Goal: Task Accomplishment & Management: Use online tool/utility

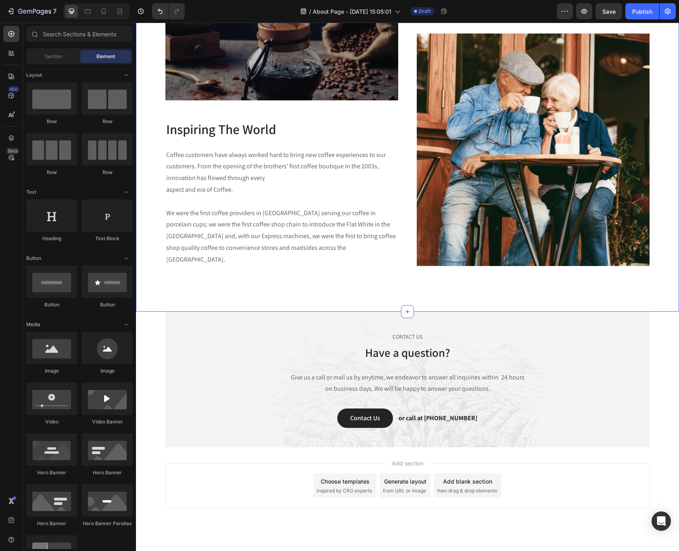
scroll to position [1237, 0]
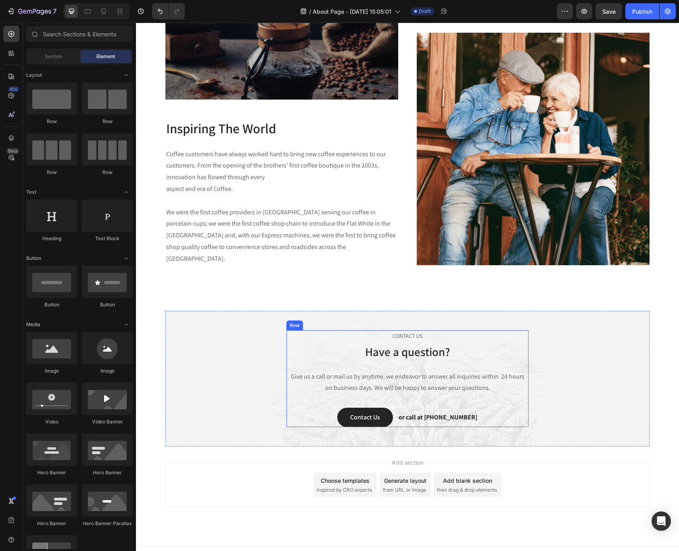
click at [523, 351] on div "CONTACT US Text block Have a question? Heading Give us a call or mail us by any…" at bounding box center [407, 378] width 242 height 97
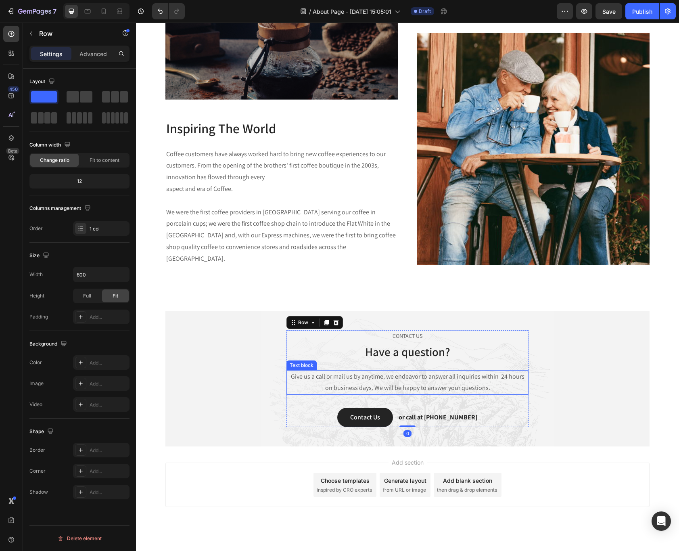
click at [460, 372] on p "Give us a call or mail us by anytime, we endeavor to answer all inquiries withi…" at bounding box center [407, 382] width 240 height 23
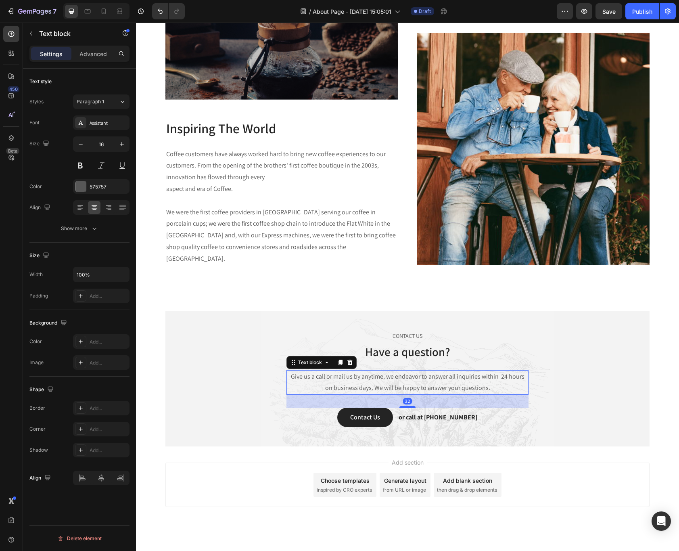
click at [464, 374] on p "Give us a call or mail us by anytime, we endeavor to answer all inquiries withi…" at bounding box center [407, 382] width 240 height 23
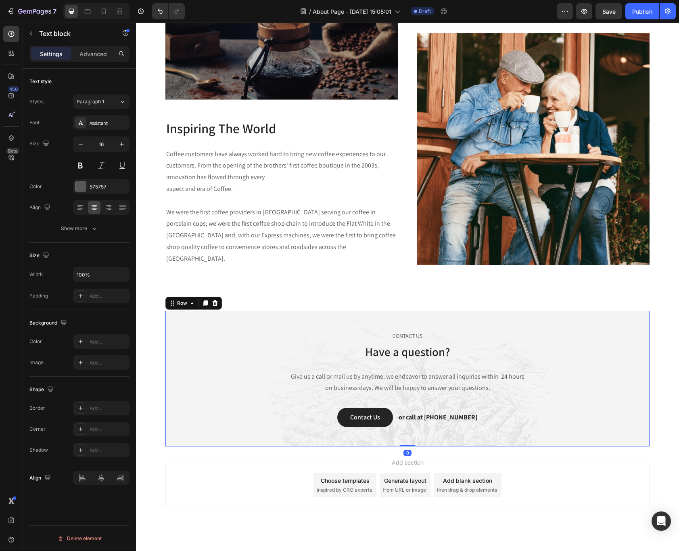
click at [604, 404] on div "CONTACT US Text block Have a question? Heading Give us a call or mail us by any…" at bounding box center [407, 378] width 472 height 97
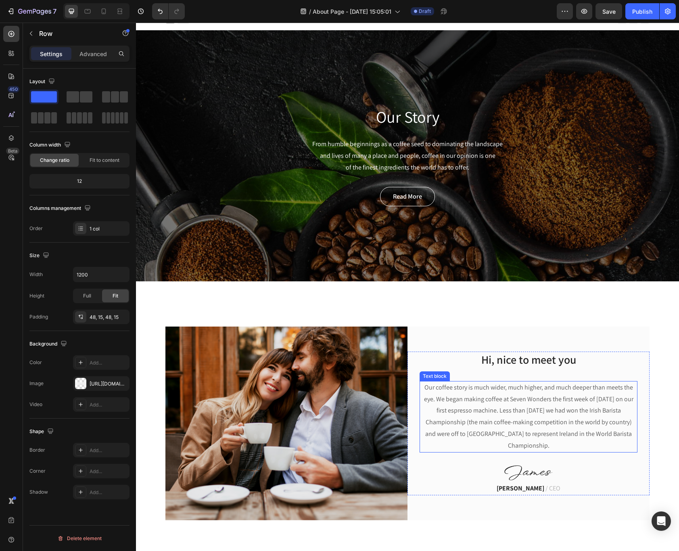
scroll to position [0, 0]
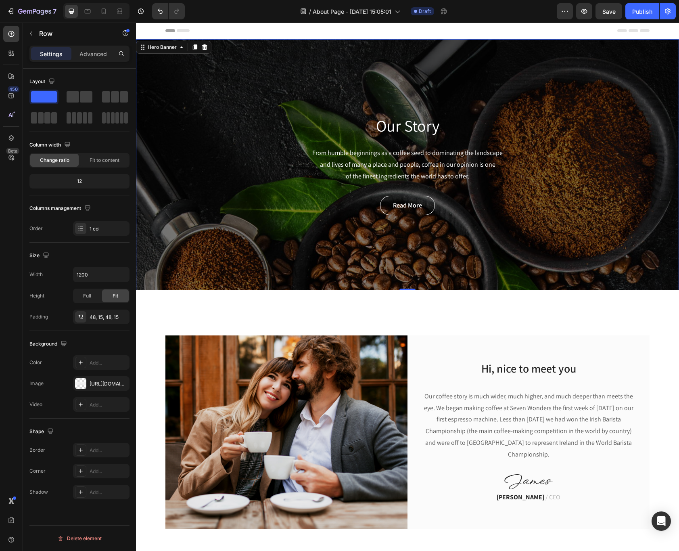
click at [546, 214] on div "Our Story Heading From humble beginnings as a coffee seed to dominating the lan…" at bounding box center [407, 164] width 543 height 251
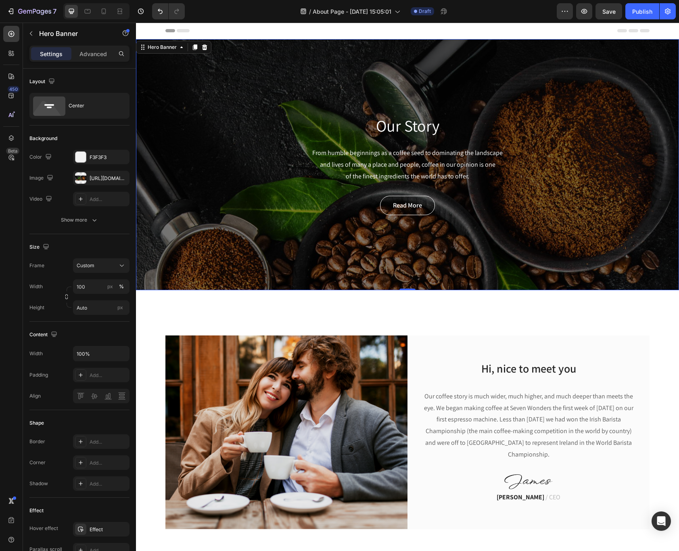
click at [544, 211] on div "Our Story Heading From humble beginnings as a coffee seed to dominating the lan…" at bounding box center [407, 164] width 543 height 251
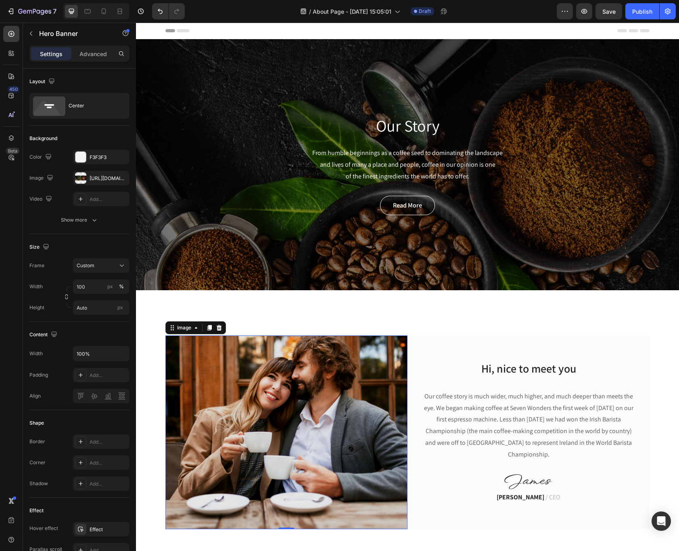
click at [327, 400] on img at bounding box center [286, 431] width 242 height 193
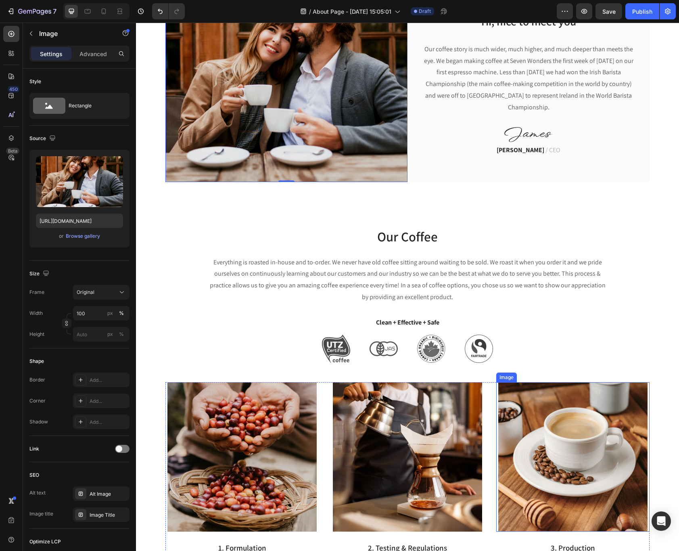
scroll to position [265, 0]
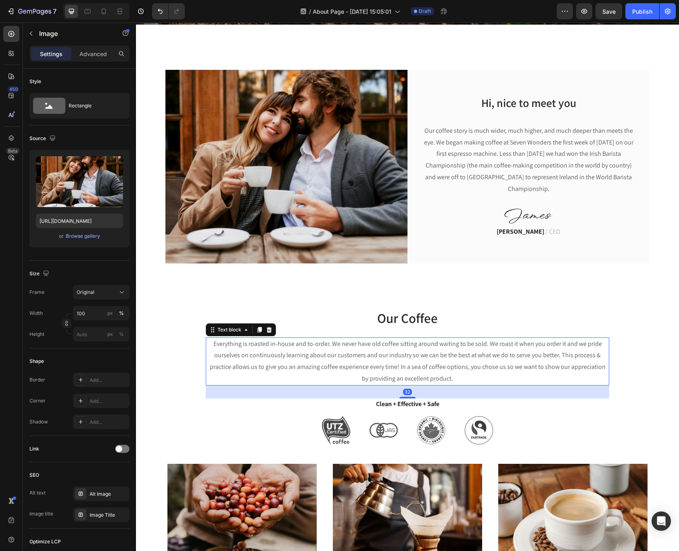
click at [465, 370] on p "Everything is roasted in-house and to-order. We never have old coffee sitting a…" at bounding box center [407, 361] width 402 height 46
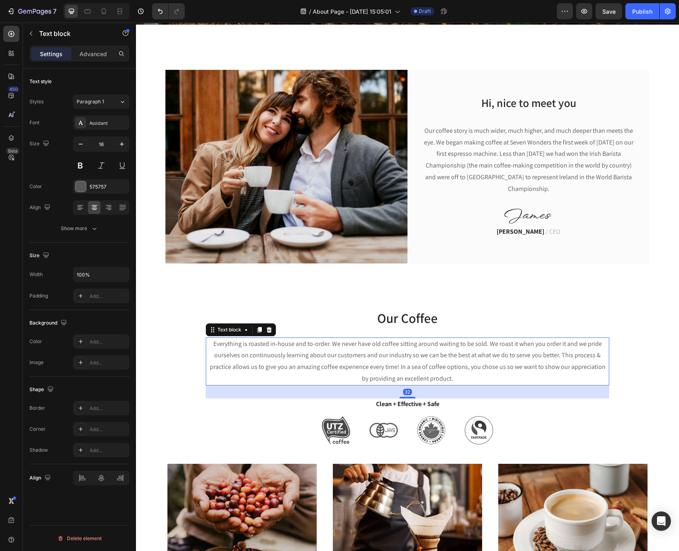
click at [465, 370] on p "Everything is roasted in-house and to-order. We never have old coffee sitting a…" at bounding box center [407, 361] width 402 height 46
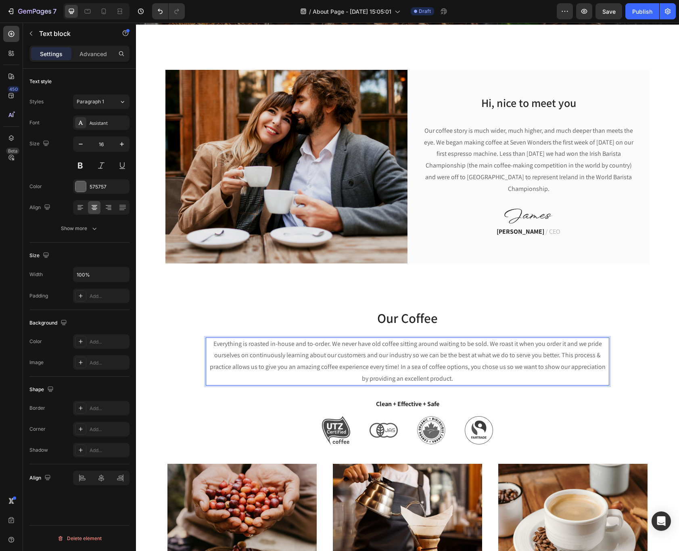
click at [465, 380] on p "Everything is roasted in-house and to-order. We never have old coffee sitting a…" at bounding box center [407, 361] width 402 height 46
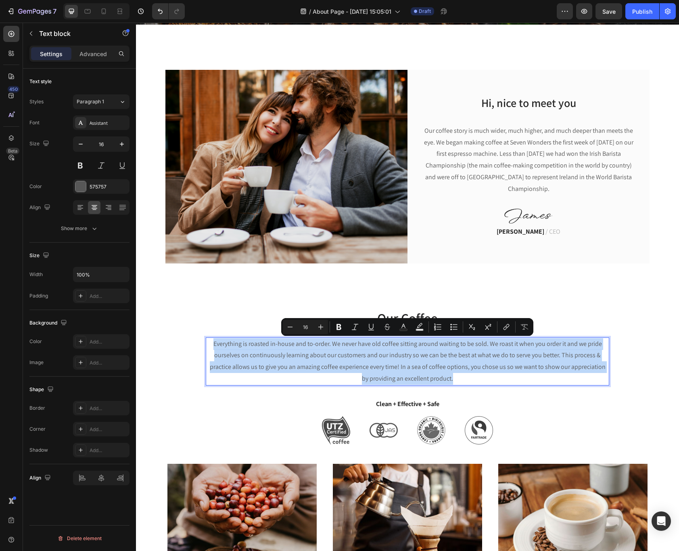
drag, startPoint x: 463, startPoint y: 380, endPoint x: 208, endPoint y: 344, distance: 257.4
click at [208, 344] on p "Everything is roasted in-house and to-order. We never have old coffee sitting a…" at bounding box center [407, 361] width 402 height 46
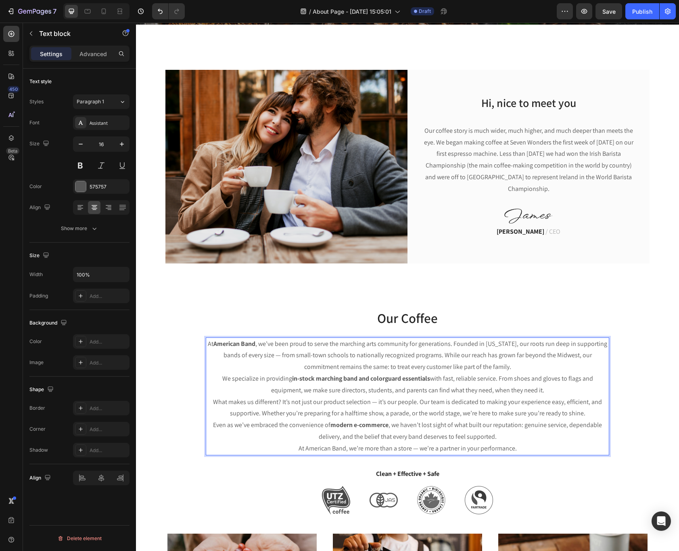
click at [542, 365] on p "At American Band , we’ve been proud to serve the marching arts community for ge…" at bounding box center [407, 355] width 402 height 35
click at [563, 163] on p "Our coffee story is much wider, much higher, and much deeper than meets the eye…" at bounding box center [528, 160] width 216 height 70
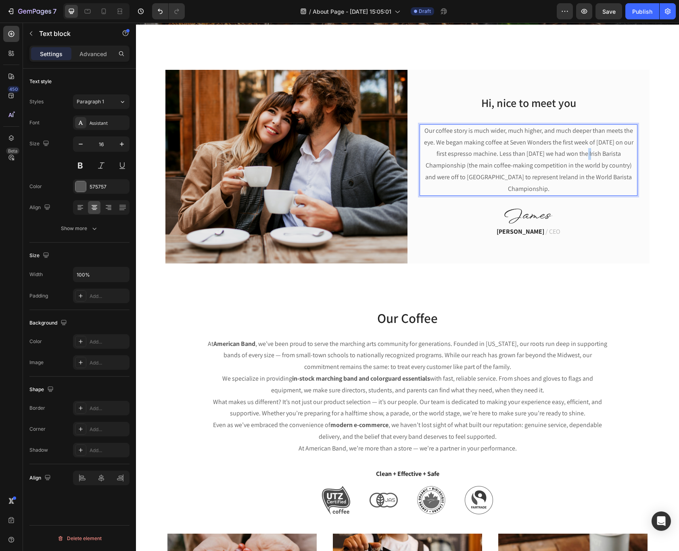
click at [563, 163] on p "Our coffee story is much wider, much higher, and much deeper than meets the eye…" at bounding box center [528, 160] width 216 height 70
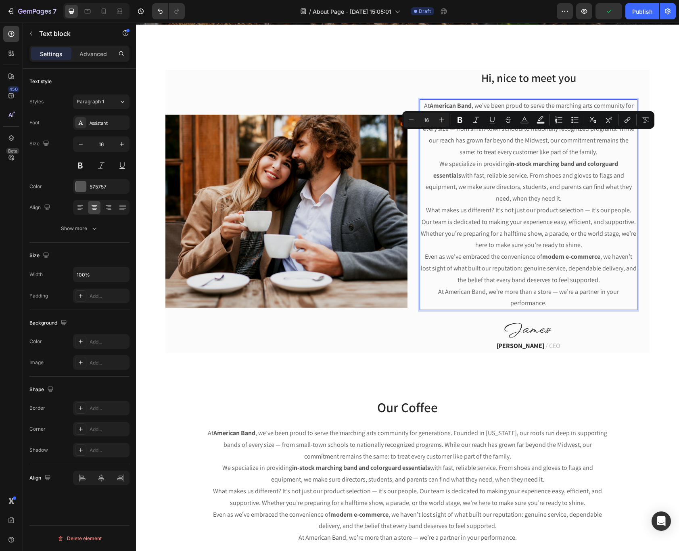
scroll to position [235, 0]
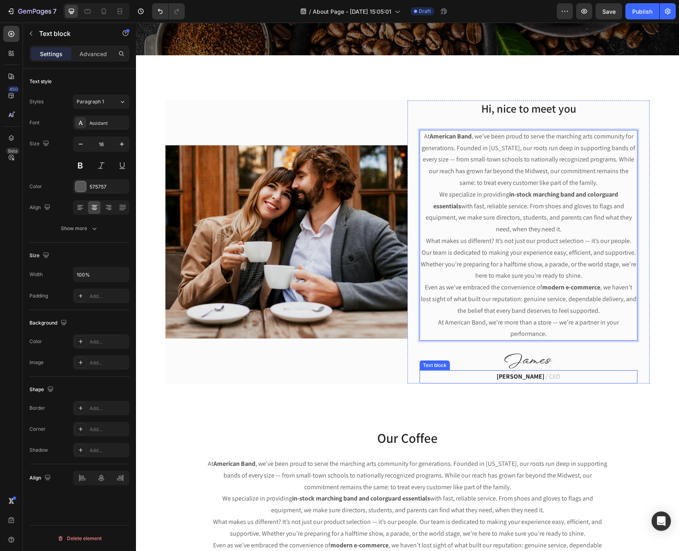
click at [555, 376] on p "James Frank / CEO" at bounding box center [528, 377] width 216 height 12
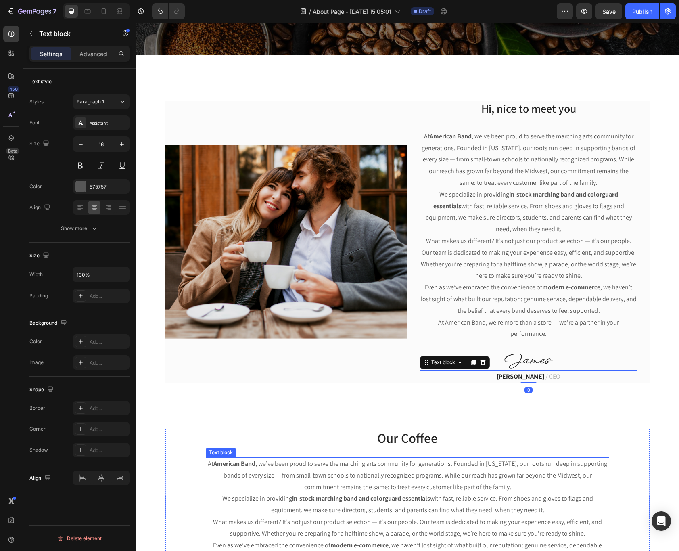
click at [519, 473] on p "At American Band , we’ve been proud to serve the marching arts community for ge…" at bounding box center [407, 475] width 402 height 35
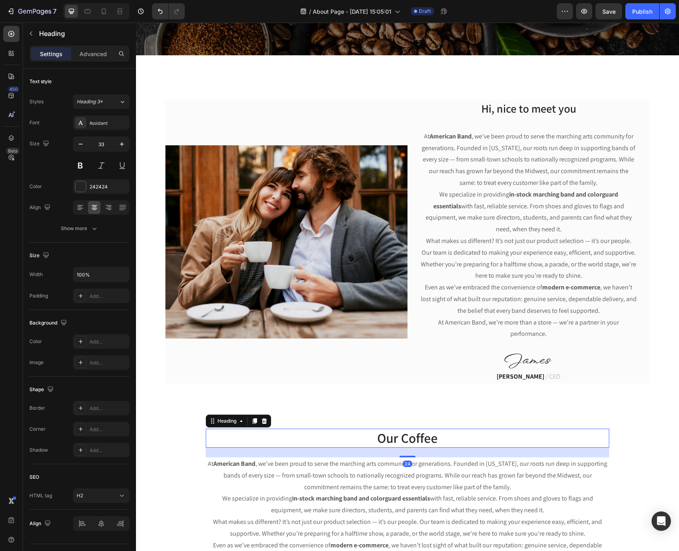
click at [304, 437] on p "Our Coffee" at bounding box center [407, 437] width 402 height 17
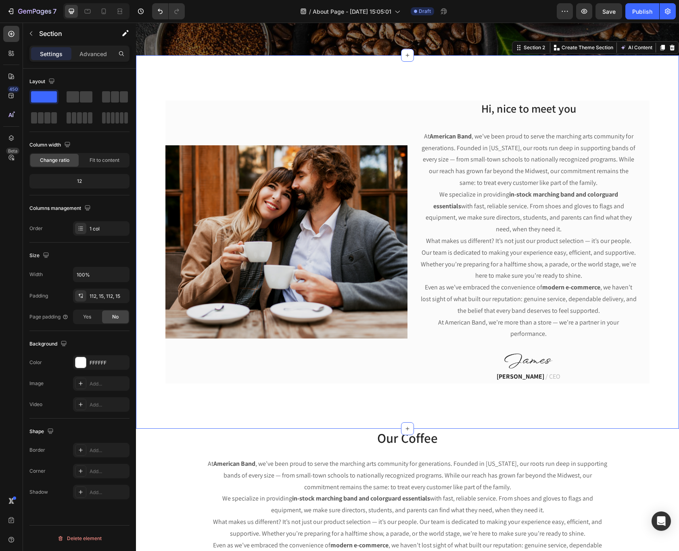
click at [494, 385] on div "Image Hi, nice to meet you Heading At American Band , we’ve been proud to serve…" at bounding box center [407, 241] width 543 height 373
click at [473, 166] on p "At American Band , we’ve been proud to serve the marching arts community for ge…" at bounding box center [528, 160] width 216 height 58
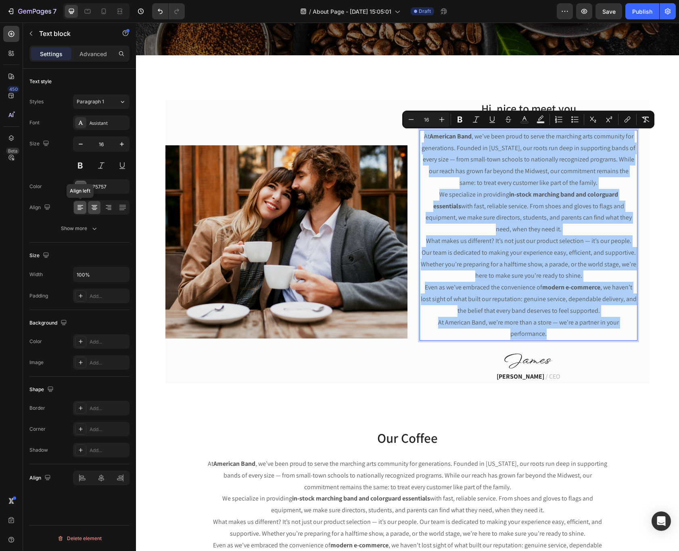
click at [77, 208] on icon at bounding box center [80, 208] width 6 height 1
click at [83, 211] on div at bounding box center [80, 207] width 13 height 13
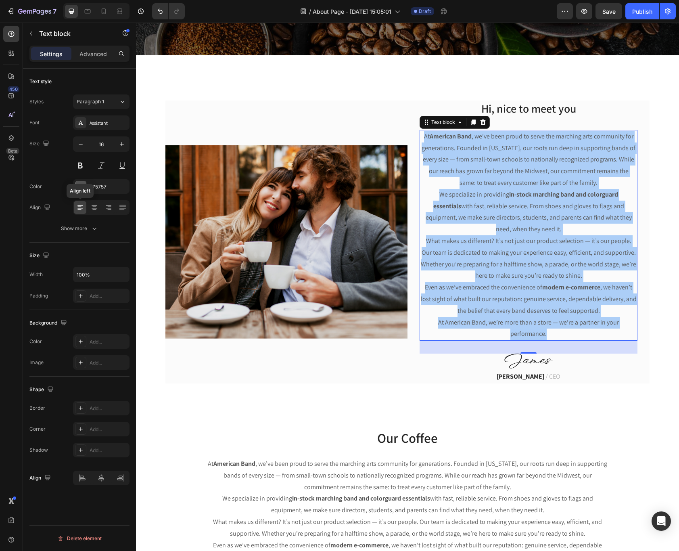
click at [79, 210] on icon at bounding box center [80, 207] width 8 height 8
click at [78, 208] on icon at bounding box center [80, 208] width 6 height 1
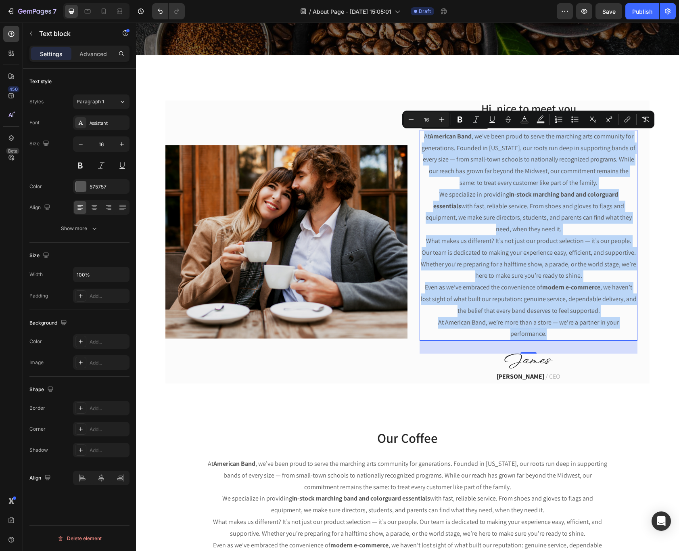
click at [570, 193] on strong "in-stock marching band and colorguard essentials" at bounding box center [525, 200] width 185 height 20
click at [548, 285] on strong "modern e-commerce" at bounding box center [571, 287] width 58 height 8
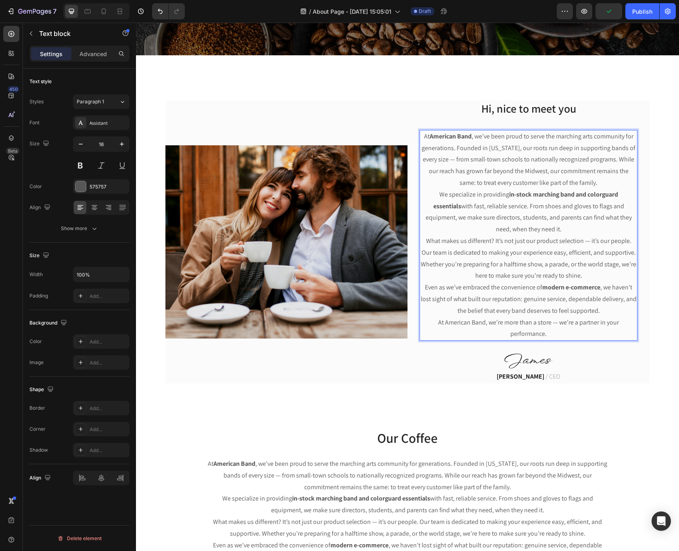
click at [563, 332] on p "At American Band, we’re more than a store — we’re a partner in your performance." at bounding box center [528, 328] width 216 height 23
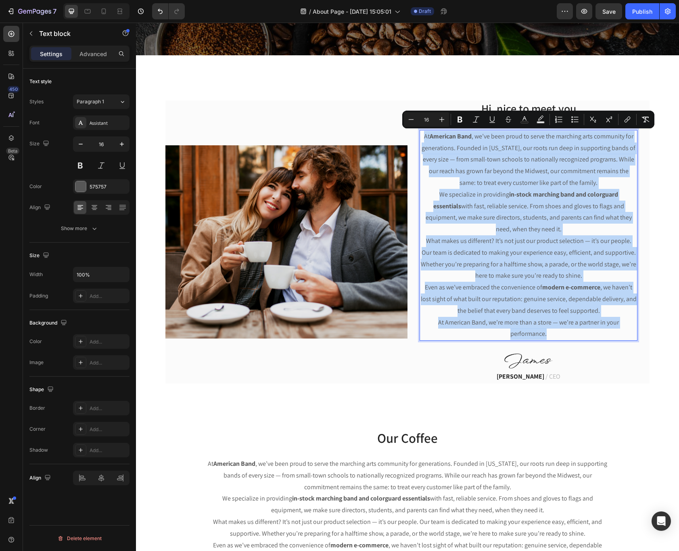
drag, startPoint x: 554, startPoint y: 335, endPoint x: 424, endPoint y: 137, distance: 236.5
click at [424, 137] on div "At American Band , we’ve been proud to serve the marching arts community for ge…" at bounding box center [528, 235] width 218 height 211
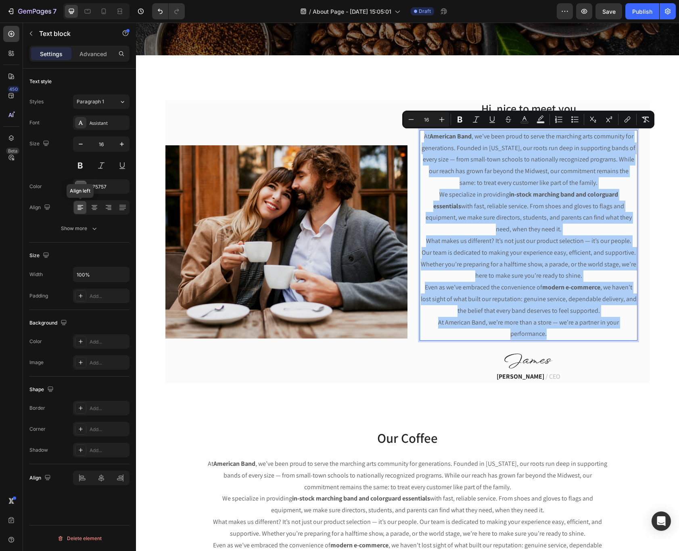
click at [84, 211] on icon at bounding box center [80, 207] width 8 height 8
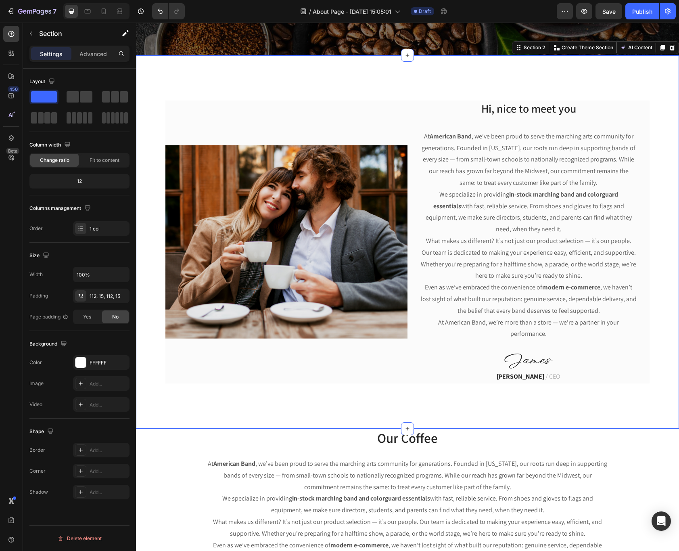
click at [465, 406] on div "Image Hi, nice to meet you Heading At American Band , we’ve been proud to serve…" at bounding box center [407, 241] width 543 height 373
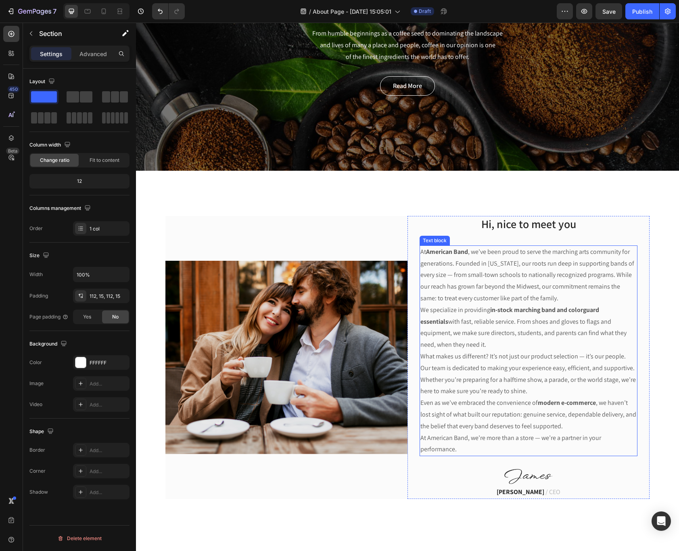
scroll to position [0, 0]
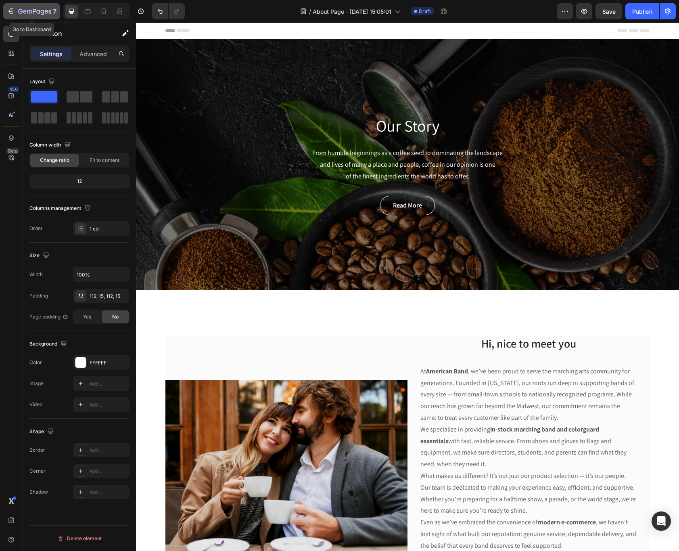
click at [59, 12] on button "7" at bounding box center [31, 11] width 57 height 16
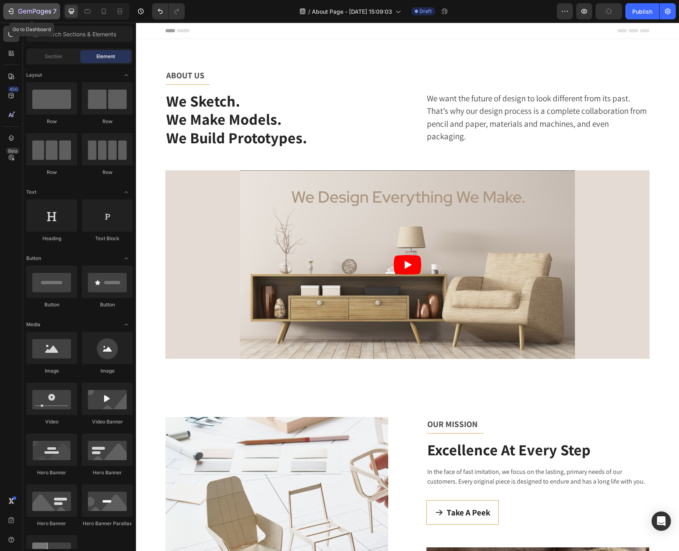
click at [47, 13] on icon "button" at bounding box center [34, 11] width 33 height 7
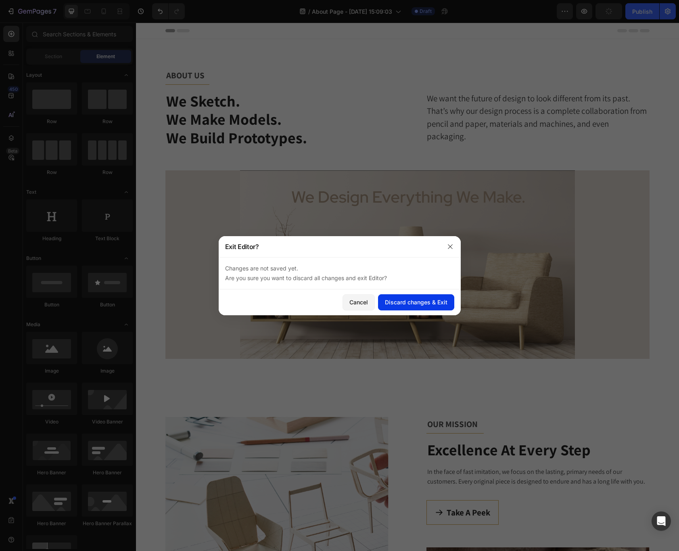
click at [388, 298] on div "Discard changes & Exit" at bounding box center [416, 302] width 63 height 8
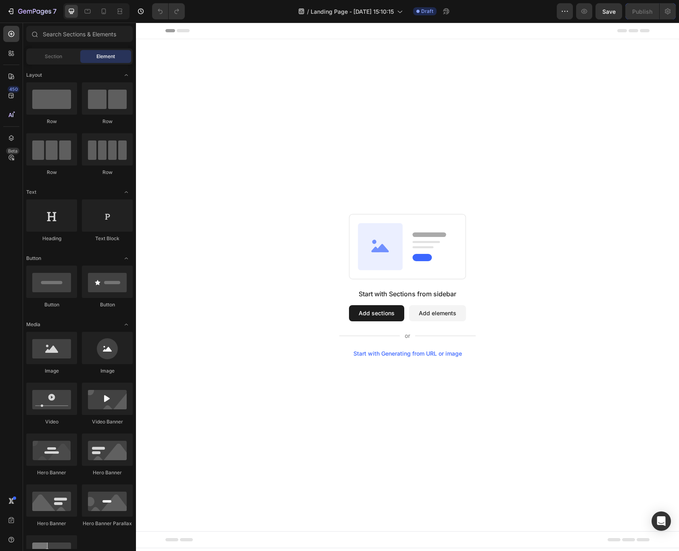
click at [369, 306] on button "Add sections" at bounding box center [376, 313] width 55 height 16
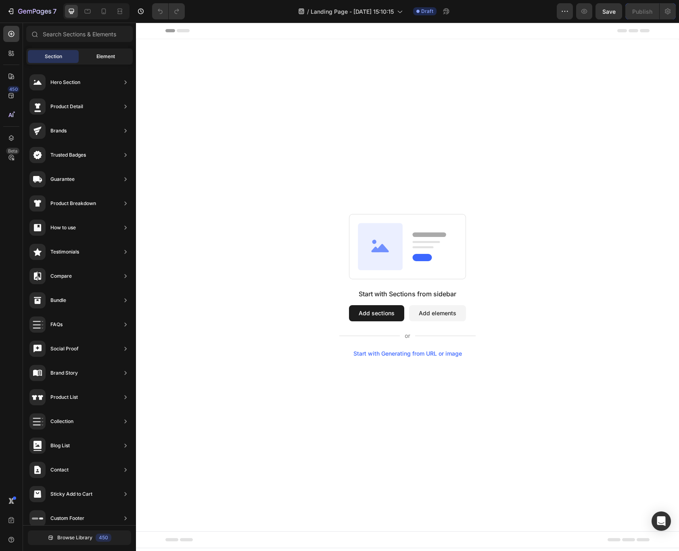
click at [105, 55] on span "Element" at bounding box center [105, 56] width 19 height 7
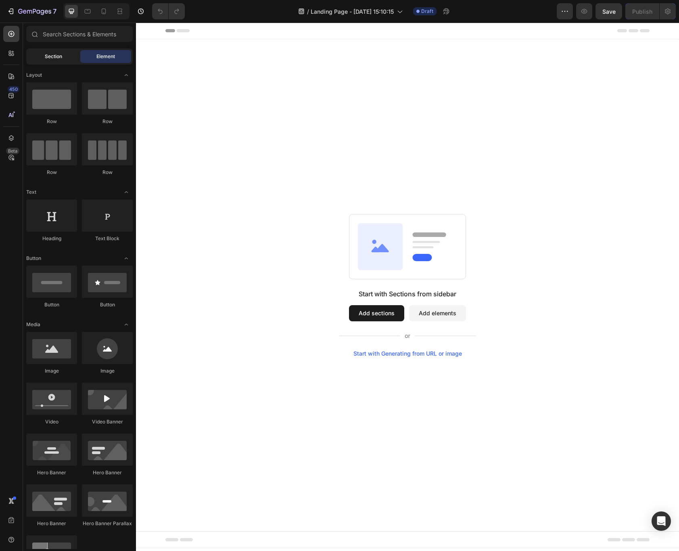
click at [63, 60] on div "Section" at bounding box center [53, 56] width 51 height 13
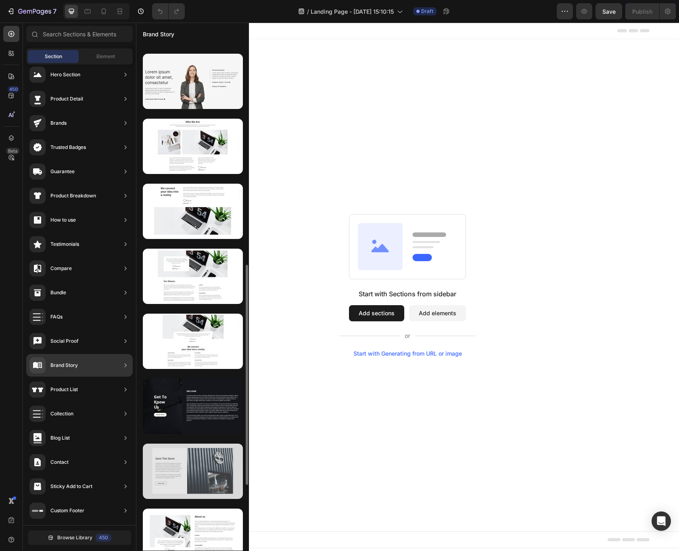
scroll to position [458, 0]
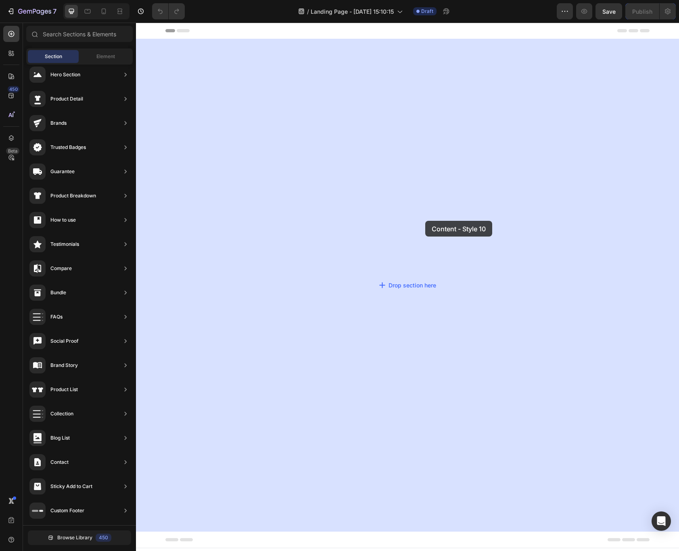
drag, startPoint x: 331, startPoint y: 487, endPoint x: 425, endPoint y: 221, distance: 282.8
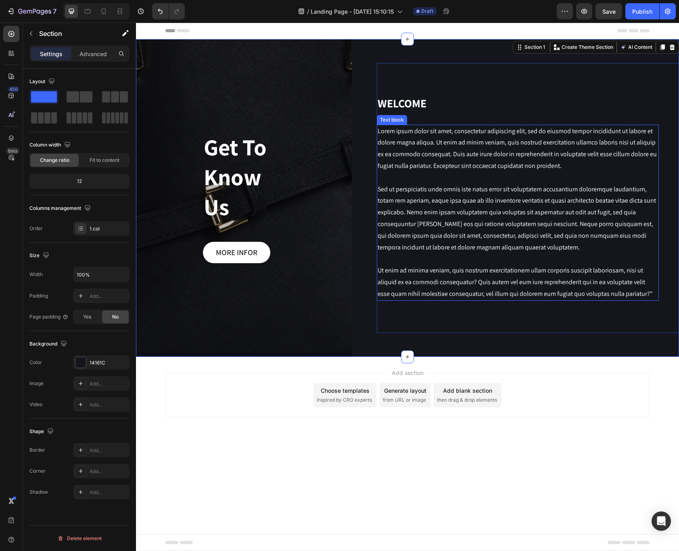
scroll to position [0, 0]
click at [492, 221] on p "Lorem ipsum dolor sit amet, consectetur adipiscing elit, sed do eiusmod tempor …" at bounding box center [518, 212] width 280 height 174
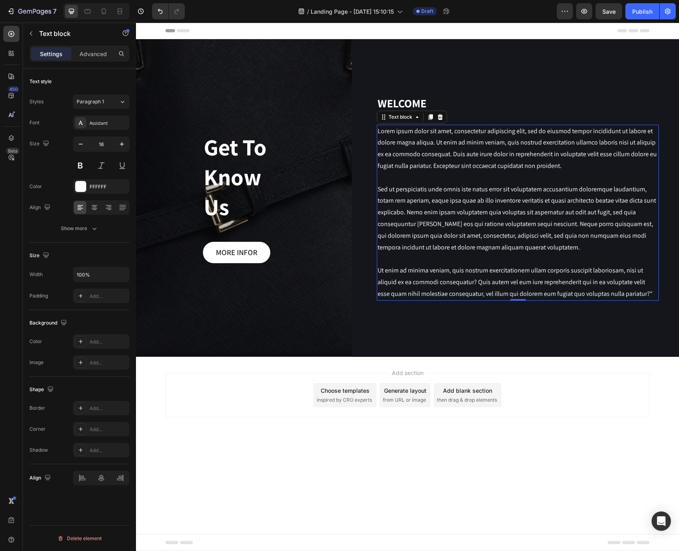
click at [492, 220] on p "Lorem ipsum dolor sit amet, consectetur adipiscing elit, sed do eiusmod tempor …" at bounding box center [518, 212] width 280 height 174
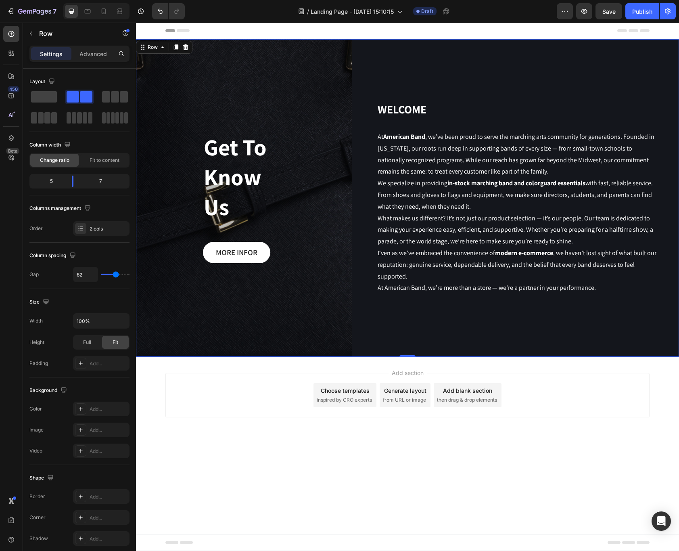
click at [529, 327] on div "WELCOME Heading At American Band , we’ve been proud to serve the marching arts …" at bounding box center [528, 197] width 302 height 317
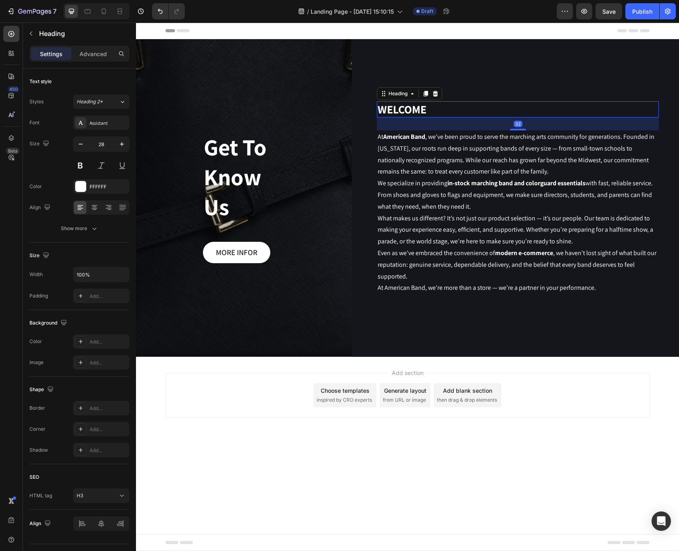
click at [390, 105] on p "WELCOME" at bounding box center [518, 109] width 280 height 15
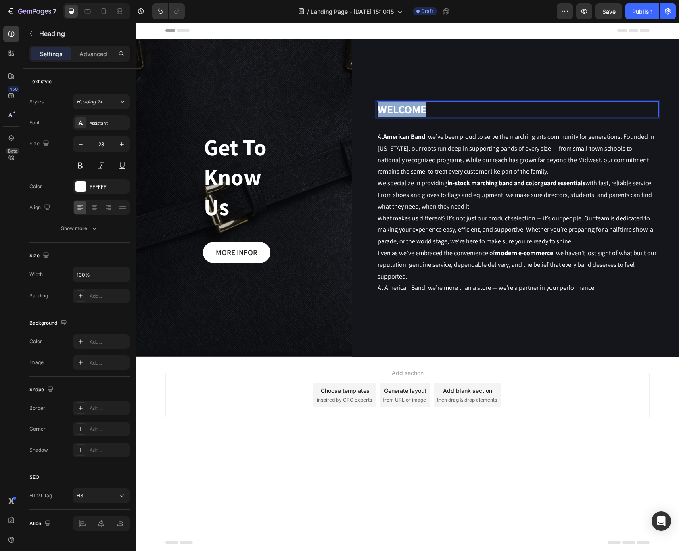
click at [390, 105] on p "WELCOME" at bounding box center [518, 109] width 280 height 15
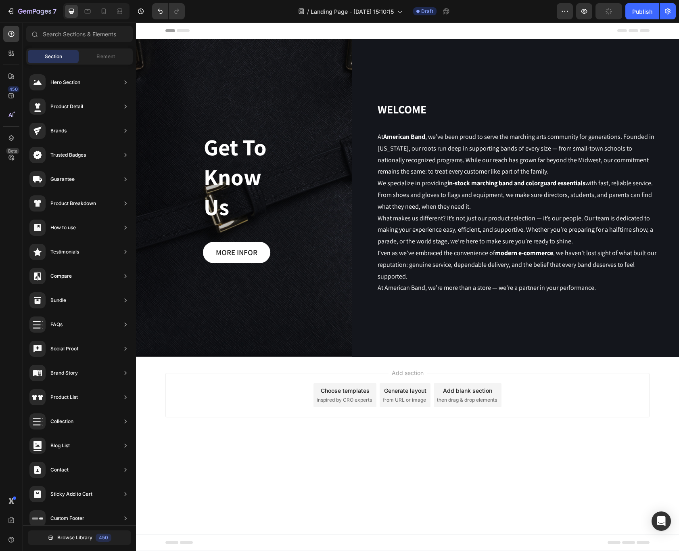
click at [544, 436] on div "Add section Choose templates inspired by CRO experts Generate layout from URL o…" at bounding box center [407, 406] width 543 height 99
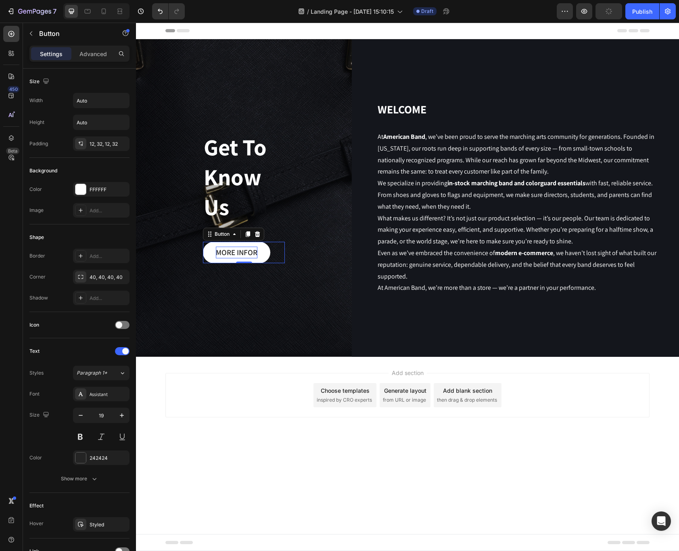
click at [238, 249] on div "MORE INFOR" at bounding box center [237, 252] width 42 height 12
click at [257, 234] on icon at bounding box center [257, 234] width 5 height 6
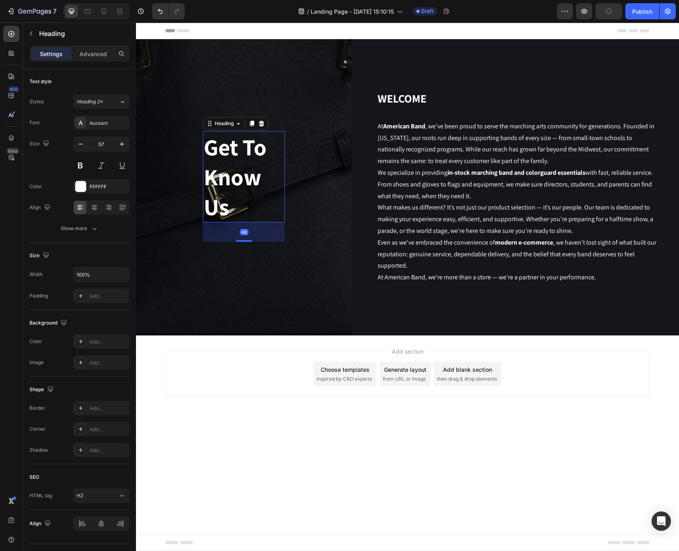
click at [234, 164] on p "Get To Know Us" at bounding box center [244, 177] width 80 height 90
click at [261, 125] on icon at bounding box center [261, 124] width 5 height 6
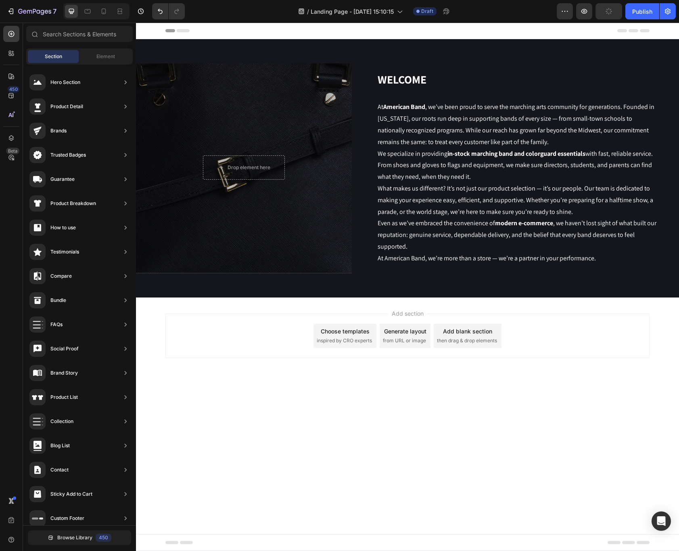
click at [544, 386] on div "Add section Choose templates inspired by CRO experts Generate layout from URL o…" at bounding box center [407, 346] width 543 height 99
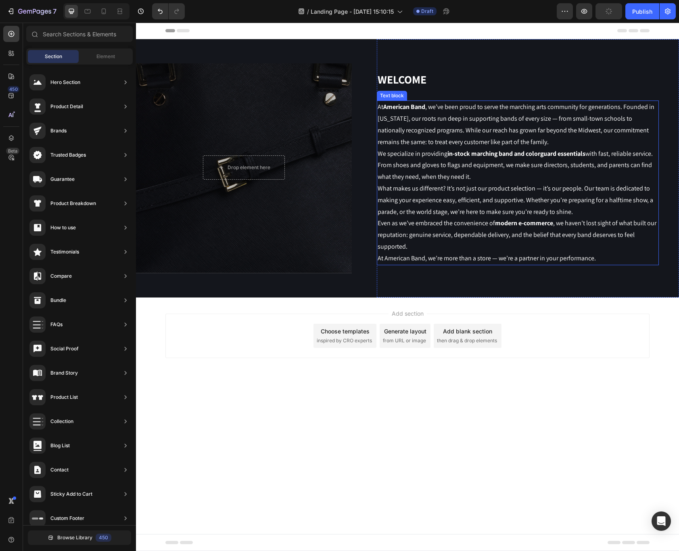
click at [602, 238] on p "Even as we’ve embraced the convenience of modern e-commerce , we haven’t lost s…" at bounding box center [518, 234] width 280 height 35
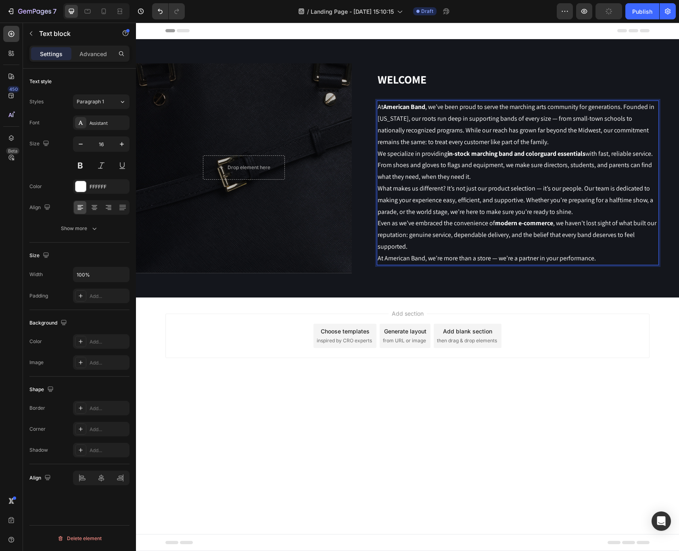
click at [548, 121] on p "At American Band , we’ve been proud to serve the marching arts community for ge…" at bounding box center [518, 124] width 280 height 46
click at [557, 144] on p "At American Band , we’ve been proud to serve the marching arts community for ge…" at bounding box center [518, 124] width 280 height 46
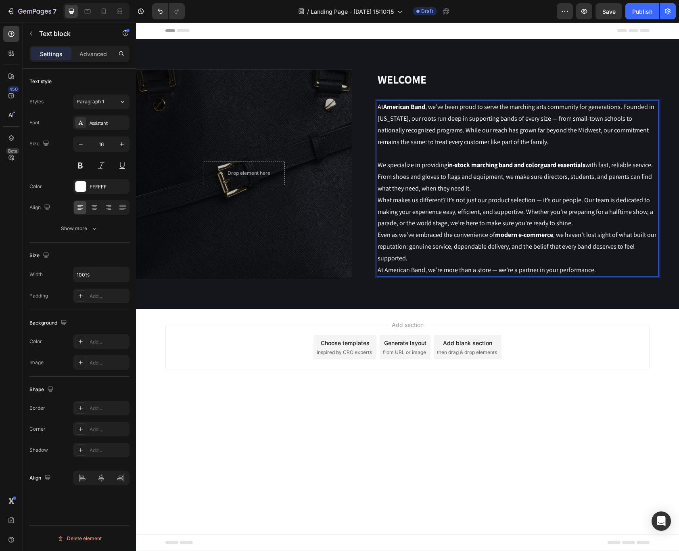
click at [474, 184] on p "We specialize in providing in-stock marching band and colorguard essentials wit…" at bounding box center [518, 176] width 280 height 35
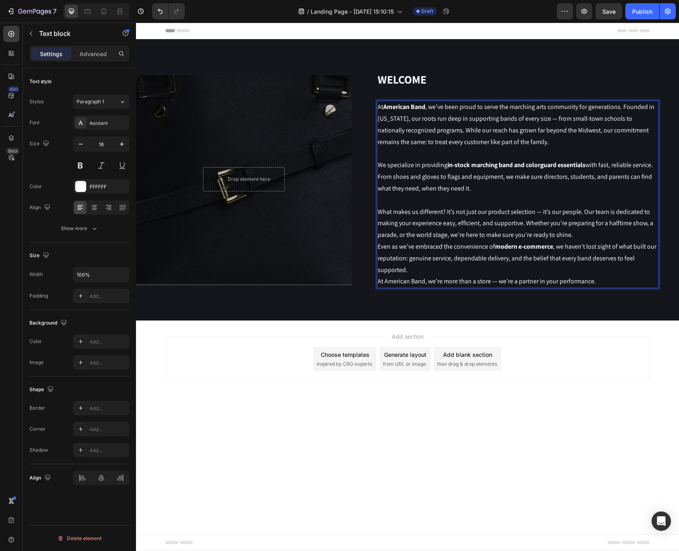
click at [586, 236] on p "What makes us different? It’s not just our product selection — it’s our people.…" at bounding box center [518, 223] width 280 height 35
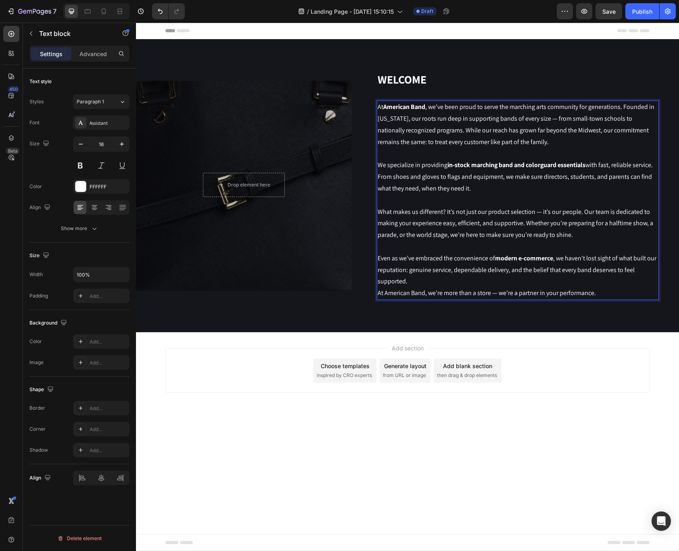
click at [448, 286] on p "Even as we’ve embraced the convenience of modern e-commerce , we haven’t lost s…" at bounding box center [518, 269] width 280 height 35
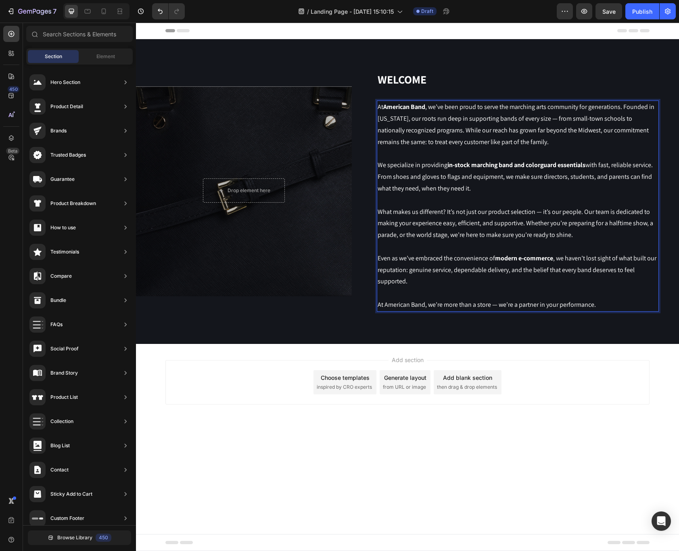
click at [419, 454] on body "Header Drop element here Row Hero Banner WELCOME Heading At American Band , we’…" at bounding box center [407, 287] width 543 height 528
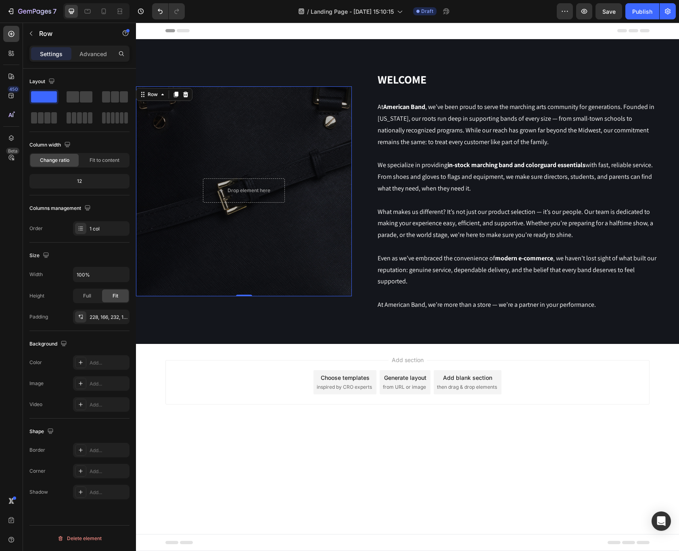
click at [276, 132] on div "Drop element here Row 0" at bounding box center [244, 191] width 216 height 210
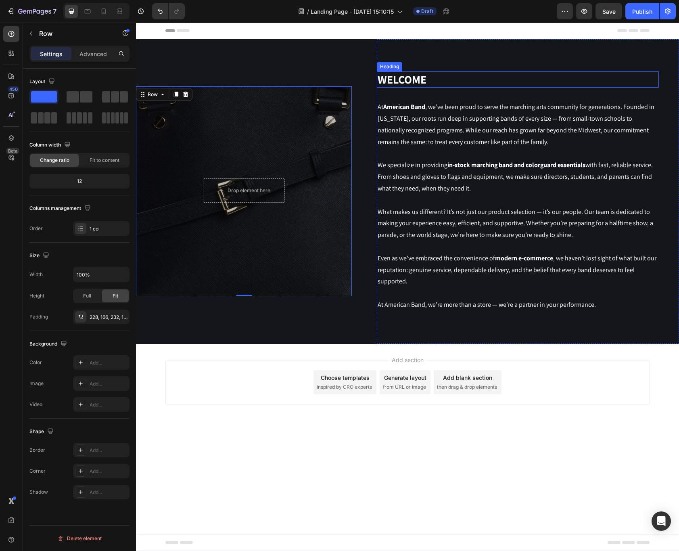
click at [413, 76] on p "WELCOME" at bounding box center [518, 79] width 280 height 15
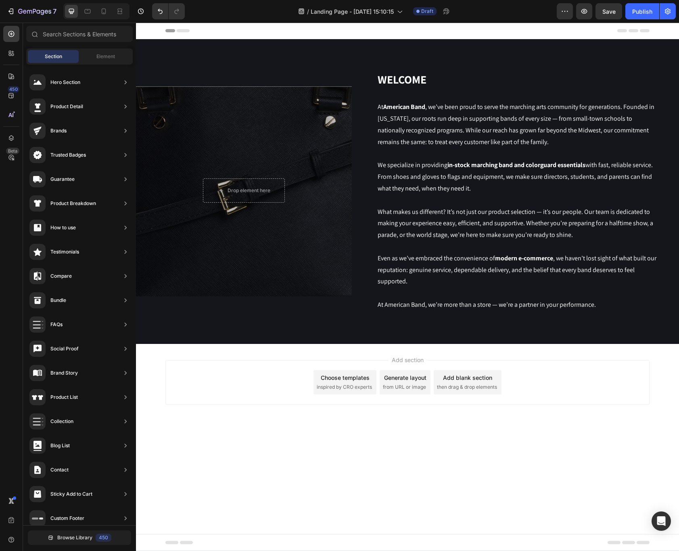
drag, startPoint x: 432, startPoint y: 540, endPoint x: 425, endPoint y: 532, distance: 10.0
click at [432, 540] on div "Footer" at bounding box center [407, 542] width 484 height 16
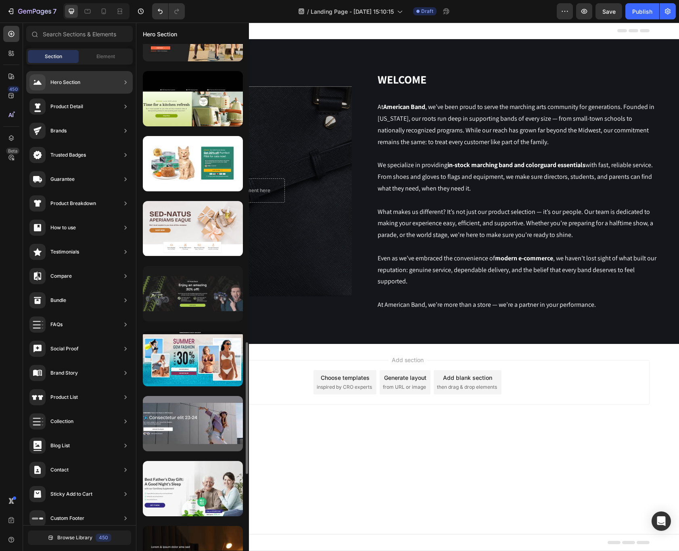
scroll to position [1146, 0]
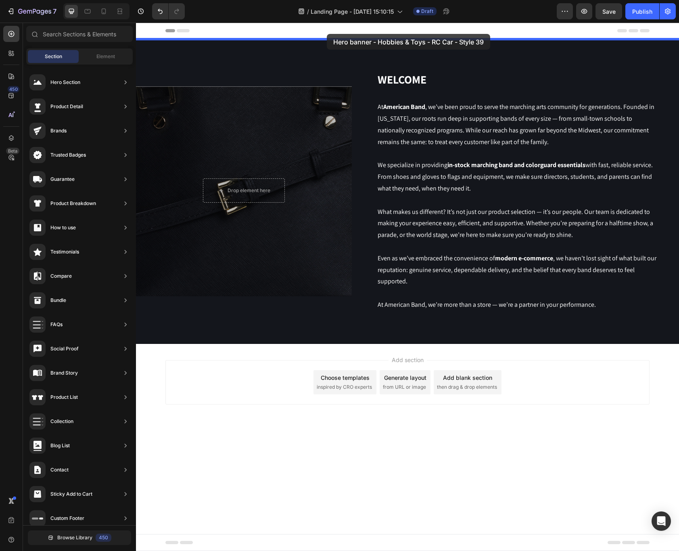
drag, startPoint x: 321, startPoint y: 315, endPoint x: 330, endPoint y: 40, distance: 275.2
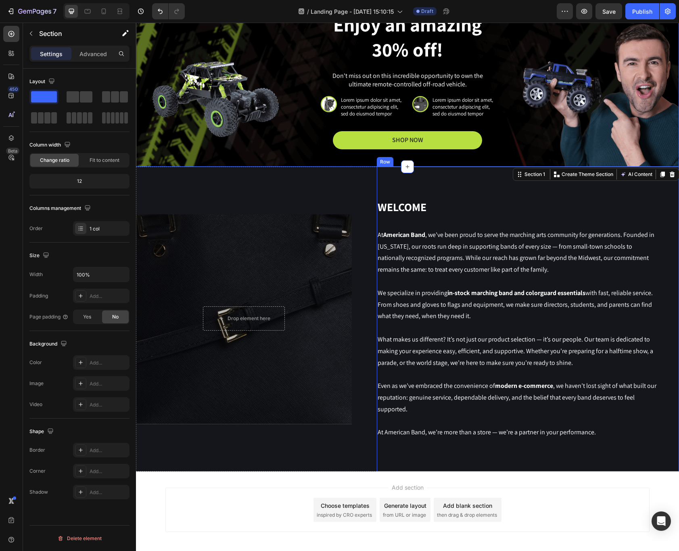
scroll to position [98, 0]
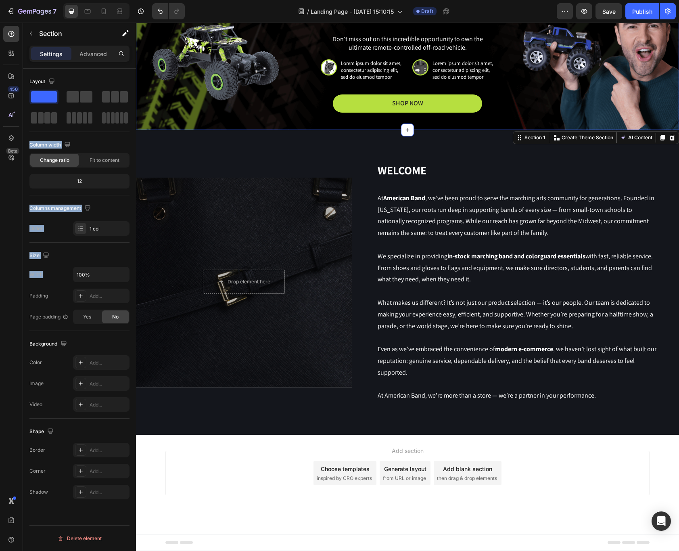
drag, startPoint x: 183, startPoint y: 131, endPoint x: 312, endPoint y: 447, distance: 341.4
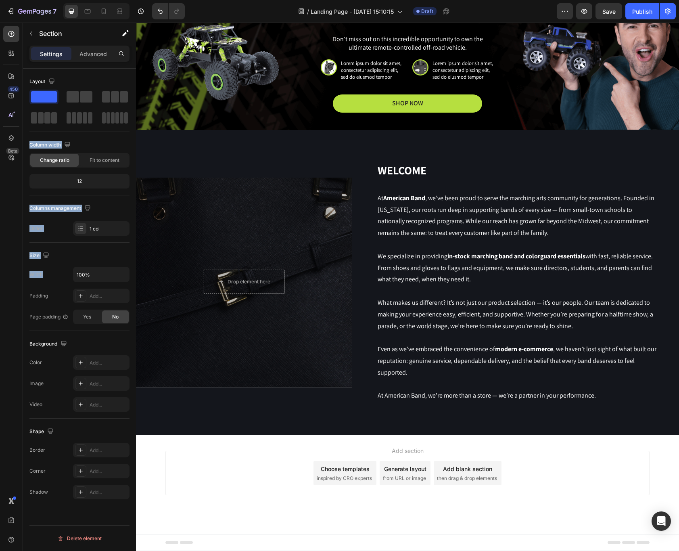
click at [413, 450] on span "Add section" at bounding box center [407, 450] width 38 height 8
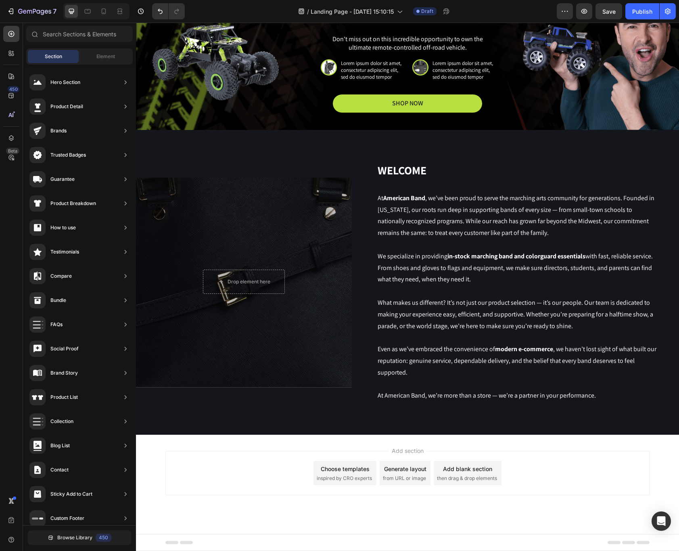
scroll to position [0, 0]
click at [58, 56] on span "Section" at bounding box center [53, 56] width 17 height 7
click at [96, 55] on span "Element" at bounding box center [105, 56] width 19 height 7
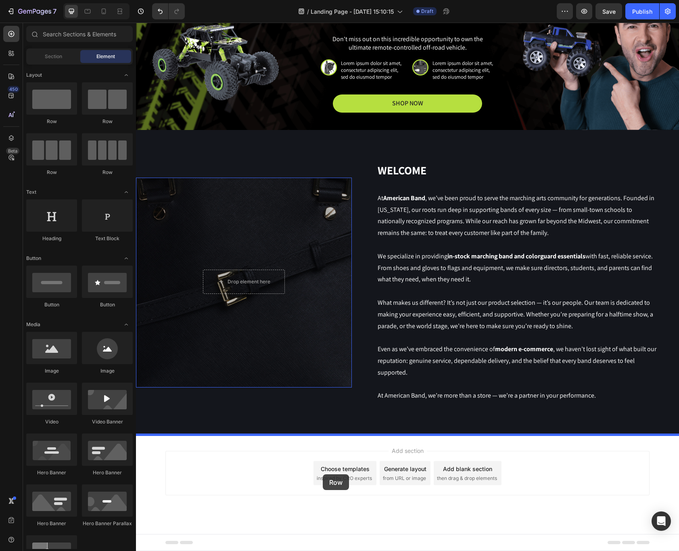
drag, startPoint x: 190, startPoint y: 119, endPoint x: 323, endPoint y: 474, distance: 379.1
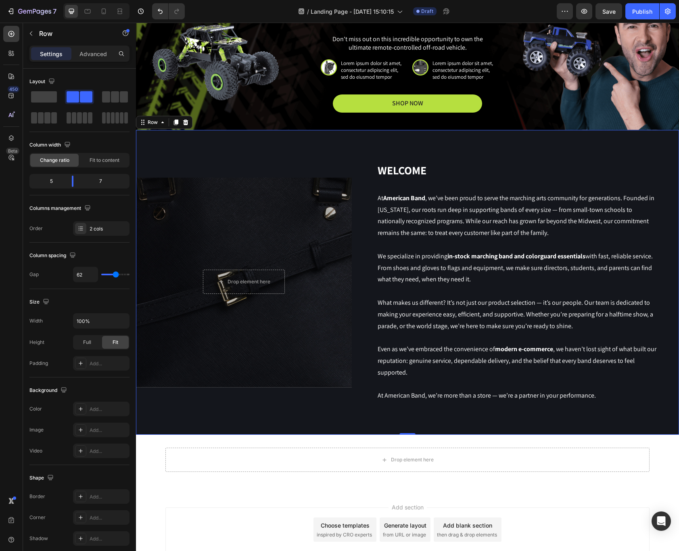
click at [356, 138] on div "Drop element here Row Hero Banner WELCOME Heading At American Band , we’ve been…" at bounding box center [407, 282] width 543 height 305
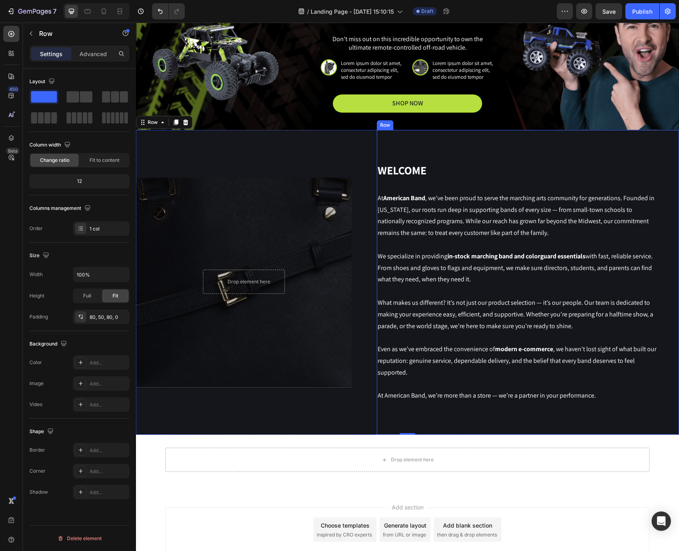
click at [617, 184] on div "WELCOME Heading At American Band , we’ve been proud to serve the marching arts …" at bounding box center [518, 282] width 282 height 240
click at [298, 148] on div "Drop element here Row Hero Banner" at bounding box center [244, 282] width 216 height 305
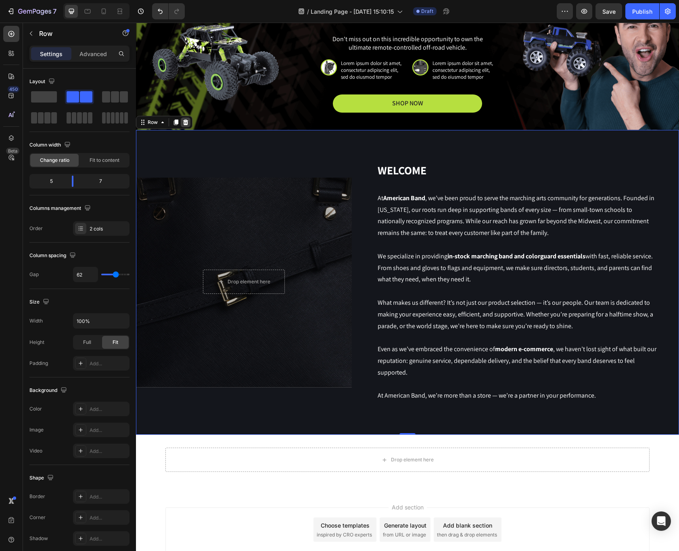
click at [189, 123] on div at bounding box center [186, 122] width 10 height 10
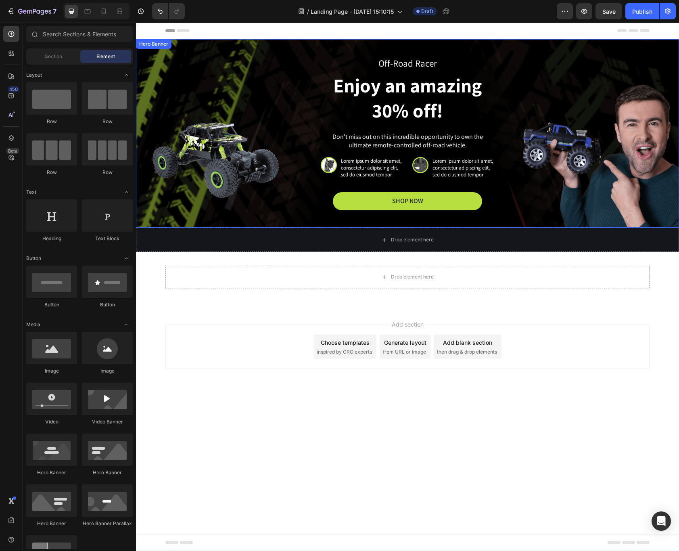
click at [599, 75] on div "Off-Road Racer Text Block Enjoy an amazing 30% off! Heading Don't miss out on t…" at bounding box center [407, 133] width 458 height 153
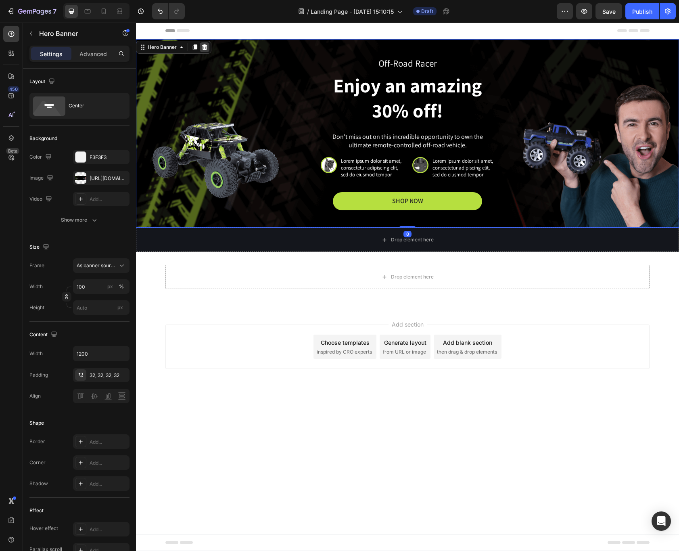
click at [206, 48] on icon at bounding box center [204, 47] width 6 height 6
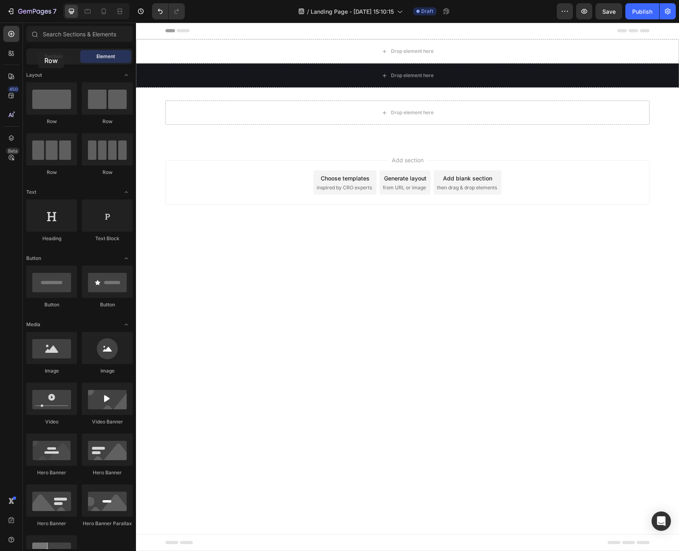
drag, startPoint x: 56, startPoint y: 100, endPoint x: 38, endPoint y: 52, distance: 51.1
click at [38, 52] on div "Sections(18) Elements(83) Section Element Hero Section Product Detail Brands Tr…" at bounding box center [79, 287] width 113 height 523
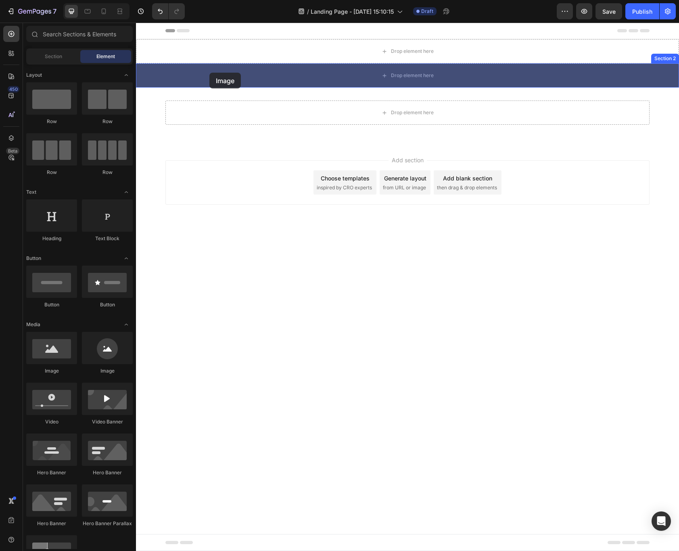
drag, startPoint x: 180, startPoint y: 374, endPoint x: 209, endPoint y: 73, distance: 302.7
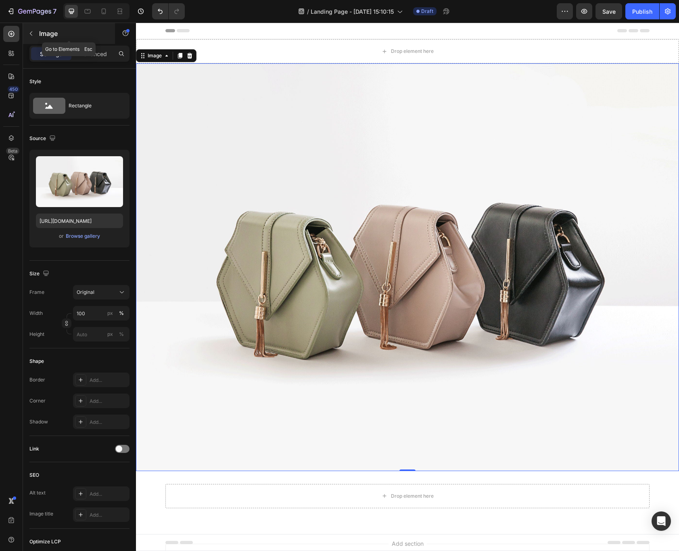
click at [33, 36] on icon "button" at bounding box center [31, 33] width 6 height 6
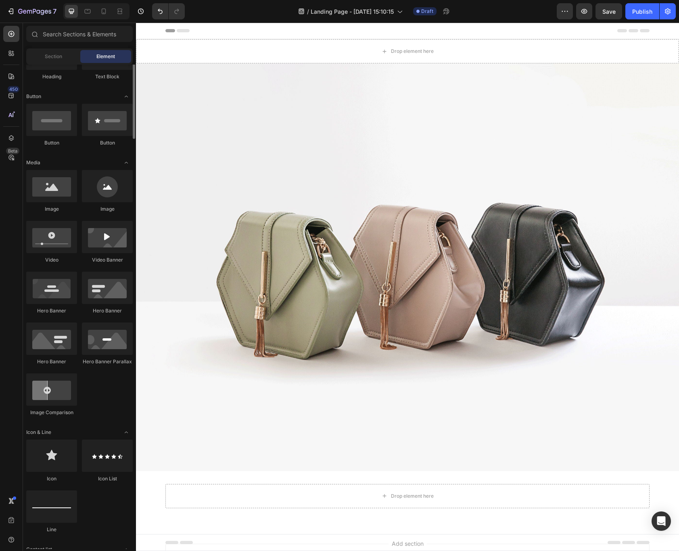
scroll to position [224, 0]
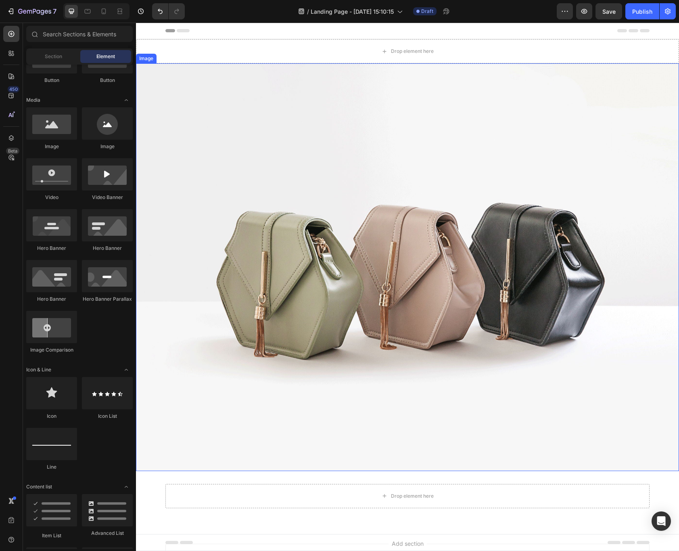
click at [367, 314] on img at bounding box center [407, 266] width 543 height 407
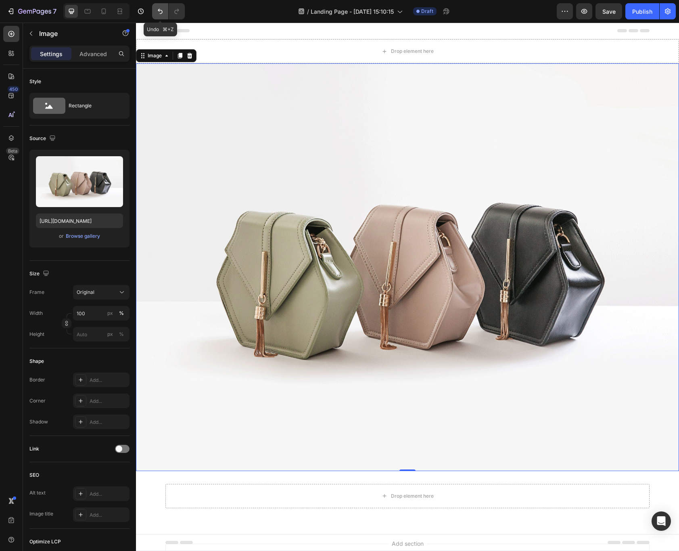
click at [156, 13] on icon "Undo/Redo" at bounding box center [160, 11] width 8 height 8
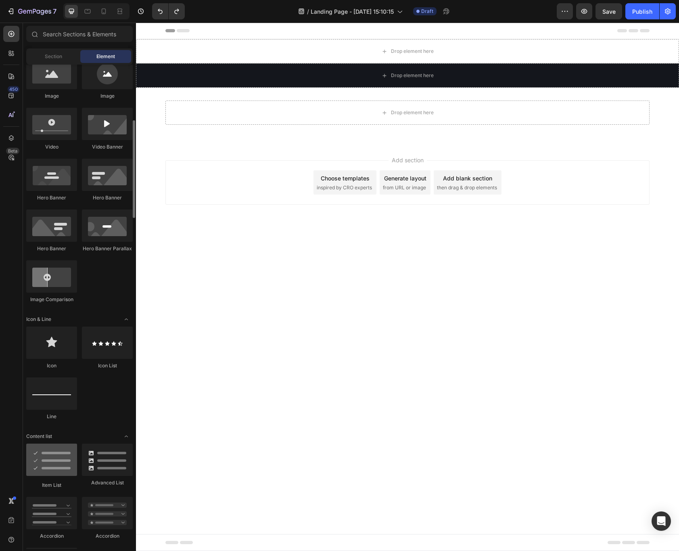
scroll to position [21, 0]
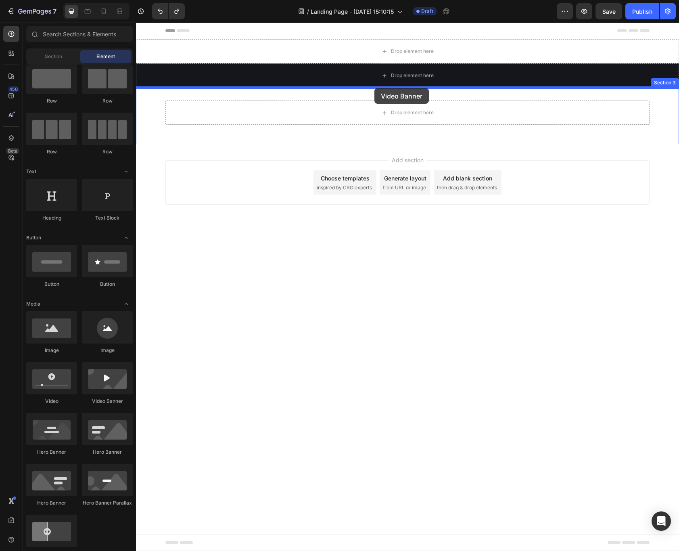
drag, startPoint x: 256, startPoint y: 410, endPoint x: 374, endPoint y: 88, distance: 342.9
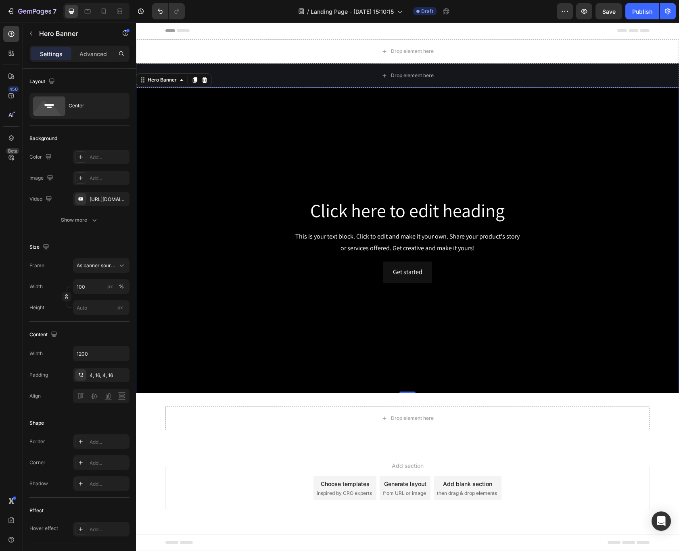
click at [508, 107] on div "Background Image" at bounding box center [407, 240] width 543 height 305
click at [161, 8] on icon "Undo/Redo" at bounding box center [160, 11] width 8 height 8
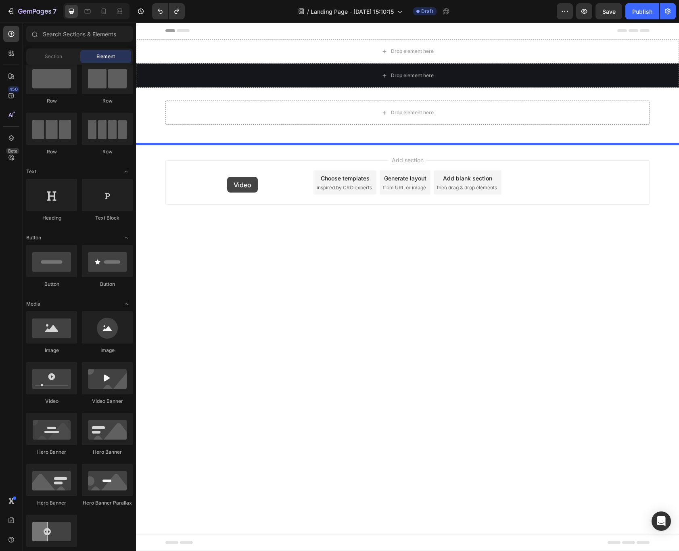
drag, startPoint x: 201, startPoint y: 415, endPoint x: 233, endPoint y: 167, distance: 250.1
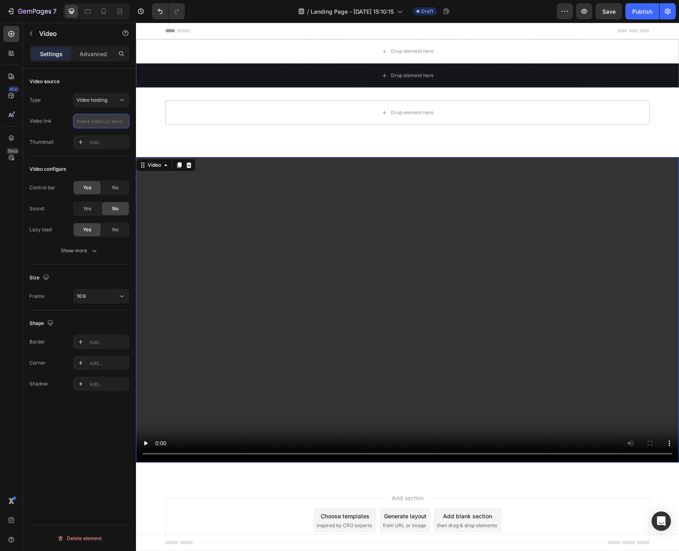
scroll to position [0, 0]
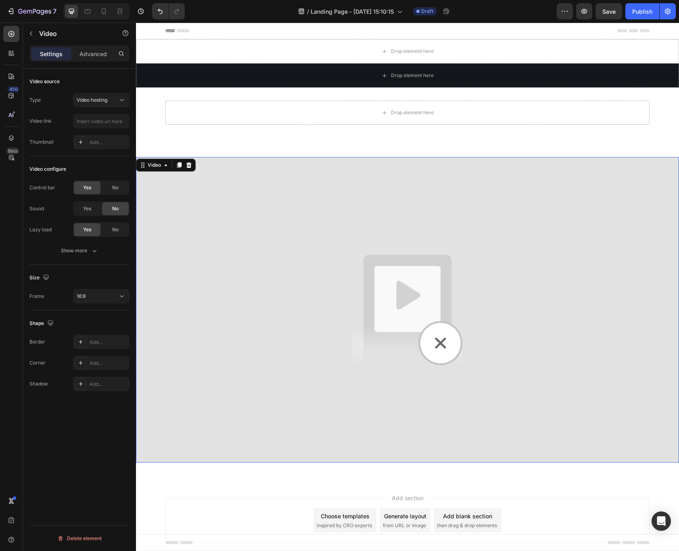
click at [425, 329] on img at bounding box center [407, 309] width 543 height 305
click at [105, 118] on input "text" at bounding box center [101, 121] width 56 height 15
paste input "[URL][DOMAIN_NAME]"
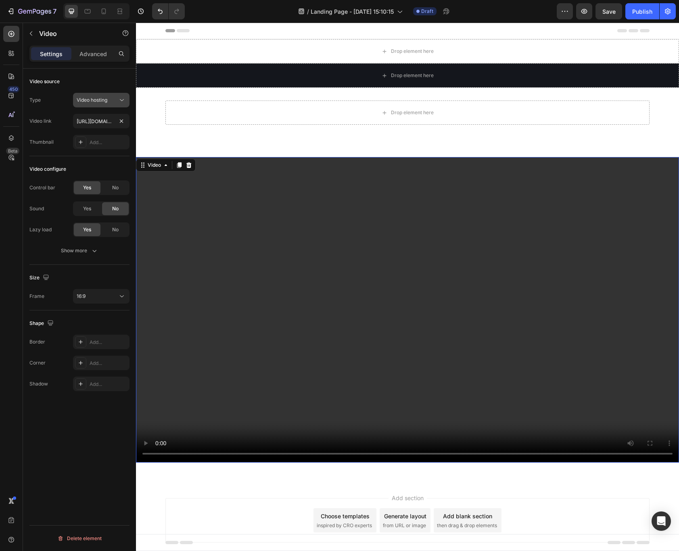
click at [107, 102] on span "Video hosting" at bounding box center [92, 100] width 31 height 6
click at [101, 121] on p "YouTube" at bounding box center [100, 119] width 46 height 7
type input "[URL][DOMAIN_NAME]"
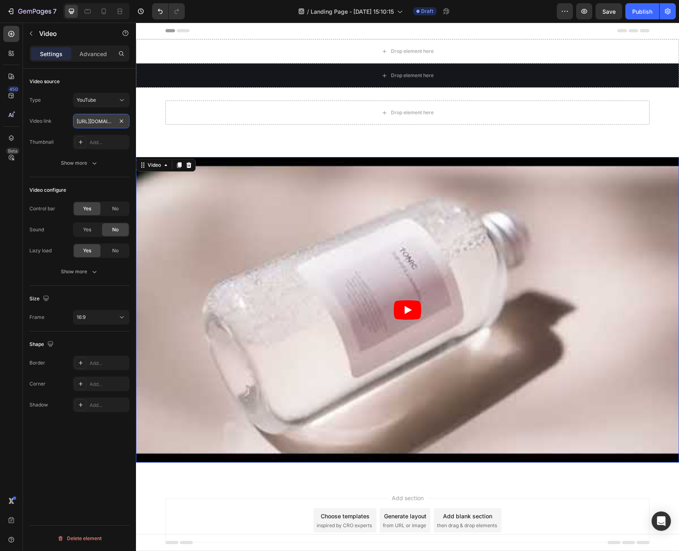
click at [99, 122] on input "[URL][DOMAIN_NAME]" at bounding box center [101, 121] width 56 height 15
paste input "[URL][DOMAIN_NAME]"
type input "[URL][DOMAIN_NAME]"
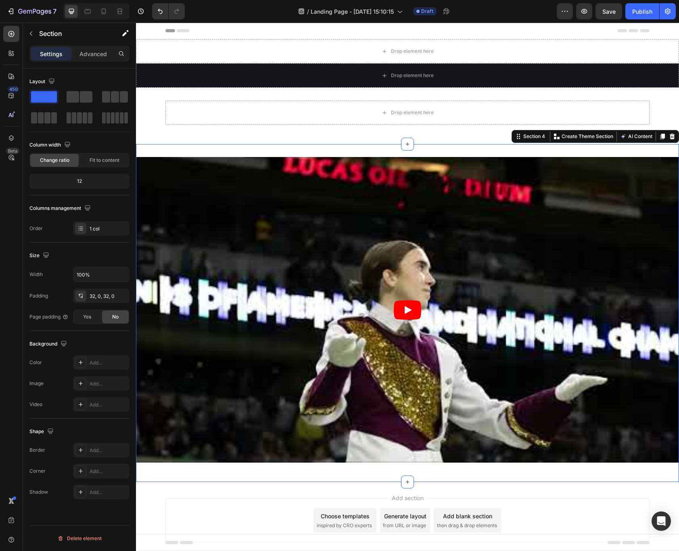
click at [204, 472] on div "Video Section 4 You can create reusable sections Create Theme Section AI Conten…" at bounding box center [407, 313] width 543 height 338
click at [78, 369] on div "Add..." at bounding box center [101, 362] width 56 height 15
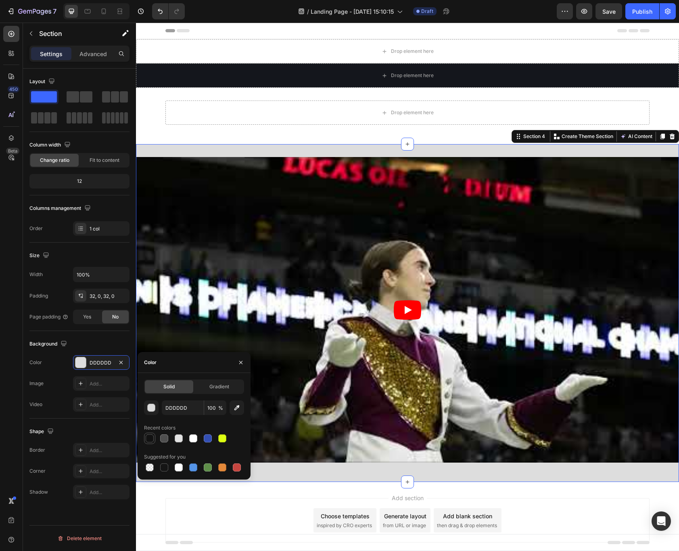
click at [148, 440] on div at bounding box center [150, 438] width 8 height 8
type input "121212"
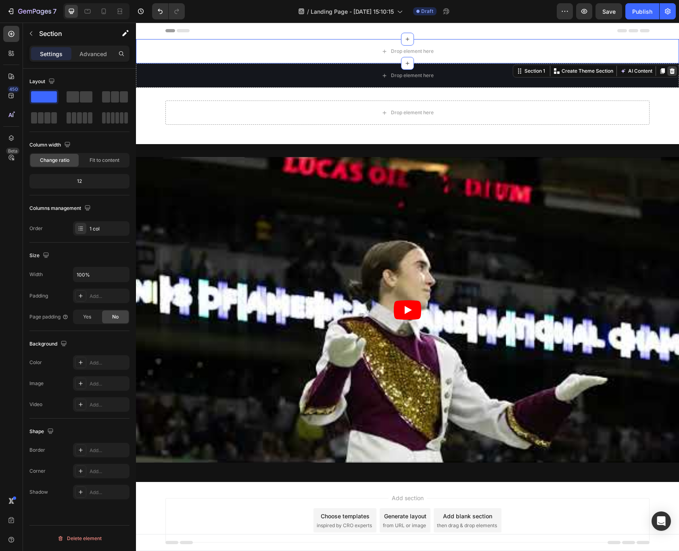
click at [674, 74] on div at bounding box center [672, 71] width 10 height 10
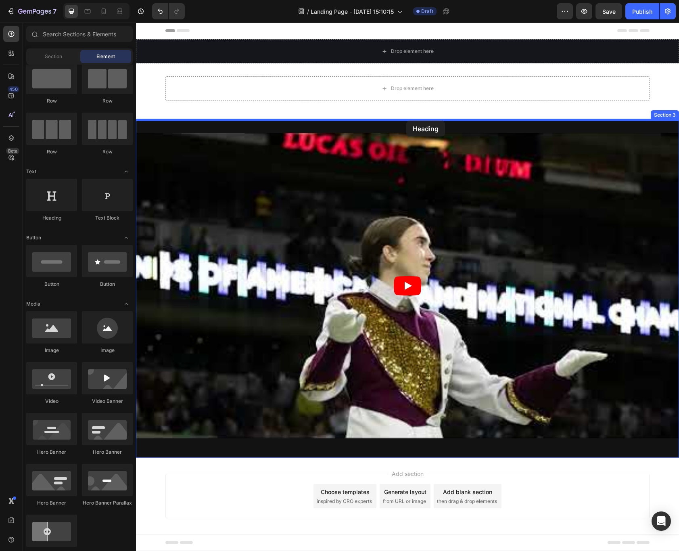
drag, startPoint x: 178, startPoint y: 227, endPoint x: 406, endPoint y: 121, distance: 251.7
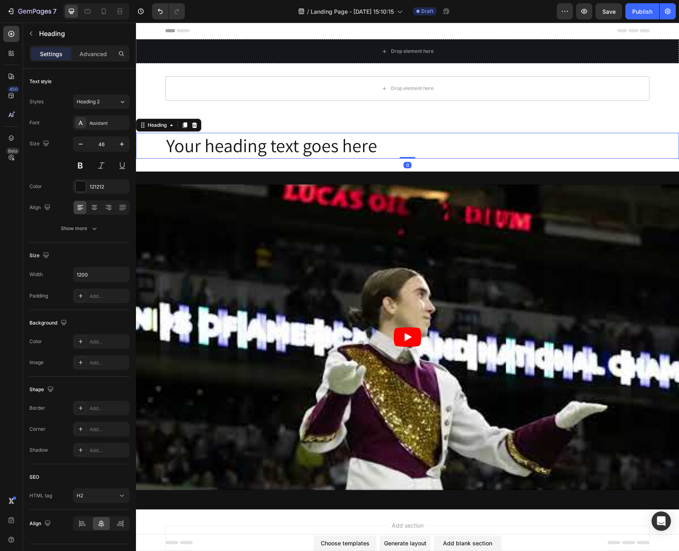
click at [410, 151] on h2 "Your heading text goes here" at bounding box center [407, 146] width 484 height 26
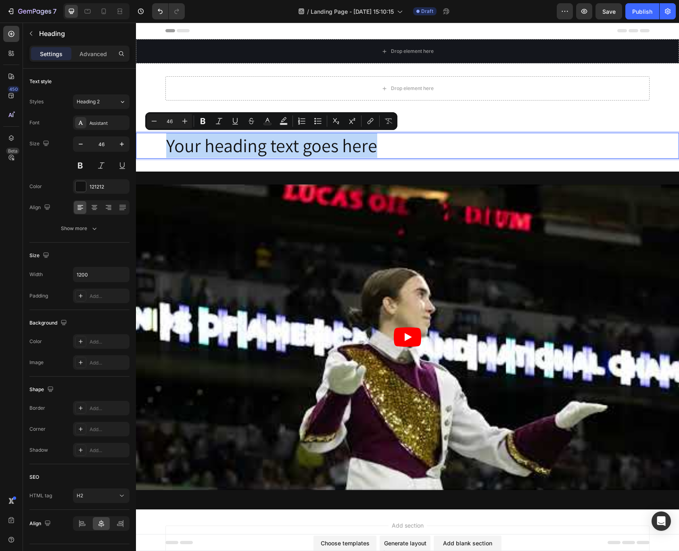
drag, startPoint x: 410, startPoint y: 147, endPoint x: 68, endPoint y: 130, distance: 342.5
click at [136, 130] on html "Header Drop element here Section 1 Drop element here Row Section 2 Your heading…" at bounding box center [407, 316] width 543 height 586
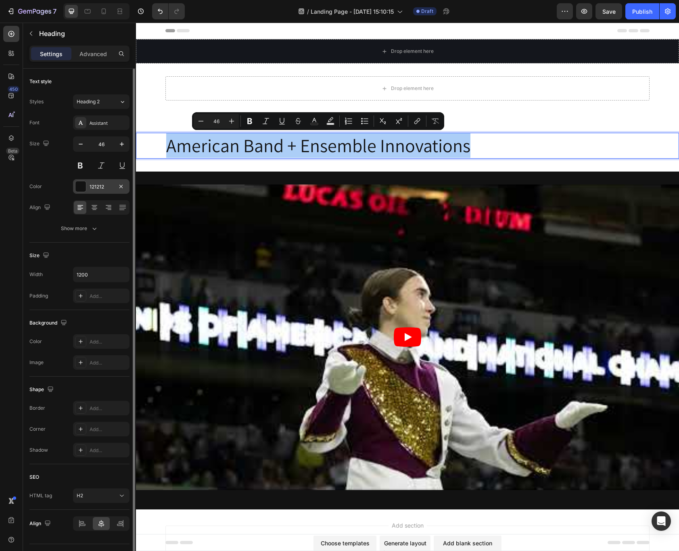
click at [77, 187] on div at bounding box center [80, 186] width 10 height 10
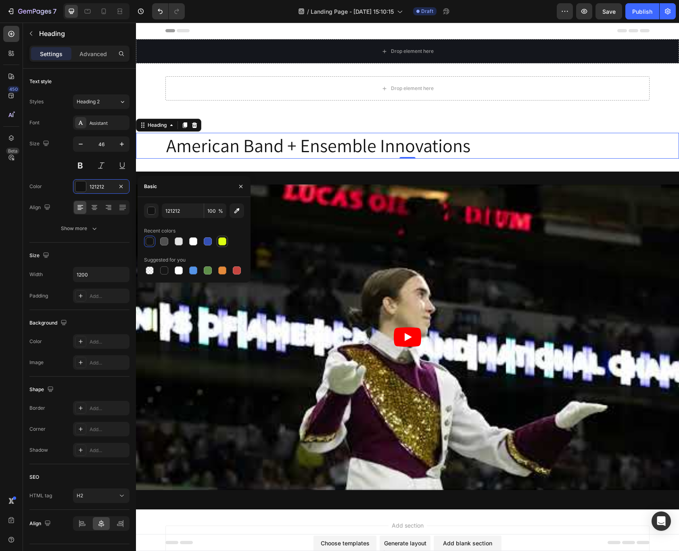
click at [218, 241] on div at bounding box center [222, 241] width 8 height 8
type input "DEFF12"
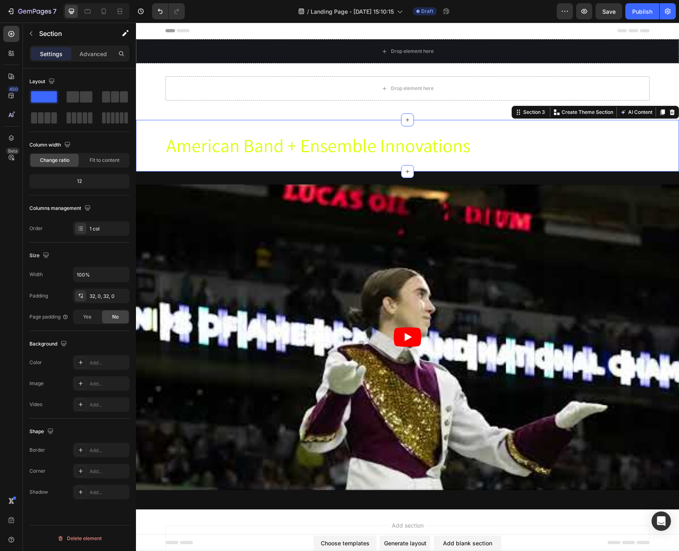
click at [227, 165] on div "American Band + Ensemble Innovations Heading Section 3 You can create reusable …" at bounding box center [407, 146] width 543 height 52
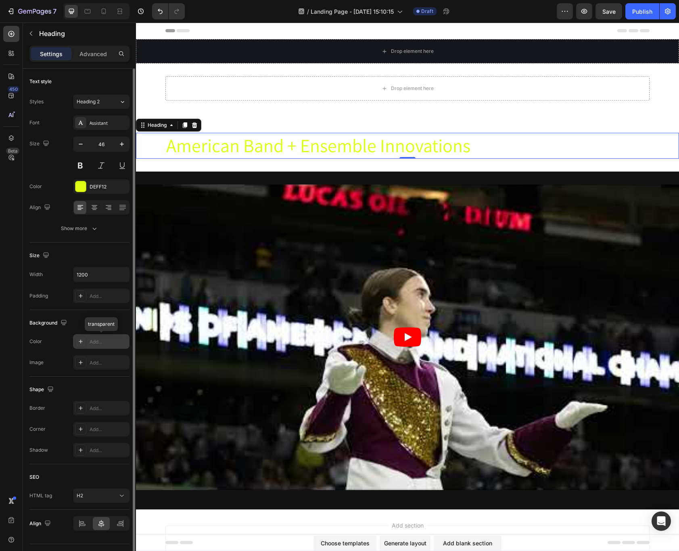
click at [94, 339] on div "Add..." at bounding box center [109, 341] width 38 height 7
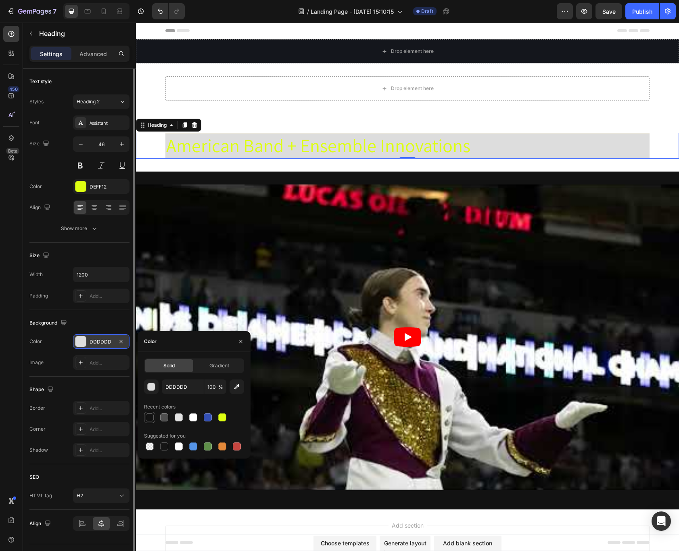
click at [151, 420] on div at bounding box center [150, 417] width 8 height 8
type input "121212"
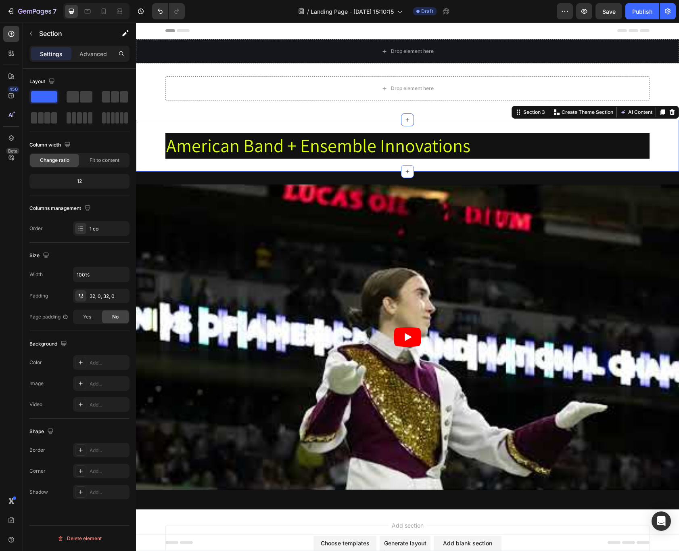
click at [504, 168] on div "American Band + Ensemble Innovations Heading Section 3 You can create reusable …" at bounding box center [407, 146] width 543 height 52
click at [102, 368] on div "Add..." at bounding box center [101, 362] width 56 height 15
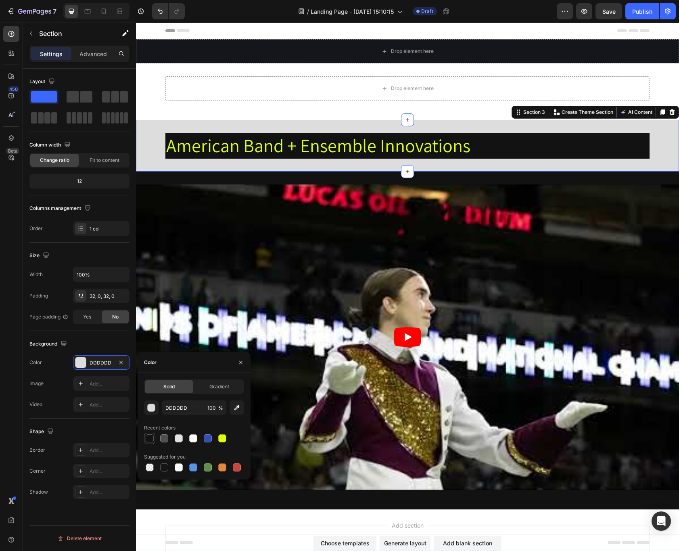
click at [149, 437] on div at bounding box center [150, 438] width 8 height 8
type input "121212"
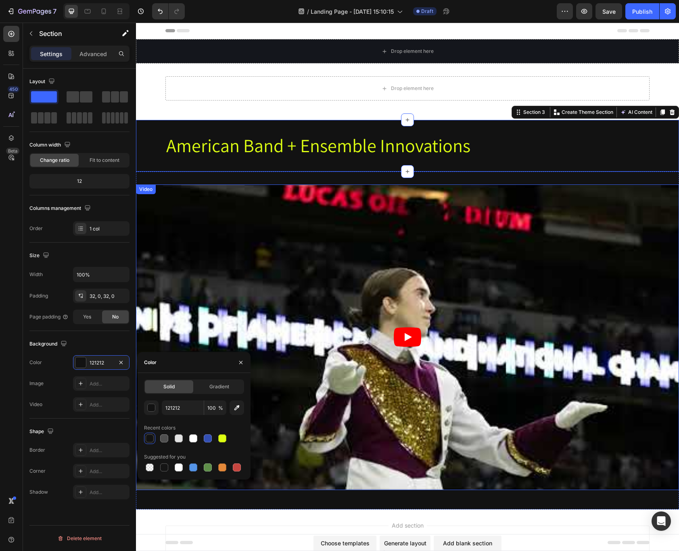
click at [584, 276] on article at bounding box center [407, 336] width 543 height 305
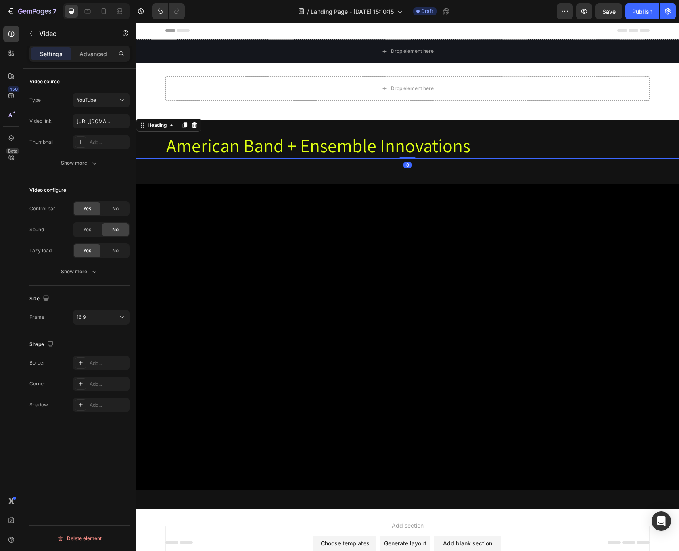
click at [443, 154] on p "American Band + Ensemble Innovations" at bounding box center [407, 145] width 482 height 24
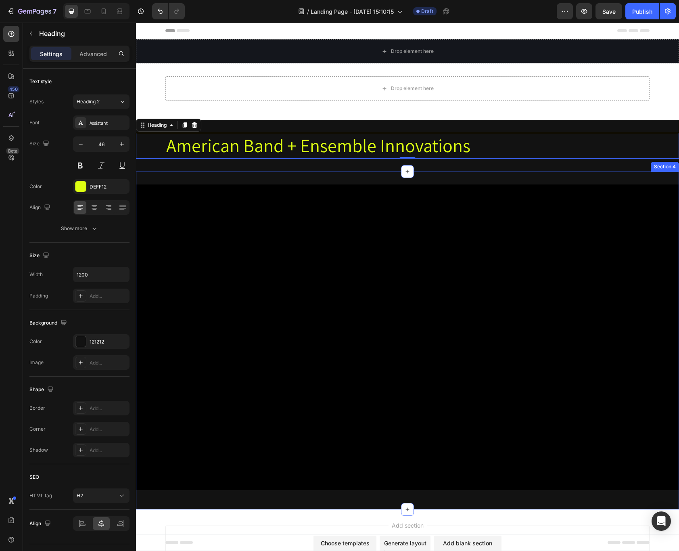
drag, startPoint x: 153, startPoint y: 125, endPoint x: 356, endPoint y: 171, distance: 208.1
click at [351, 175] on div "Drop element here Section 1 Drop element here Row Section 2 American Band + Ens…" at bounding box center [407, 274] width 543 height 470
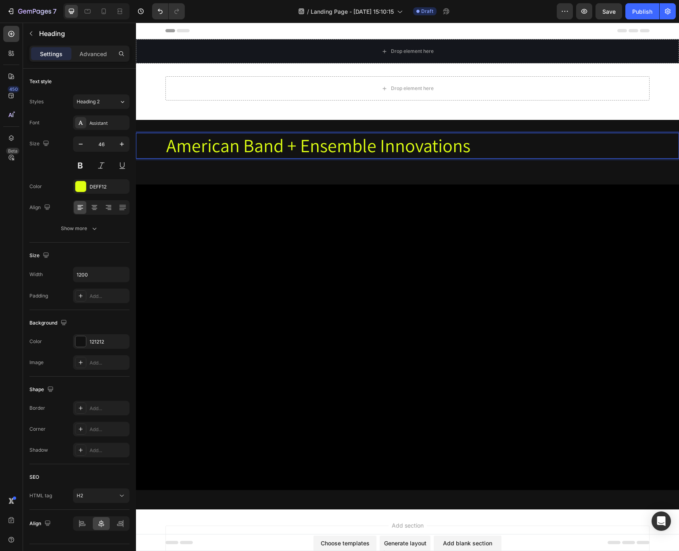
click at [480, 148] on p "American Band + Ensemble Innovations" at bounding box center [407, 145] width 482 height 24
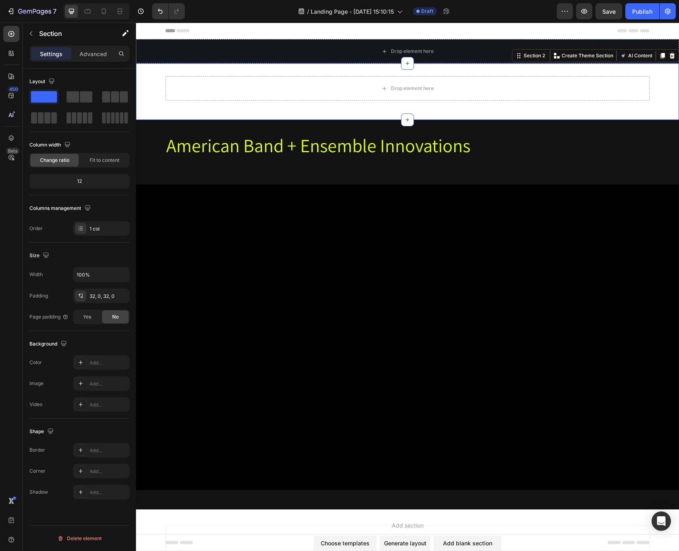
click at [339, 69] on div "Drop element here Row Section 2 You can create reusable sections Create Theme S…" at bounding box center [407, 91] width 543 height 56
click at [82, 363] on icon at bounding box center [80, 362] width 6 height 6
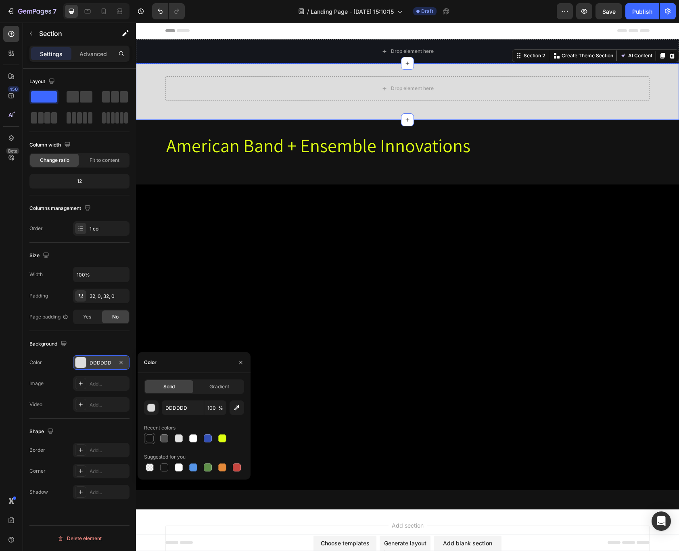
click at [150, 440] on div at bounding box center [150, 438] width 8 height 8
type input "121212"
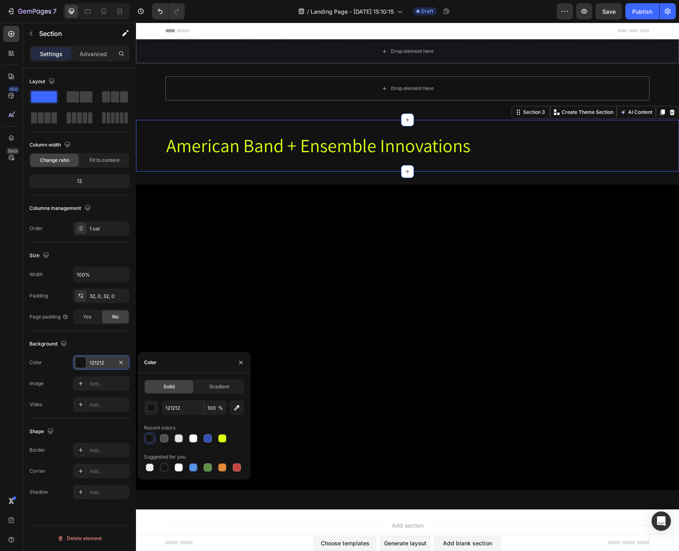
click at [563, 159] on div "American Band + Ensemble Innovations Heading Section 3 You can create reusable …" at bounding box center [407, 146] width 543 height 52
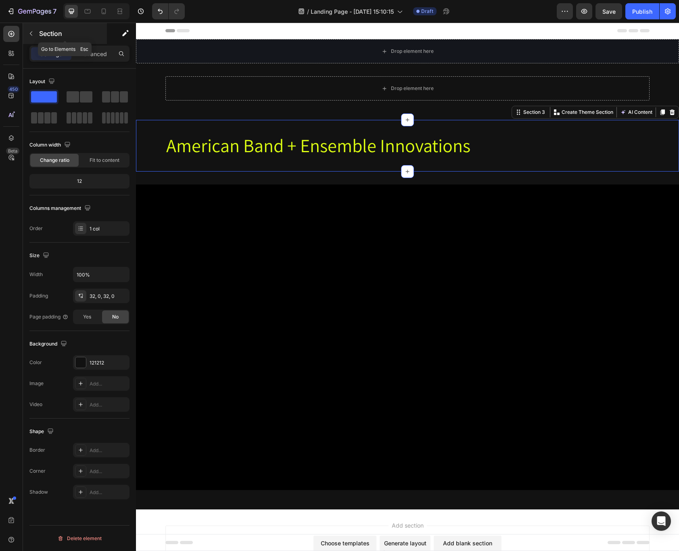
click at [31, 31] on icon "button" at bounding box center [31, 33] width 6 height 6
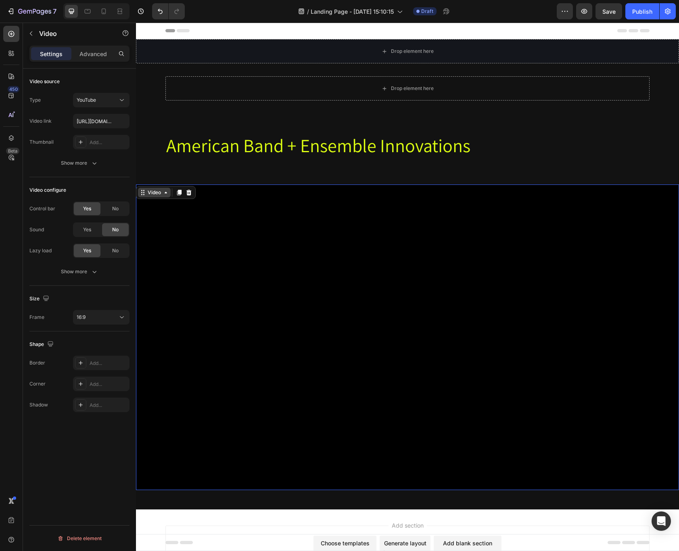
click at [145, 191] on div "Video" at bounding box center [154, 193] width 33 height 10
click at [93, 165] on icon "button" at bounding box center [94, 163] width 8 height 8
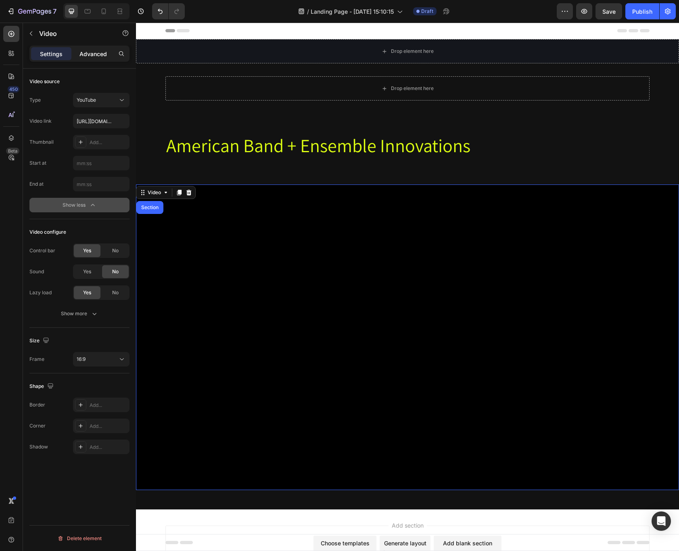
click at [98, 50] on p "Advanced" at bounding box center [92, 54] width 27 height 8
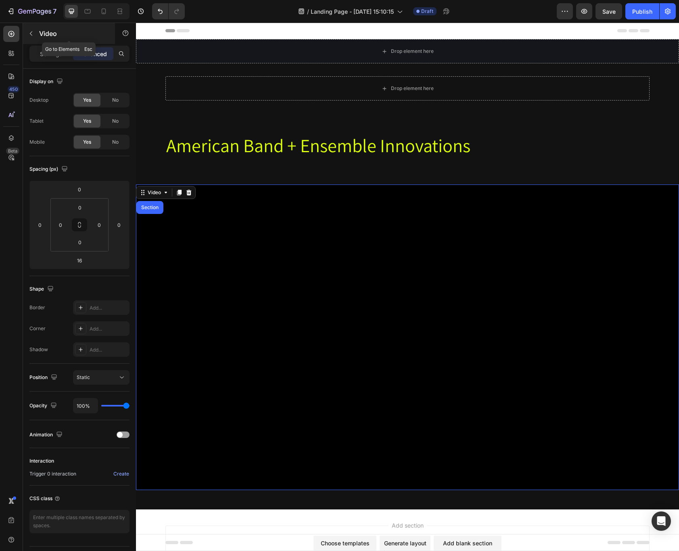
click at [31, 29] on button "button" at bounding box center [31, 33] width 13 height 13
click at [144, 193] on div "Video" at bounding box center [166, 192] width 60 height 13
click at [153, 191] on div "Video" at bounding box center [154, 192] width 17 height 7
click at [55, 54] on p "Settings" at bounding box center [51, 54] width 23 height 8
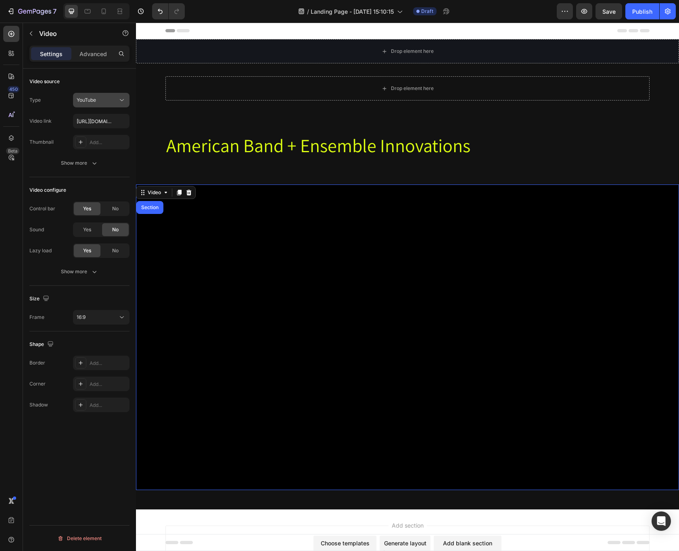
click at [118, 100] on icon at bounding box center [122, 100] width 8 height 8
click at [104, 157] on div "YouTube Vimeo Video hosting" at bounding box center [93, 135] width 73 height 52
click at [104, 152] on span "Video hosting" at bounding box center [92, 150] width 31 height 7
type input "[URL][DOMAIN_NAME]"
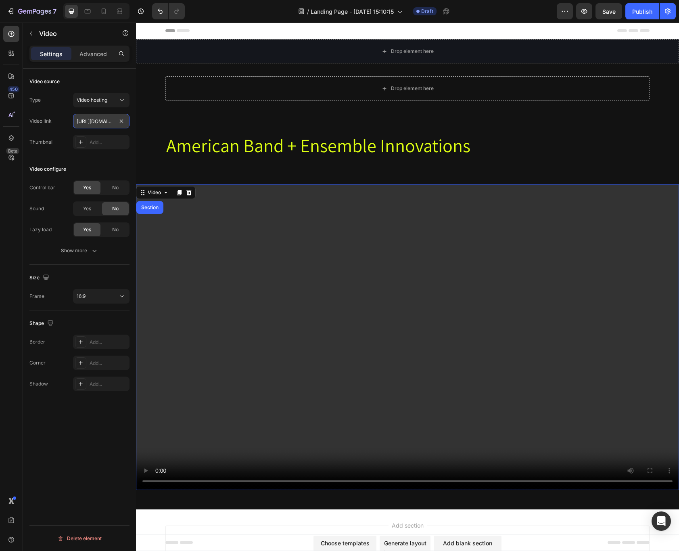
click at [85, 122] on input "[URL][DOMAIN_NAME]" at bounding box center [101, 121] width 56 height 15
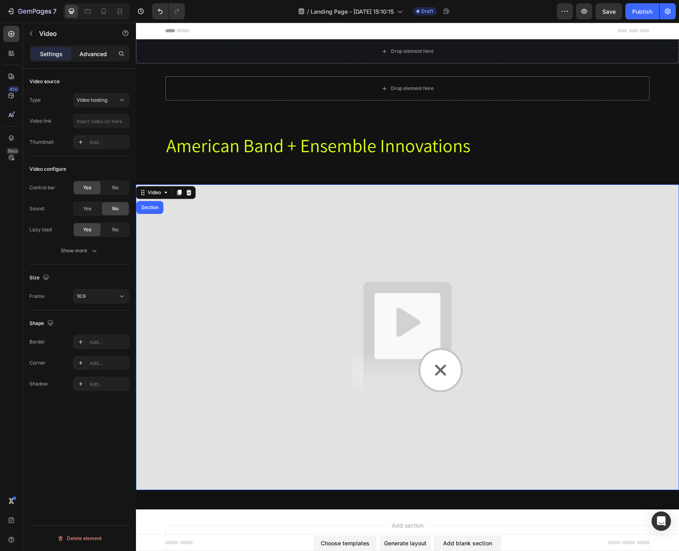
click at [84, 53] on p "Advanced" at bounding box center [92, 54] width 27 height 8
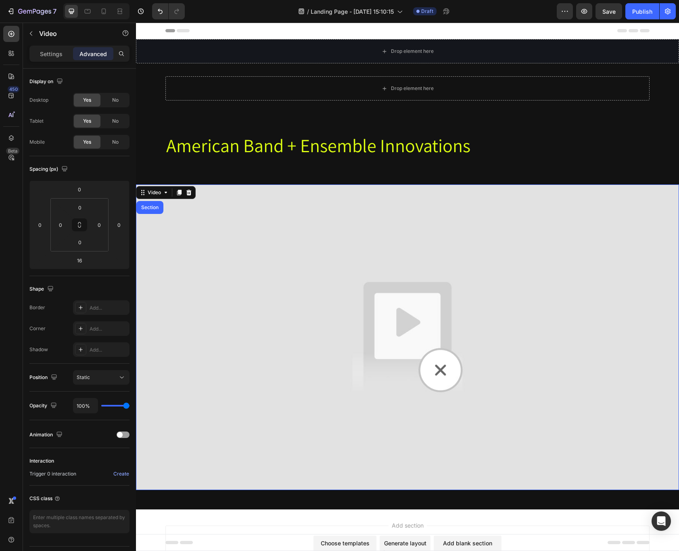
click at [27, 57] on div "Settings Advanced" at bounding box center [79, 57] width 113 height 23
click at [41, 53] on p "Settings" at bounding box center [51, 54] width 23 height 8
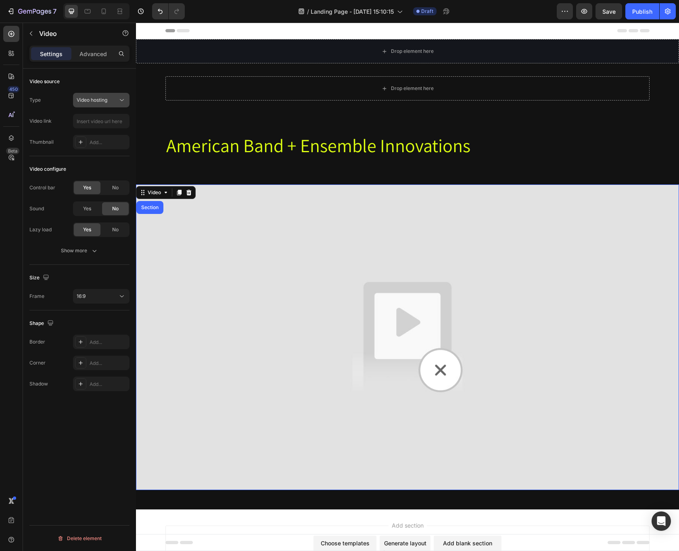
click at [86, 104] on button "Video hosting" at bounding box center [101, 100] width 56 height 15
click at [94, 121] on span "YouTube" at bounding box center [86, 119] width 19 height 7
type input "[URL][DOMAIN_NAME]"
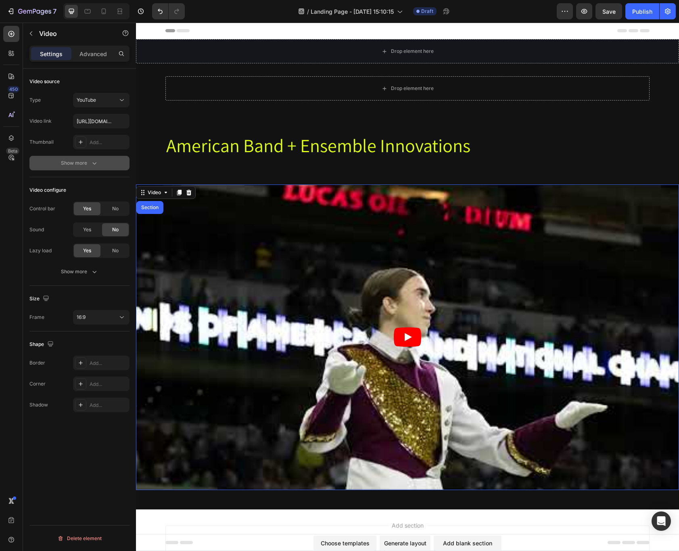
click at [86, 160] on div "Show more" at bounding box center [80, 163] width 38 height 8
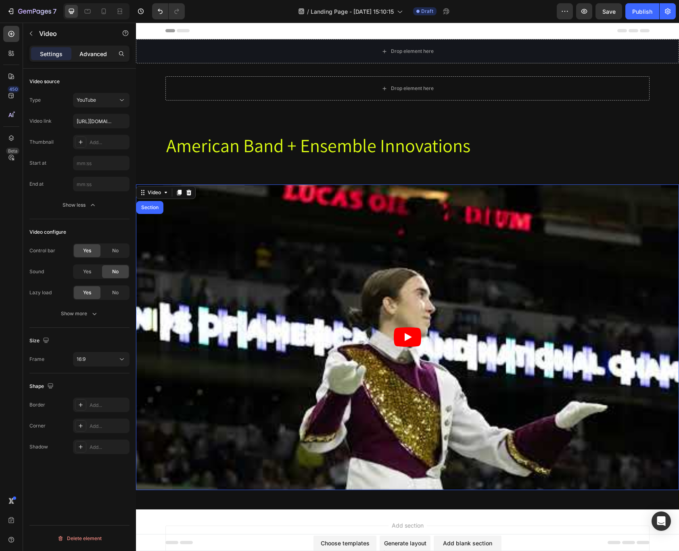
click at [88, 54] on p "Advanced" at bounding box center [92, 54] width 27 height 8
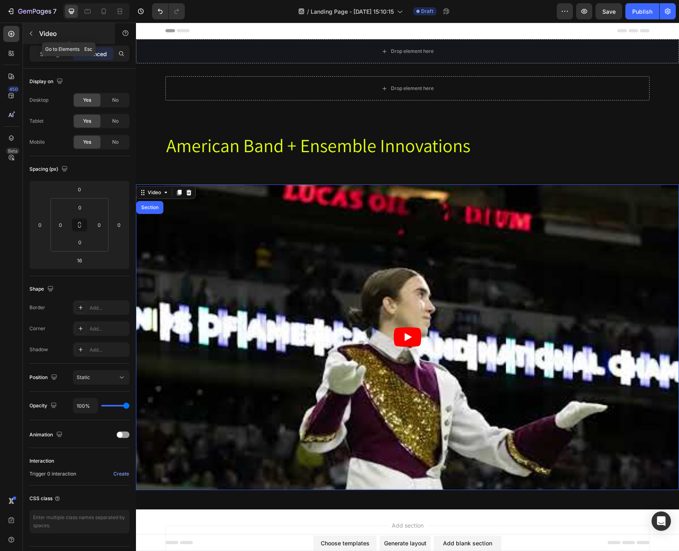
click at [33, 31] on icon "button" at bounding box center [31, 33] width 6 height 6
click at [526, 237] on article at bounding box center [407, 336] width 543 height 305
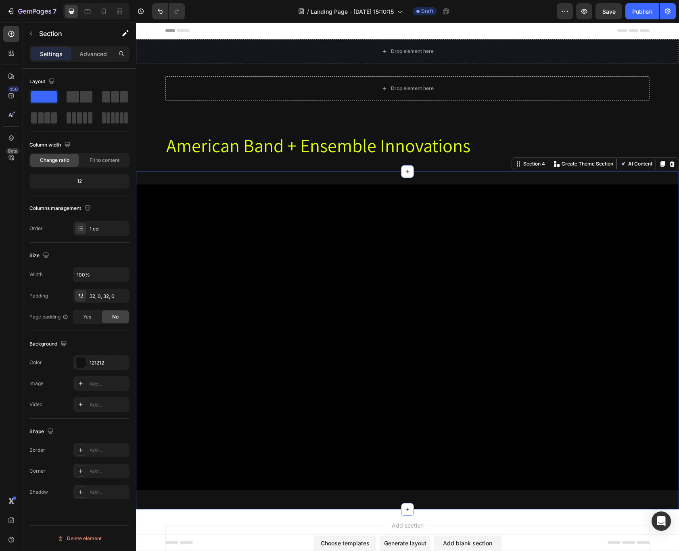
click at [424, 499] on div "Video Section 4 You can create reusable sections Create Theme Section AI Conten…" at bounding box center [407, 340] width 543 height 338
click at [89, 56] on p "Advanced" at bounding box center [92, 54] width 27 height 8
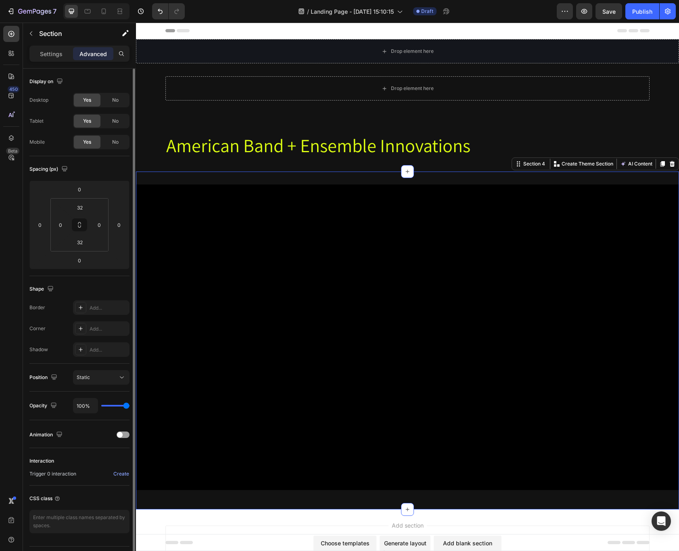
scroll to position [2, 0]
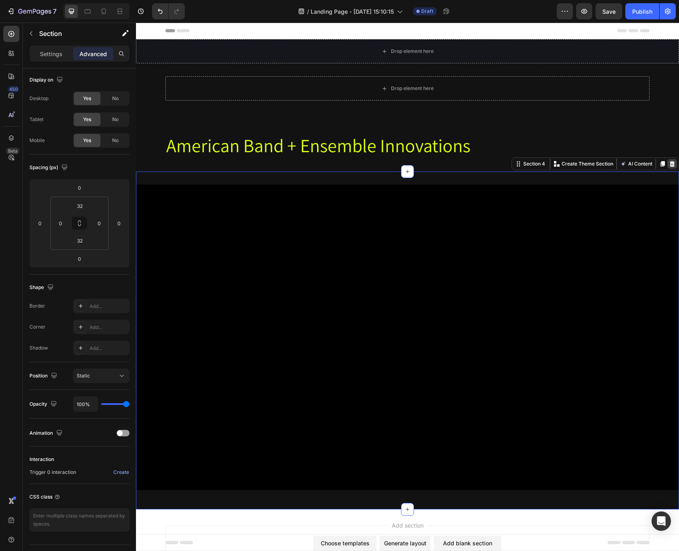
click at [671, 162] on icon at bounding box center [672, 164] width 5 height 6
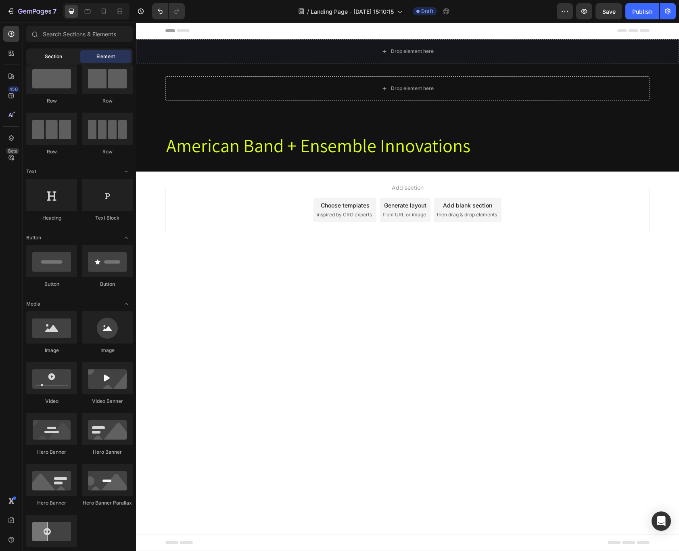
click at [68, 59] on div "Section" at bounding box center [53, 56] width 51 height 13
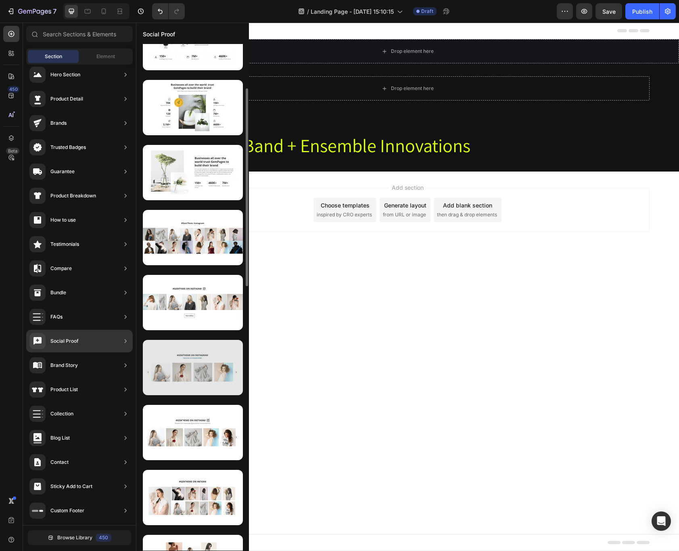
scroll to position [361, 0]
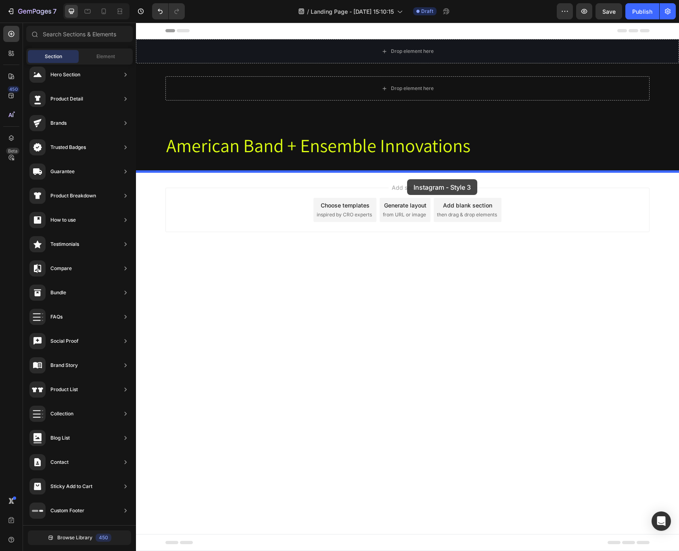
drag, startPoint x: 330, startPoint y: 259, endPoint x: 407, endPoint y: 179, distance: 111.5
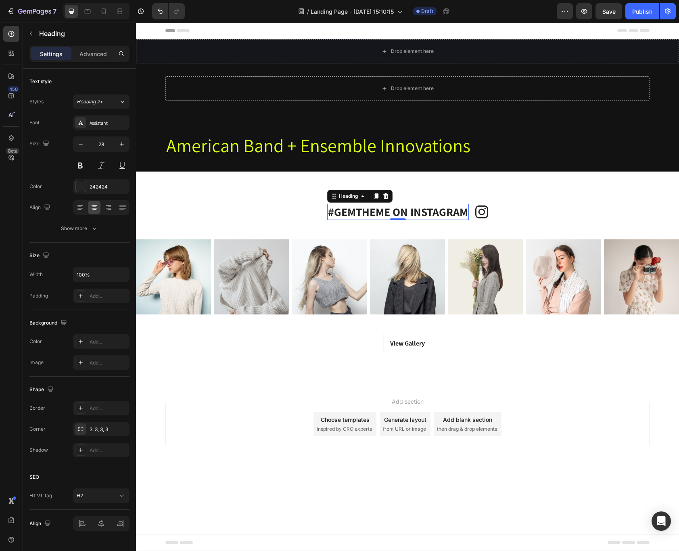
click at [396, 209] on p "#GEMTHEME ON INSTAGRAM" at bounding box center [398, 211] width 140 height 15
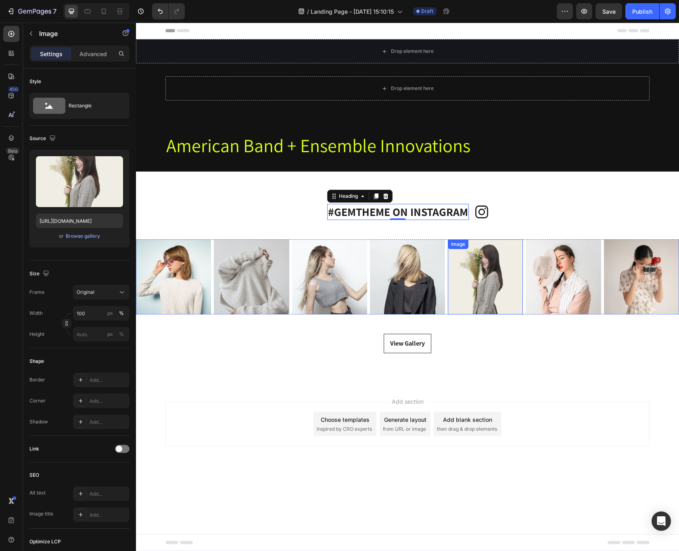
click at [476, 278] on img at bounding box center [485, 276] width 75 height 75
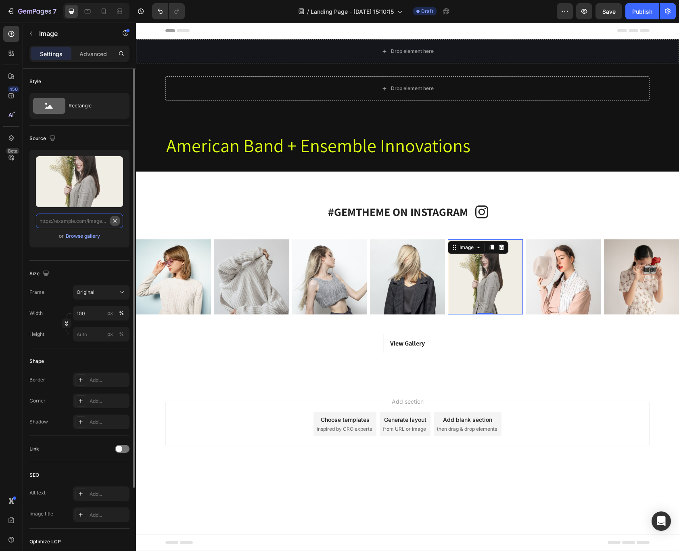
scroll to position [0, 0]
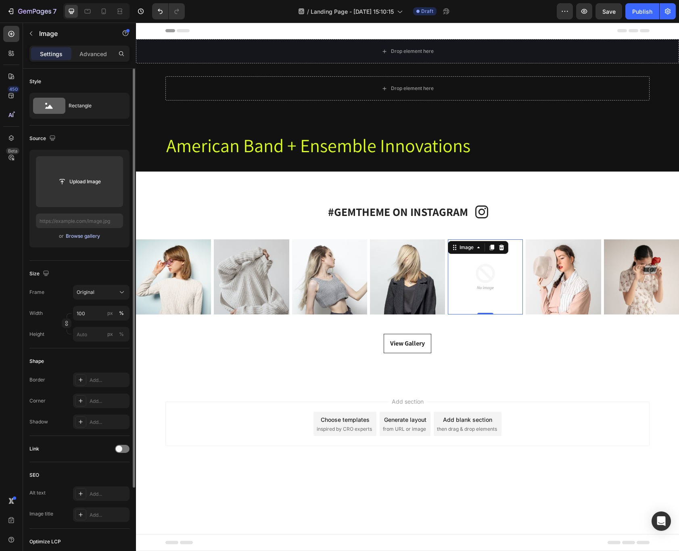
click at [83, 240] on button "Browse gallery" at bounding box center [82, 236] width 35 height 8
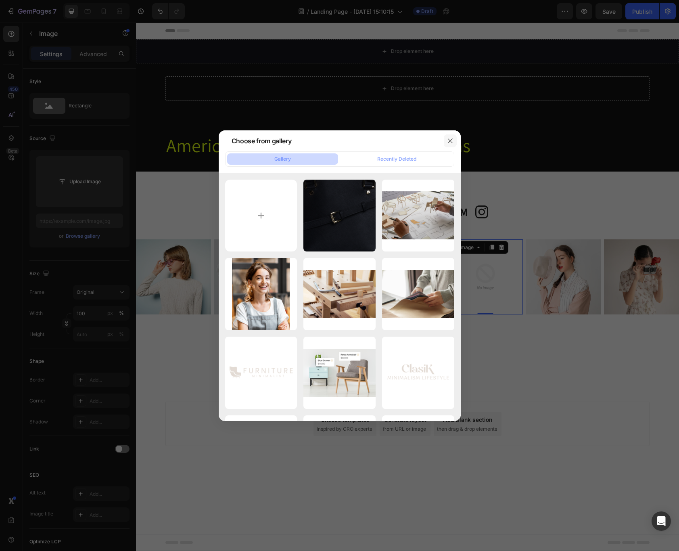
click at [445, 140] on button "button" at bounding box center [450, 140] width 13 height 13
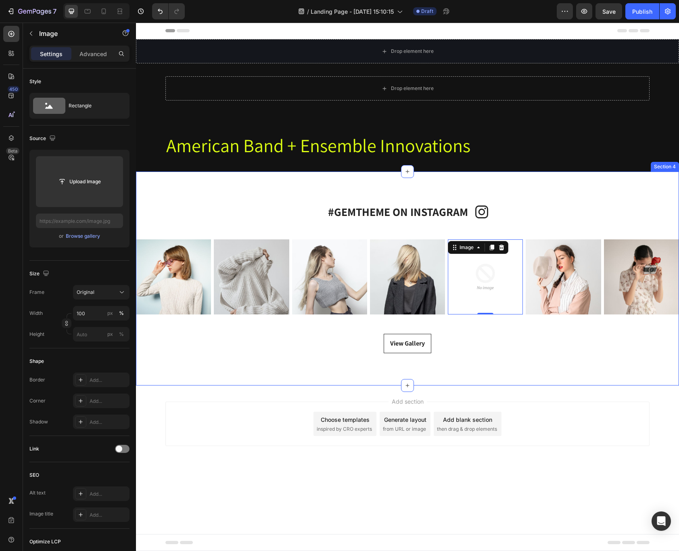
click at [439, 355] on div "#GEMTHEME ON INSTAGRAM Heading Icon Row Icon #GEMTHEME ON INSTAGRAM Heading Row…" at bounding box center [407, 278] width 543 height 214
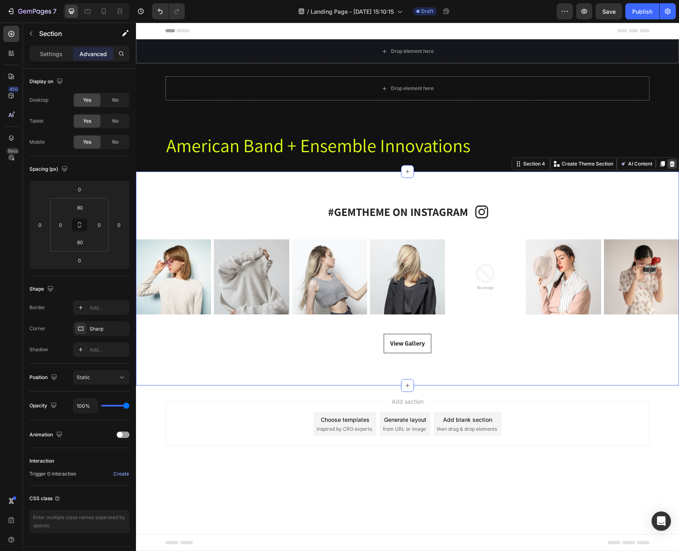
click at [673, 162] on icon at bounding box center [672, 164] width 5 height 6
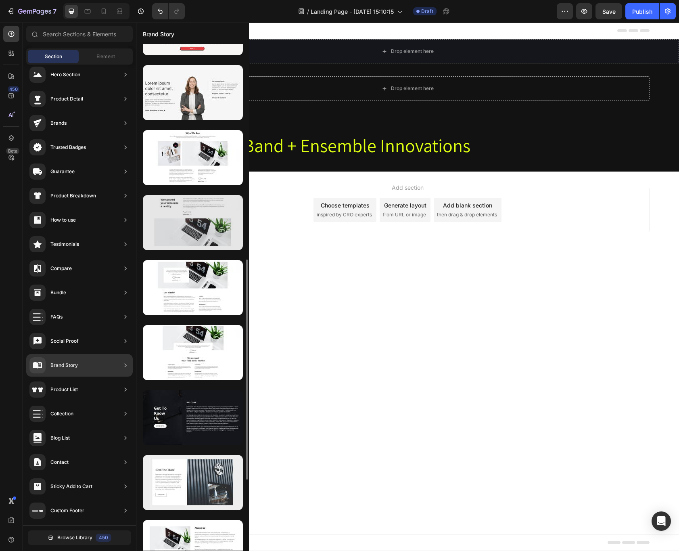
scroll to position [499, 0]
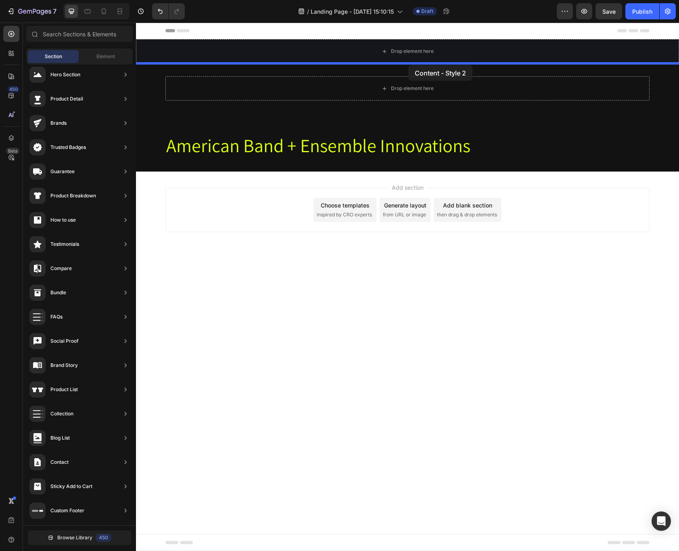
drag, startPoint x: 345, startPoint y: 190, endPoint x: 408, endPoint y: 65, distance: 140.1
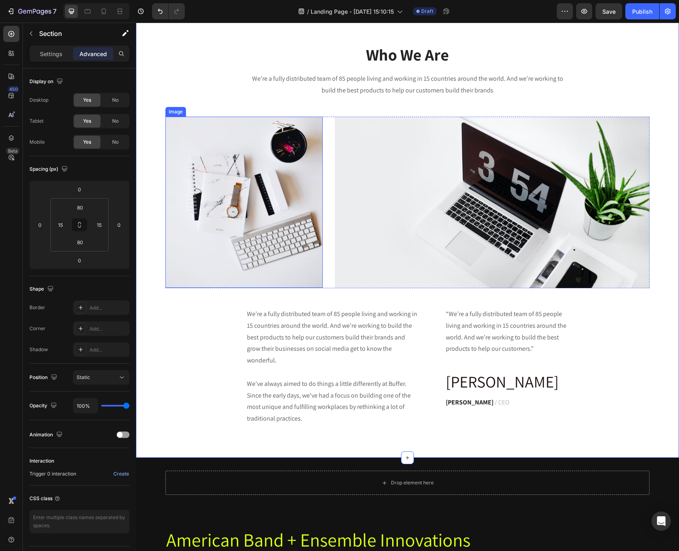
scroll to position [0, 0]
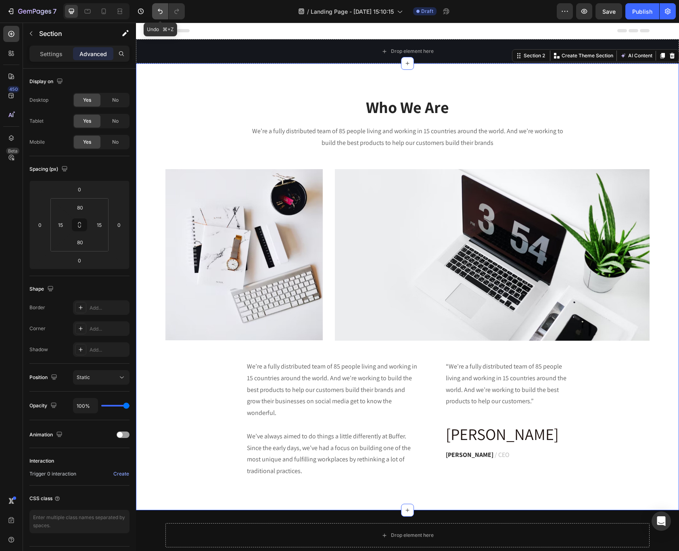
click at [157, 11] on icon "Undo/Redo" at bounding box center [160, 11] width 8 height 8
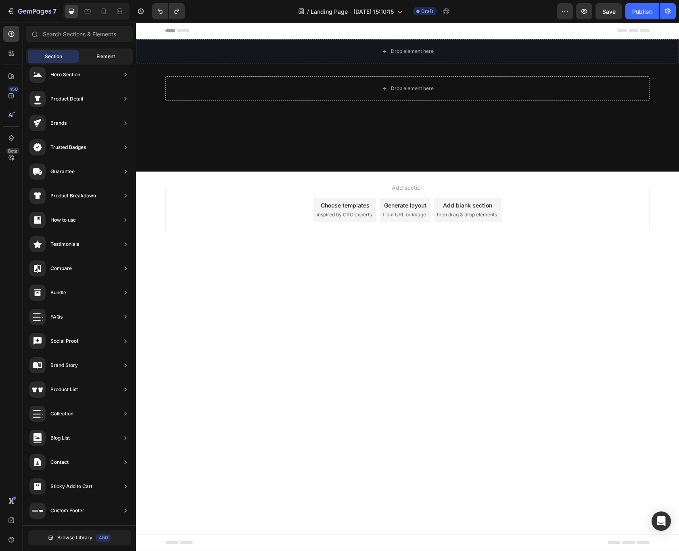
click at [99, 56] on span "Element" at bounding box center [105, 56] width 19 height 7
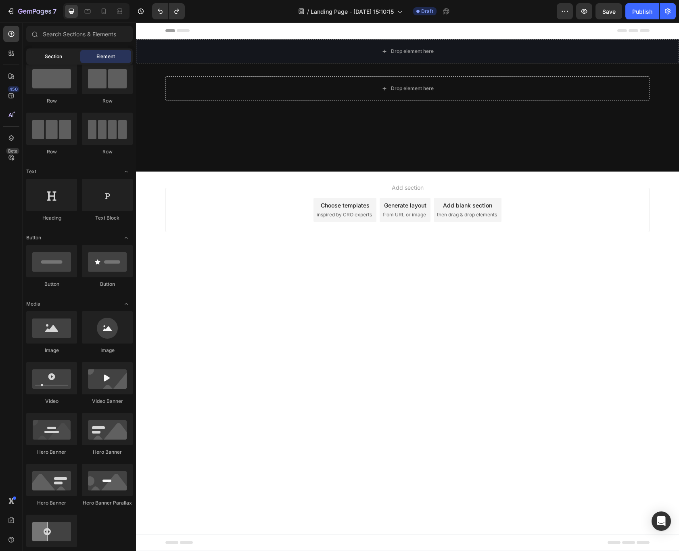
click at [54, 60] on span "Section" at bounding box center [53, 56] width 17 height 7
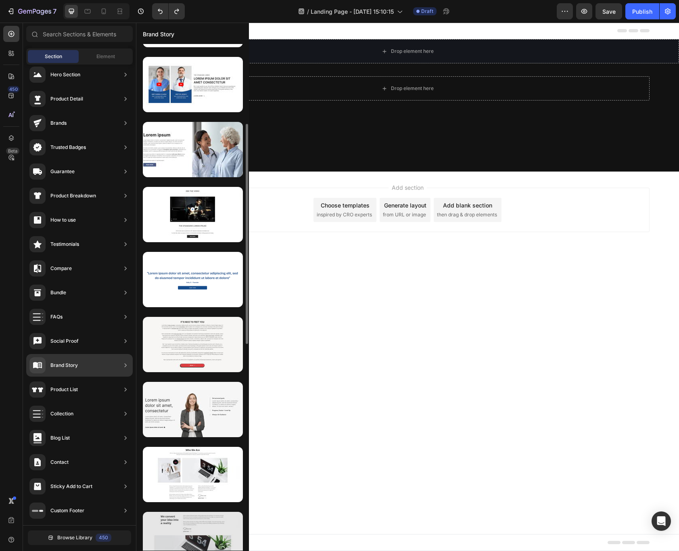
scroll to position [189, 0]
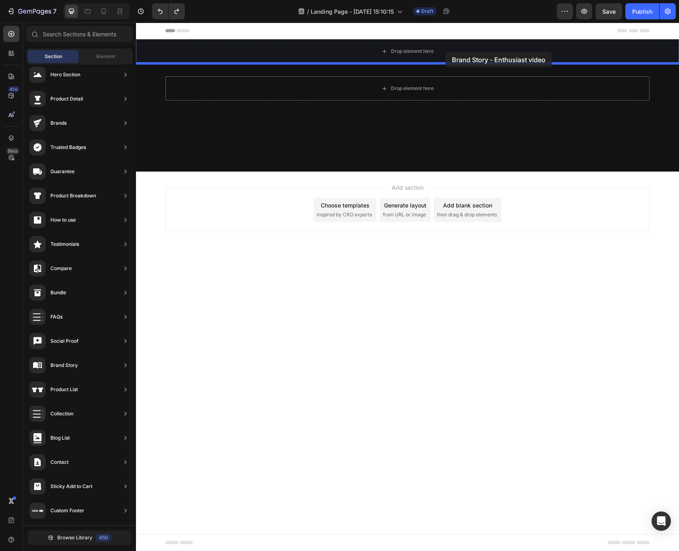
drag, startPoint x: 339, startPoint y: 232, endPoint x: 446, endPoint y: 55, distance: 206.8
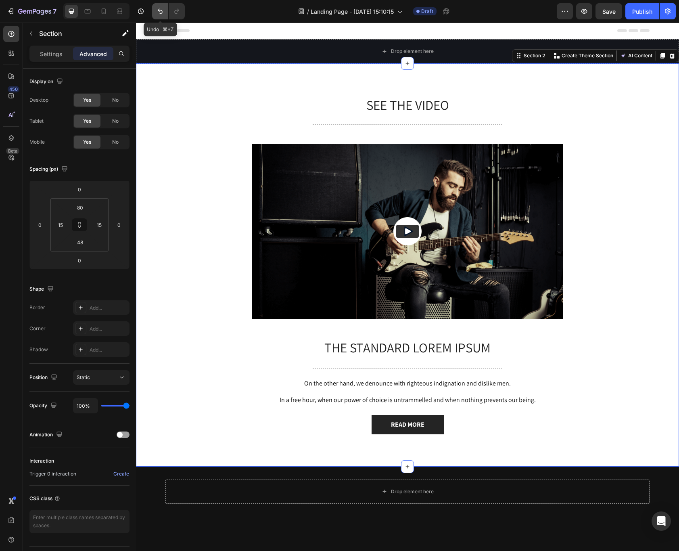
click at [161, 12] on icon "Undo/Redo" at bounding box center [160, 11] width 8 height 8
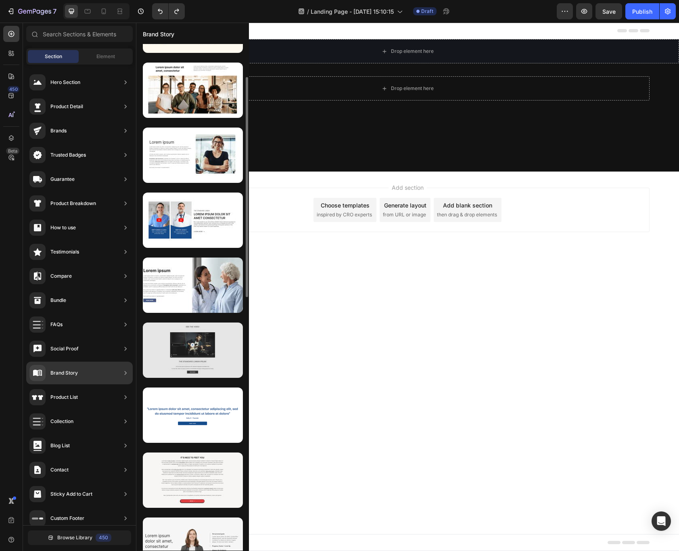
scroll to position [0, 0]
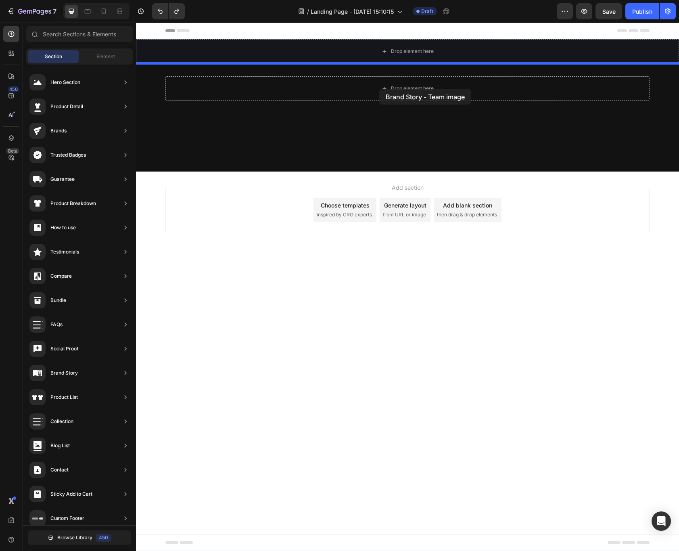
drag, startPoint x: 334, startPoint y: 177, endPoint x: 379, endPoint y: 89, distance: 98.7
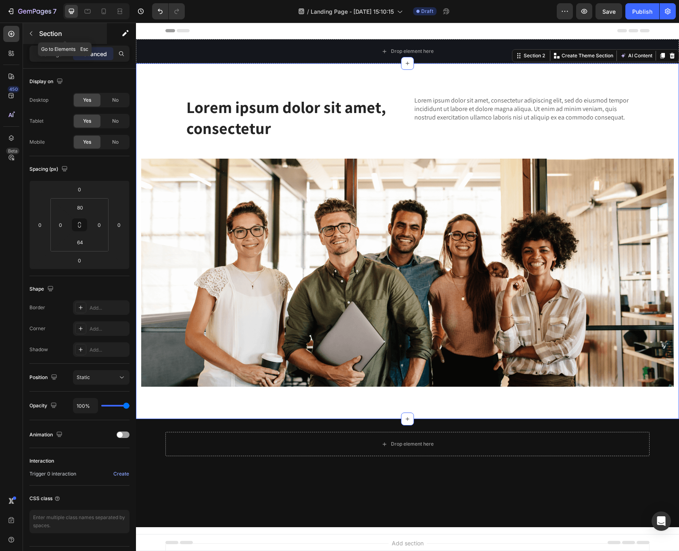
click at [32, 34] on icon "button" at bounding box center [31, 33] width 6 height 6
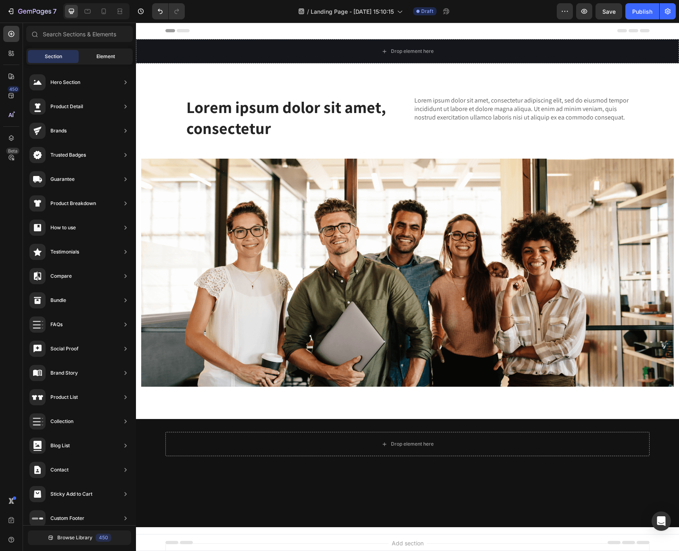
click at [117, 58] on div "Element" at bounding box center [105, 56] width 51 height 13
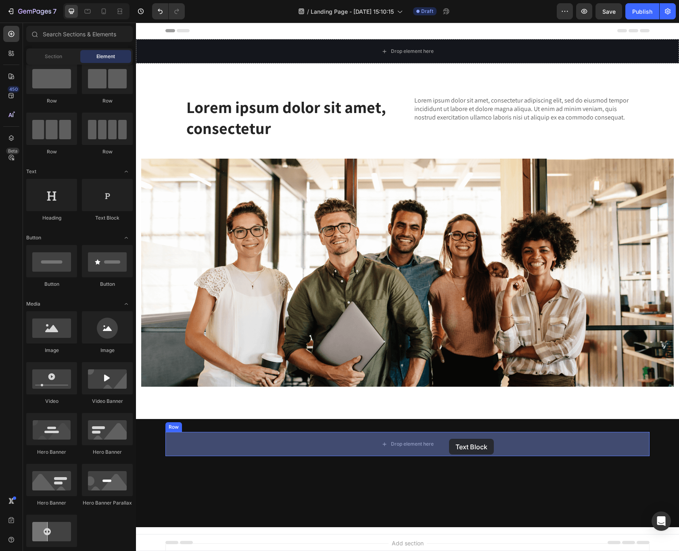
drag, startPoint x: 248, startPoint y: 221, endPoint x: 449, endPoint y: 438, distance: 296.0
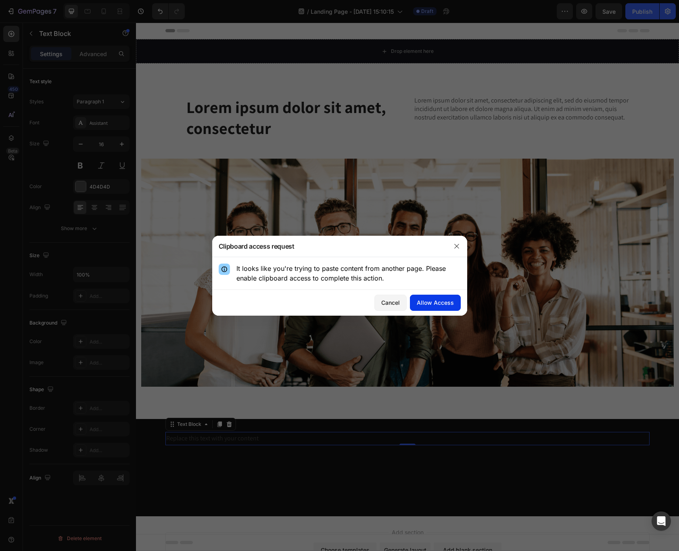
click at [453, 308] on button "Allow Access" at bounding box center [435, 302] width 51 height 16
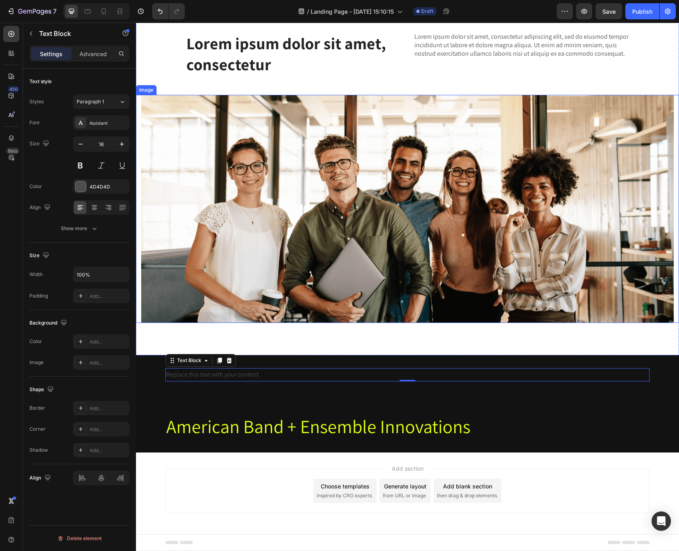
scroll to position [65, 0]
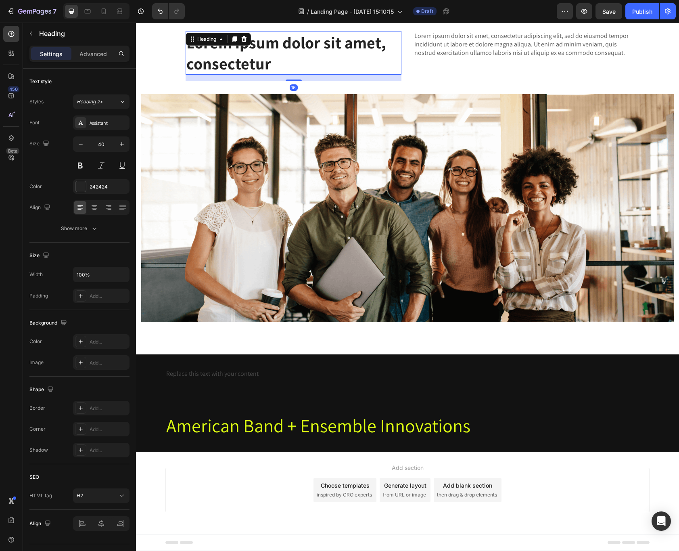
click at [305, 40] on h2 "Lorem ipsum dolor sit amet, consectetur" at bounding box center [294, 53] width 216 height 44
click at [313, 54] on h2 "Lorem ipsum dolor sit amet, consectetur" at bounding box center [294, 53] width 216 height 44
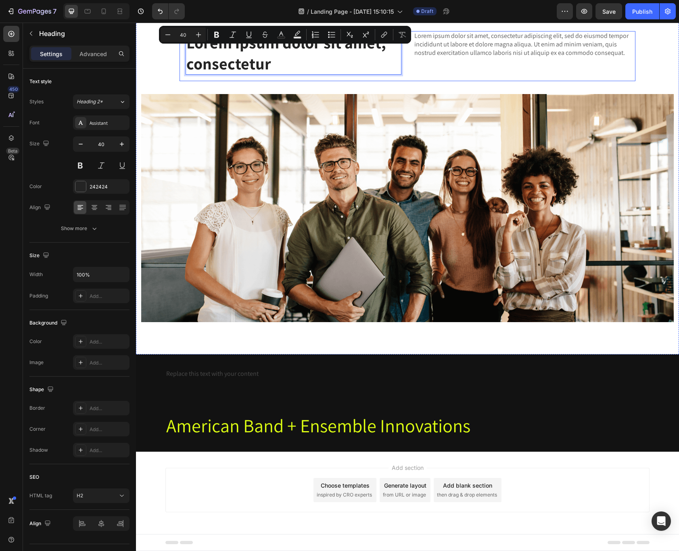
drag, startPoint x: 310, startPoint y: 62, endPoint x: 183, endPoint y: 42, distance: 128.6
click at [183, 42] on div "Lorem ipsum dolor sit amet, consectetur Heading 16 Lorem ipsum dolor sit amet, …" at bounding box center [407, 56] width 456 height 50
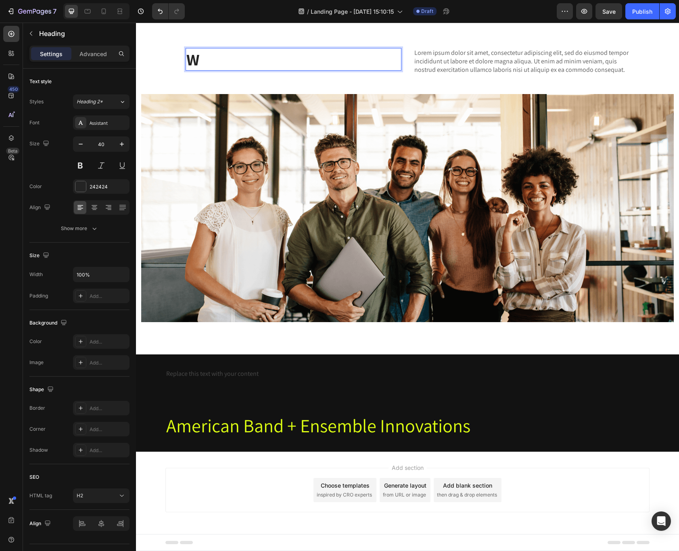
scroll to position [48, 0]
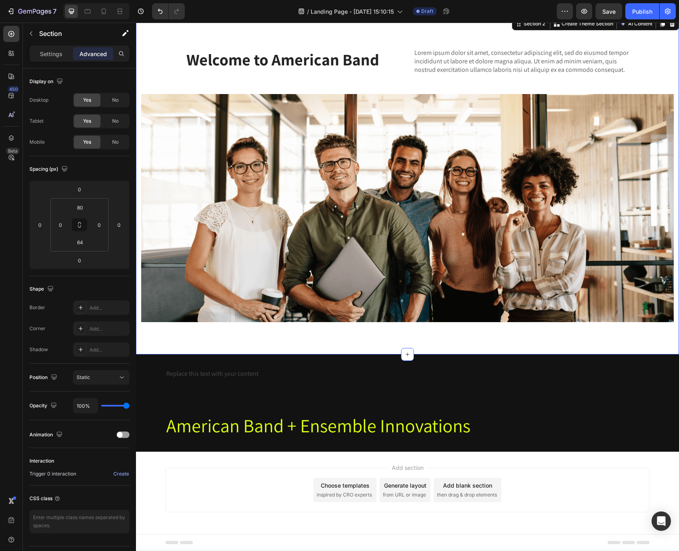
click at [473, 328] on div "Welcome to American Band Heading Lorem ipsum dolor sit amet, consectetur adipis…" at bounding box center [407, 185] width 543 height 338
click at [260, 376] on div "Replace this text with your content" at bounding box center [407, 373] width 484 height 13
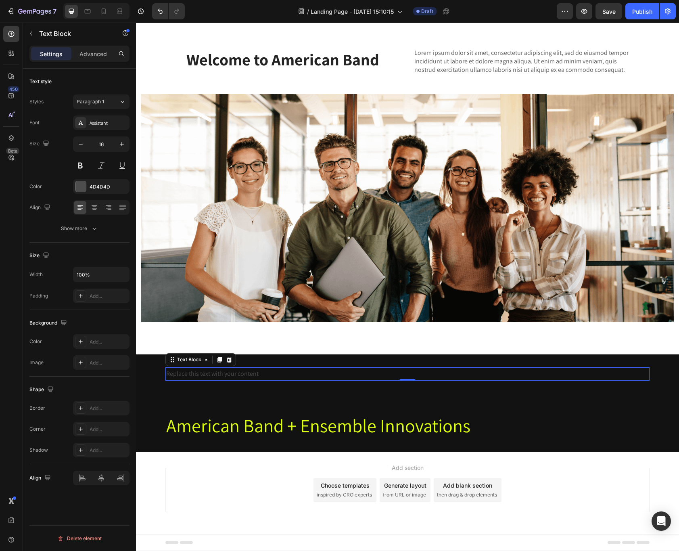
click at [285, 367] on div "Replace this text with your content" at bounding box center [407, 373] width 484 height 13
click at [280, 376] on p "Replace this text with your content" at bounding box center [407, 374] width 482 height 12
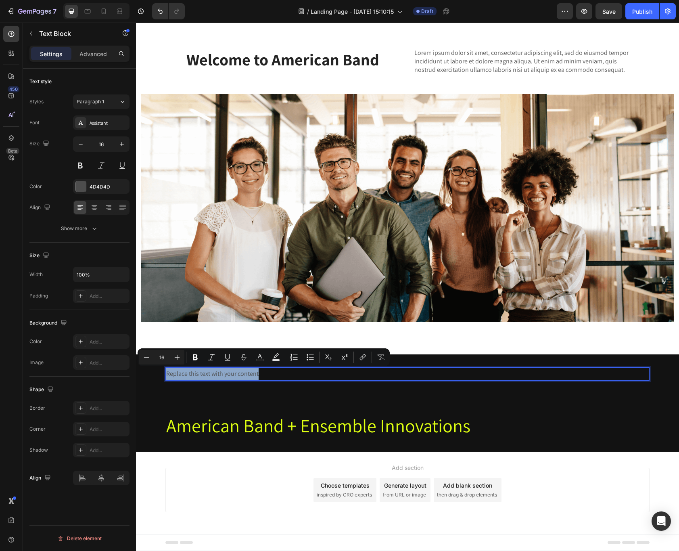
drag, startPoint x: 275, startPoint y: 373, endPoint x: 118, endPoint y: 365, distance: 157.5
click at [136, 365] on html "Header Welcome to American Band Heading Lorem ipsum dolor sit amet, consectetur…" at bounding box center [407, 263] width 543 height 576
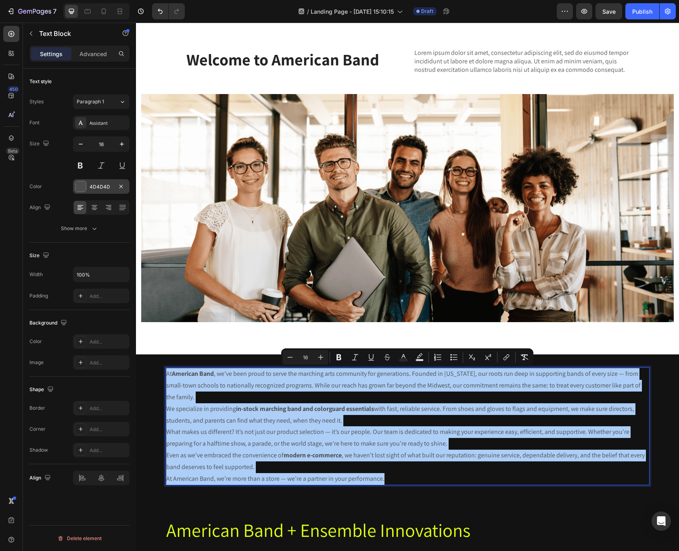
click at [91, 186] on div "4D4D4D" at bounding box center [101, 186] width 23 height 7
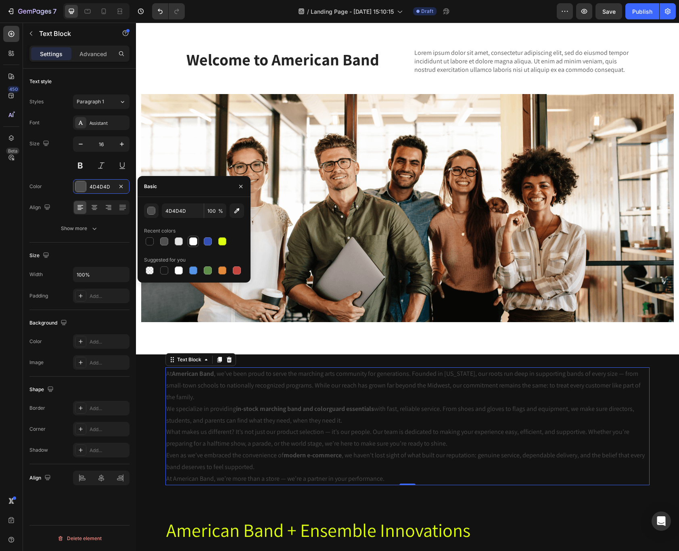
click at [195, 245] on div at bounding box center [193, 241] width 10 height 10
type input "FFFFFF"
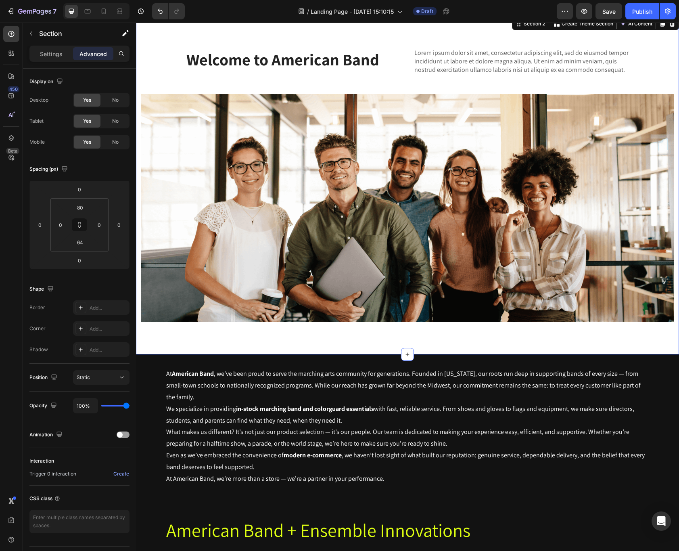
click at [530, 331] on div "Welcome to American Band Heading Lorem ipsum dolor sit amet, consectetur adipis…" at bounding box center [407, 185] width 543 height 338
click at [236, 348] on div "Welcome to American Band Heading Lorem ipsum dolor sit amet, consectetur adipis…" at bounding box center [407, 185] width 543 height 338
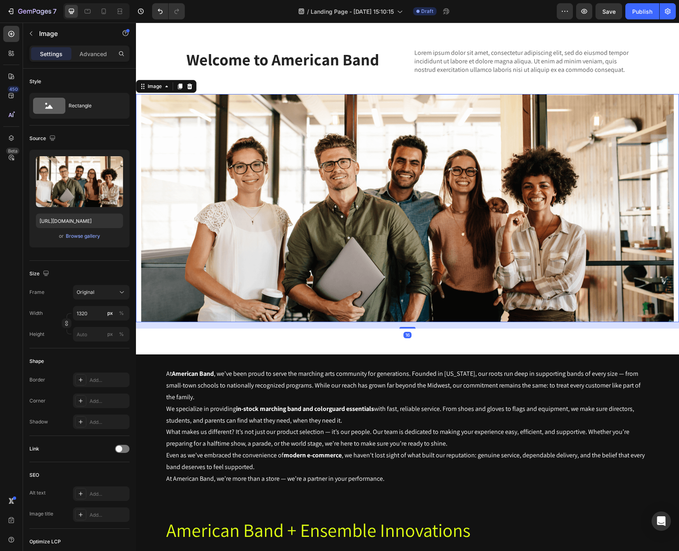
click at [344, 188] on img at bounding box center [407, 208] width 532 height 228
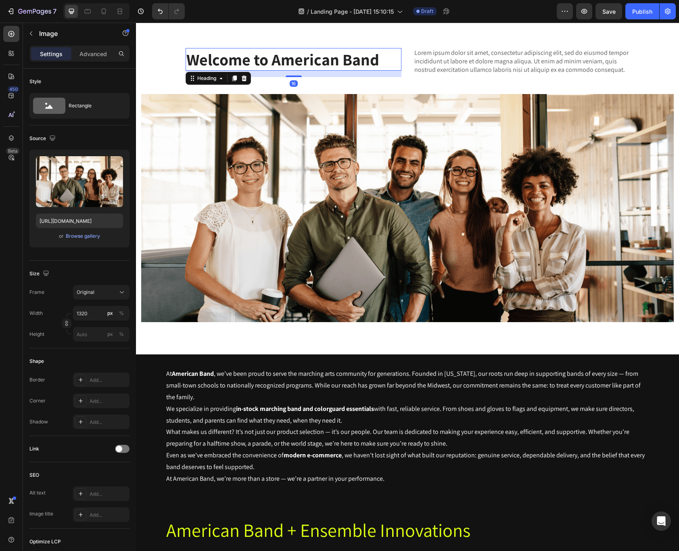
click at [346, 64] on p "Welcome to American Band" at bounding box center [293, 59] width 214 height 21
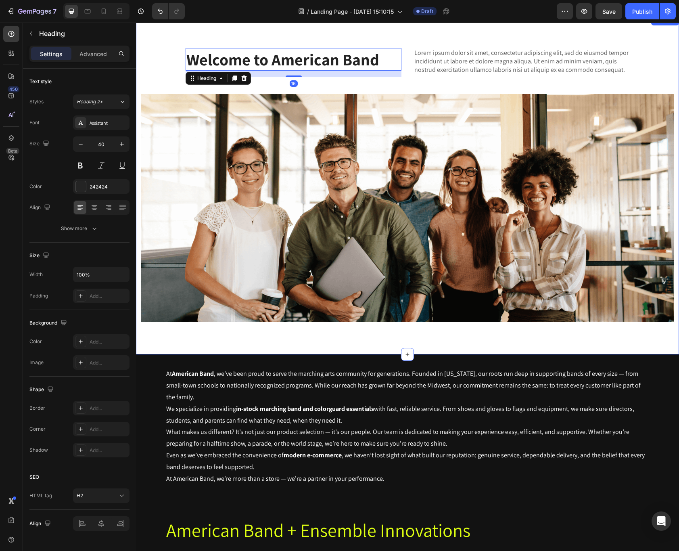
click at [214, 37] on div "Welcome to American Band Heading 16 Lorem ipsum dolor sit amet, consectetur adi…" at bounding box center [407, 185] width 543 height 338
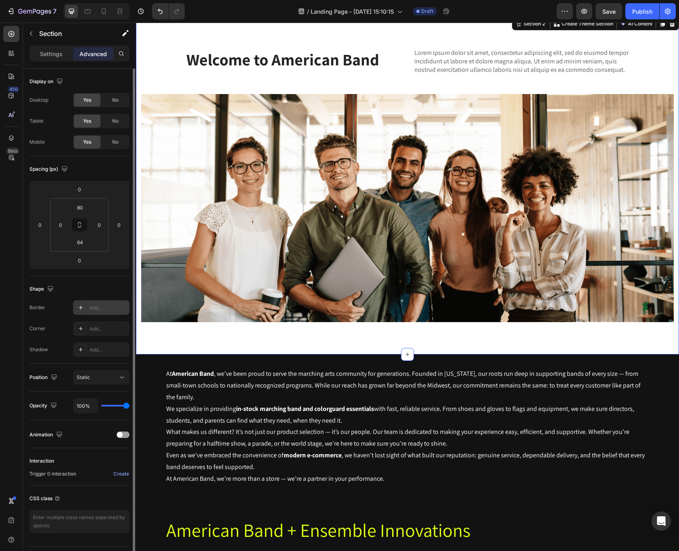
click at [102, 311] on div "Add..." at bounding box center [109, 307] width 38 height 7
click at [99, 285] on div "Shape" at bounding box center [79, 288] width 100 height 13
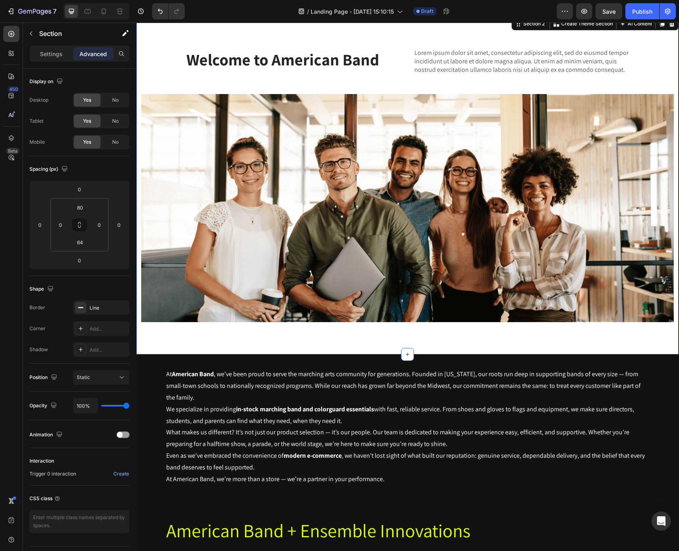
click at [656, 64] on div "Welcome to American Band Heading Lorem ipsum dolor sit amet, consectetur adipis…" at bounding box center [407, 188] width 542 height 280
click at [33, 30] on icon "button" at bounding box center [31, 33] width 6 height 6
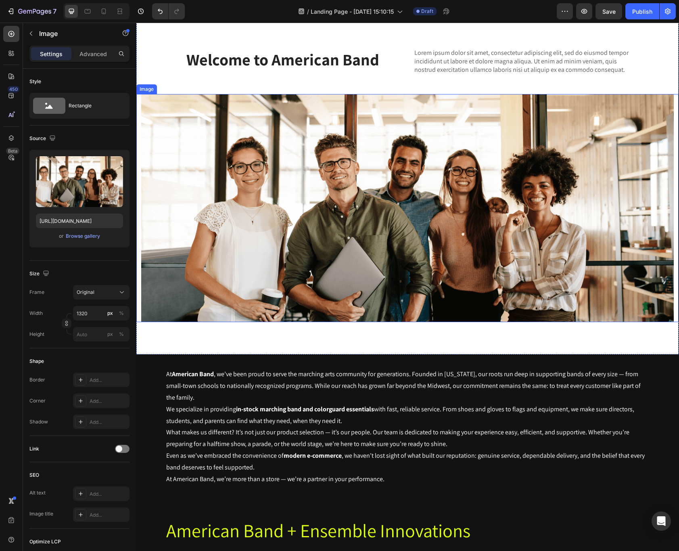
click at [520, 215] on img at bounding box center [407, 208] width 532 height 228
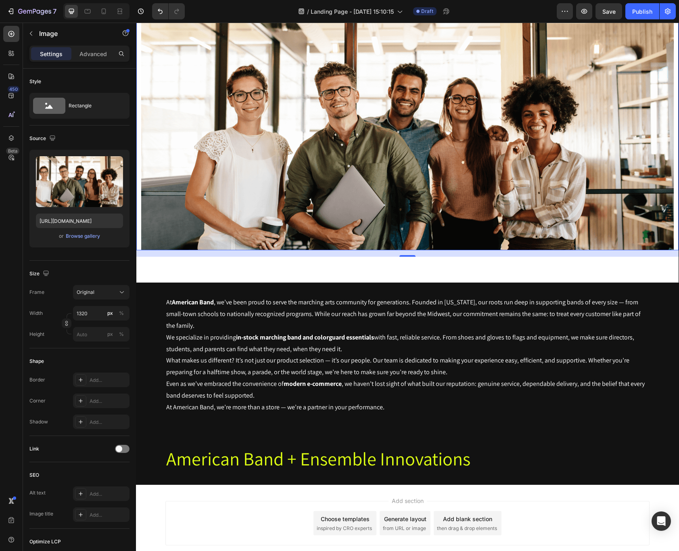
scroll to position [156, 0]
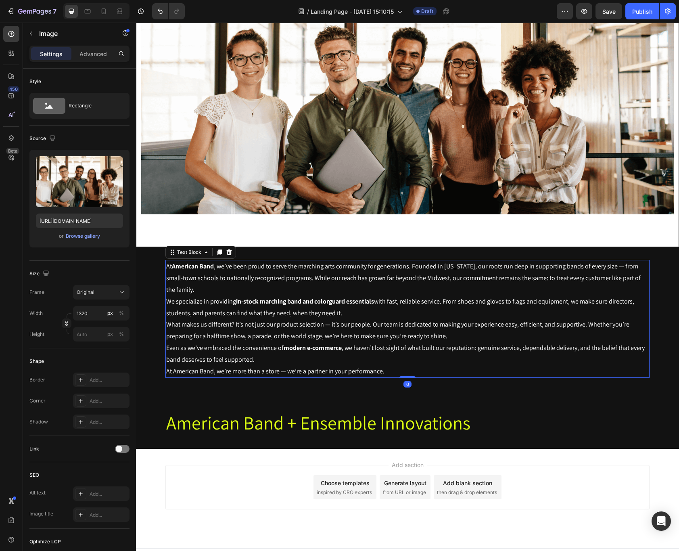
click at [277, 348] on p "Even as we’ve embraced the convenience of modern e-commerce , we haven’t lost s…" at bounding box center [407, 353] width 482 height 23
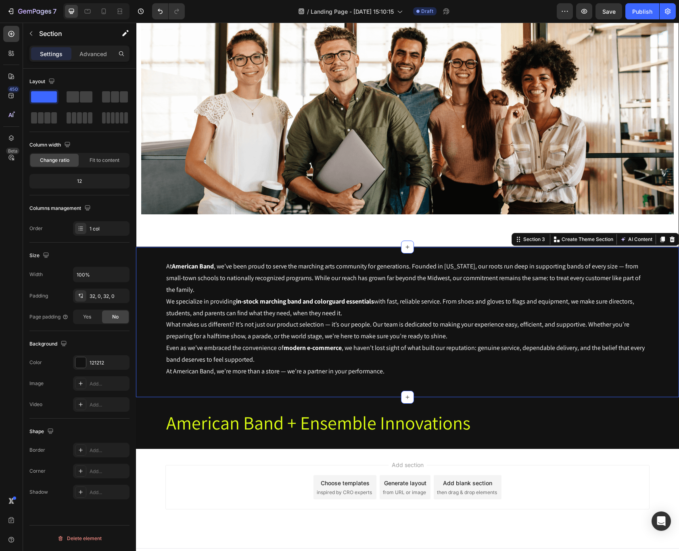
click at [320, 391] on div "At American Band , we’ve been proud to serve the marching arts community for ge…" at bounding box center [407, 322] width 543 height 150
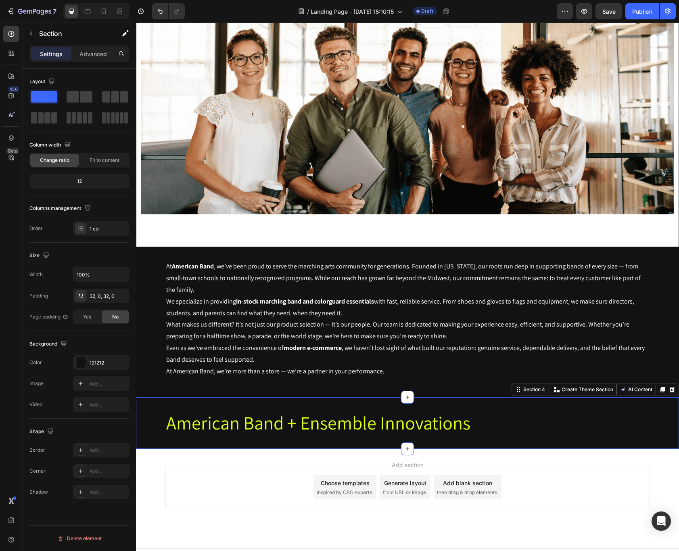
click at [434, 442] on div "American Band + Ensemble Innovations Heading Section 4 You can create reusable …" at bounding box center [407, 423] width 543 height 52
click at [339, 139] on img at bounding box center [407, 100] width 532 height 228
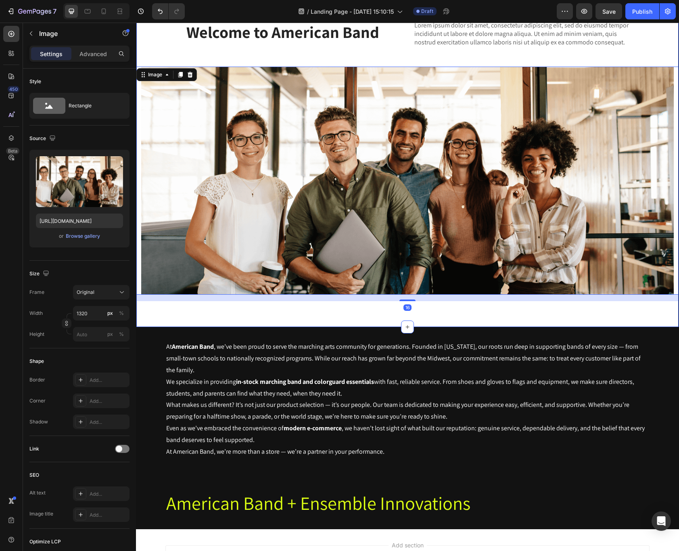
scroll to position [0, 0]
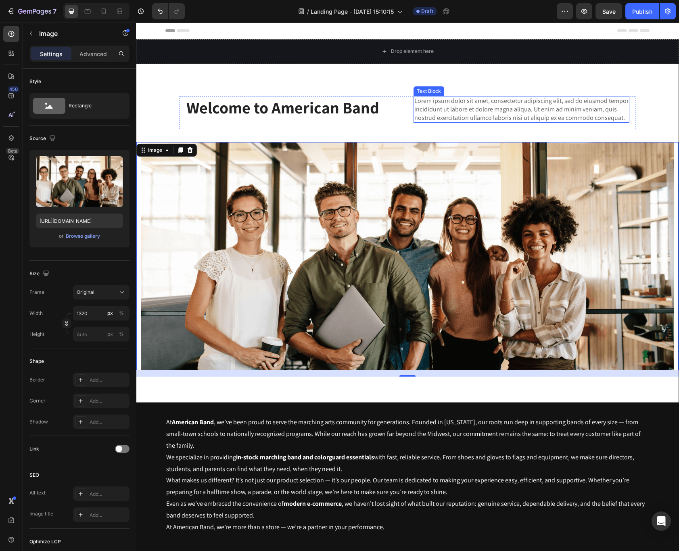
click at [455, 108] on p "Lorem ipsum dolor sit amet, consectetur adipiscing elit, sed do eiusmod tempor …" at bounding box center [521, 109] width 214 height 25
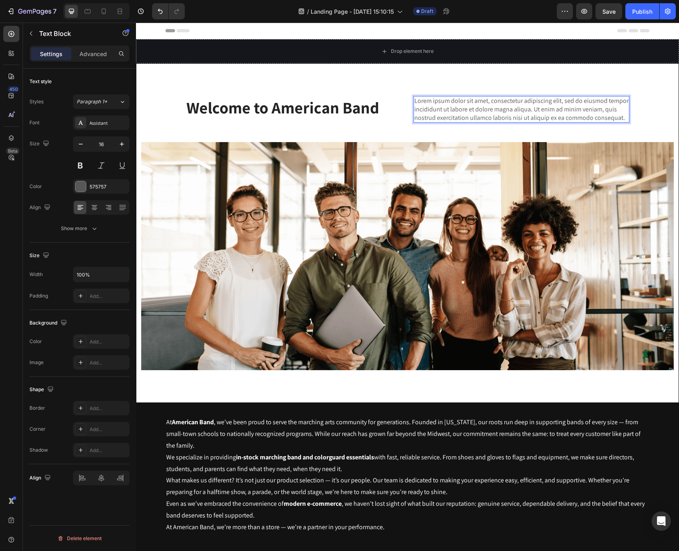
click at [479, 116] on p "Lorem ipsum dolor sit amet, consectetur adipiscing elit, sed do eiusmod tempor …" at bounding box center [521, 109] width 214 height 25
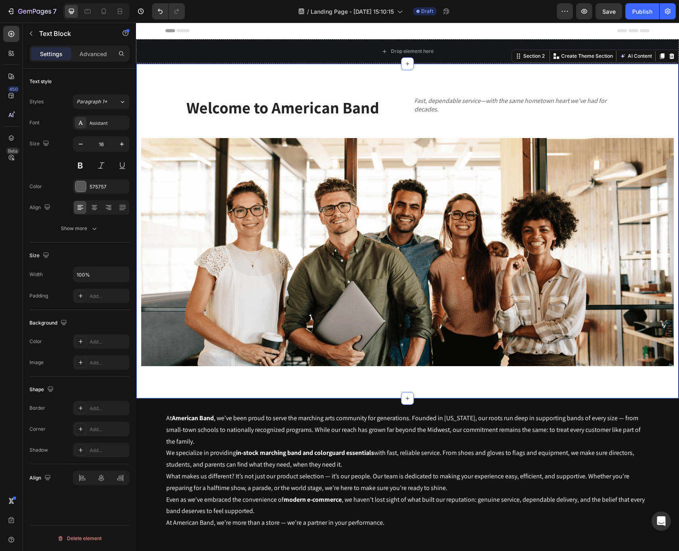
click at [540, 77] on div "Welcome to American Band Heading Fast, dependable service—with the same hometow…" at bounding box center [407, 230] width 543 height 335
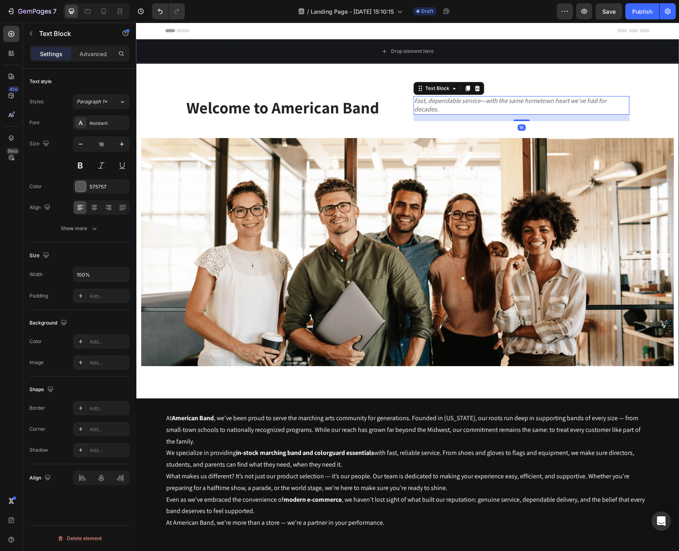
click at [552, 104] on icon "Fast, dependable service—with the same hometown heart we've had for decades." at bounding box center [510, 104] width 192 height 17
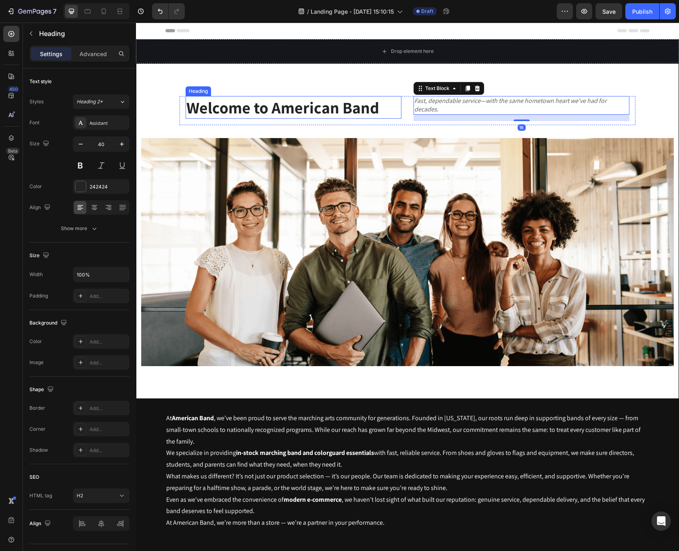
click at [344, 113] on p "Welcome to American Band" at bounding box center [293, 107] width 214 height 21
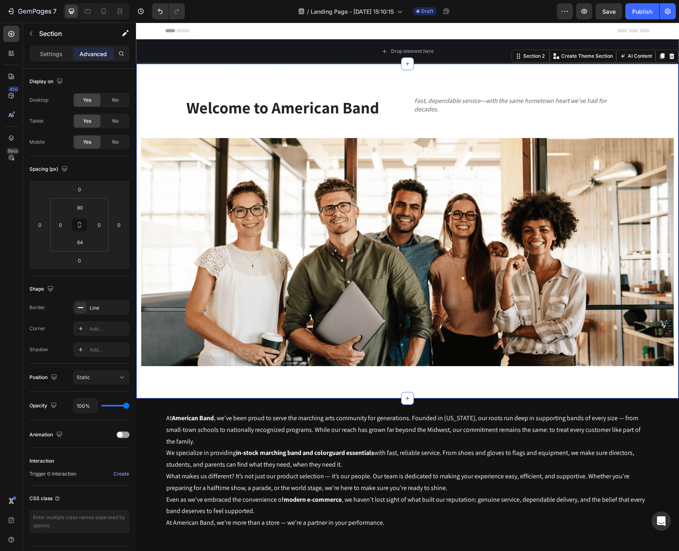
click at [194, 384] on div "Welcome to American Band Heading Fast, dependable service—with the same hometow…" at bounding box center [407, 230] width 543 height 335
click at [460, 100] on icon "Fast, dependable service—with the same hometown heart we've had for decades." at bounding box center [510, 104] width 192 height 17
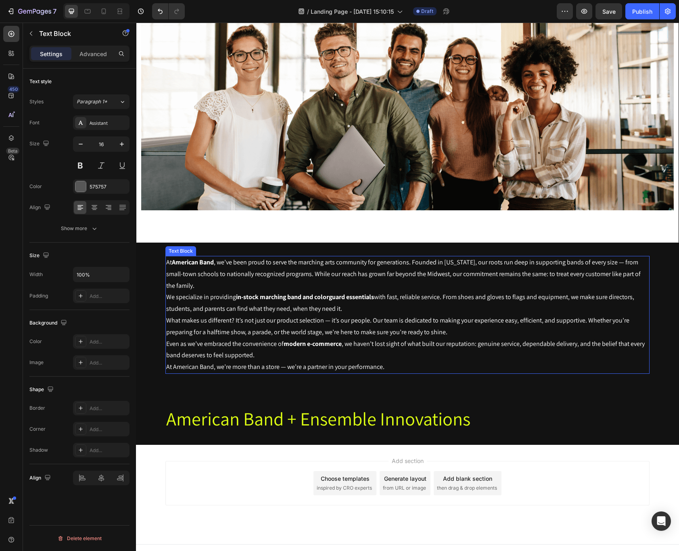
scroll to position [166, 0]
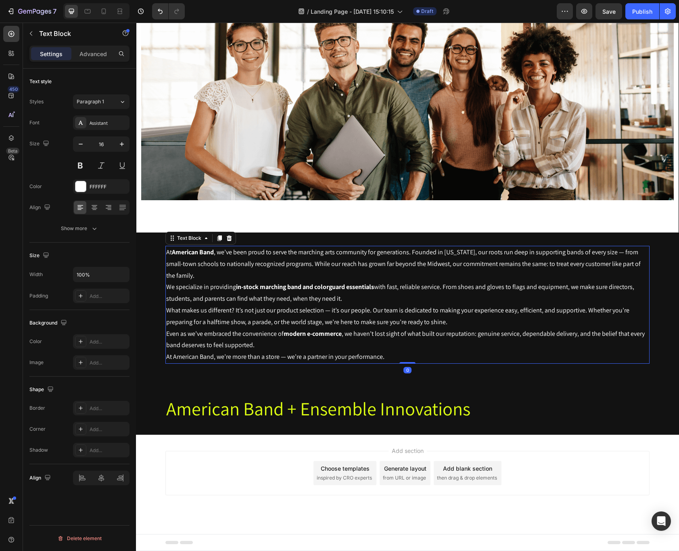
click at [314, 305] on p "What makes us different? It’s not just our product selection — it’s our people.…" at bounding box center [407, 316] width 482 height 23
click at [219, 238] on icon at bounding box center [219, 238] width 4 height 6
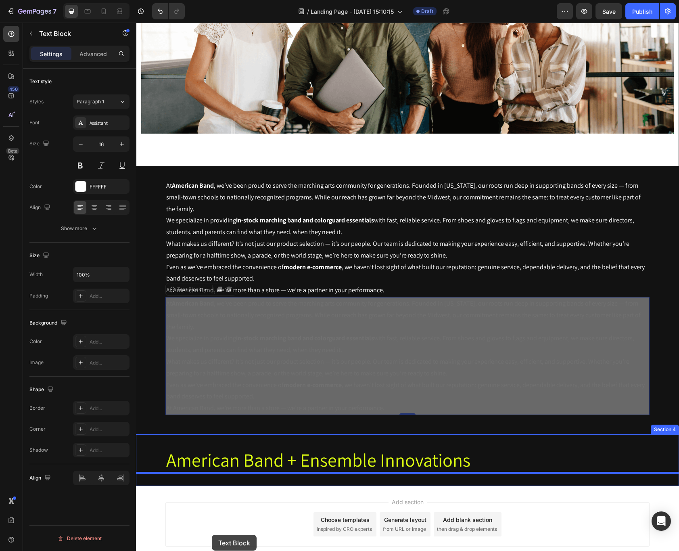
drag, startPoint x: 177, startPoint y: 357, endPoint x: 212, endPoint y: 534, distance: 180.8
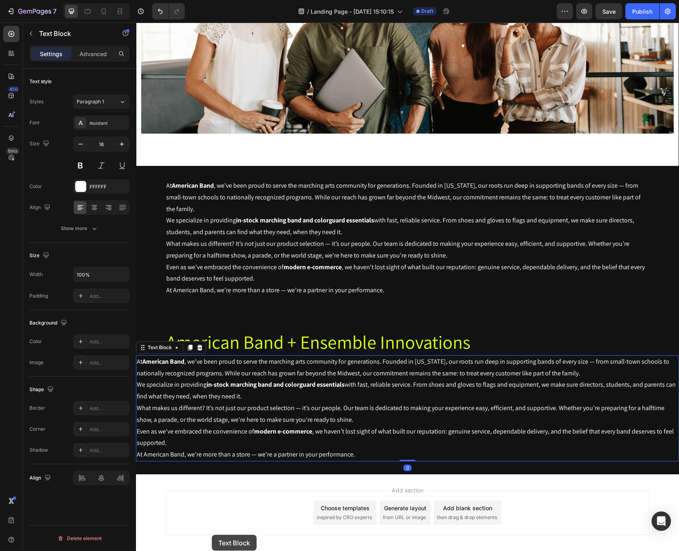
scroll to position [250, 0]
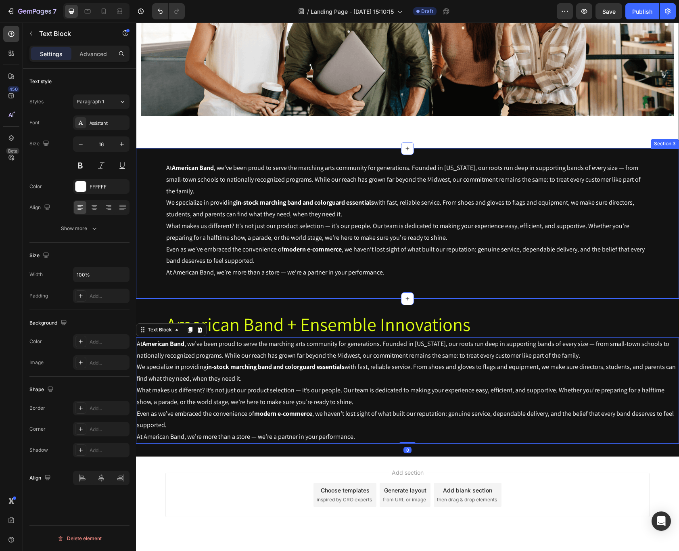
click at [504, 281] on div "At American Band , we’ve been proud to serve the marching arts community for ge…" at bounding box center [407, 223] width 543 height 124
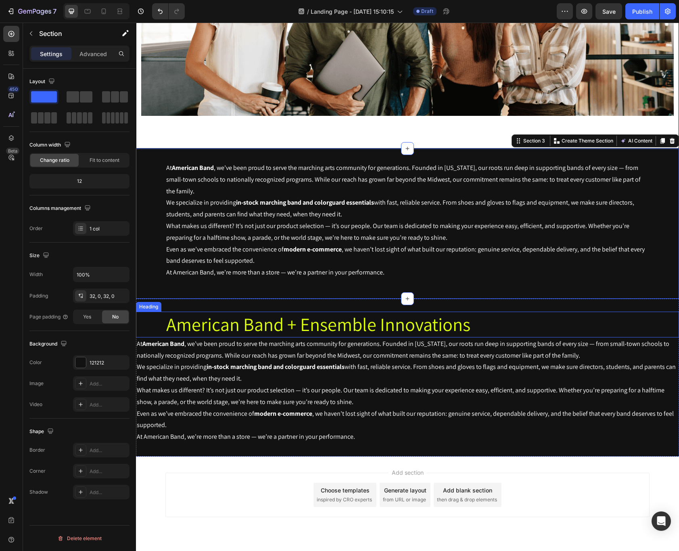
click at [466, 327] on h2 "American Band + Ensemble Innovations" at bounding box center [407, 324] width 484 height 26
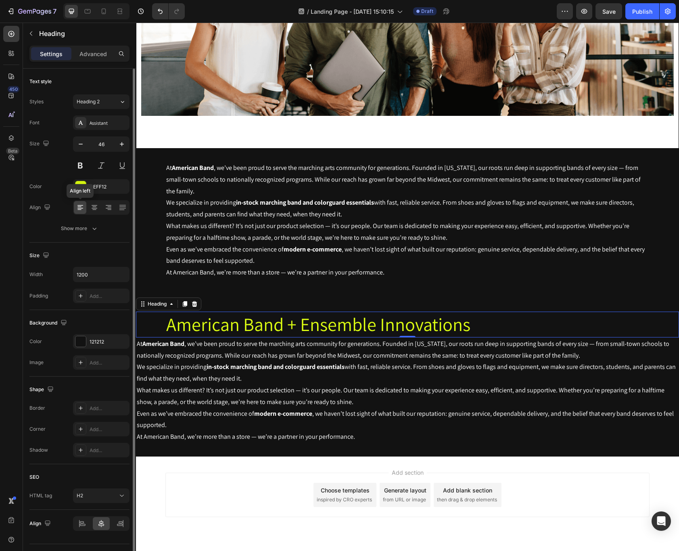
click at [83, 208] on icon at bounding box center [80, 207] width 8 height 8
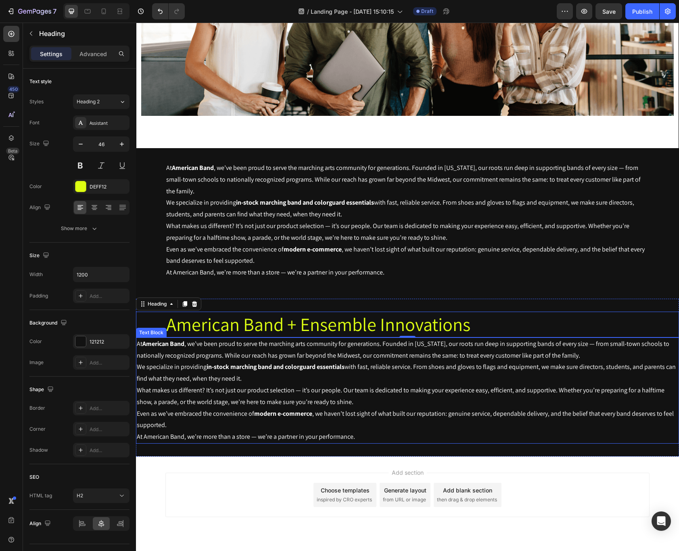
click at [439, 368] on p "We specialize in providing in-stock marching band and colorguard essentials wit…" at bounding box center [407, 372] width 541 height 23
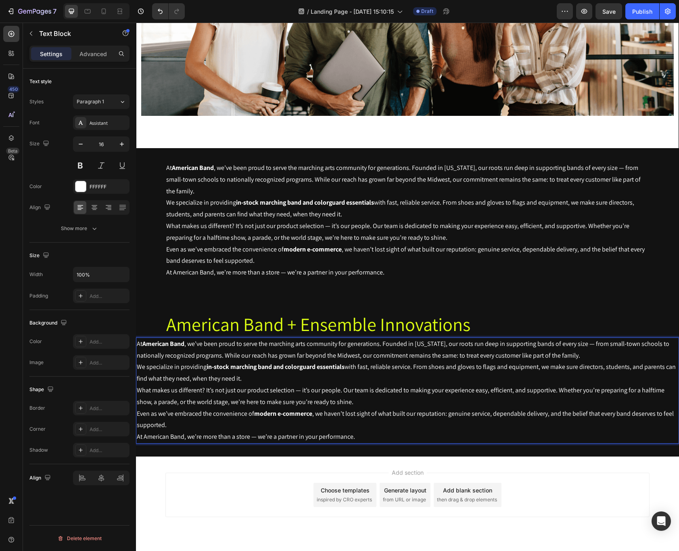
click at [392, 380] on p "We specialize in providing in-stock marching band and colorguard essentials wit…" at bounding box center [407, 372] width 541 height 23
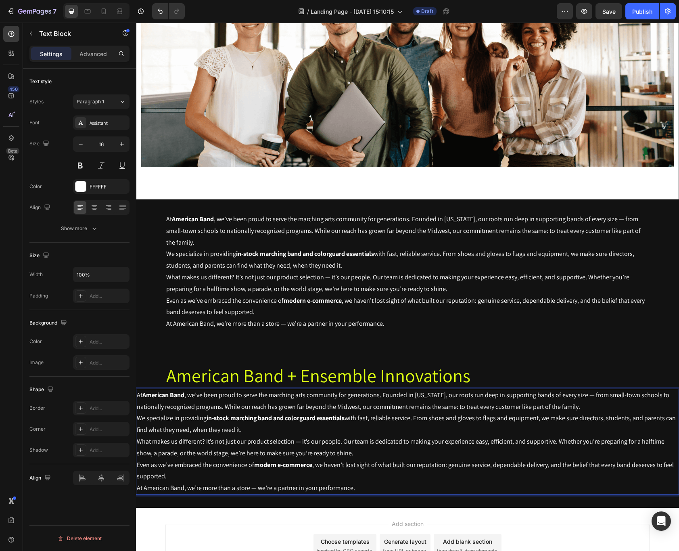
scroll to position [206, 0]
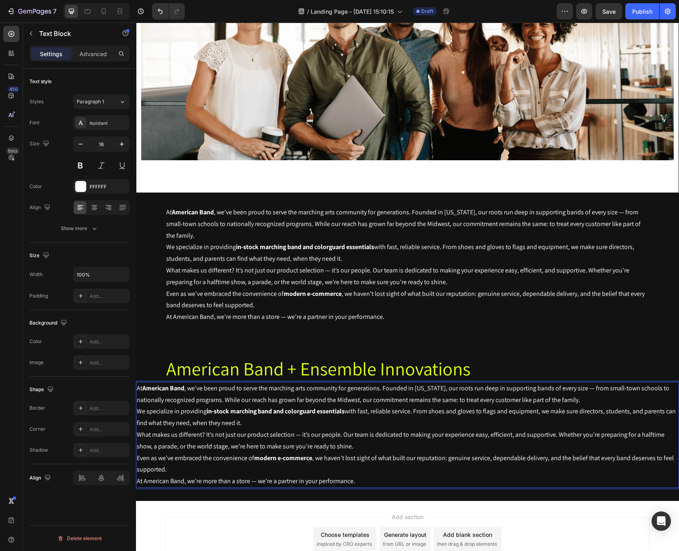
click at [177, 405] on p "We specialize in providing in-stock marching band and colorguard essentials wit…" at bounding box center [407, 416] width 541 height 23
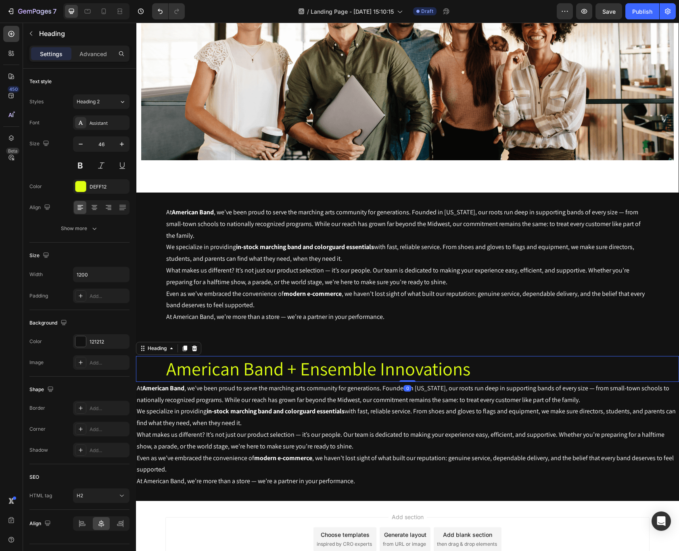
click at [165, 375] on h2 "American Band + Ensemble Innovations" at bounding box center [407, 369] width 484 height 26
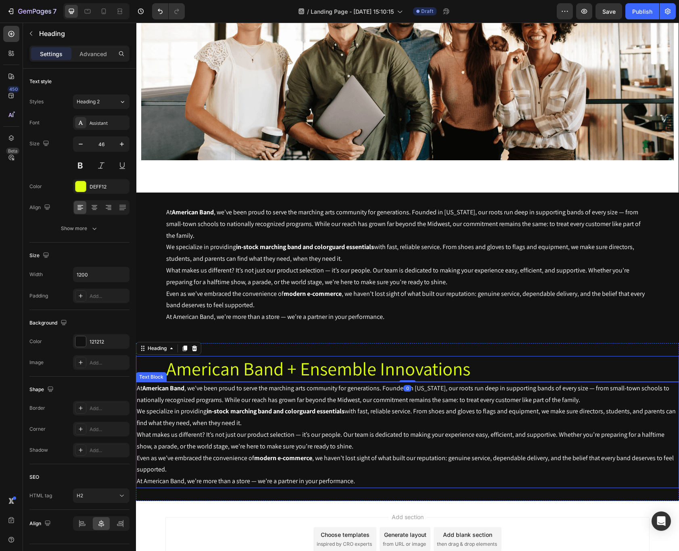
click at [173, 387] on strong "American Band" at bounding box center [163, 388] width 42 height 8
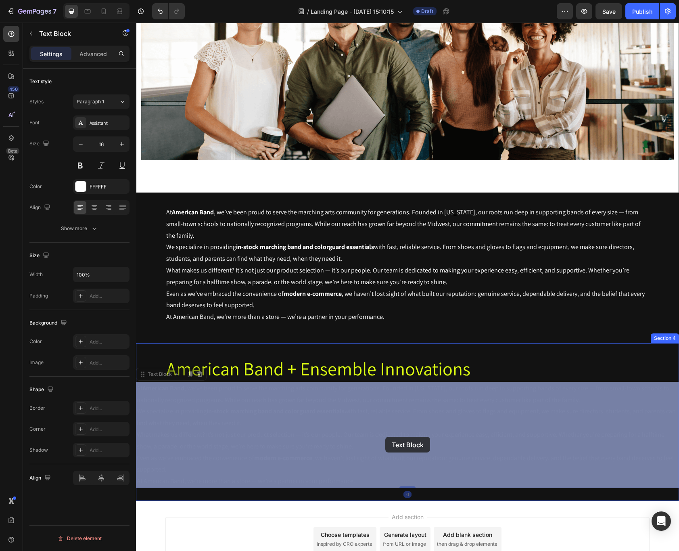
drag, startPoint x: 179, startPoint y: 374, endPoint x: 385, endPoint y: 436, distance: 215.8
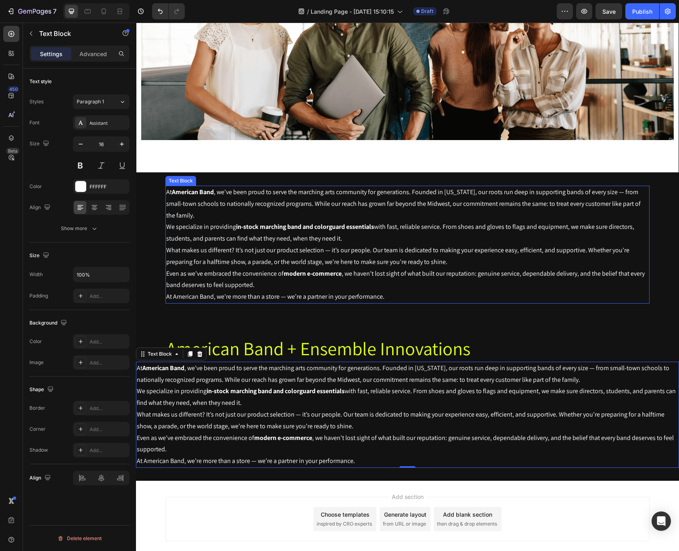
scroll to position [272, 0]
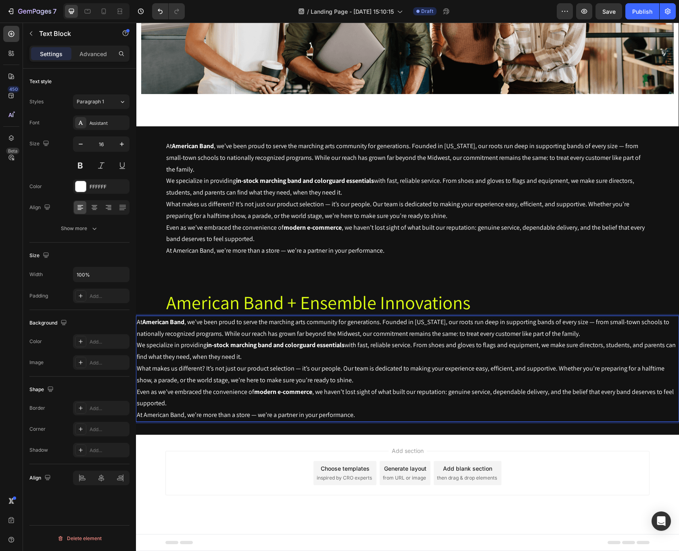
click at [354, 411] on p "At American Band, we’re more than a store — we’re a partner in your performance." at bounding box center [407, 415] width 541 height 12
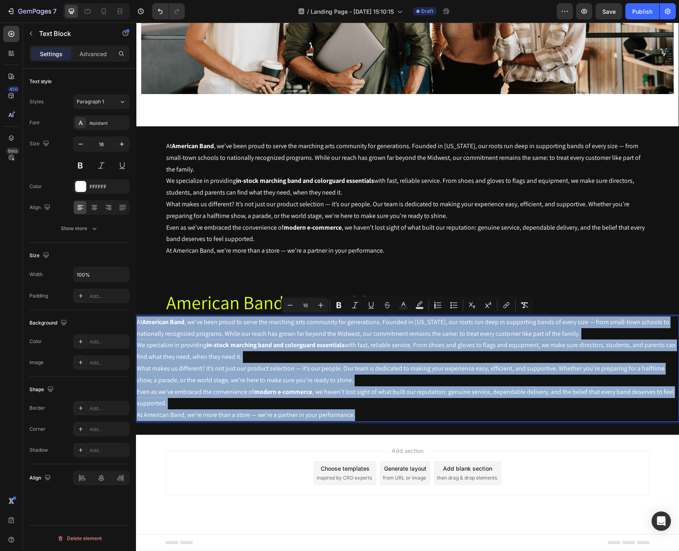
drag, startPoint x: 365, startPoint y: 417, endPoint x: 106, endPoint y: 323, distance: 275.4
click at [136, 323] on html "Header Welcome to American Band Heading Fast, dependable service—with the same …" at bounding box center [407, 151] width 543 height 800
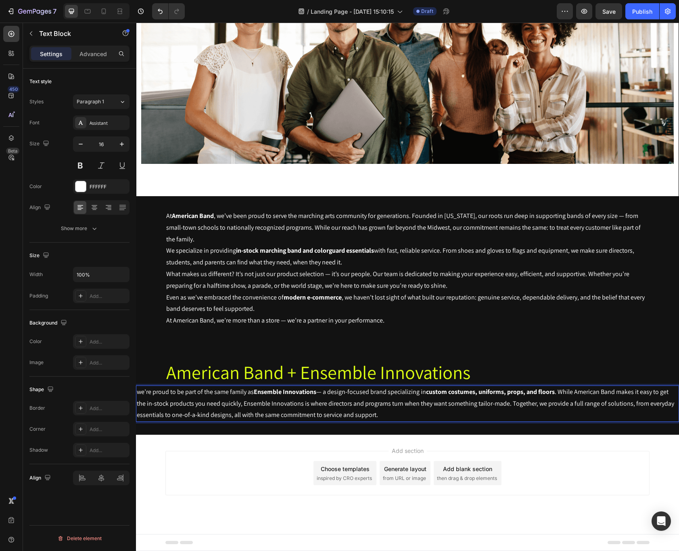
scroll to position [202, 0]
click at [139, 392] on p "we’re proud to be part of the same family as Ensemble Innovations — a design-fo…" at bounding box center [407, 403] width 541 height 35
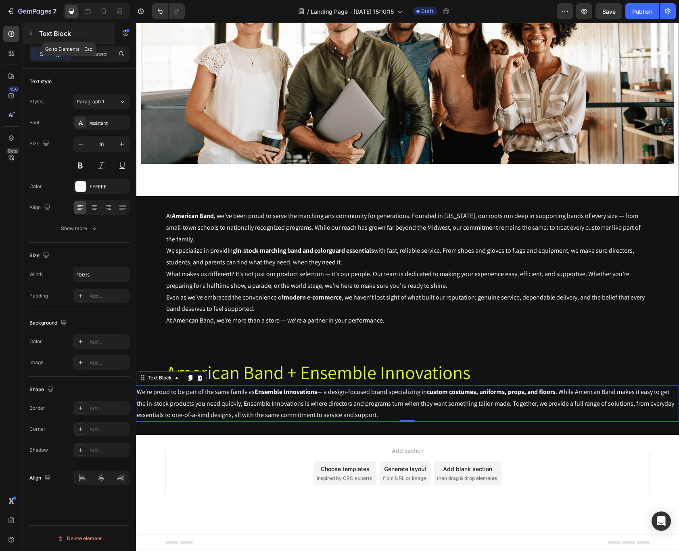
click at [31, 36] on icon "button" at bounding box center [31, 33] width 6 height 6
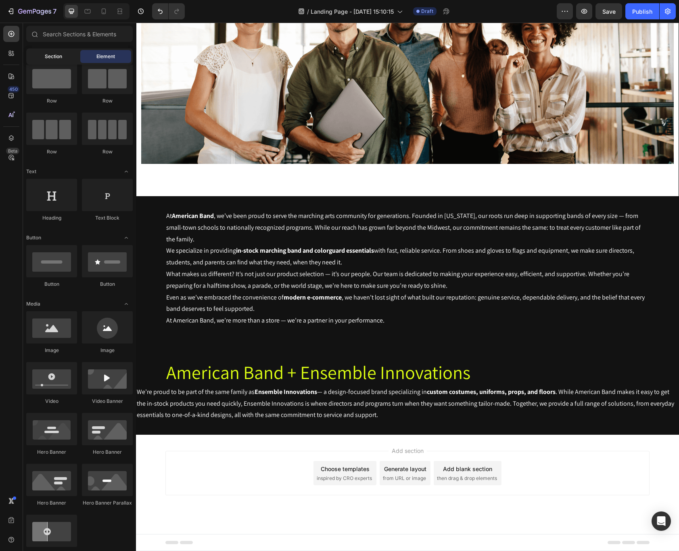
click at [52, 55] on span "Section" at bounding box center [53, 56] width 17 height 7
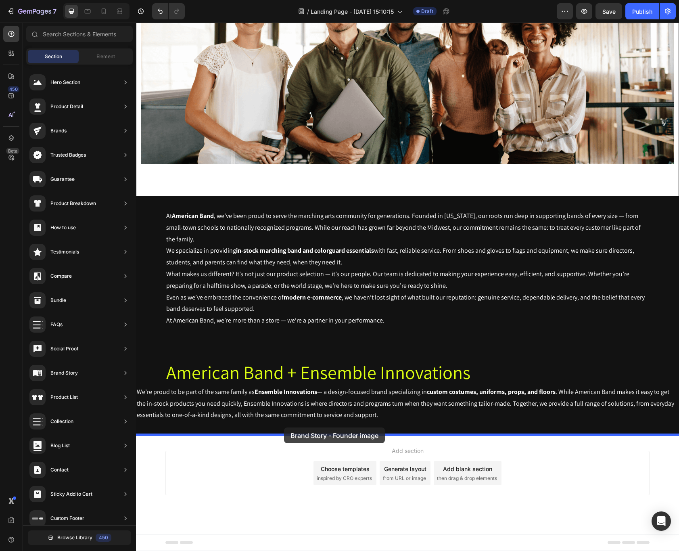
drag, startPoint x: 309, startPoint y: 239, endPoint x: 284, endPoint y: 427, distance: 190.1
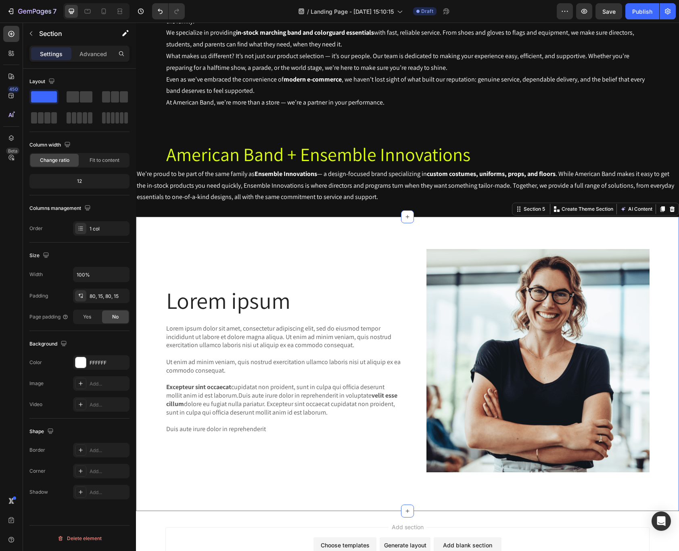
scroll to position [433, 0]
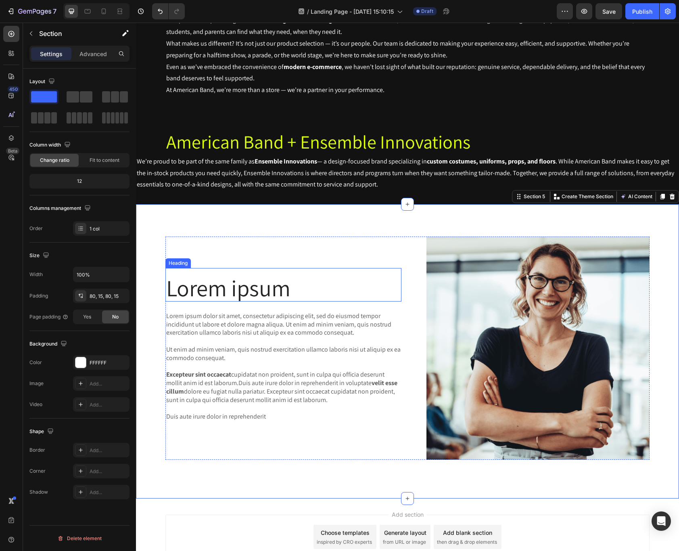
click at [197, 288] on h2 "Lorem ipsum" at bounding box center [283, 287] width 236 height 27
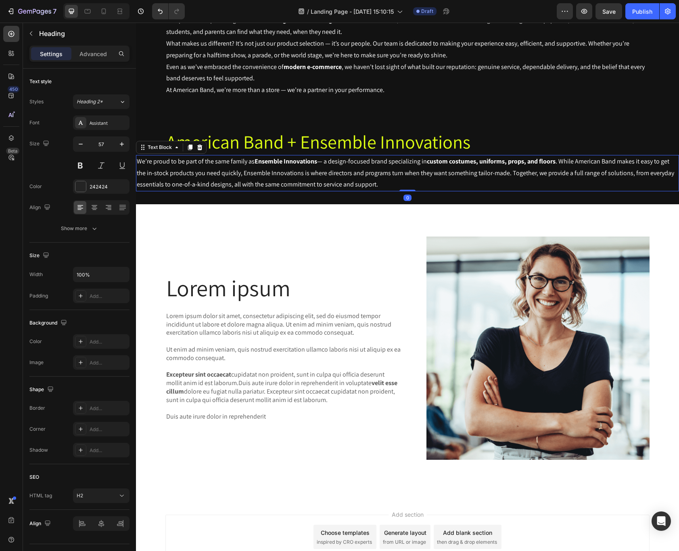
click at [297, 157] on strong "Ensemble Innovations" at bounding box center [285, 161] width 63 height 8
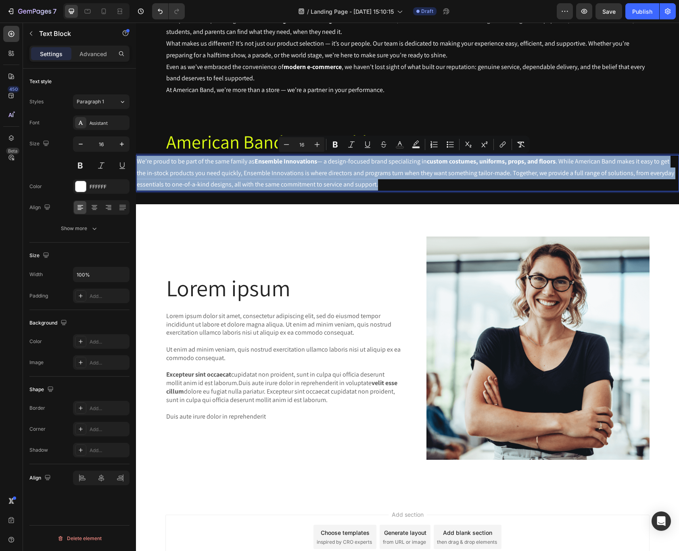
drag, startPoint x: 381, startPoint y: 186, endPoint x: 125, endPoint y: 162, distance: 257.2
click at [136, 162] on html "Header At American Band , we’ve been proud to serve the marching arts community…" at bounding box center [407, 101] width 543 height 1025
copy p "We’re proud to be part of the same family as Ensemble Innovations — a design-fo…"
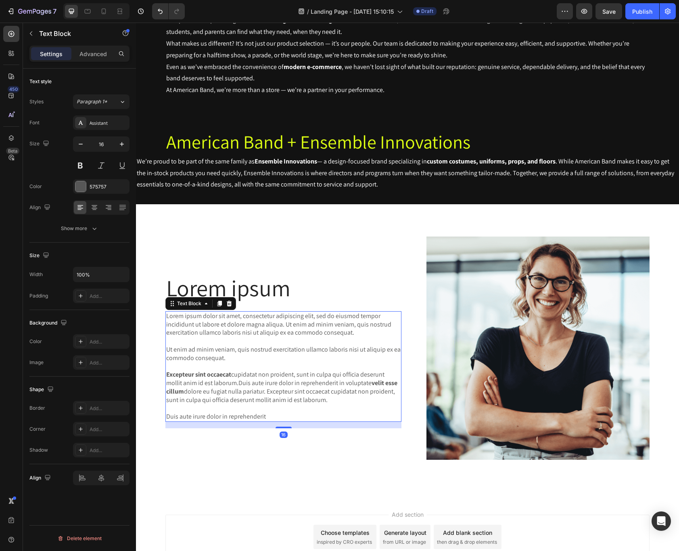
click at [267, 378] on p "Lorem ipsum dolor sit amet, consectetur adipiscing elit, sed do eiusmod tempor …" at bounding box center [283, 366] width 234 height 109
click at [276, 403] on p "Lorem ipsum dolor sit amet, consectetur adipiscing elit, sed do eiusmod tempor …" at bounding box center [283, 366] width 234 height 109
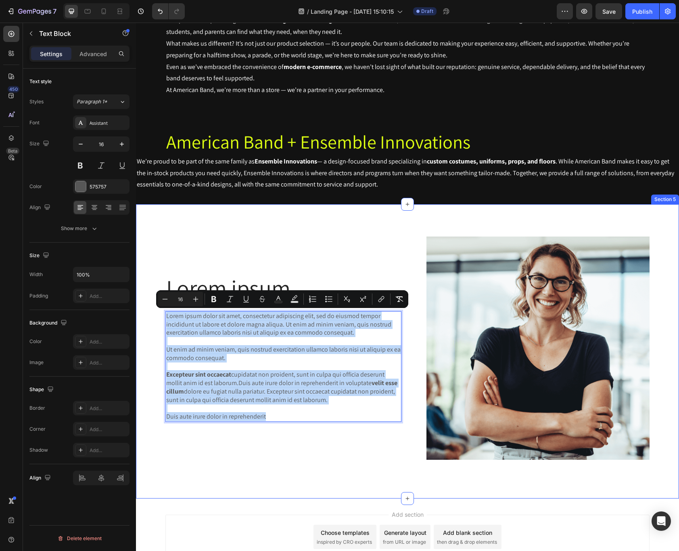
drag, startPoint x: 268, startPoint y: 419, endPoint x: 155, endPoint y: 317, distance: 151.9
click at [155, 317] on div "Lorem ipsum Heading Lorem ipsum dolor sit amet, consectetur adipiscing elit, se…" at bounding box center [407, 350] width 531 height 229
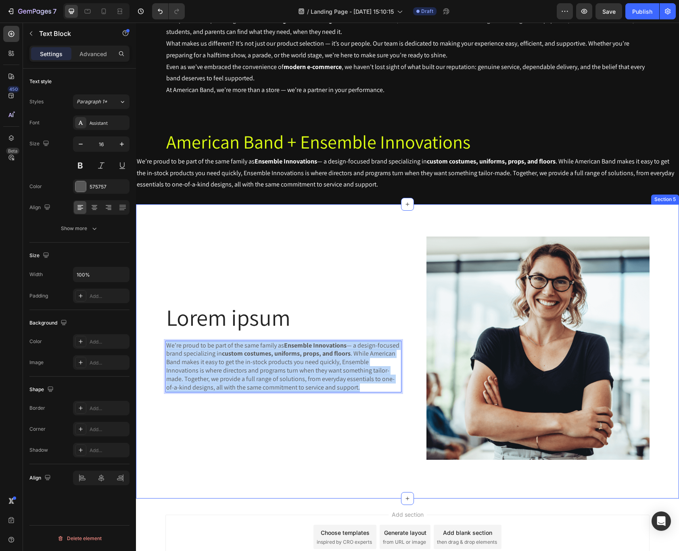
scroll to position [463, 0]
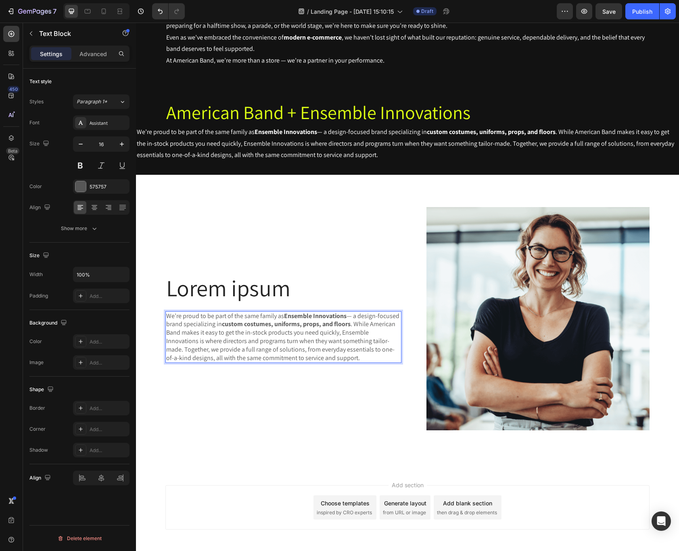
click at [382, 336] on p "We’re proud to be part of the same family as Ensemble Innovations — a design-fo…" at bounding box center [283, 337] width 234 height 50
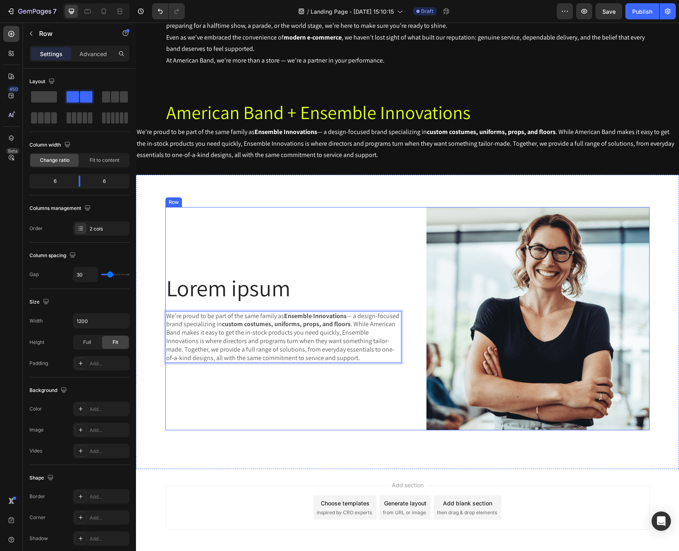
click at [363, 409] on div "Lorem ipsum Heading We’re proud to be part of the same family as Ensemble Innov…" at bounding box center [283, 318] width 236 height 223
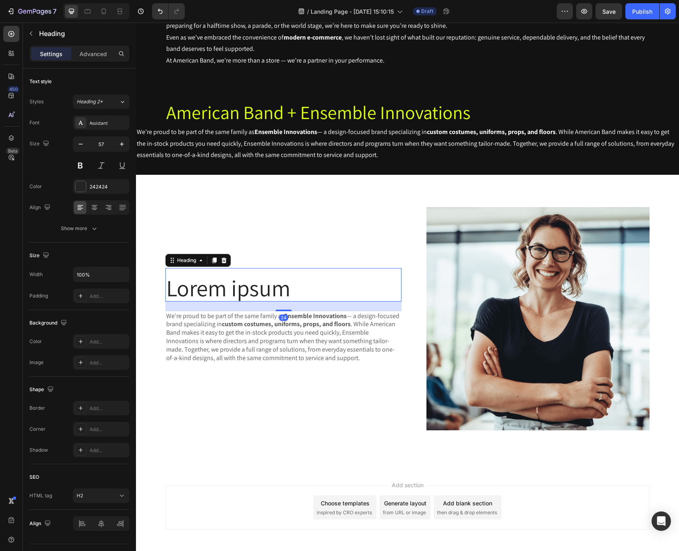
click at [252, 285] on h2 "Lorem ipsum" at bounding box center [283, 287] width 236 height 27
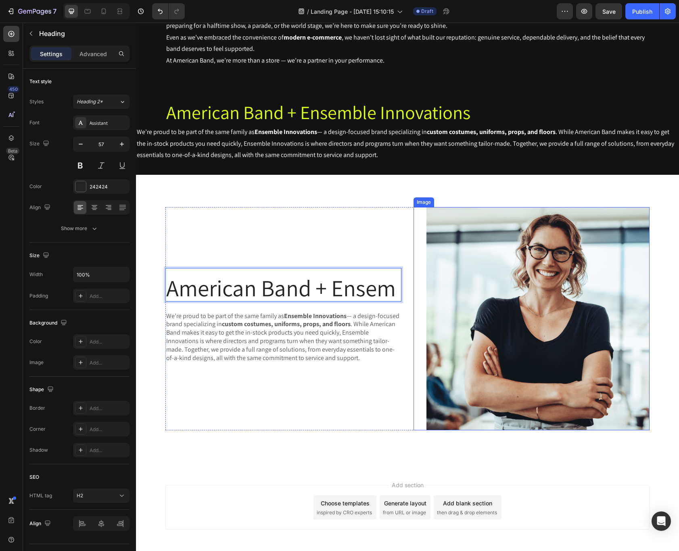
scroll to position [450, 0]
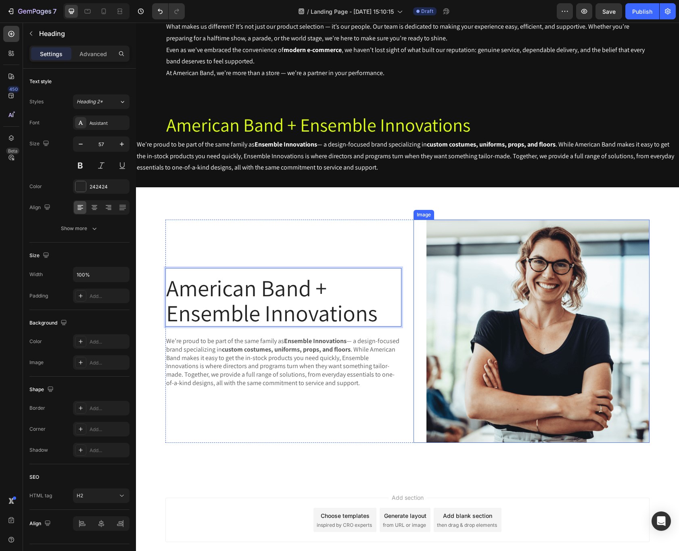
click at [580, 357] on img at bounding box center [537, 330] width 223 height 223
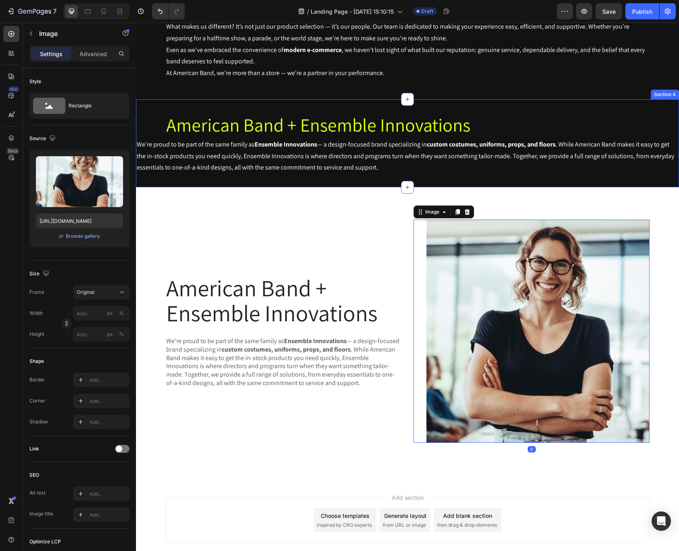
click at [438, 109] on div "American Band + Ensemble Innovations Heading We’re proud to be part of the same…" at bounding box center [407, 143] width 543 height 88
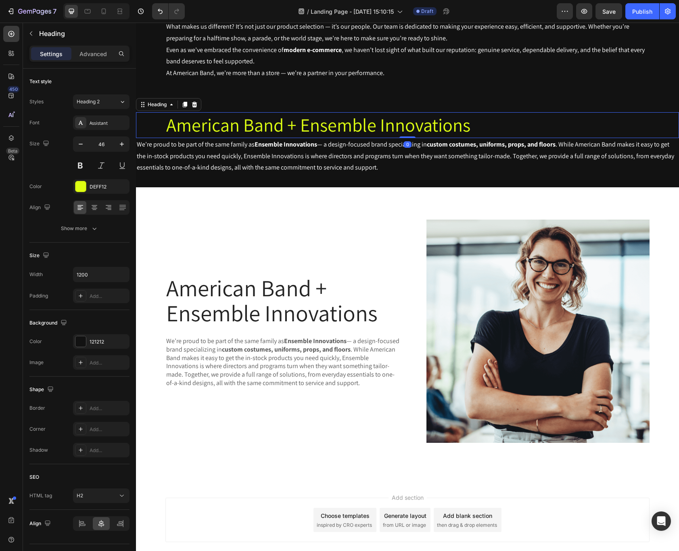
click at [442, 122] on h2 "American Band + Ensemble Innovations" at bounding box center [407, 125] width 484 height 26
click at [194, 107] on icon at bounding box center [194, 104] width 6 height 6
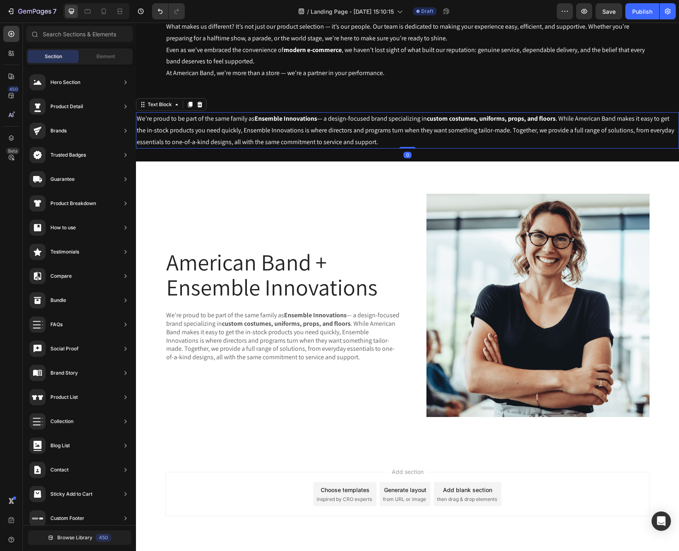
click at [211, 135] on p "We’re proud to be part of the same family as Ensemble Innovations — a design-fo…" at bounding box center [407, 130] width 541 height 35
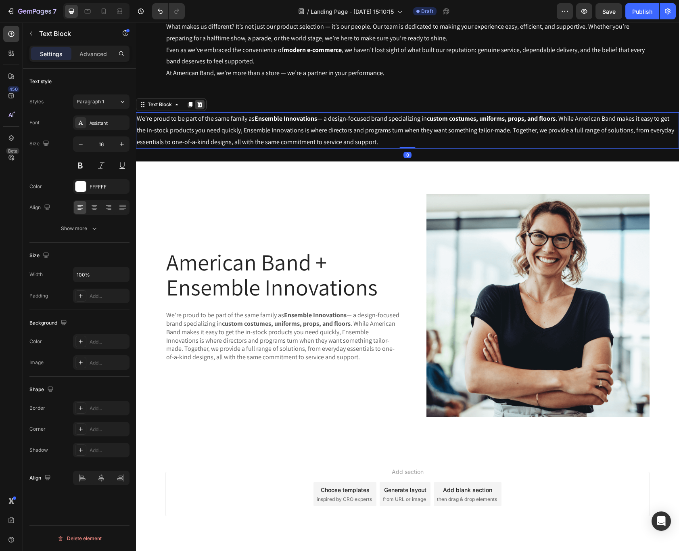
click at [200, 102] on icon at bounding box center [199, 105] width 5 height 6
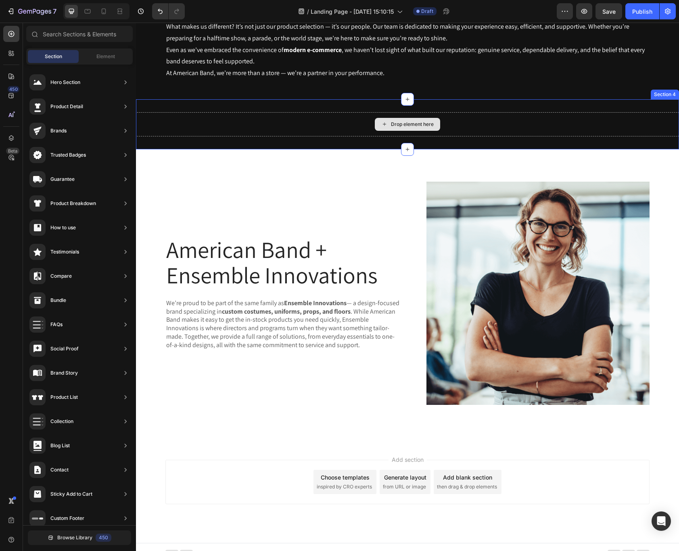
click at [440, 124] on div "Drop element here" at bounding box center [407, 124] width 543 height 24
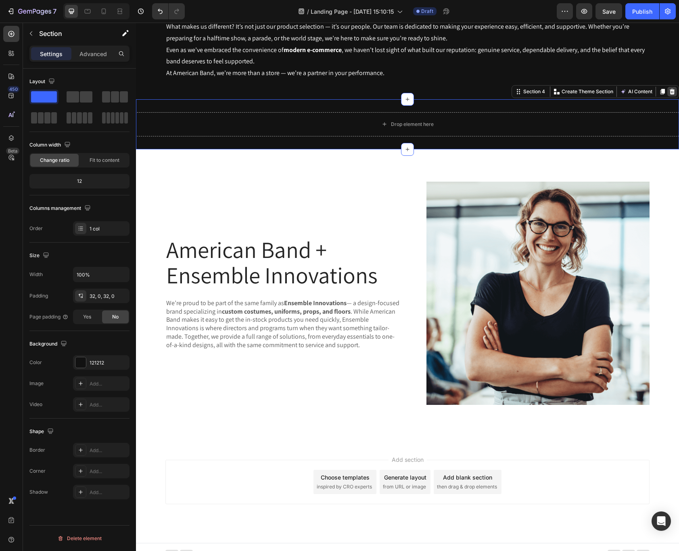
click at [670, 93] on icon at bounding box center [672, 92] width 5 height 6
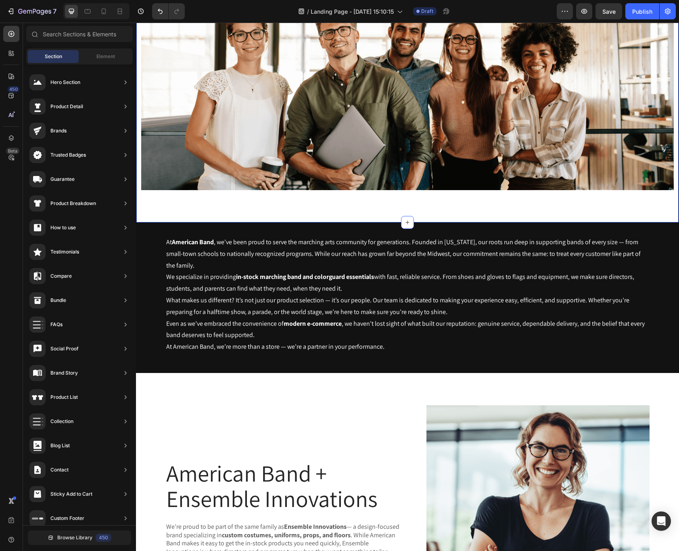
scroll to position [409, 0]
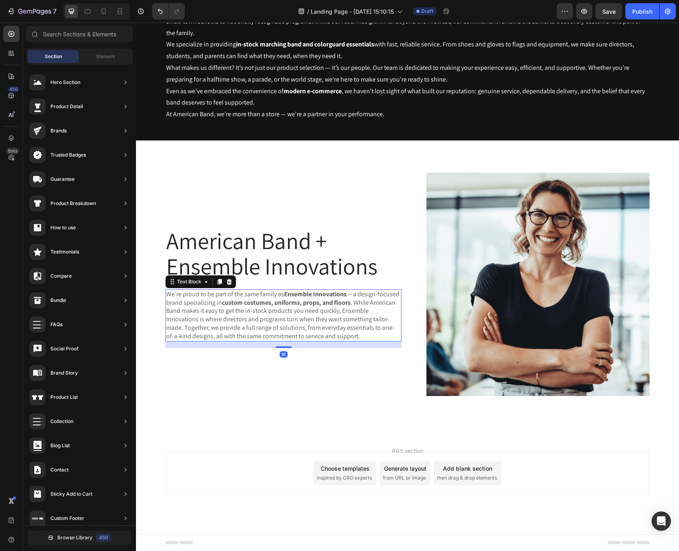
click at [326, 330] on p "We’re proud to be part of the same family as Ensemble Innovations — a design-fo…" at bounding box center [283, 315] width 234 height 50
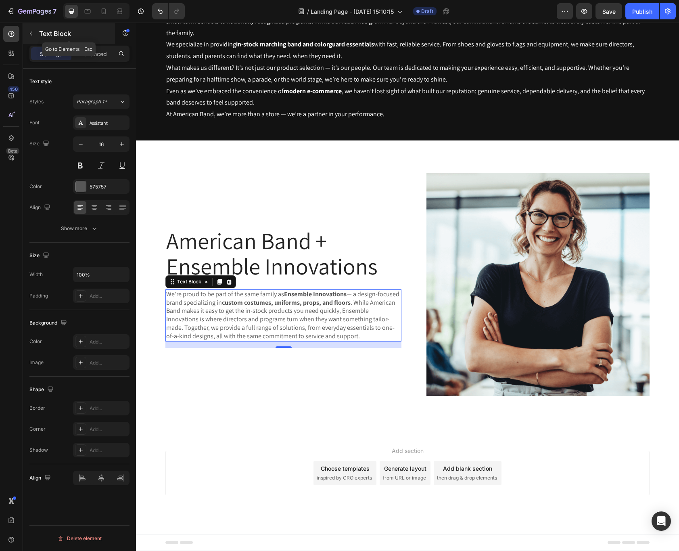
click at [33, 32] on icon "button" at bounding box center [31, 33] width 6 height 6
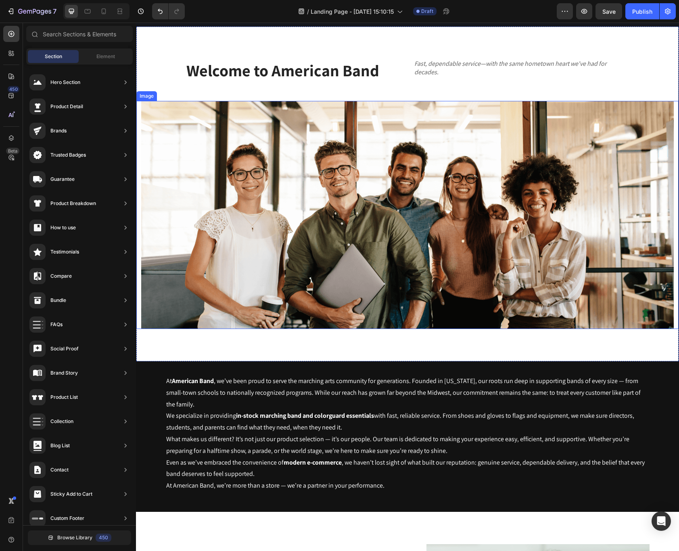
scroll to position [94, 0]
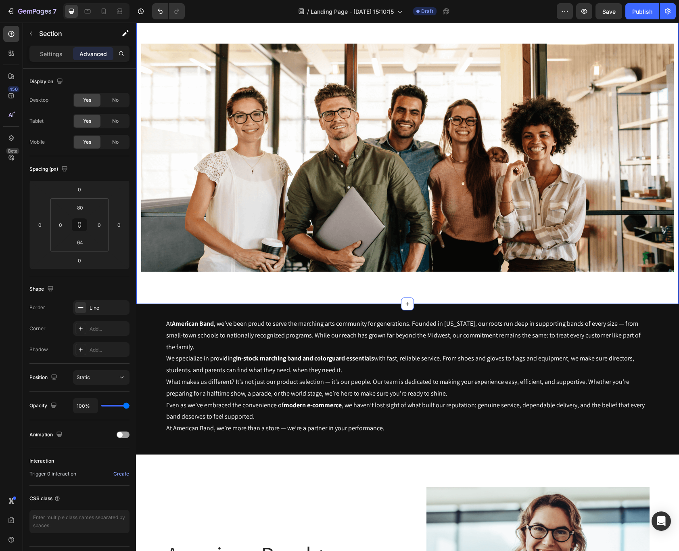
click at [489, 281] on div "Welcome to American Band Heading Fast, dependable service—with the same hometow…" at bounding box center [407, 136] width 543 height 335
click at [57, 59] on div "Settings" at bounding box center [51, 53] width 40 height 13
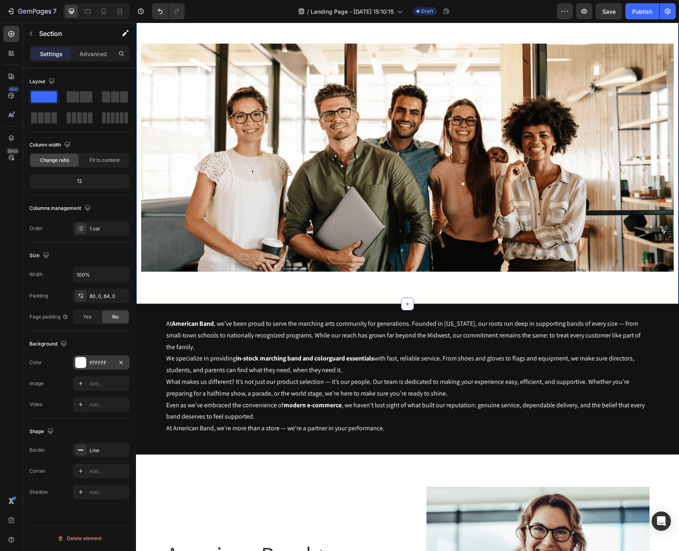
click at [106, 365] on div "FFFFFF" at bounding box center [101, 362] width 23 height 7
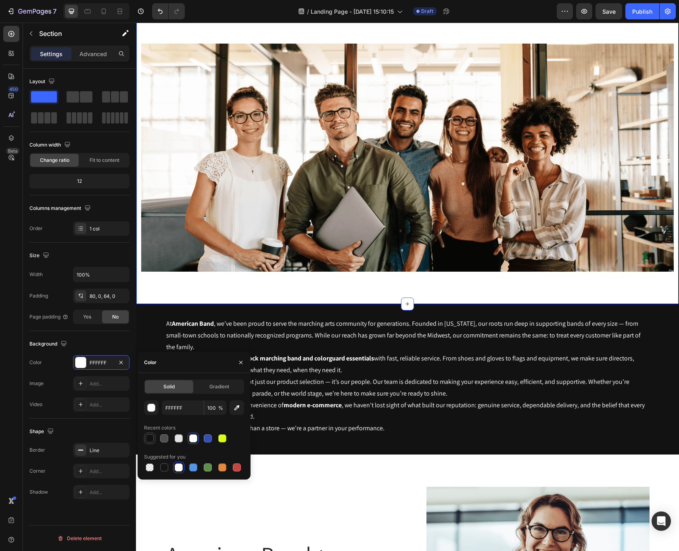
click at [149, 441] on div at bounding box center [150, 438] width 8 height 8
type input "121212"
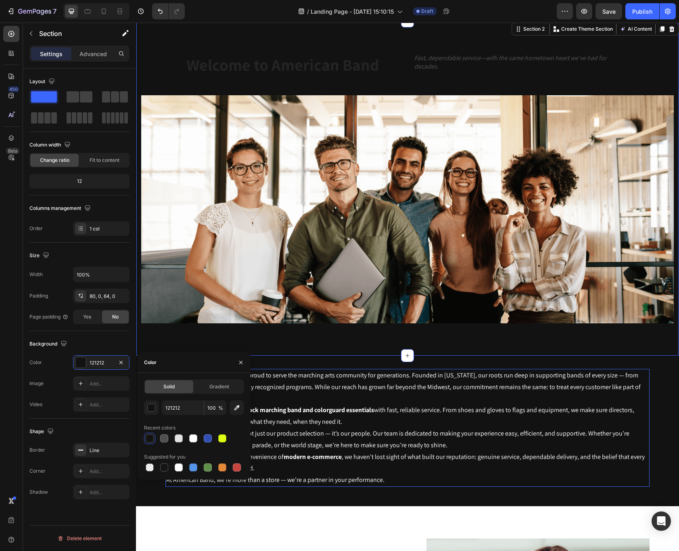
scroll to position [0, 0]
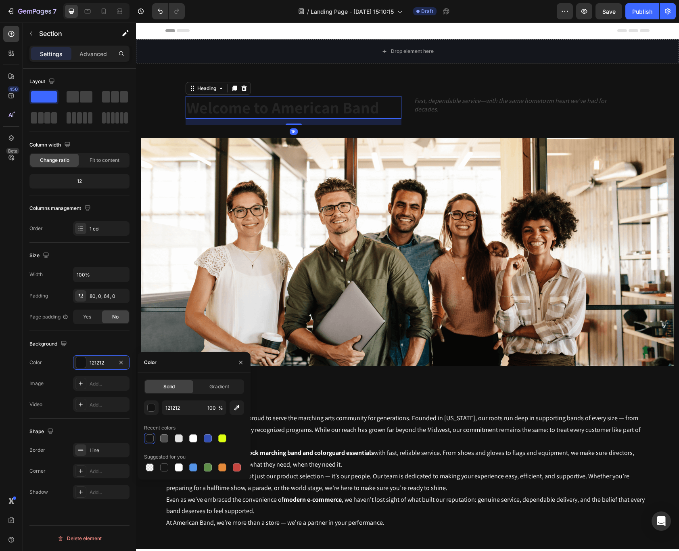
click at [354, 102] on h2 "Welcome to American Band" at bounding box center [294, 107] width 216 height 23
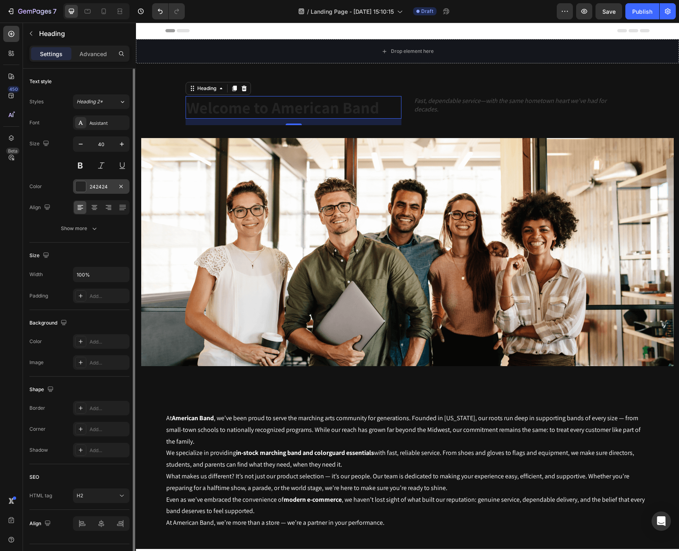
click at [96, 190] on div "242424" at bounding box center [101, 186] width 56 height 15
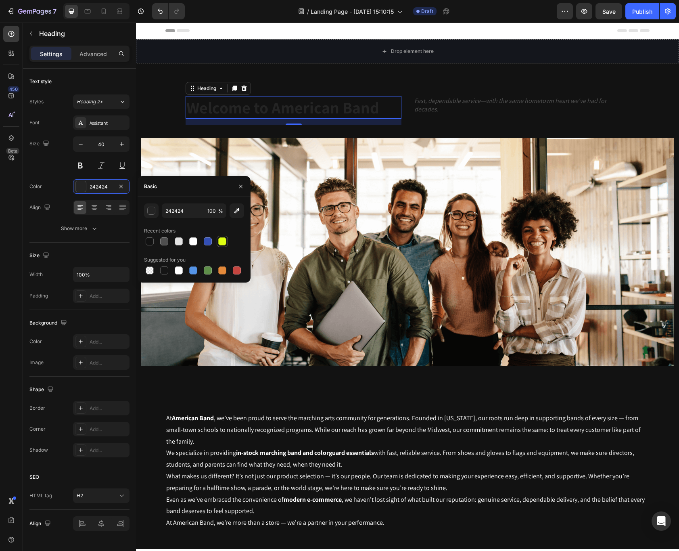
click at [223, 242] on div at bounding box center [222, 241] width 8 height 8
type input "DEFF12"
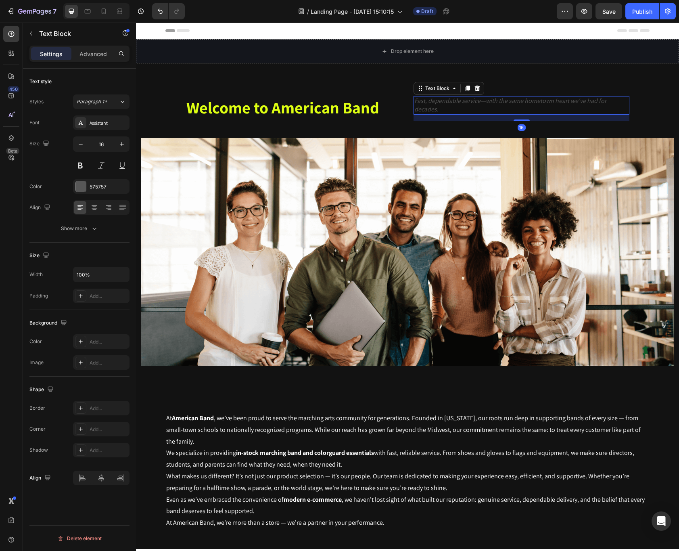
click at [490, 105] on p "Fast, dependable service—with the same hometown heart we've had for decades." at bounding box center [521, 105] width 214 height 17
click at [88, 184] on div "575757" at bounding box center [101, 186] width 56 height 15
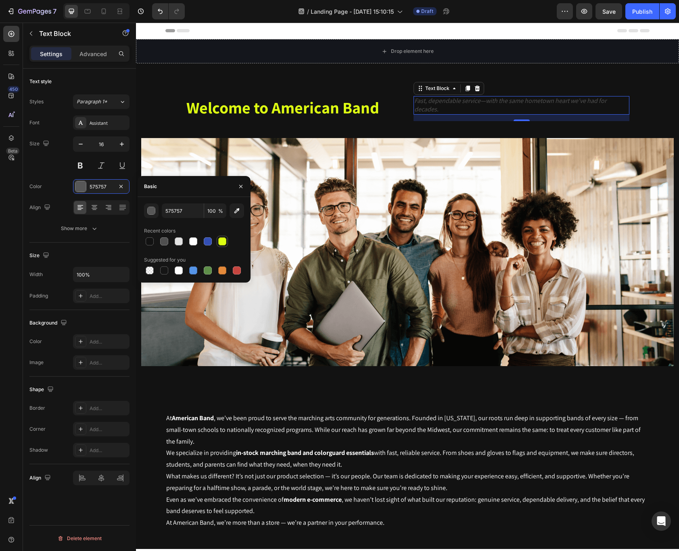
click at [222, 245] on div at bounding box center [222, 241] width 10 height 10
type input "DEFF12"
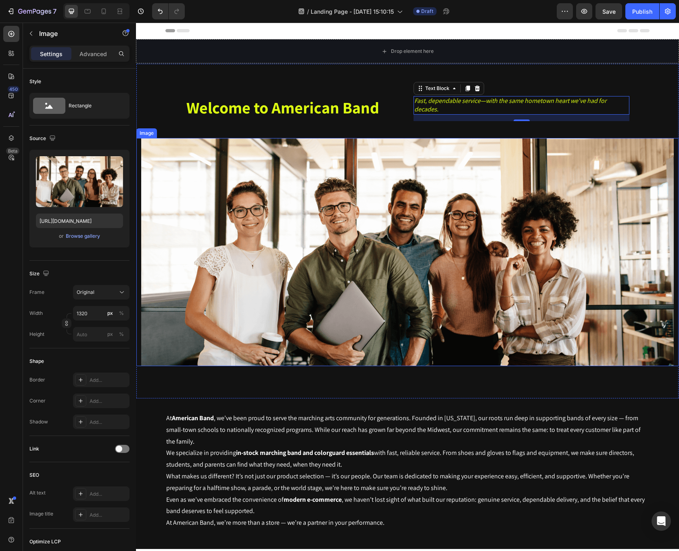
click at [417, 263] on img at bounding box center [407, 252] width 532 height 228
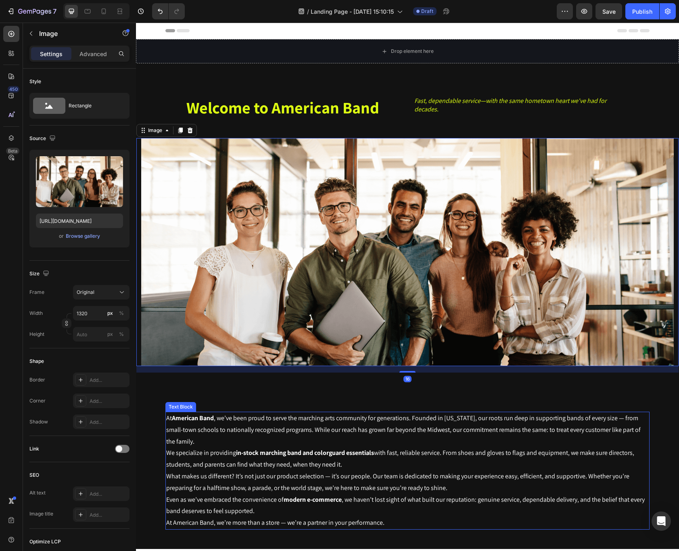
click at [400, 458] on p "We specialize in providing in-stock marching band and colorguard essentials wit…" at bounding box center [407, 458] width 482 height 23
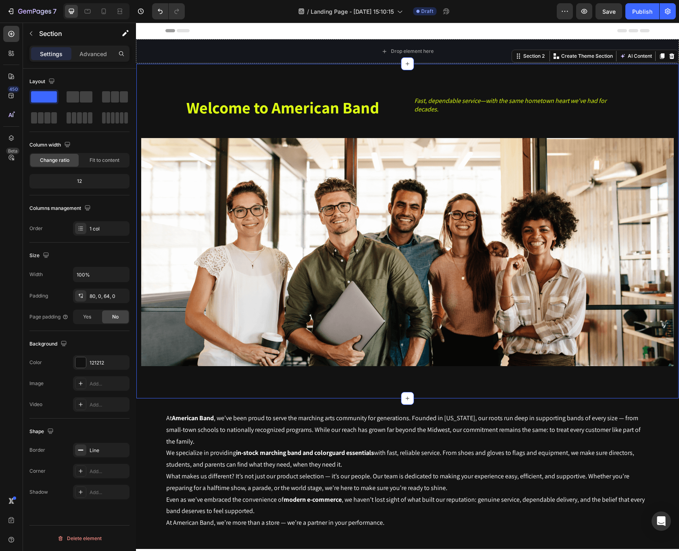
click at [374, 374] on div "Welcome to American Band Heading Fast, dependable service—with the same hometow…" at bounding box center [407, 230] width 543 height 335
click at [33, 35] on icon "button" at bounding box center [31, 33] width 6 height 6
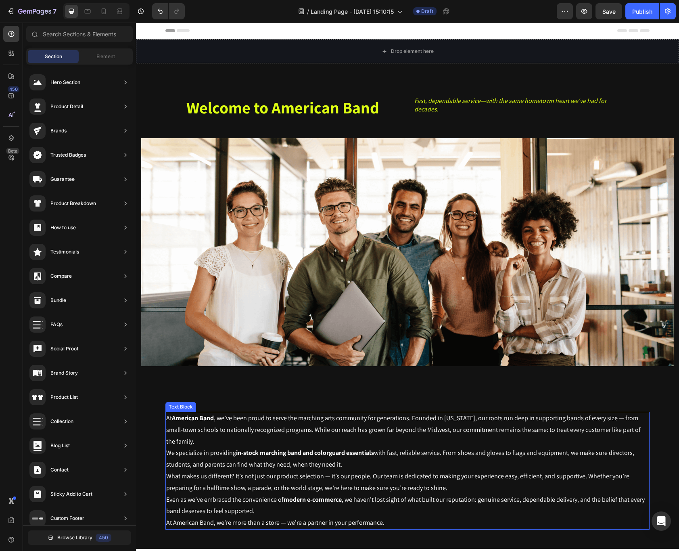
click at [395, 474] on p "What makes us different? It’s not just our product selection — it’s our people.…" at bounding box center [407, 481] width 482 height 23
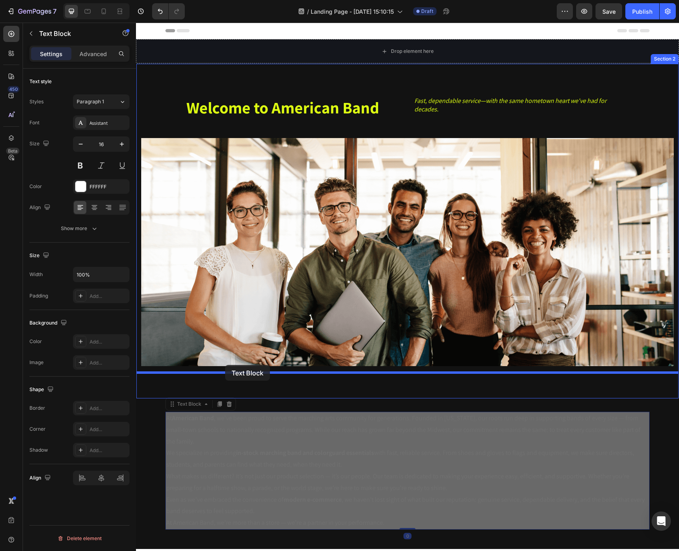
drag, startPoint x: 190, startPoint y: 405, endPoint x: 225, endPoint y: 365, distance: 53.2
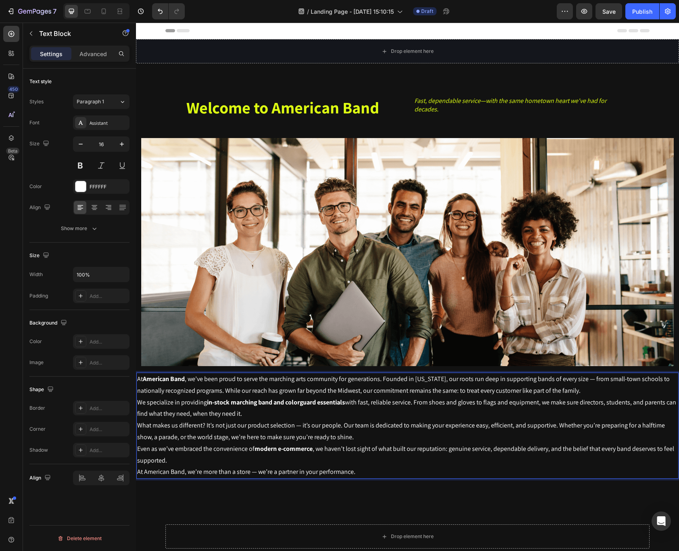
click at [534, 443] on p "Even as we’ve embraced the convenience of modern e-commerce , we haven’t lost s…" at bounding box center [407, 454] width 540 height 23
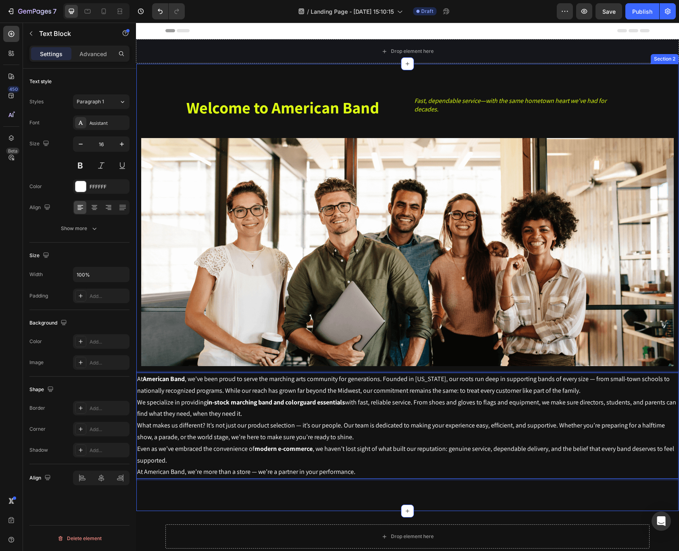
click at [407, 499] on div "Welcome to American Band Heading Fast, dependable service—with the same hometow…" at bounding box center [407, 287] width 543 height 448
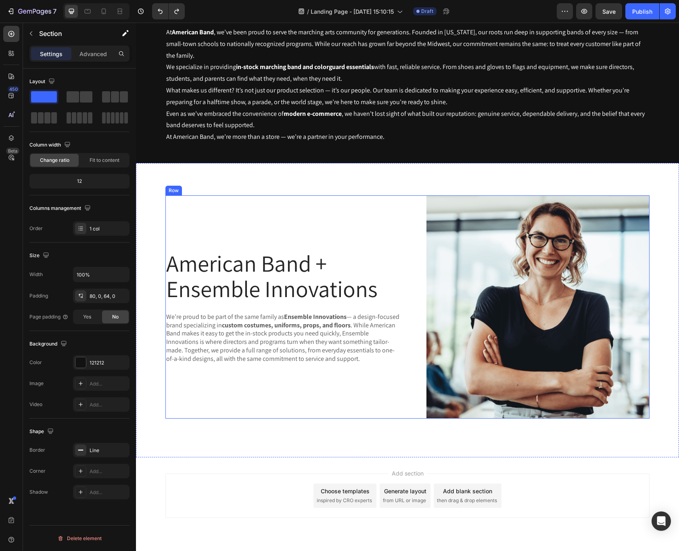
scroll to position [408, 0]
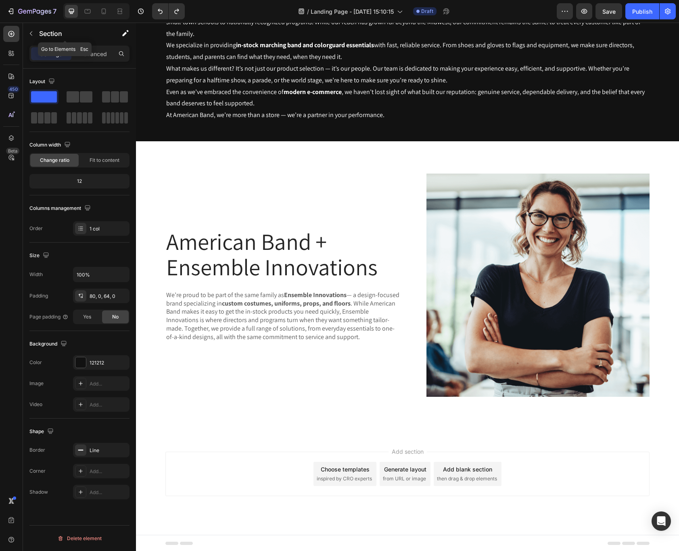
click at [27, 33] on button "button" at bounding box center [31, 33] width 13 height 13
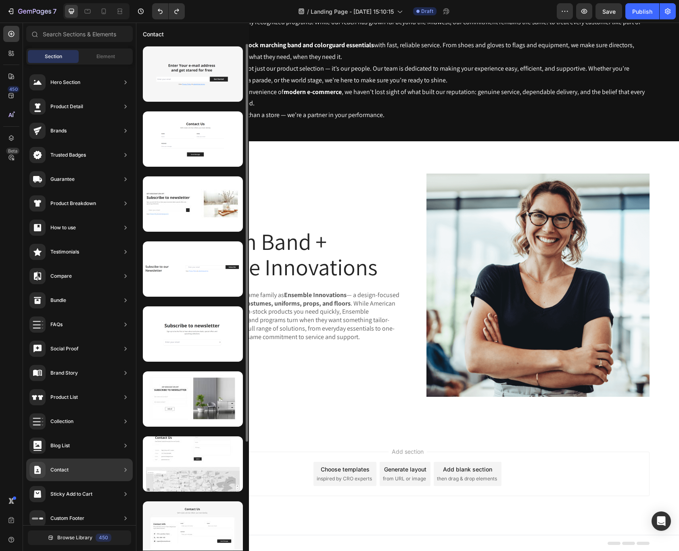
scroll to position [138, 0]
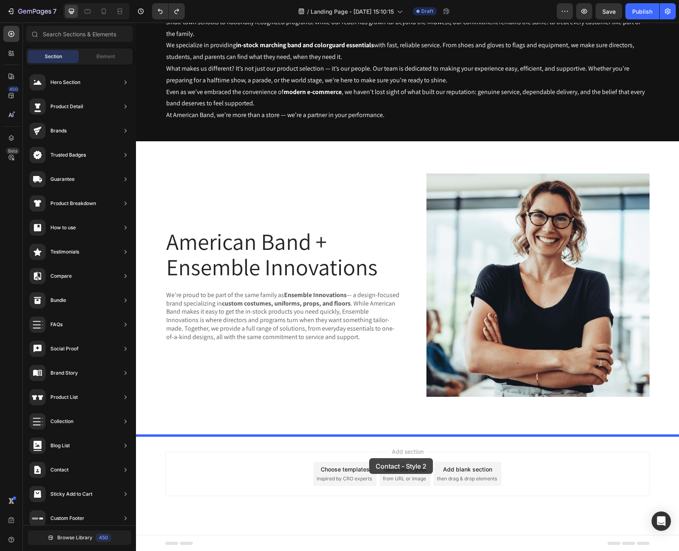
drag, startPoint x: 327, startPoint y: 418, endPoint x: 369, endPoint y: 458, distance: 57.3
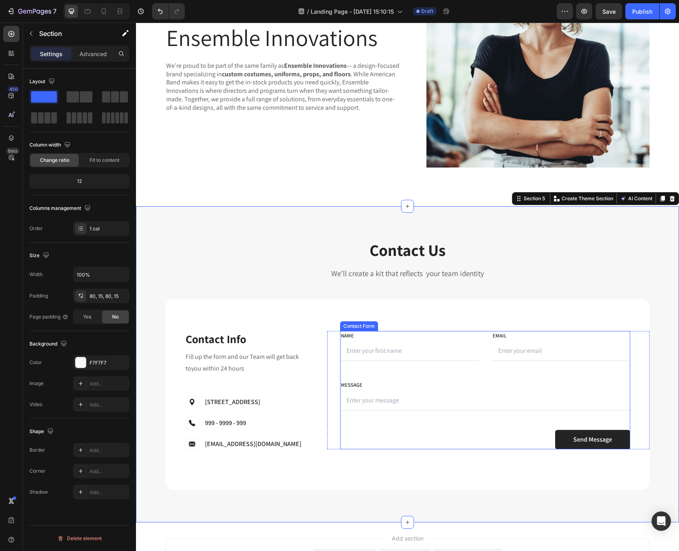
scroll to position [716, 0]
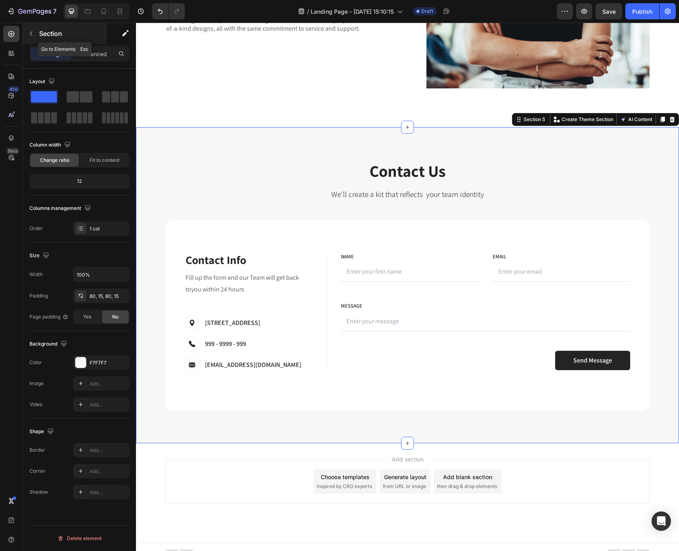
click at [29, 33] on icon "button" at bounding box center [31, 33] width 6 height 6
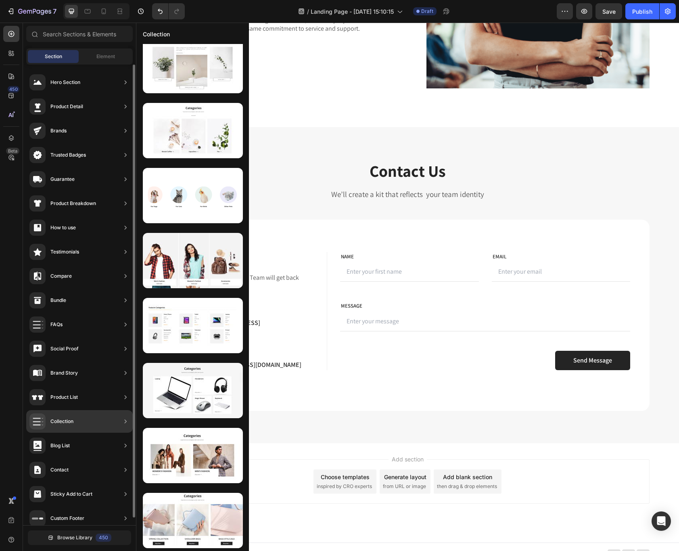
scroll to position [0, 0]
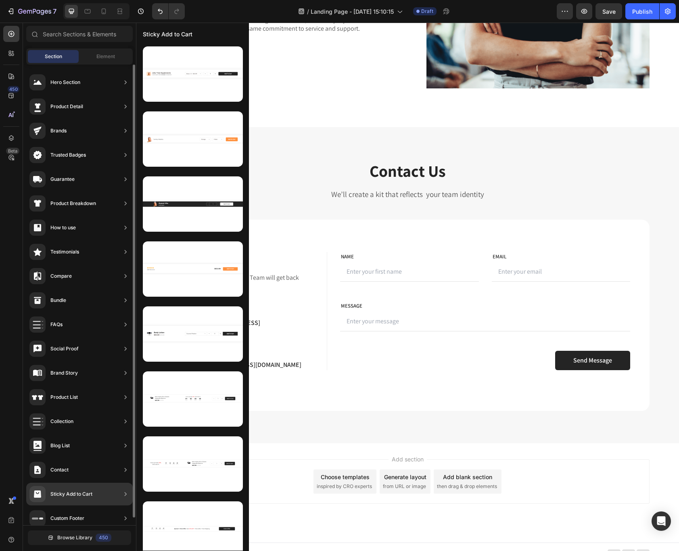
click at [99, 482] on div "Contact" at bounding box center [79, 493] width 106 height 23
click at [80, 482] on div "Contact" at bounding box center [79, 493] width 106 height 23
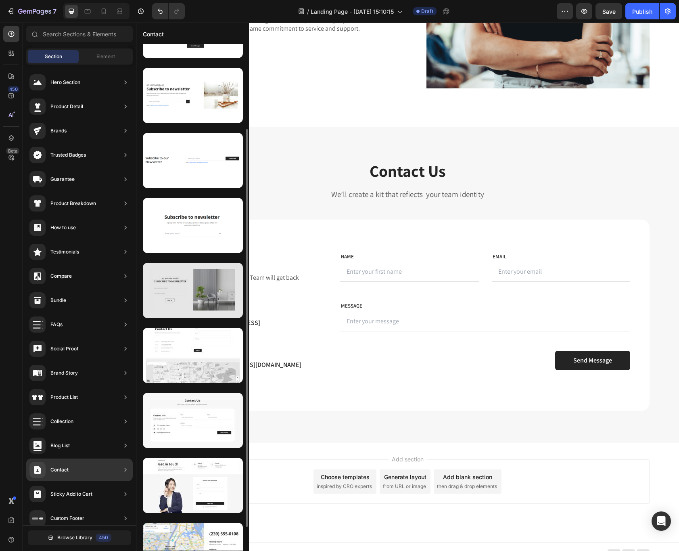
scroll to position [138, 0]
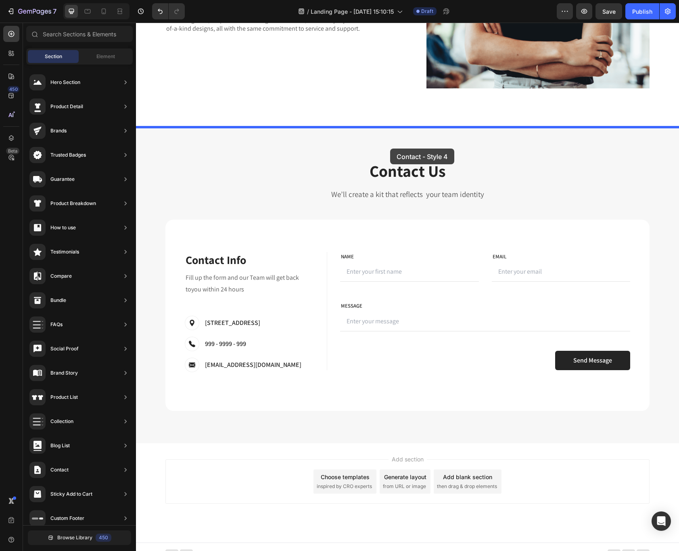
drag, startPoint x: 343, startPoint y: 526, endPoint x: 390, endPoint y: 148, distance: 380.8
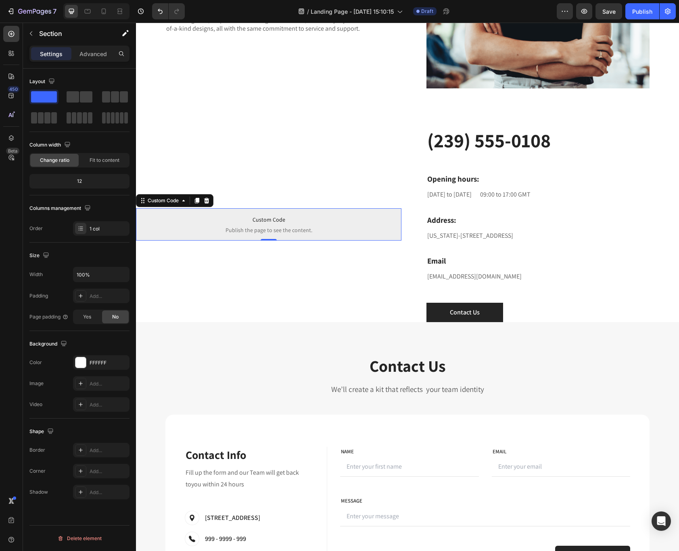
click at [328, 227] on span "Publish the page to see the content." at bounding box center [268, 230] width 265 height 8
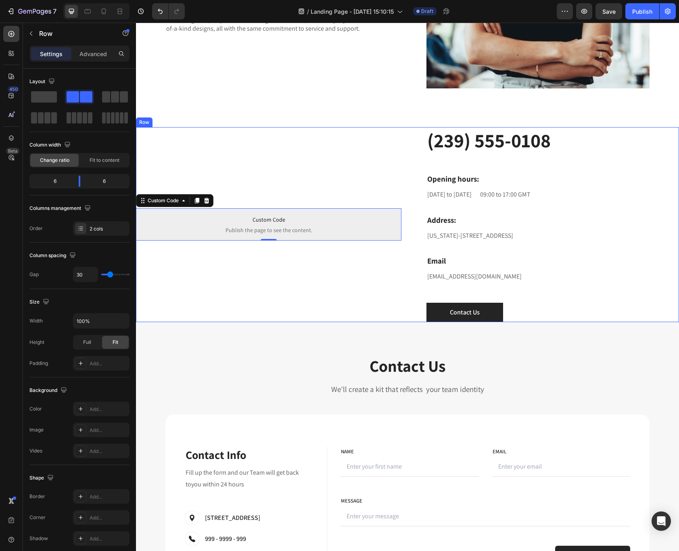
click at [406, 129] on div "[object Object] Custom Code Custom Code Publish the page to see the content. Cu…" at bounding box center [407, 224] width 543 height 195
click at [188, 118] on icon at bounding box center [185, 119] width 6 height 6
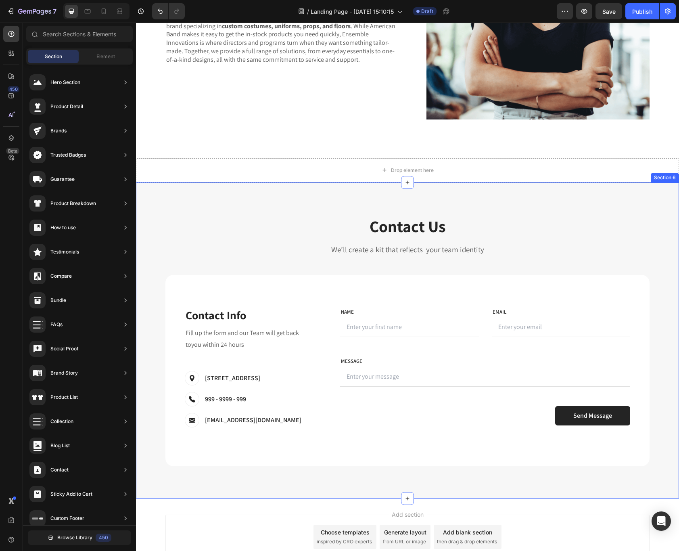
scroll to position [673, 0]
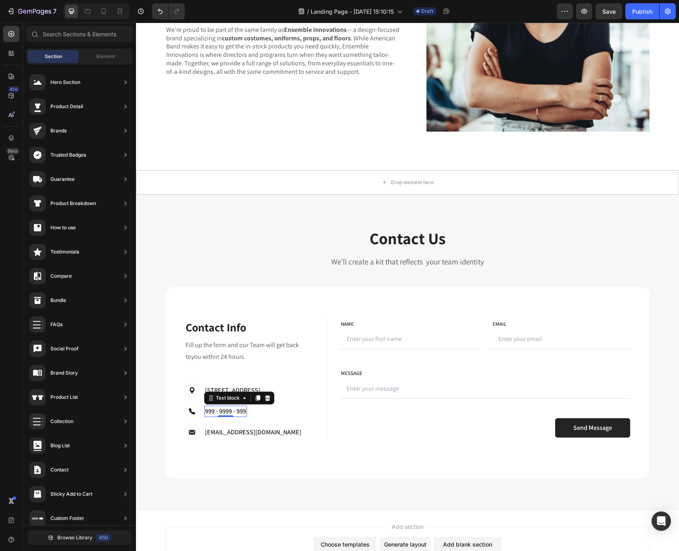
click at [234, 414] on p "999 - 9999 - 999" at bounding box center [225, 411] width 41 height 10
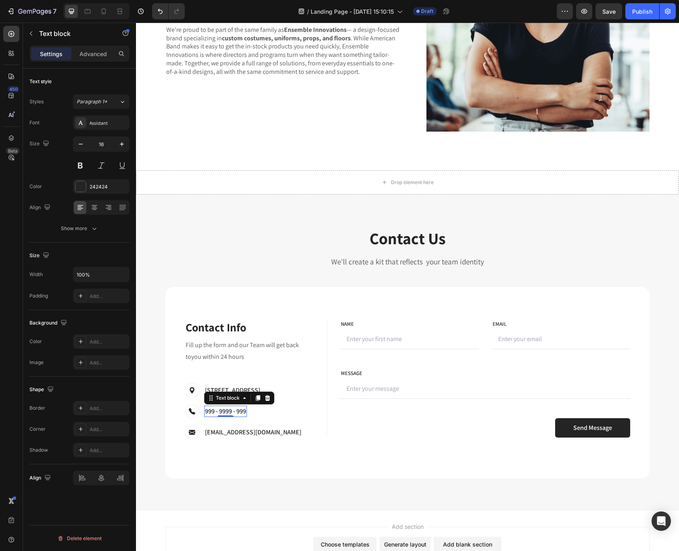
click at [234, 414] on p "999 - 9999 - 999" at bounding box center [225, 411] width 41 height 10
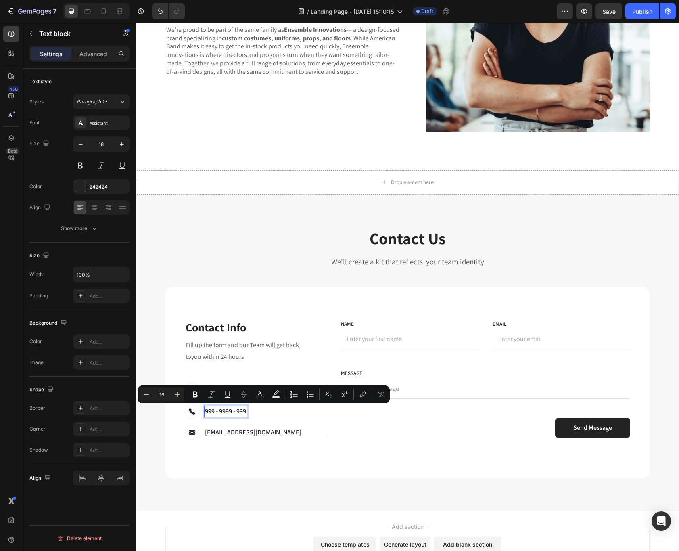
click at [242, 411] on p "999 - 9999 - 999" at bounding box center [225, 411] width 41 height 10
drag, startPoint x: 247, startPoint y: 411, endPoint x: 204, endPoint y: 413, distance: 42.4
click at [204, 413] on div "999 - 9999 - 999" at bounding box center [225, 410] width 43 height 11
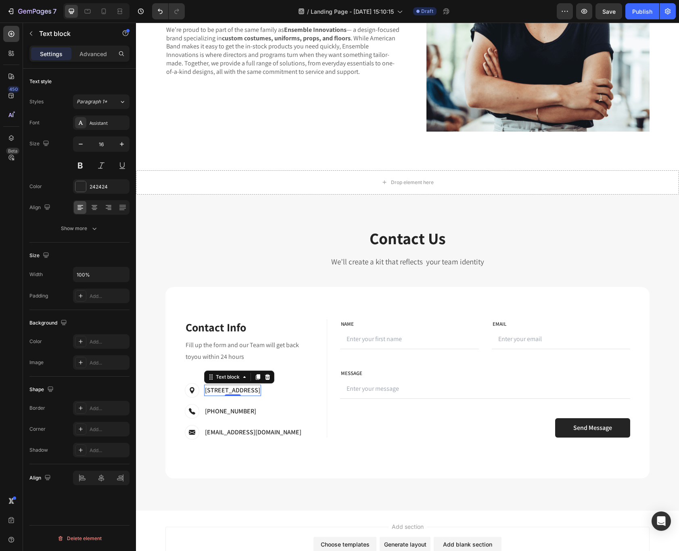
click at [260, 392] on p "19 St. Laun Dou, France" at bounding box center [232, 390] width 55 height 10
click at [260, 391] on p "19 St. Laun Dou, France" at bounding box center [232, 390] width 55 height 10
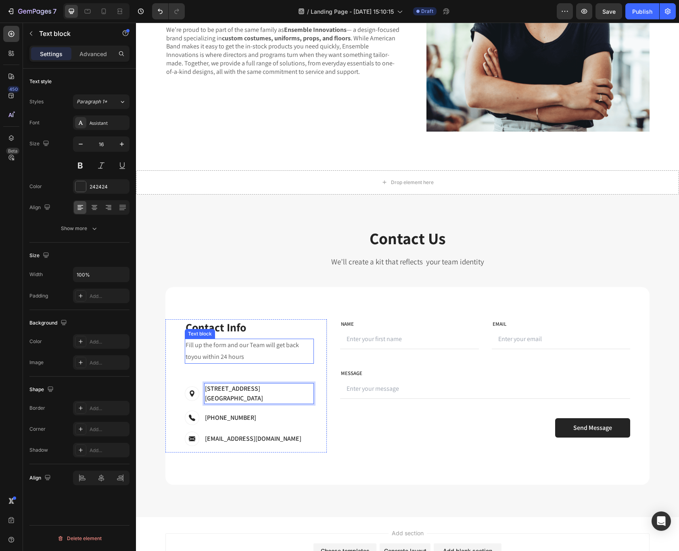
click at [236, 351] on p "Fill up the form and our Team will get back toyou within 24 hours" at bounding box center [249, 350] width 127 height 23
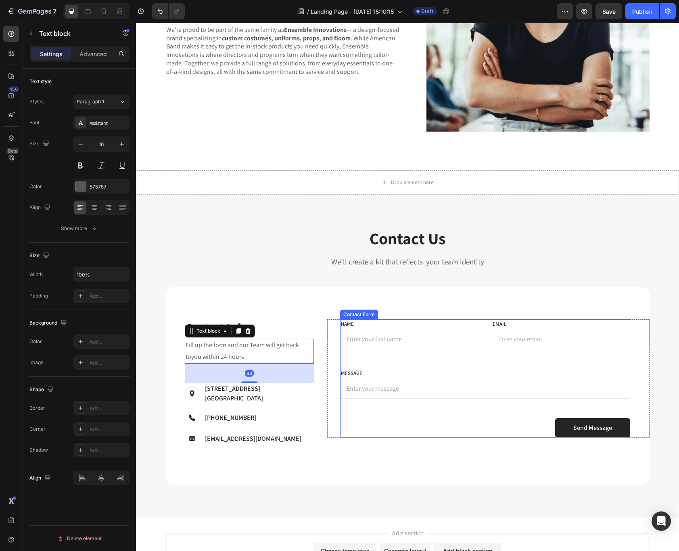
click at [441, 363] on div "FIRST NAME Text block NAME Text block Text Field LAST NAME Text block Email Tex…" at bounding box center [485, 378] width 290 height 118
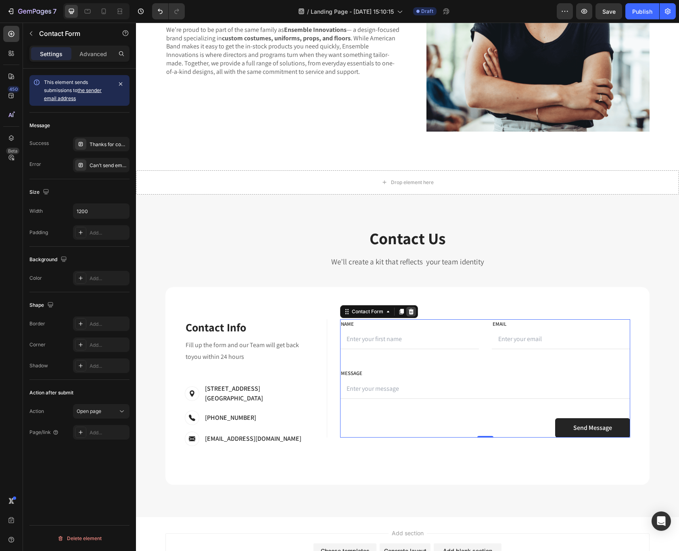
click at [415, 312] on div at bounding box center [411, 312] width 10 height 10
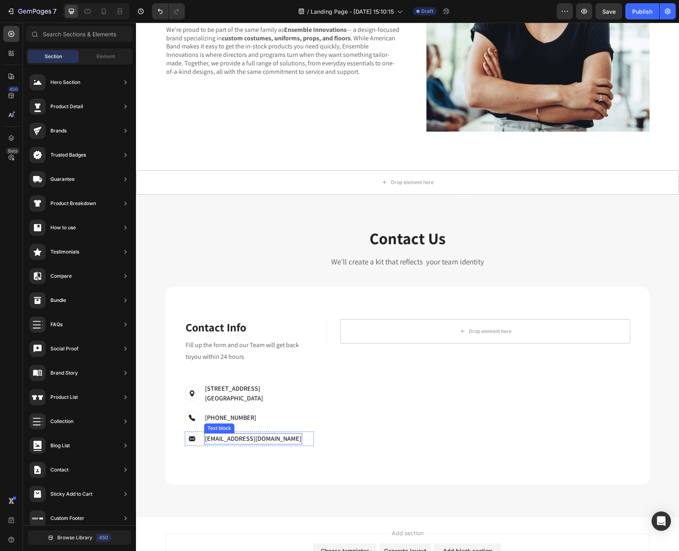
click at [258, 434] on p "support@ecomsolid.com" at bounding box center [253, 439] width 96 height 10
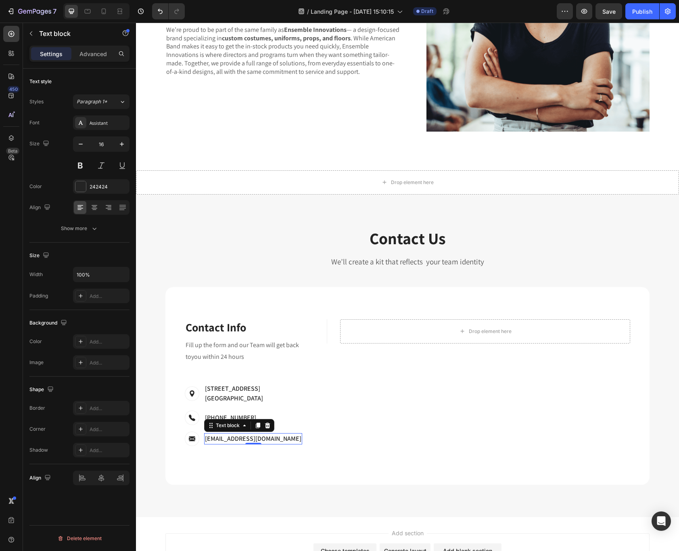
click at [263, 435] on p "support@ecomsolid.com" at bounding box center [253, 439] width 96 height 10
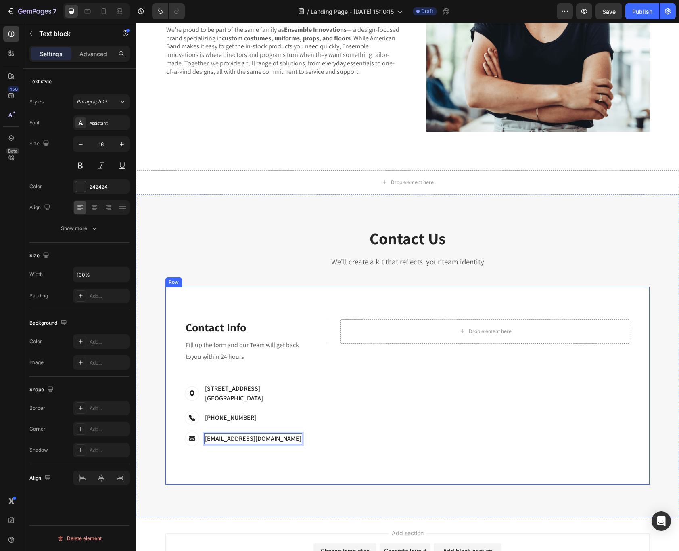
click at [493, 445] on div "Contact Info Heading Contact Information Heading Fill up the form and our Team …" at bounding box center [407, 386] width 484 height 198
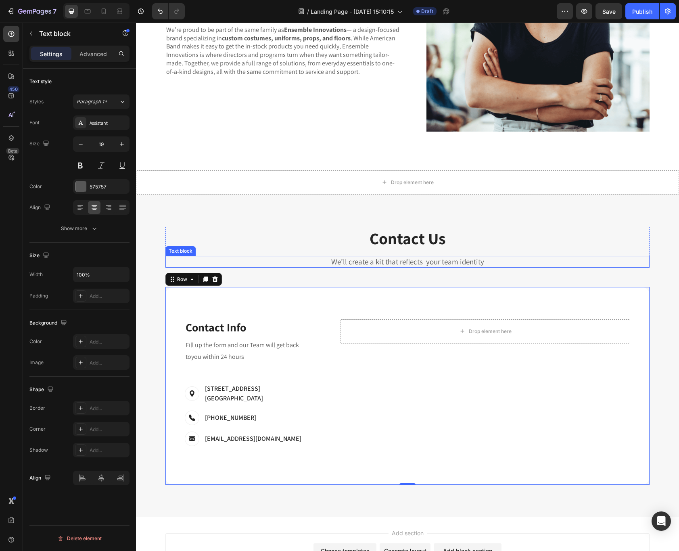
click at [401, 257] on p "We’ll create a kit that reflects your team identity" at bounding box center [407, 262] width 482 height 10
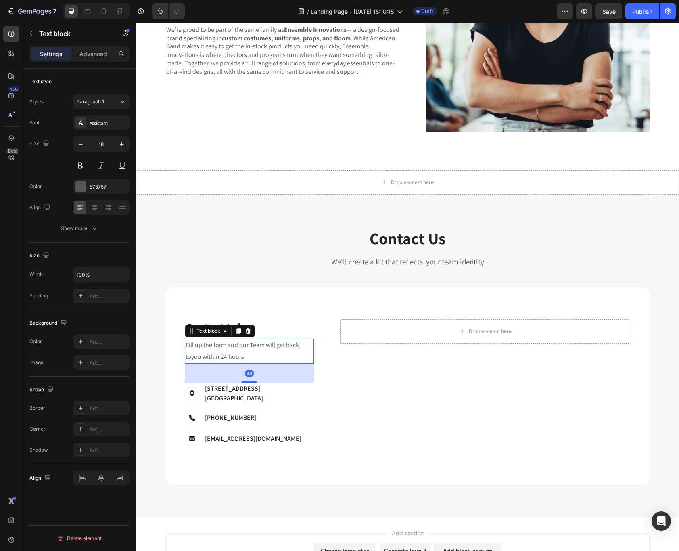
click at [225, 349] on p "Fill up the form and our Team will get back toyou within 24 hours" at bounding box center [249, 350] width 127 height 23
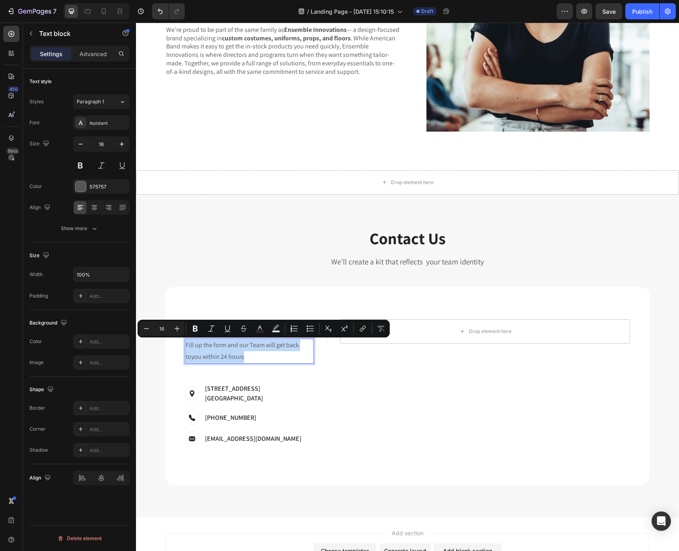
drag, startPoint x: 254, startPoint y: 355, endPoint x: 186, endPoint y: 340, distance: 69.6
click at [186, 340] on p "Fill up the form and our Team will get back toyou within 24 hours" at bounding box center [249, 350] width 127 height 23
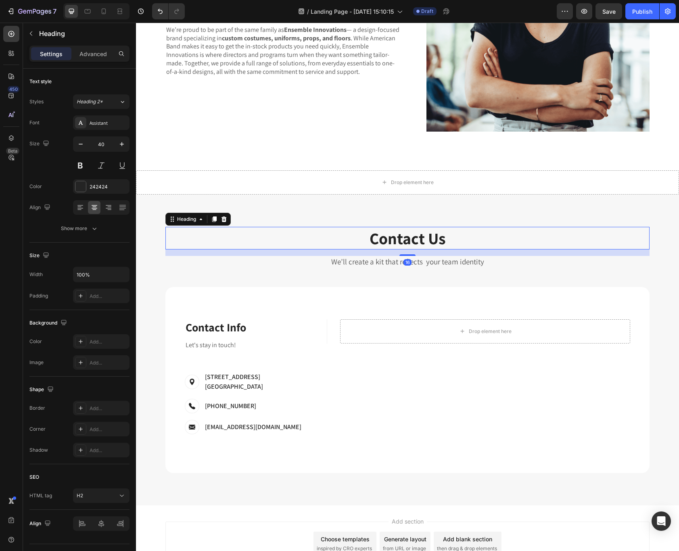
click at [296, 228] on p "Contact Us" at bounding box center [407, 237] width 482 height 21
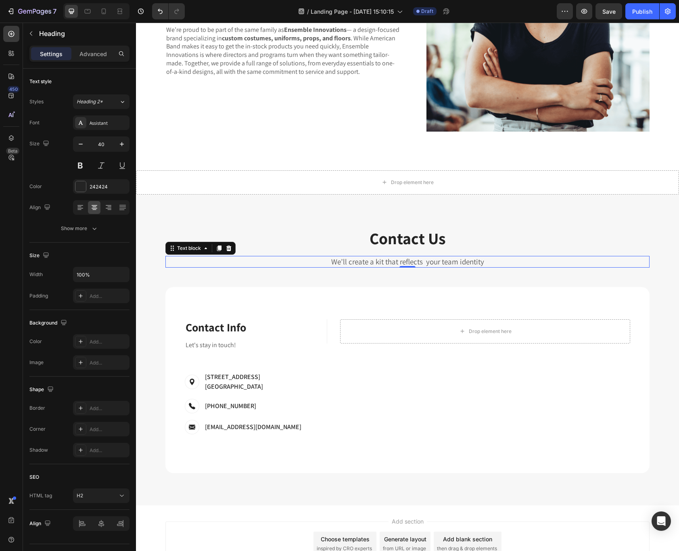
click at [352, 260] on p "We’ll create a kit that reflects your team identity" at bounding box center [407, 262] width 482 height 10
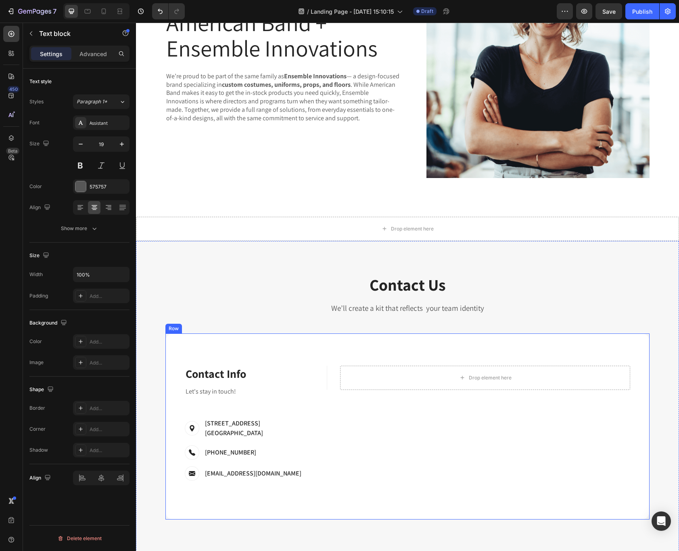
scroll to position [476, 0]
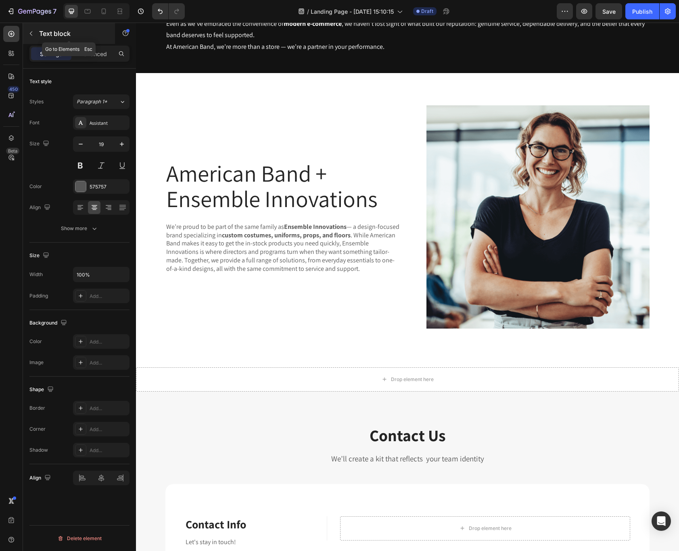
click at [35, 32] on button "button" at bounding box center [31, 33] width 13 height 13
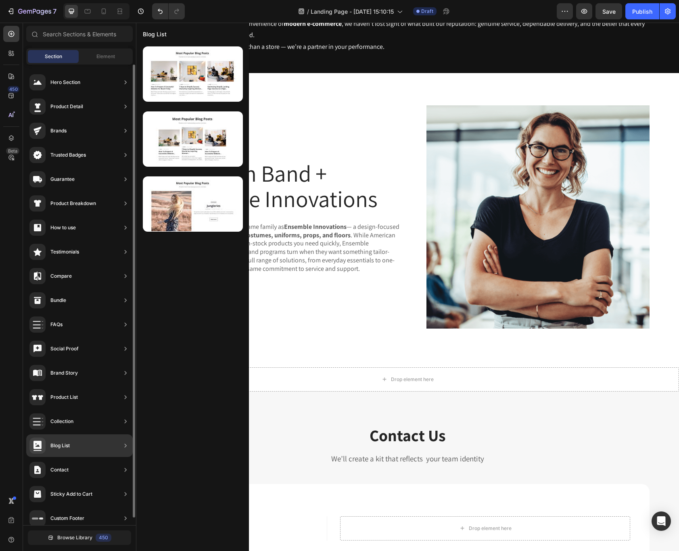
scroll to position [0, 0]
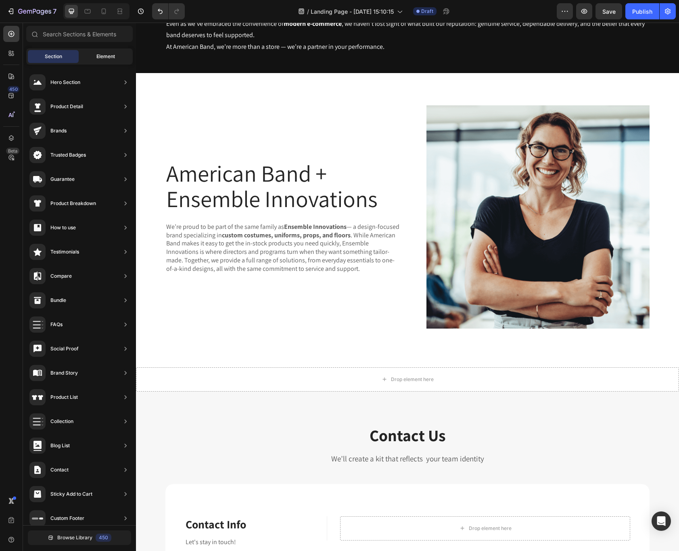
click at [98, 60] on div "Element" at bounding box center [105, 56] width 51 height 13
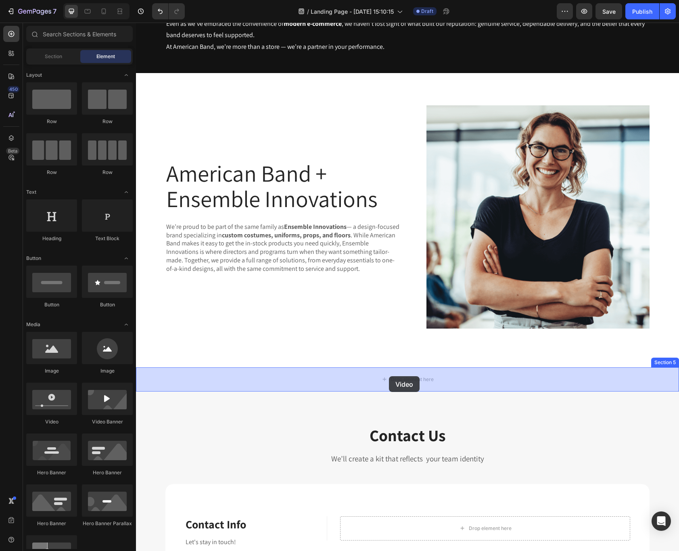
drag, startPoint x: 194, startPoint y: 405, endPoint x: 389, endPoint y: 376, distance: 197.4
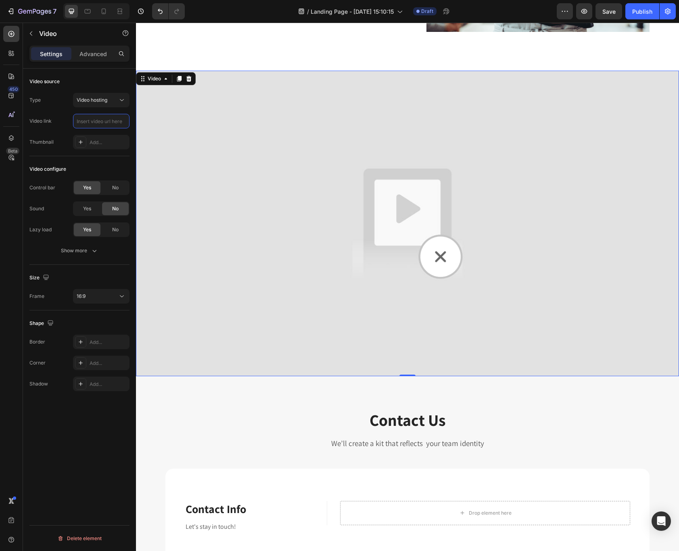
scroll to position [772, 0]
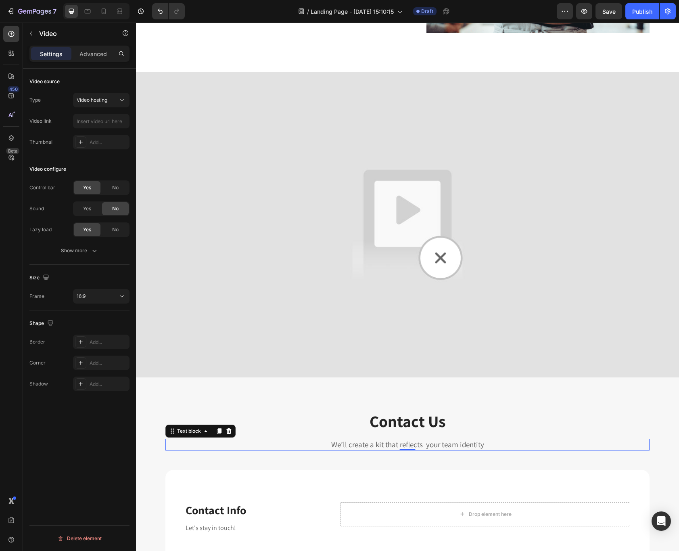
click at [466, 447] on p "We’ll create a kit that reflects your team identity" at bounding box center [407, 444] width 482 height 10
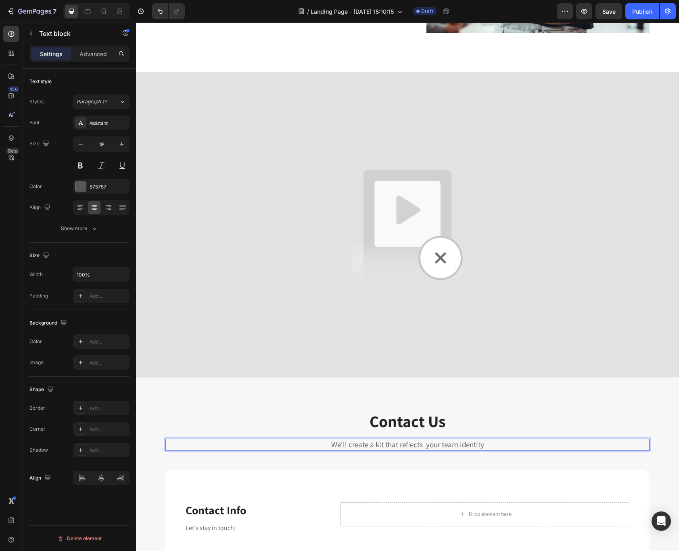
click at [469, 445] on p "We’ll create a kit that reflects your team identity" at bounding box center [407, 444] width 482 height 10
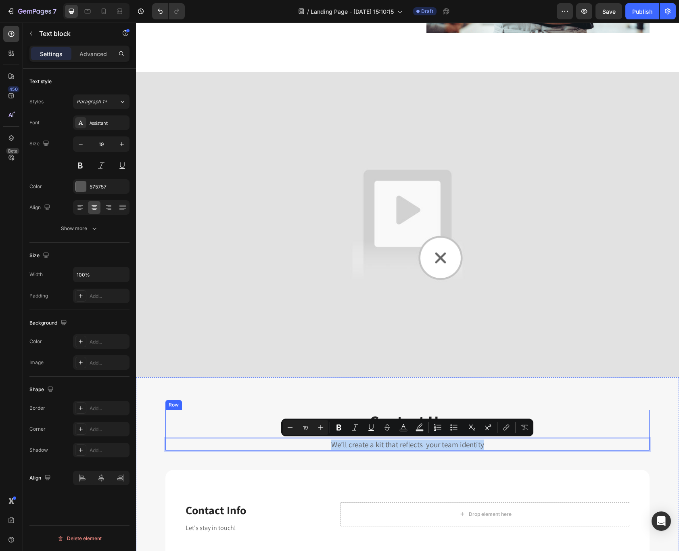
drag, startPoint x: 488, startPoint y: 442, endPoint x: 440, endPoint y: 458, distance: 50.3
click at [304, 436] on div "Contact Us Heading We’ll create a kit that reflects your team identity Text blo…" at bounding box center [407, 429] width 484 height 41
click at [329, 459] on div "Contact Us Heading We’ll create a kit that reflects your team identity Text blo…" at bounding box center [407, 532] width 531 height 246
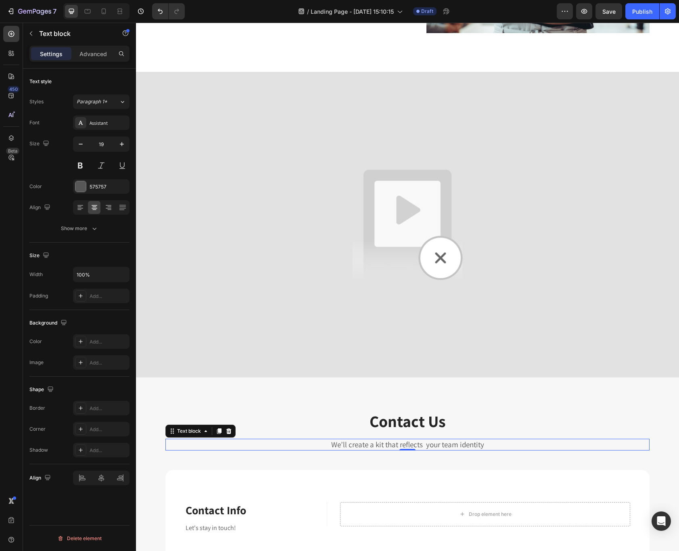
click at [359, 449] on p "We’ll create a kit that reflects your team identity" at bounding box center [407, 444] width 482 height 10
click at [229, 432] on icon at bounding box center [228, 431] width 5 height 6
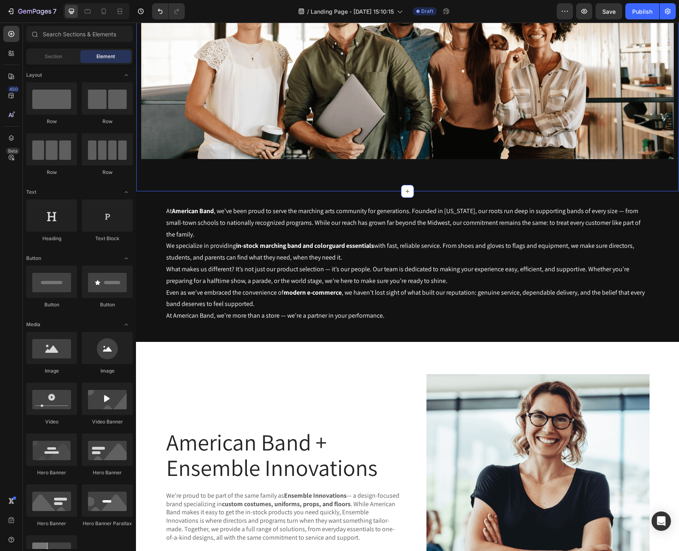
scroll to position [31, 0]
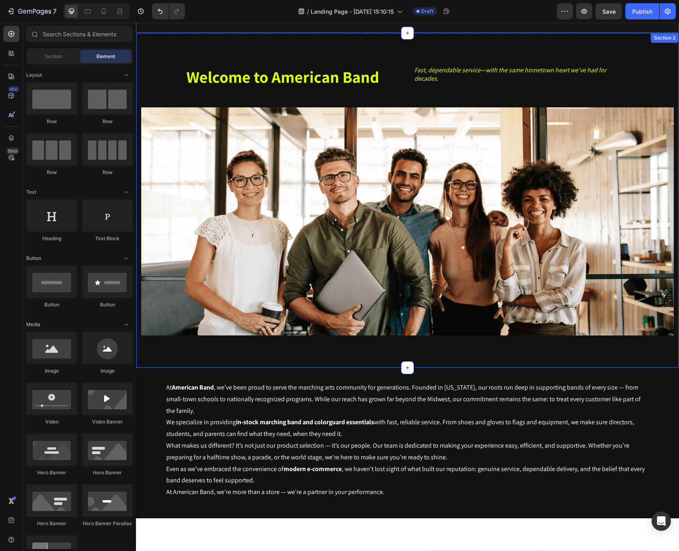
click at [312, 349] on div "Welcome to American Band Heading Fast, dependable service—with the same hometow…" at bounding box center [407, 200] width 543 height 335
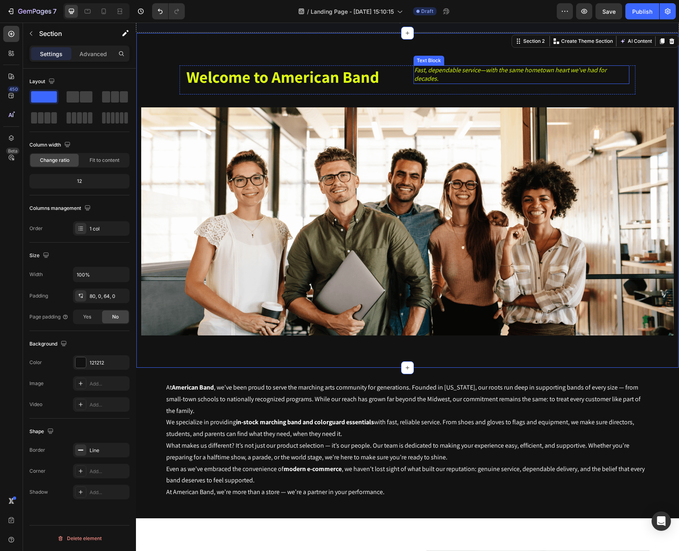
click at [457, 79] on p "Fast, dependable service—with the same hometown heart we've had for decades." at bounding box center [521, 74] width 214 height 17
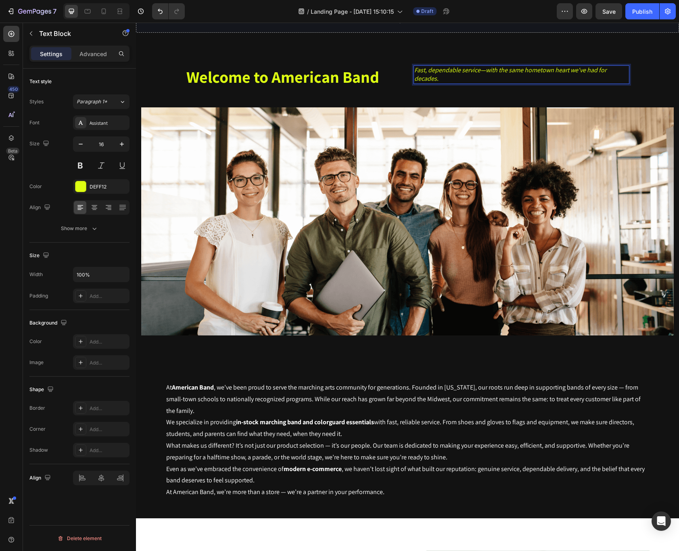
click at [454, 80] on p "Fast, dependable service—with the same hometown heart we've had for decades." at bounding box center [521, 74] width 214 height 17
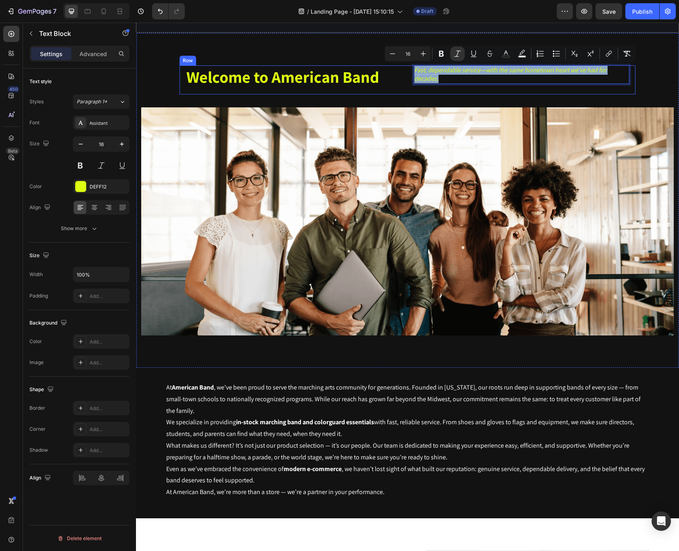
drag, startPoint x: 444, startPoint y: 80, endPoint x: 405, endPoint y: 65, distance: 41.0
click at [405, 65] on div "Welcome to American Band Heading Fast, dependable service—with the same hometow…" at bounding box center [407, 79] width 456 height 29
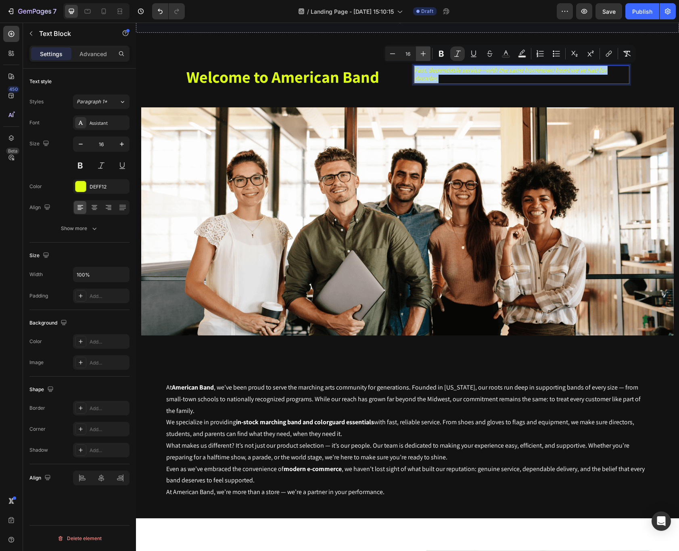
click at [423, 54] on icon "Editor contextual toolbar" at bounding box center [423, 53] width 5 height 5
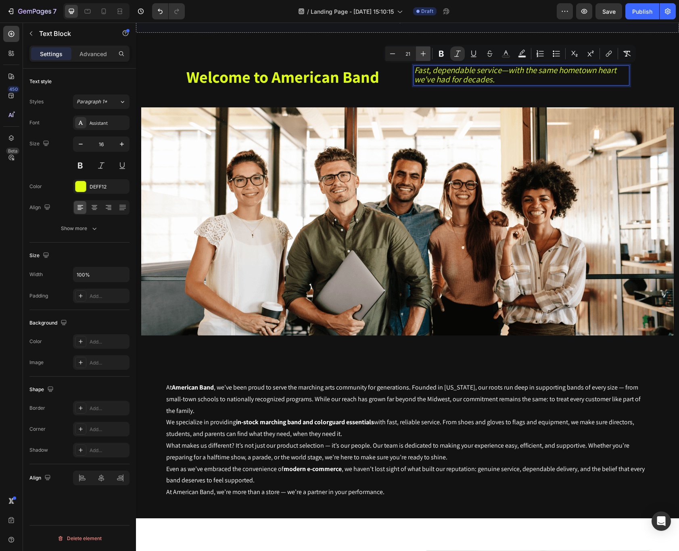
click at [423, 54] on icon "Editor contextual toolbar" at bounding box center [423, 53] width 5 height 5
type input "23"
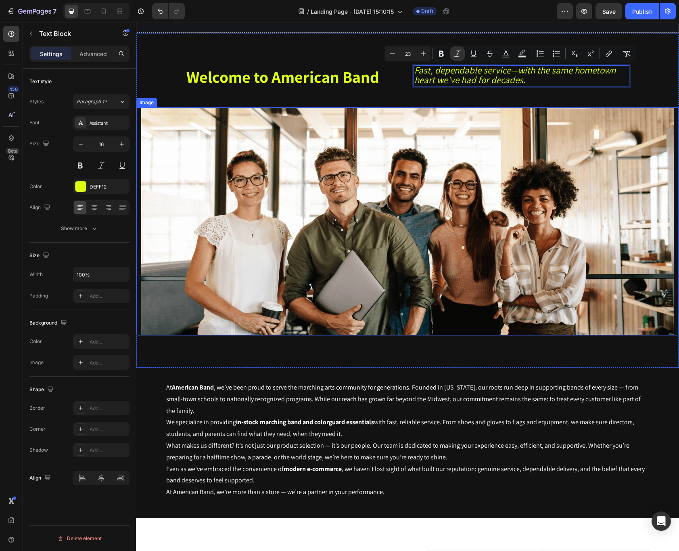
click at [440, 311] on img at bounding box center [407, 221] width 532 height 228
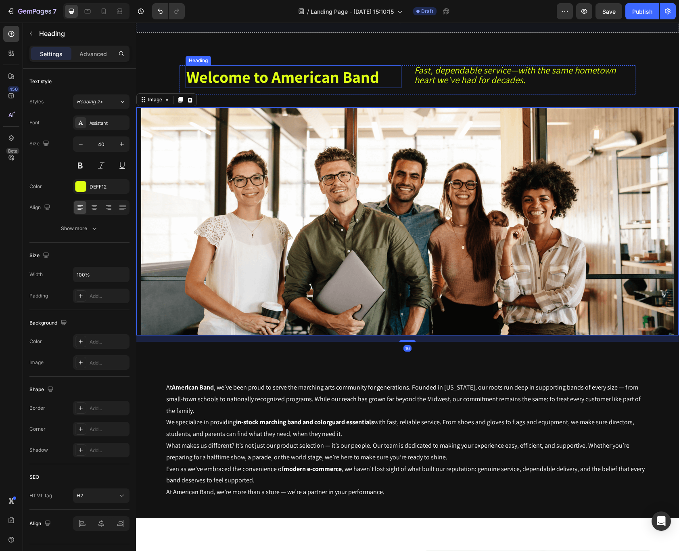
click at [332, 82] on h2 "Welcome to American Band" at bounding box center [294, 76] width 216 height 23
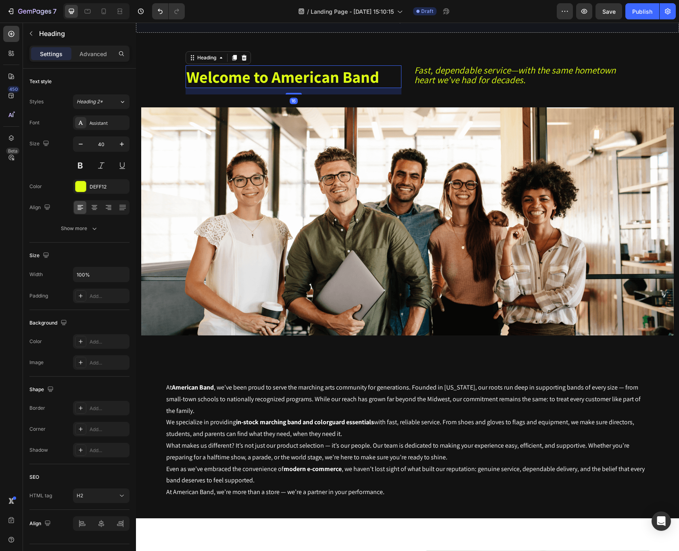
drag, startPoint x: 369, startPoint y: 75, endPoint x: 375, endPoint y: 76, distance: 6.5
click at [369, 75] on h2 "Welcome to American Band" at bounding box center [294, 76] width 216 height 23
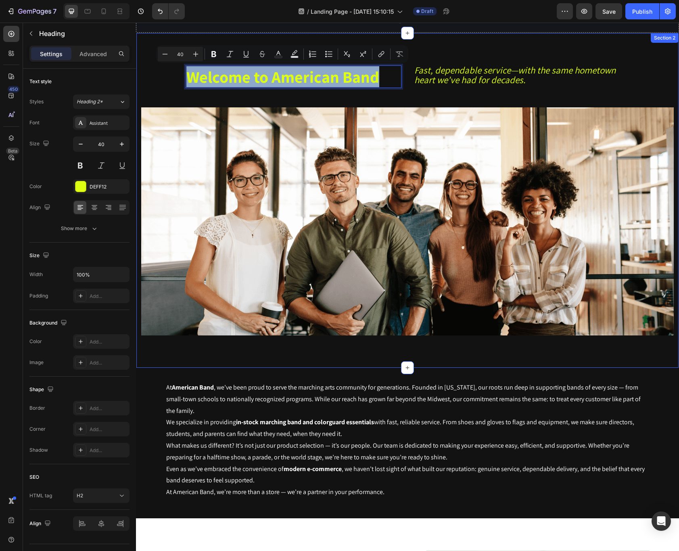
drag, startPoint x: 382, startPoint y: 76, endPoint x: 165, endPoint y: 81, distance: 216.6
click at [165, 80] on div "Welcome to American Band Heading 16 Fast, dependable service—with the same home…" at bounding box center [407, 203] width 542 height 276
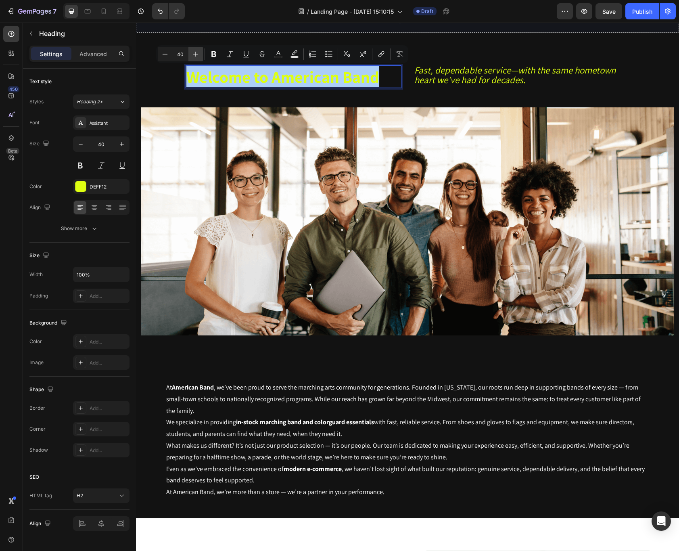
click at [197, 54] on icon "Editor contextual toolbar" at bounding box center [196, 54] width 8 height 8
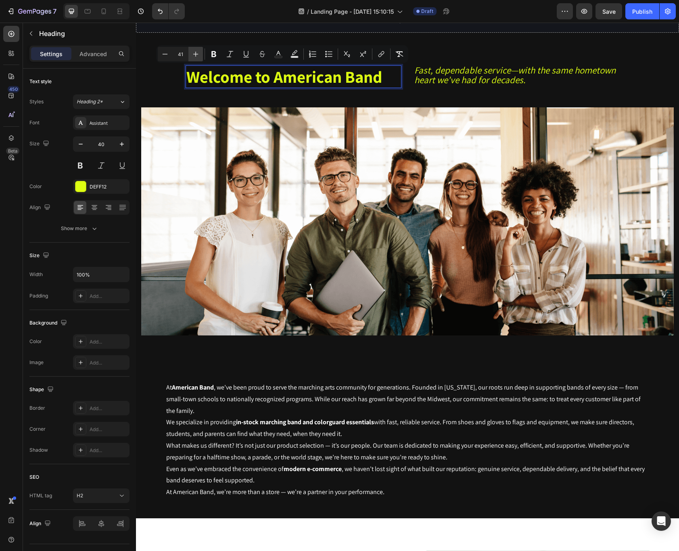
click at [197, 54] on icon "Editor contextual toolbar" at bounding box center [196, 54] width 8 height 8
type input "42"
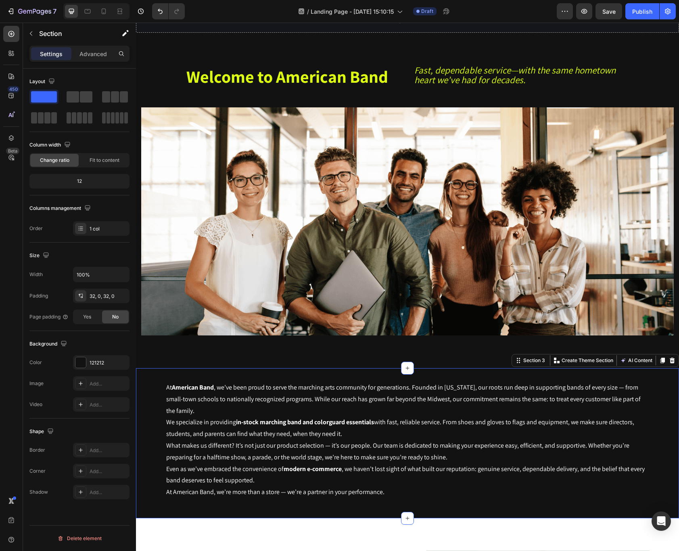
click at [384, 505] on div "At American Band , we’ve been proud to serve the marching arts community for ge…" at bounding box center [407, 443] width 543 height 150
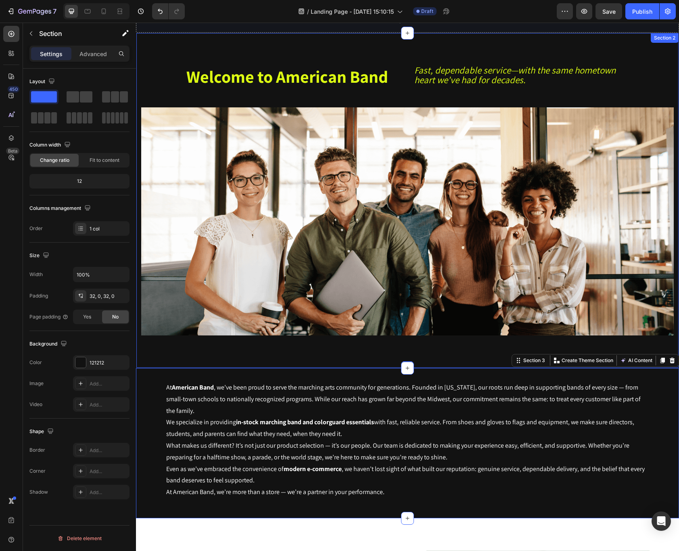
click at [387, 348] on div "⁠⁠⁠⁠⁠⁠⁠ Welcome to American Band Heading Fast, dependable service—with the same…" at bounding box center [407, 200] width 543 height 335
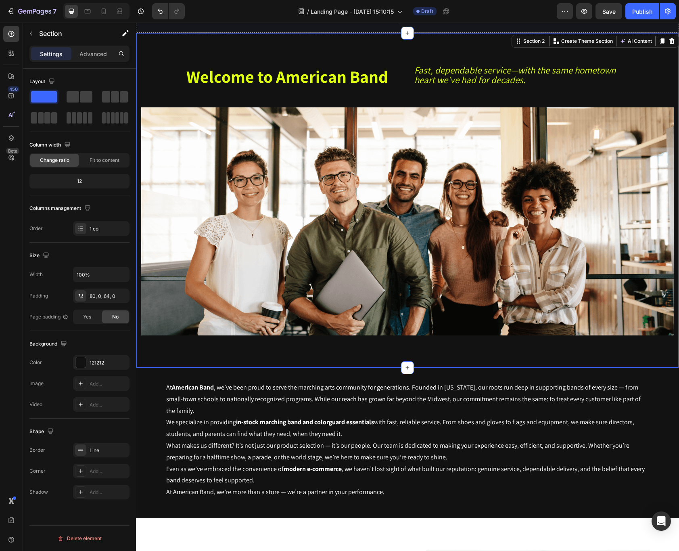
click at [363, 347] on div "⁠⁠⁠⁠⁠⁠⁠ Welcome to American Band Heading Fast, dependable service—with the same…" at bounding box center [407, 200] width 543 height 335
click at [49, 37] on p "Section" at bounding box center [72, 34] width 66 height 10
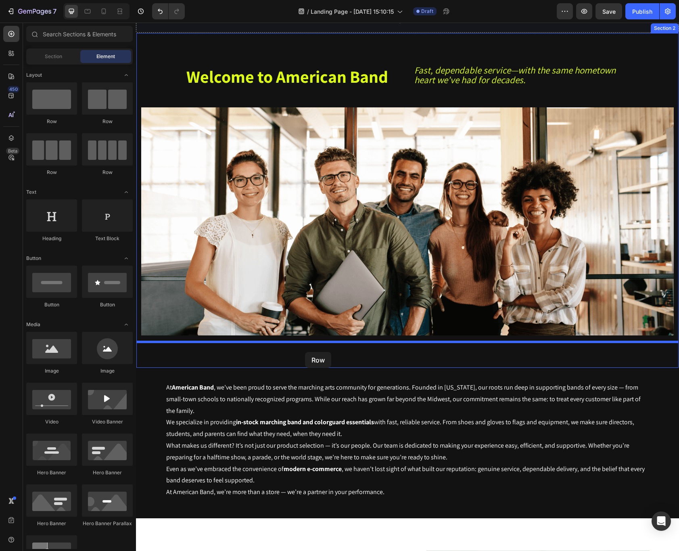
drag, startPoint x: 187, startPoint y: 106, endPoint x: 305, endPoint y: 352, distance: 272.0
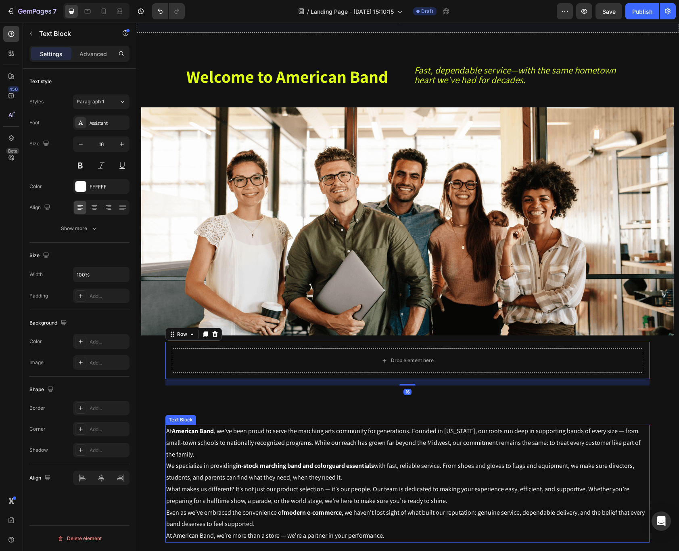
click at [342, 469] on p "We specialize in providing in-stock marching band and colorguard essentials wit…" at bounding box center [407, 471] width 482 height 23
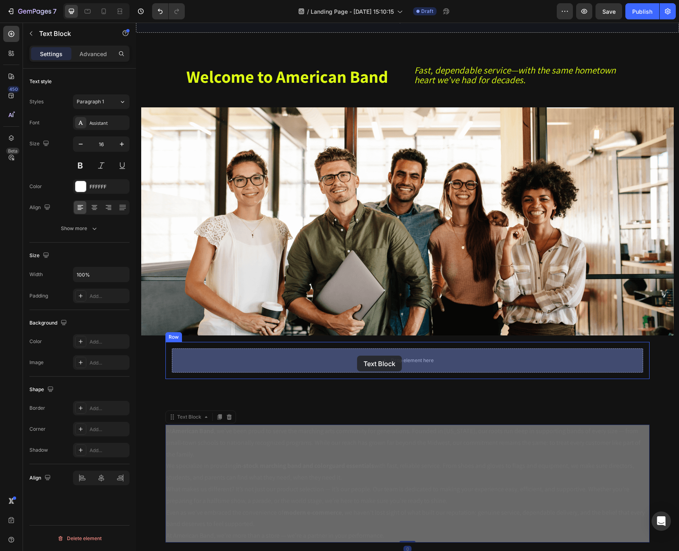
drag, startPoint x: 188, startPoint y: 419, endPoint x: 357, endPoint y: 355, distance: 180.5
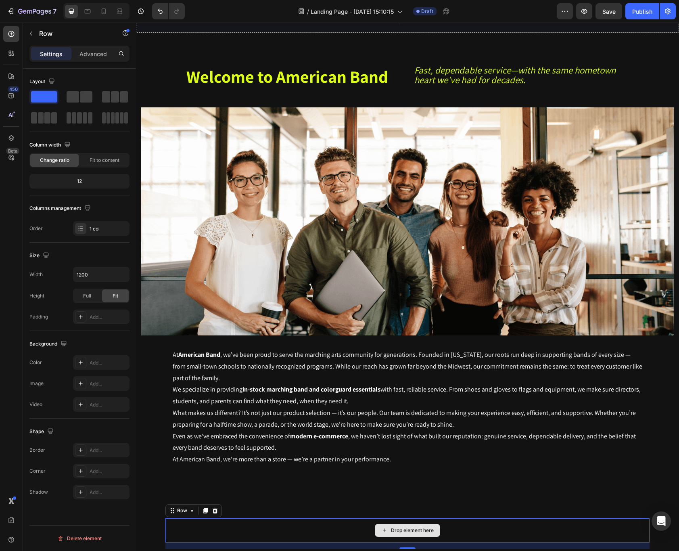
click at [490, 520] on div "Drop element here" at bounding box center [407, 530] width 484 height 24
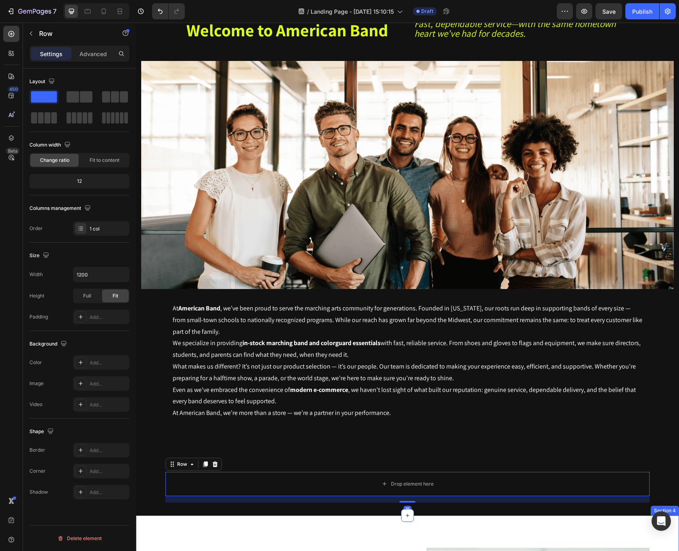
scroll to position [175, 0]
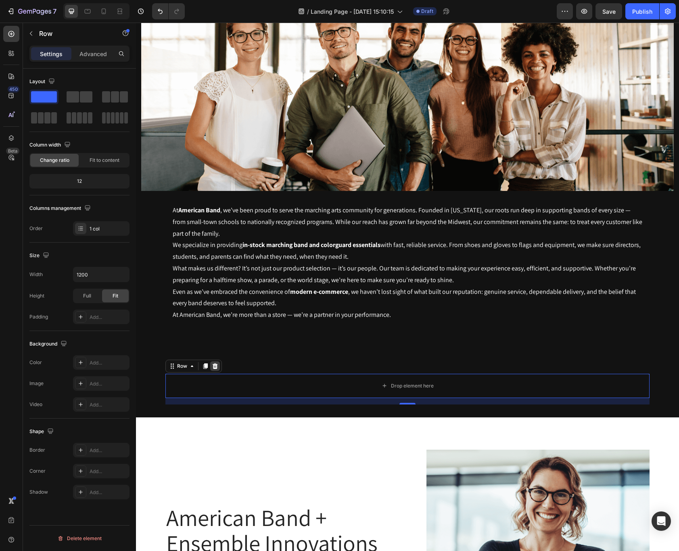
click at [215, 367] on icon at bounding box center [215, 366] width 5 height 6
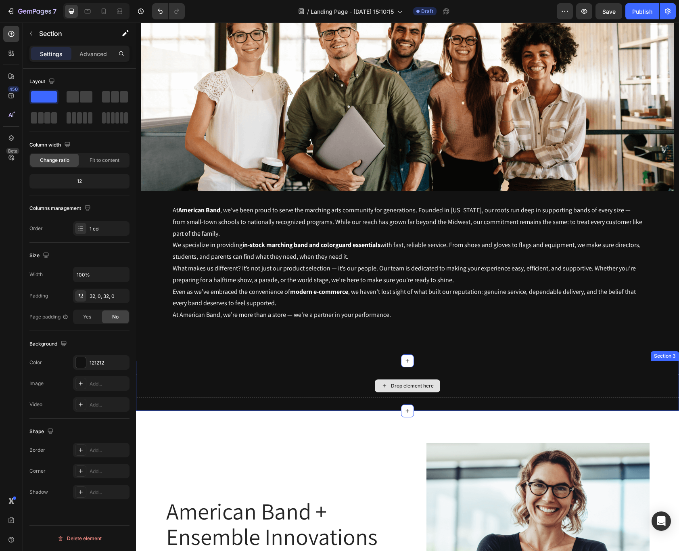
click at [307, 379] on div "Drop element here" at bounding box center [407, 385] width 543 height 24
click at [670, 351] on icon at bounding box center [672, 353] width 5 height 6
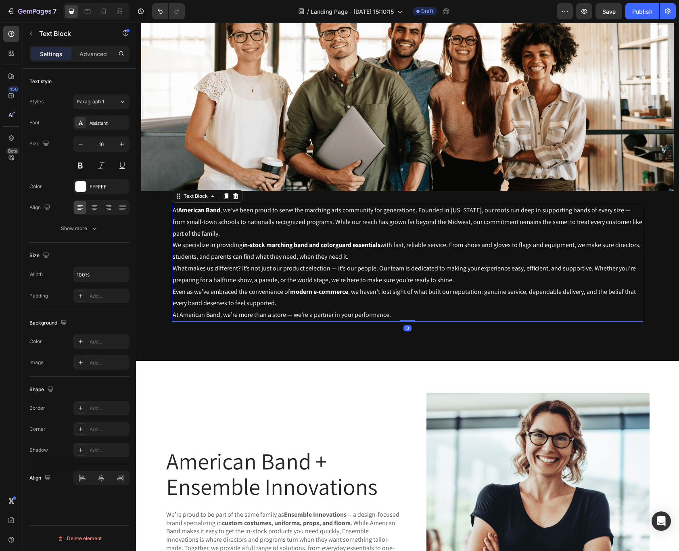
click at [460, 319] on p "At American Band, we’re more than a store — we’re a partner in your performance." at bounding box center [407, 315] width 469 height 12
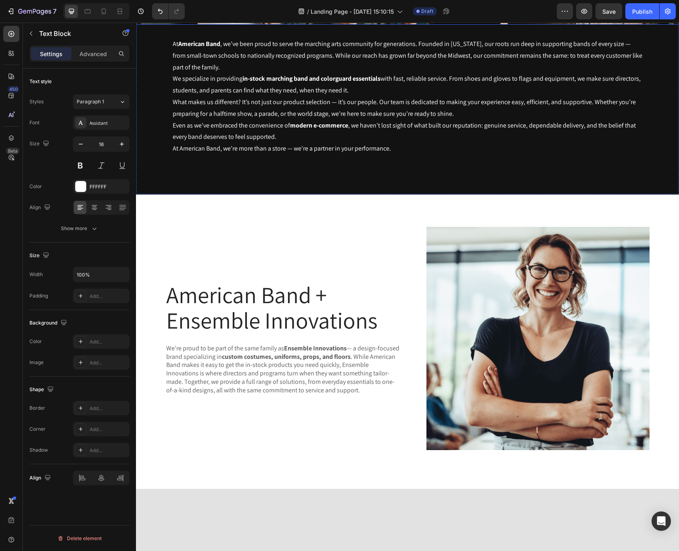
scroll to position [343, 0]
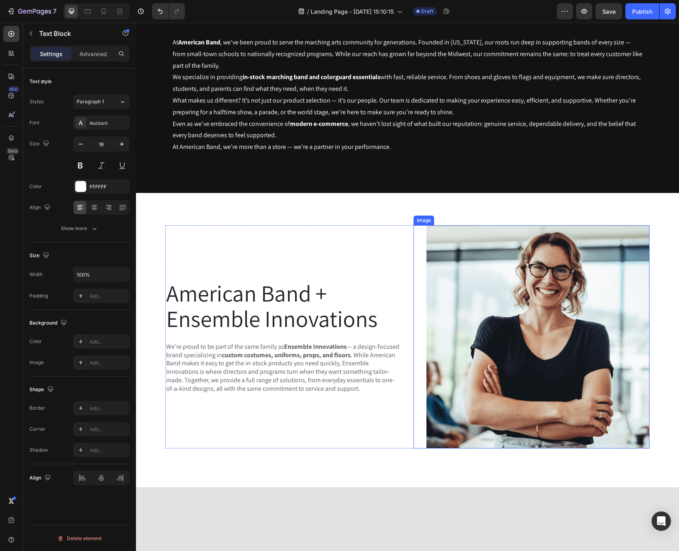
click at [535, 345] on img at bounding box center [537, 336] width 223 height 223
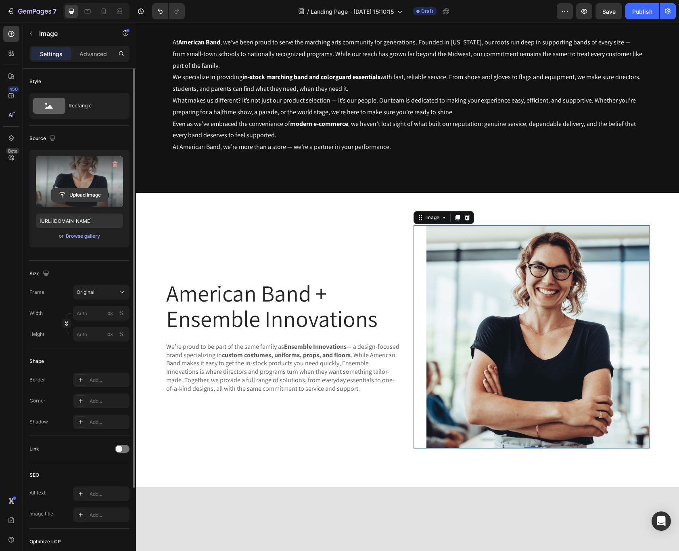
click at [74, 194] on input "file" at bounding box center [80, 195] width 56 height 14
type input "https://cdn.shopify.com/s/files/1/0704/5211/7814/files/gempages_494836571330053…"
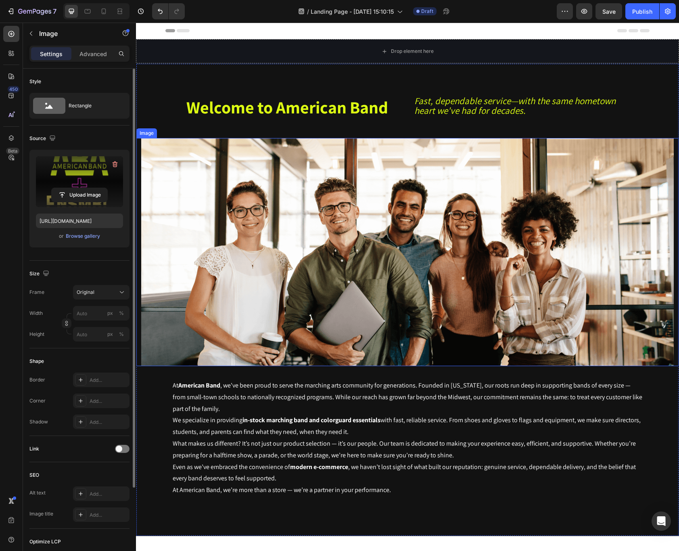
scroll to position [2, 0]
click at [525, 332] on img at bounding box center [407, 252] width 532 height 228
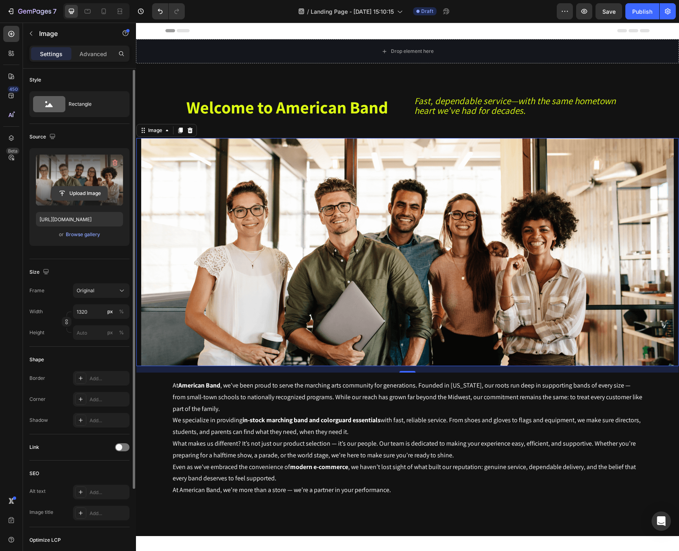
click at [65, 190] on input "file" at bounding box center [80, 193] width 56 height 14
type input "https://cdn.shopify.com/s/files/1/0704/5211/7814/files/gempages_494836571330053…"
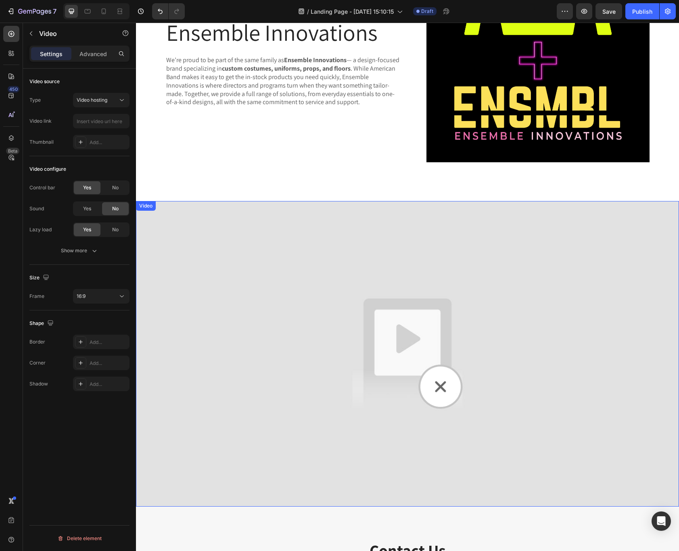
scroll to position [0, 0]
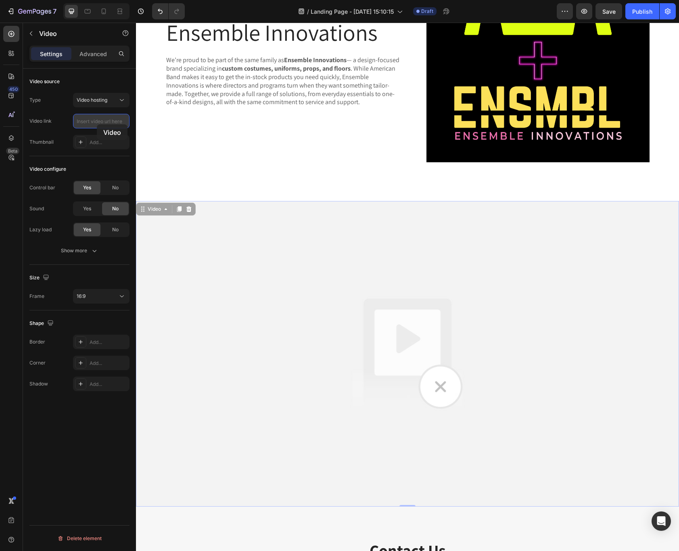
click at [97, 124] on input "text" at bounding box center [101, 121] width 56 height 15
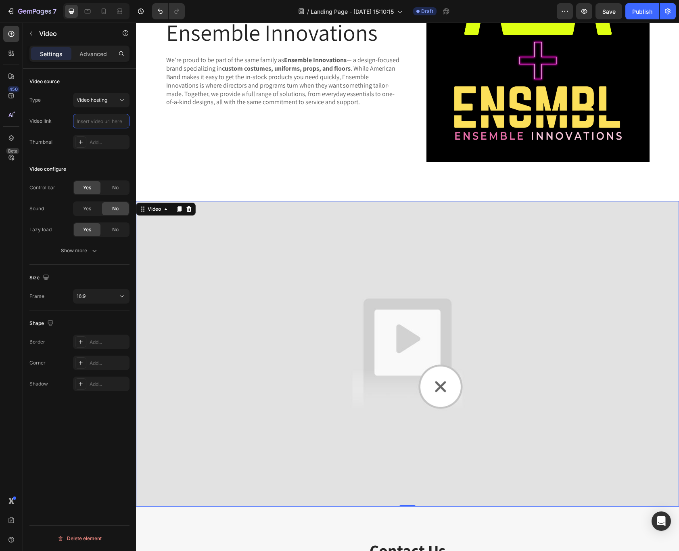
paste input "https://cdn.shopify.com/videos/c/o/v/0185e5d2ca024af9a8304cd780e82125.mp4"
type input "https://cdn.shopify.com/videos/c/o/v/0185e5d2ca024af9a8304cd780e82125.mp4"
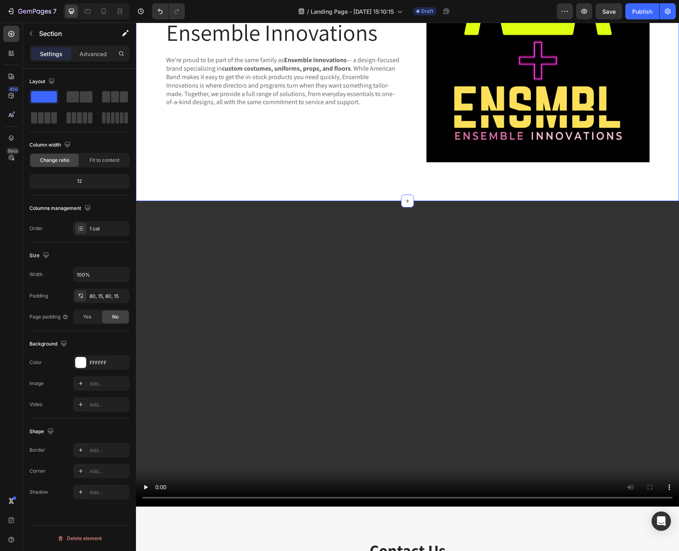
click at [284, 171] on div "American Band + Ensemble Innovations Heading We’re proud to be part of the same…" at bounding box center [407, 54] width 543 height 294
click at [87, 359] on div "FFFFFF" at bounding box center [101, 362] width 56 height 15
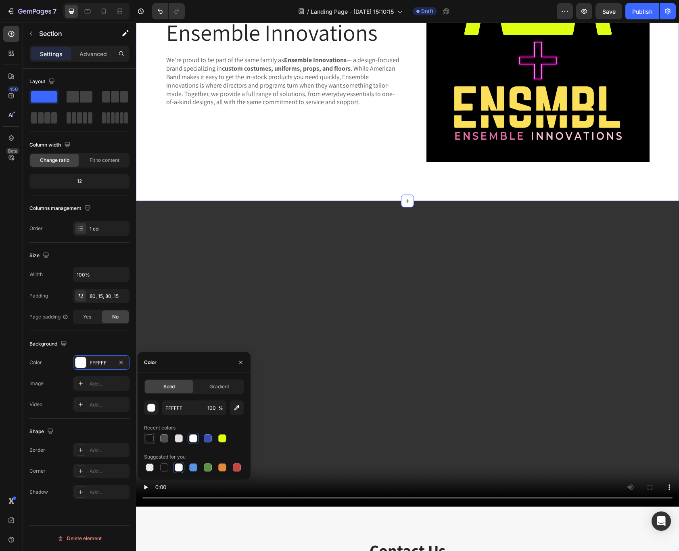
click at [148, 438] on div at bounding box center [150, 438] width 8 height 8
type input "121212"
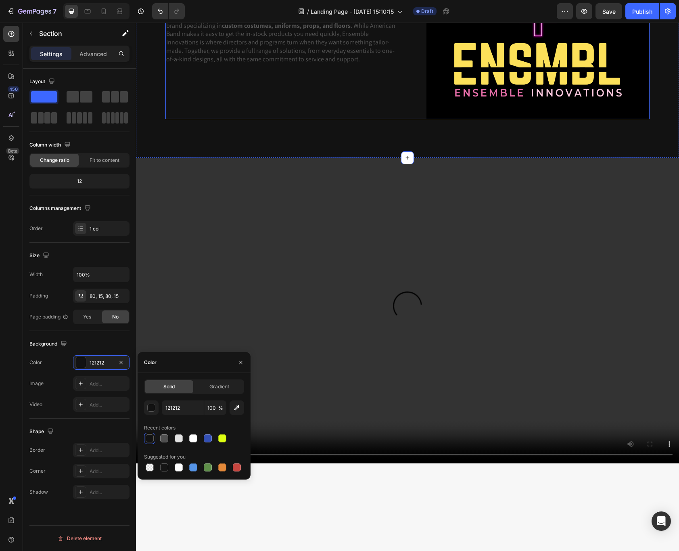
scroll to position [445, 0]
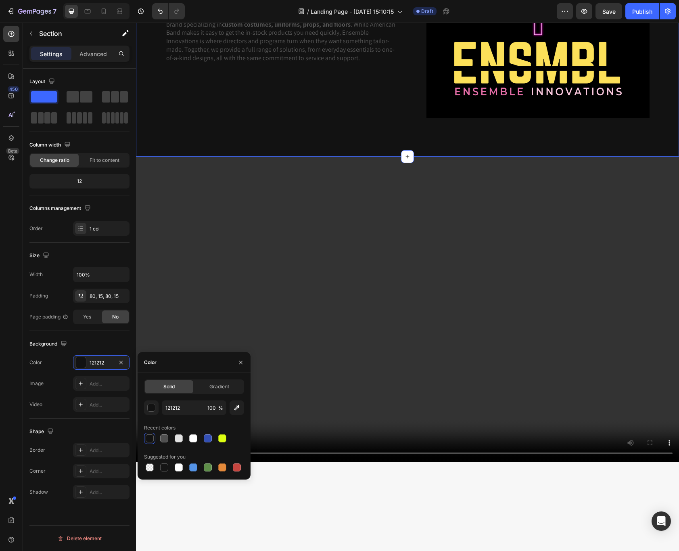
click at [368, 156] on div "American Band + Ensemble Innovations Heading We’re proud to be part of the same…" at bounding box center [407, 9] width 543 height 294
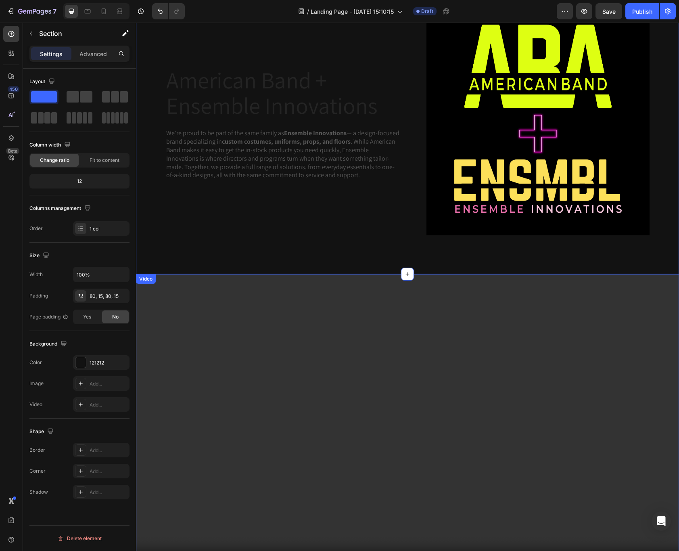
scroll to position [434, 0]
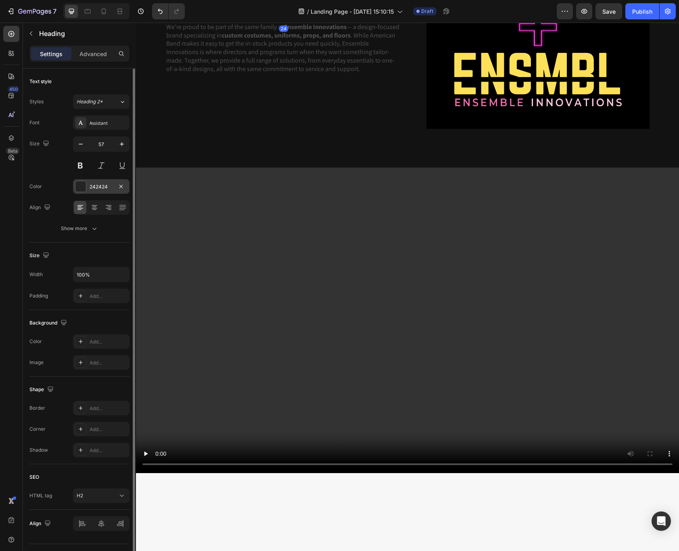
click at [88, 185] on div "242424" at bounding box center [101, 186] width 56 height 15
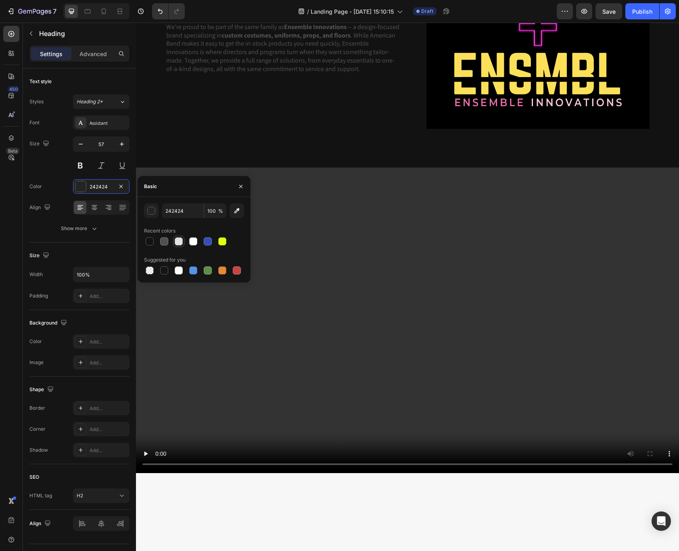
click at [180, 241] on div at bounding box center [179, 241] width 8 height 8
type input "E2E2E2"
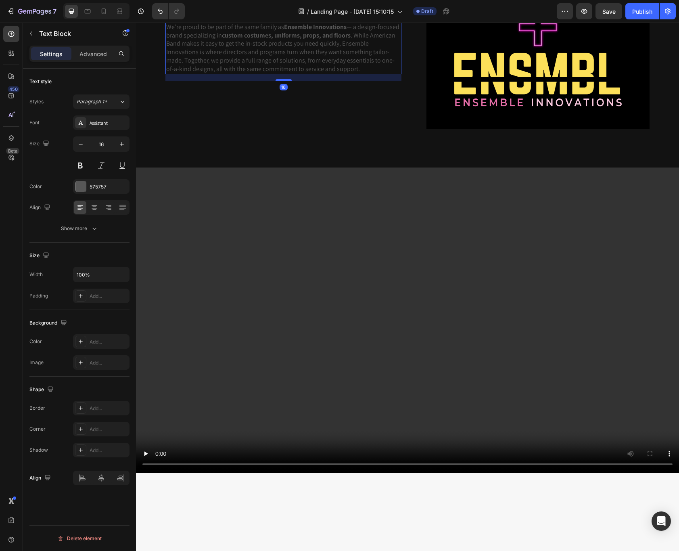
click at [358, 73] on p "We’re proud to be part of the same family as Ensemble Innovations — a design-fo…" at bounding box center [283, 48] width 234 height 50
click at [98, 186] on div "575757" at bounding box center [101, 186] width 23 height 7
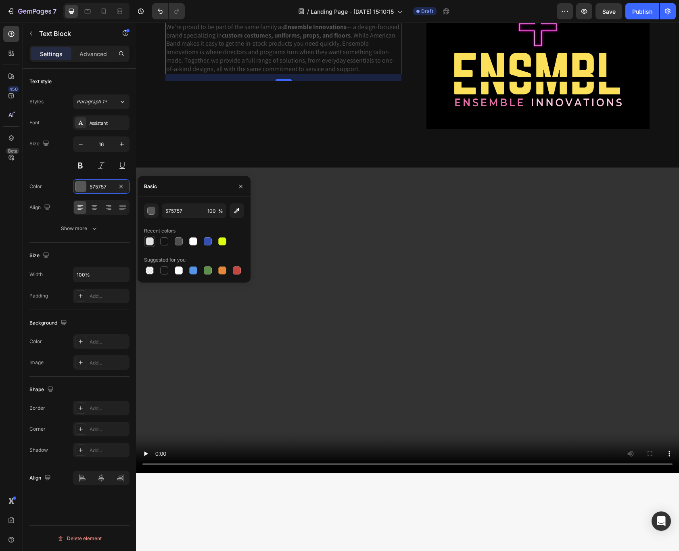
click at [146, 242] on div at bounding box center [150, 241] width 8 height 8
type input "E2E2E2"
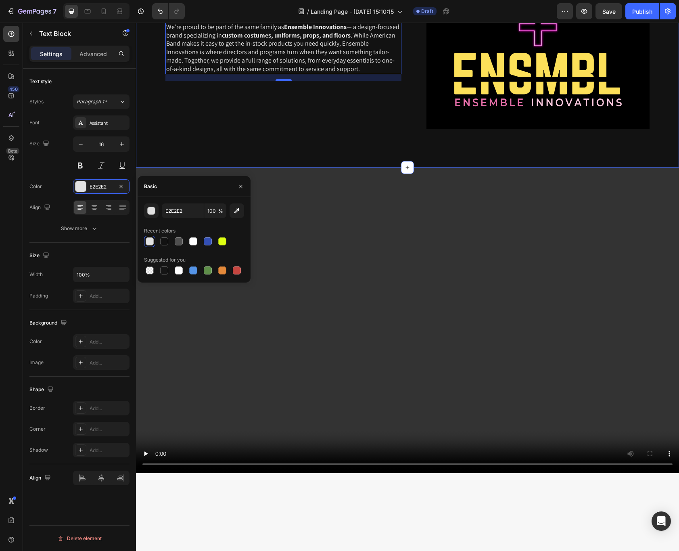
click at [302, 167] on div "American Band + Ensemble Innovations Heading We’re proud to be part of the same…" at bounding box center [407, 20] width 543 height 294
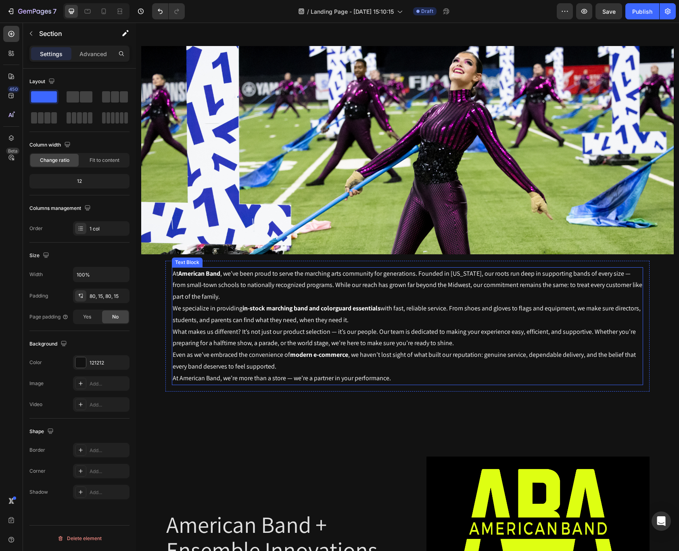
scroll to position [252, 0]
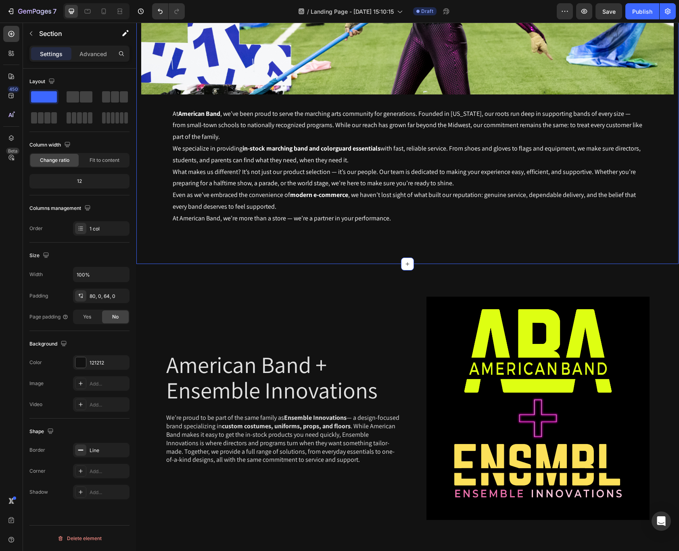
click at [419, 262] on div "Welcome to American Band Heading Fast, dependable service—with the same hometow…" at bounding box center [407, 38] width 543 height 453
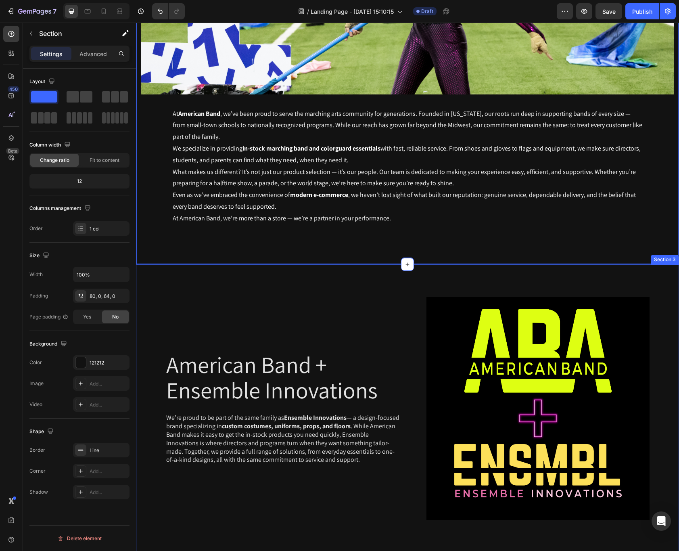
click at [424, 294] on div "American Band + Ensemble Innovations Heading We’re proud to be part of the same…" at bounding box center [407, 411] width 543 height 294
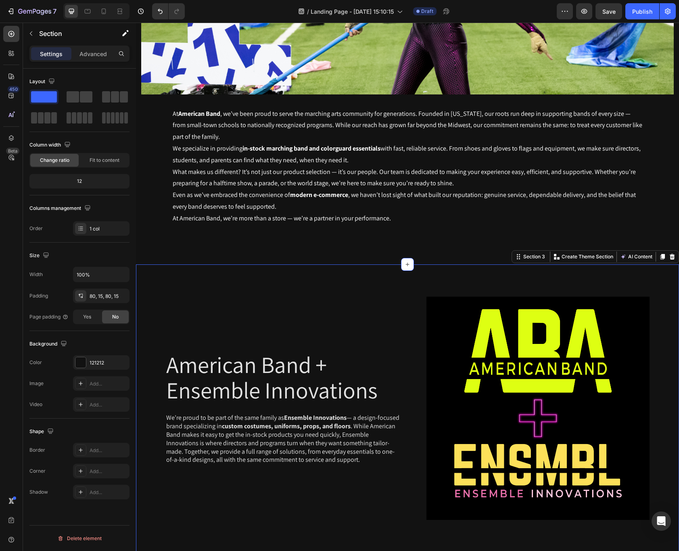
drag, startPoint x: 407, startPoint y: 263, endPoint x: 407, endPoint y: 280, distance: 17.4
click at [407, 280] on div "American Band + Ensemble Innovations Heading We’re proud to be part of the same…" at bounding box center [407, 411] width 543 height 294
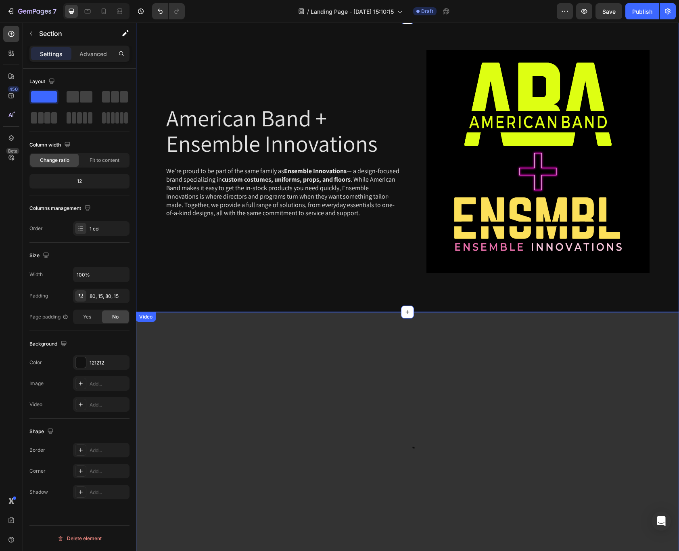
scroll to position [432, 0]
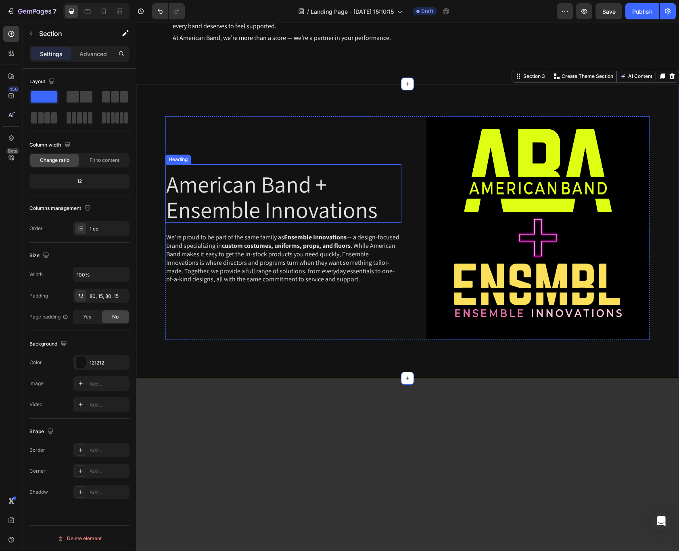
click at [282, 213] on h2 "American Band + Ensemble Innovations" at bounding box center [283, 197] width 236 height 52
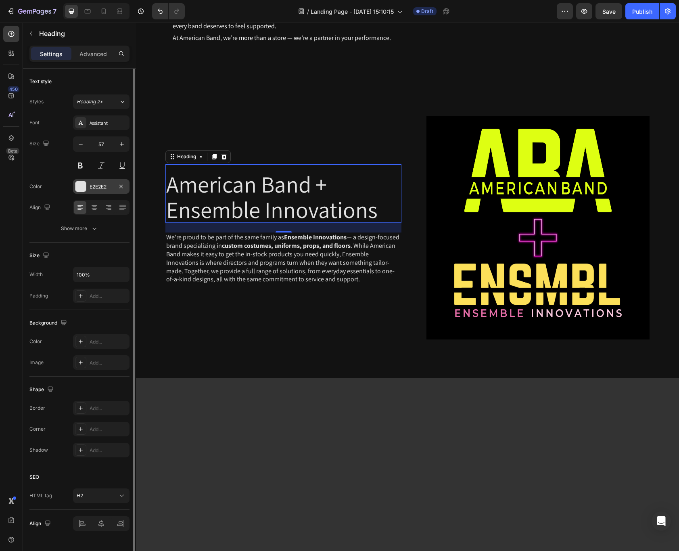
click at [103, 187] on div "E2E2E2" at bounding box center [101, 186] width 23 height 7
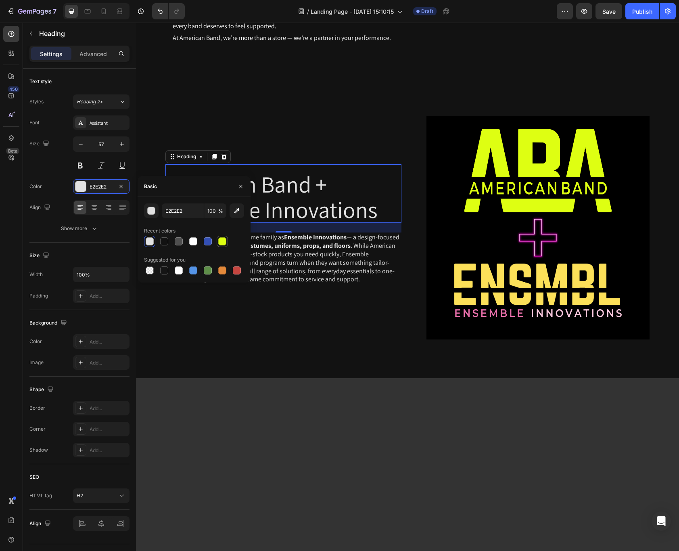
click at [221, 240] on div at bounding box center [222, 241] width 8 height 8
type input "DEFF12"
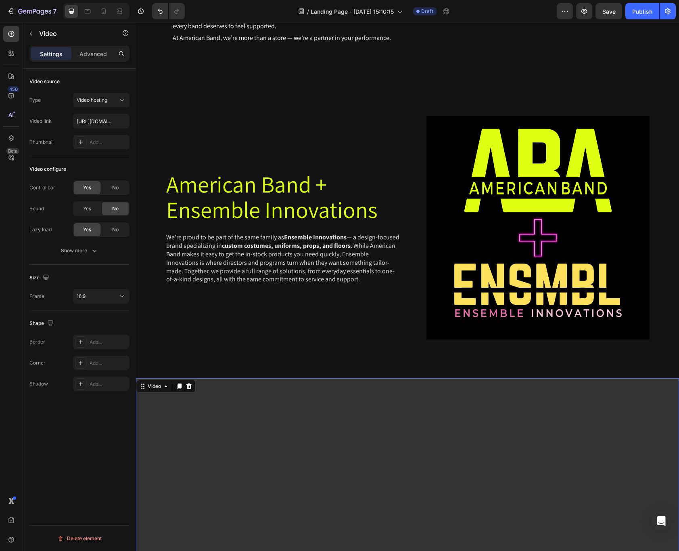
click at [387, 408] on video at bounding box center [407, 530] width 543 height 305
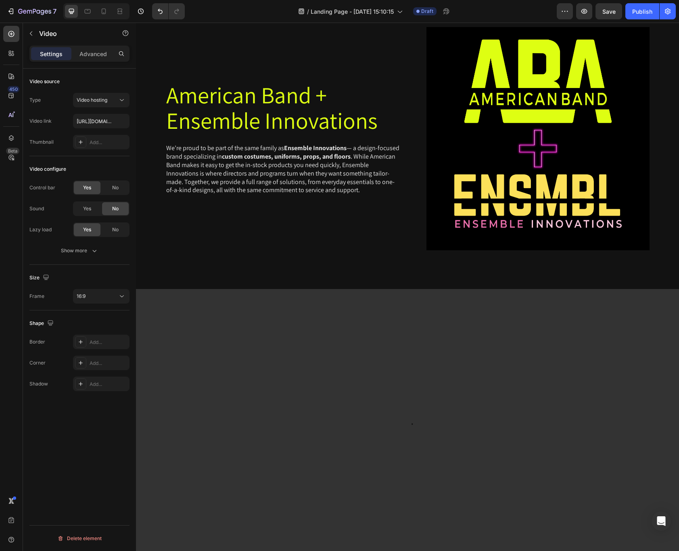
scroll to position [560, 0]
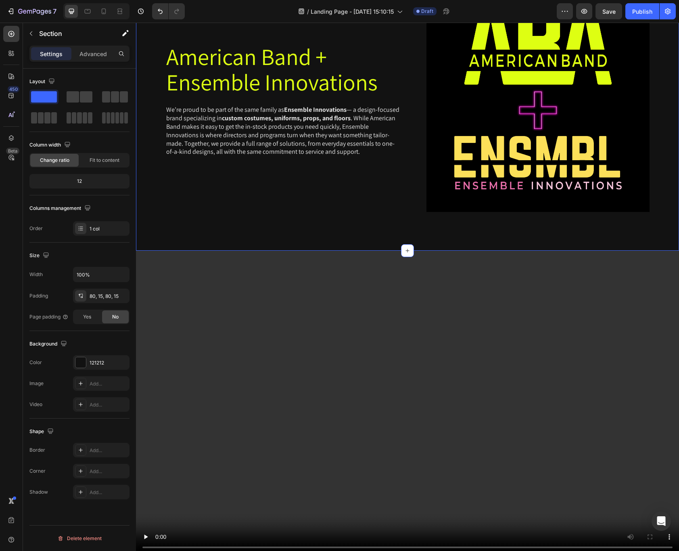
click at [411, 225] on div "American Band + Ensemble Innovations Heading We’re proud to be part of the same…" at bounding box center [407, 103] width 543 height 294
click at [102, 361] on div "121212" at bounding box center [101, 362] width 23 height 7
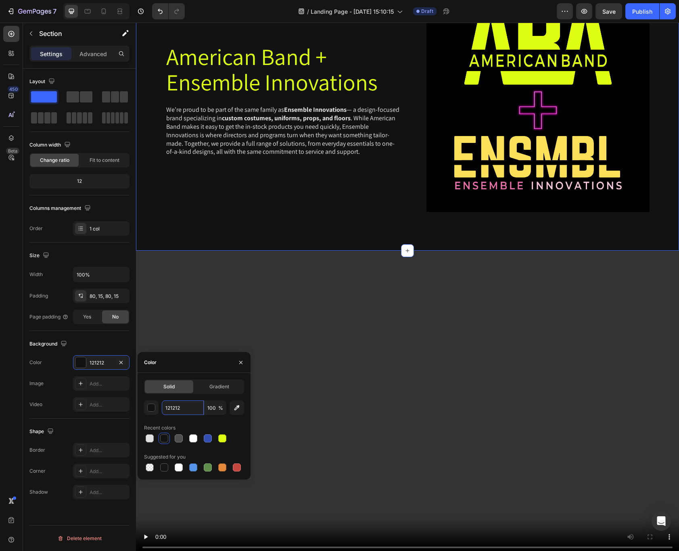
drag, startPoint x: 185, startPoint y: 409, endPoint x: 133, endPoint y: 405, distance: 51.8
click at [133, 405] on div "450 Beta Sections(18) Elements(83) Section Element Hero Section Product Detail …" at bounding box center [68, 287] width 136 height 528
click at [133, 405] on div "Layout Column width Change ratio Fit to content 12 Columns management Order 1 c…" at bounding box center [79, 321] width 113 height 505
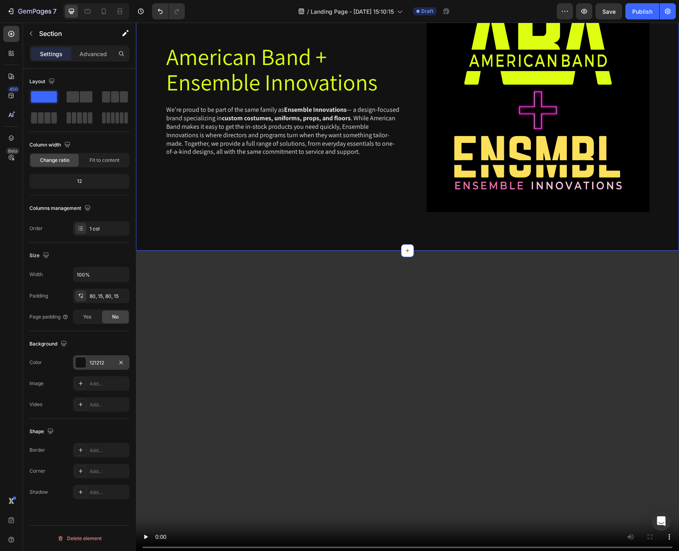
click at [103, 367] on div "121212" at bounding box center [101, 362] width 56 height 15
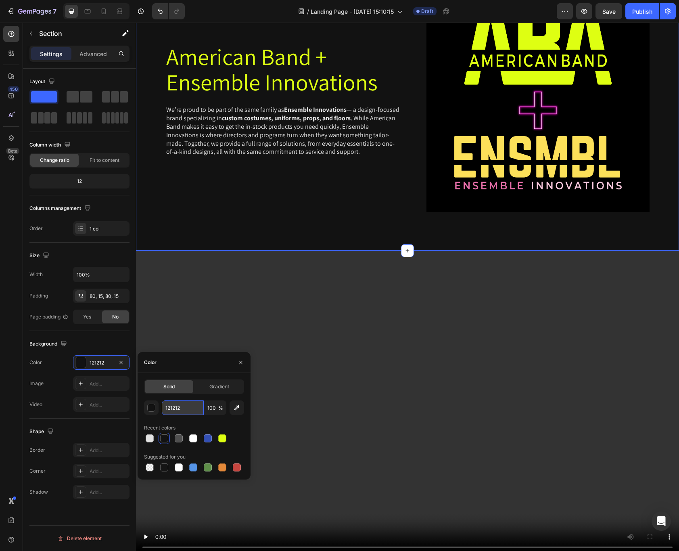
click at [185, 403] on input "121212" at bounding box center [183, 407] width 42 height 15
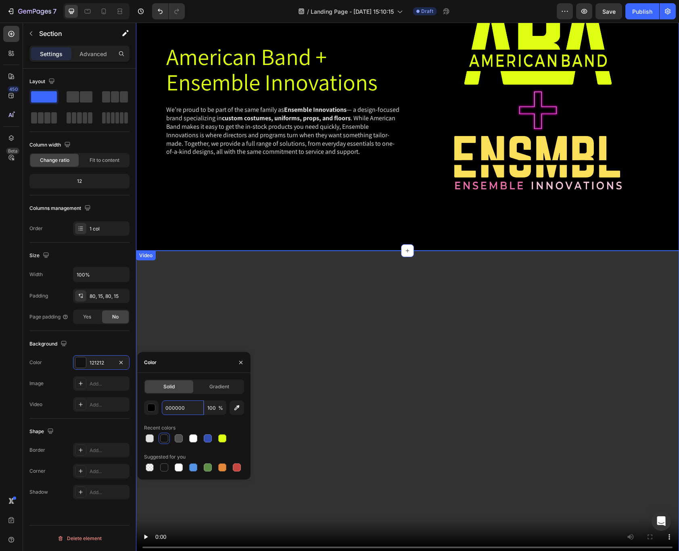
type input "000000"
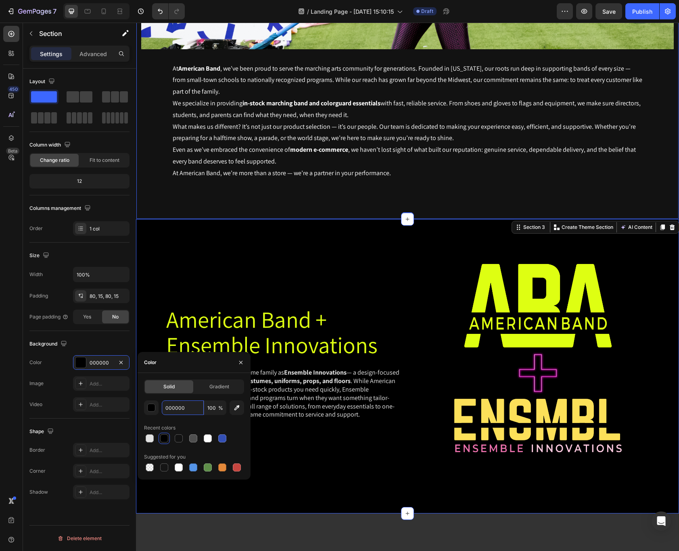
scroll to position [291, 0]
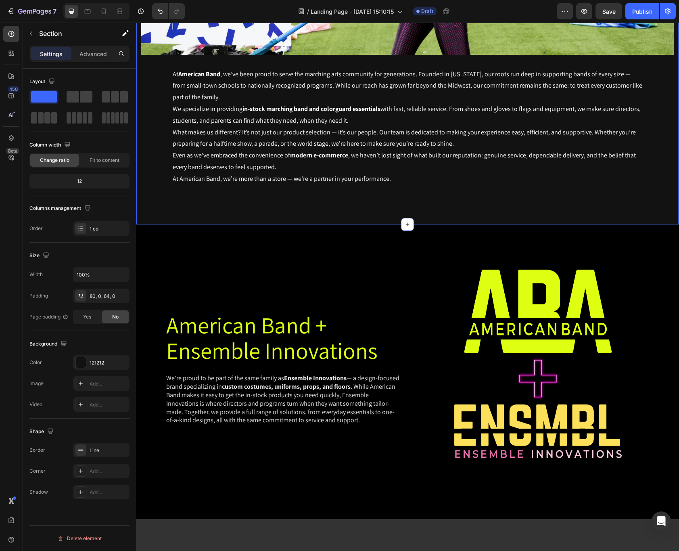
click at [105, 365] on div "121212" at bounding box center [101, 362] width 23 height 7
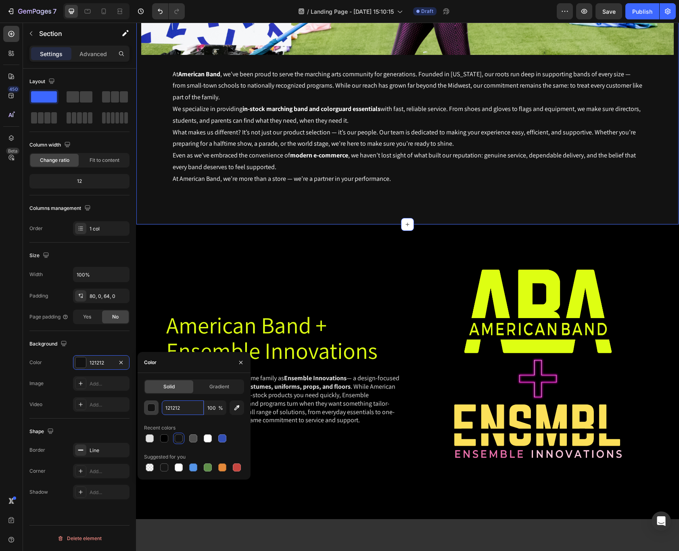
drag, startPoint x: 182, startPoint y: 406, endPoint x: 157, endPoint y: 408, distance: 25.1
click at [157, 408] on div "121212 100 %" at bounding box center [194, 407] width 100 height 15
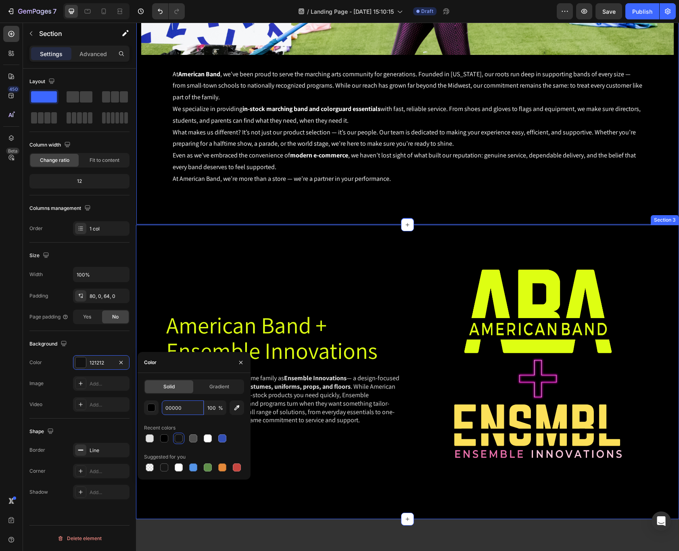
type input "000000"
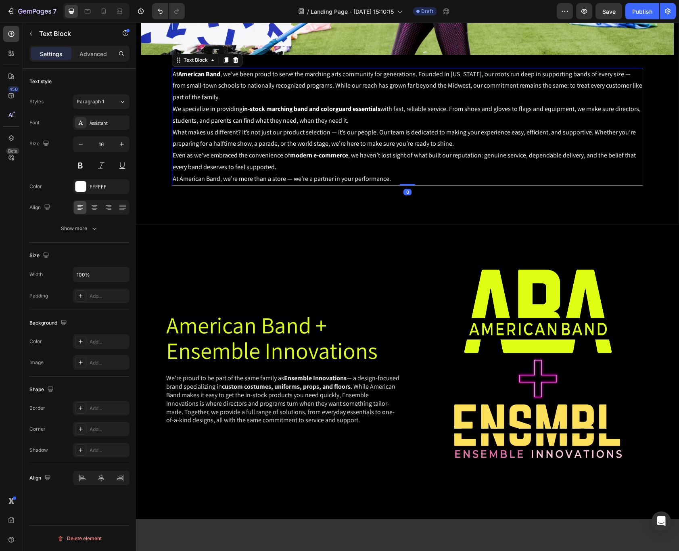
click at [488, 162] on p "Even as we’ve embraced the convenience of modern e-commerce , we haven’t lost s…" at bounding box center [407, 161] width 469 height 23
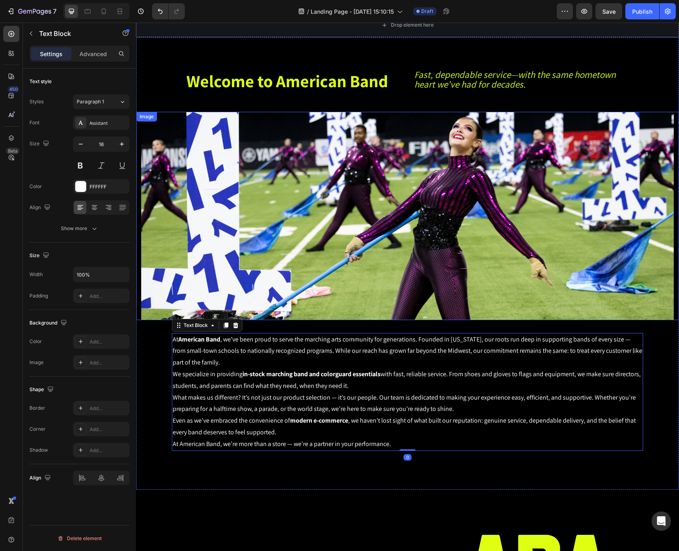
scroll to position [0, 0]
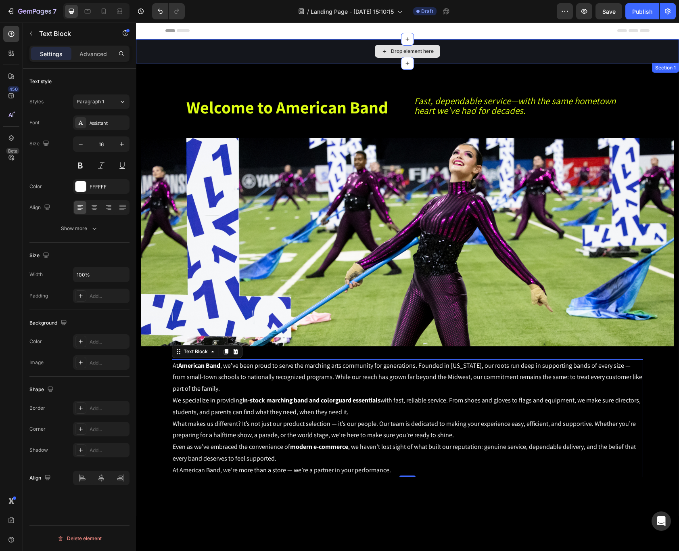
click at [565, 59] on div "Drop element here" at bounding box center [407, 51] width 543 height 24
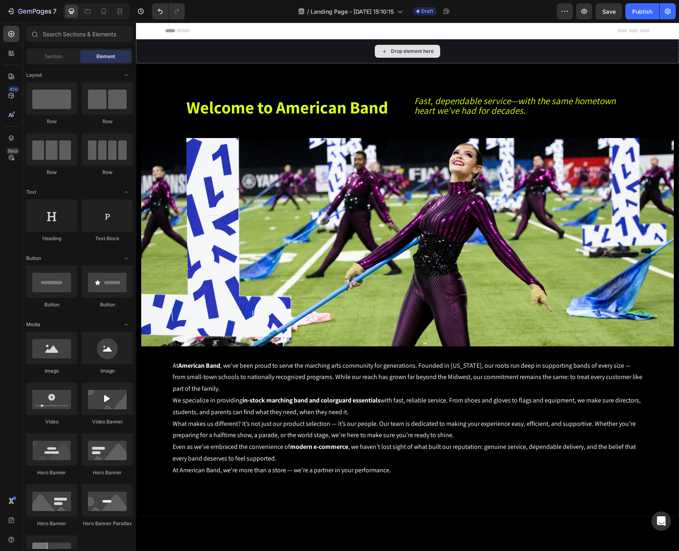
click at [434, 51] on div "Drop element here" at bounding box center [407, 51] width 65 height 13
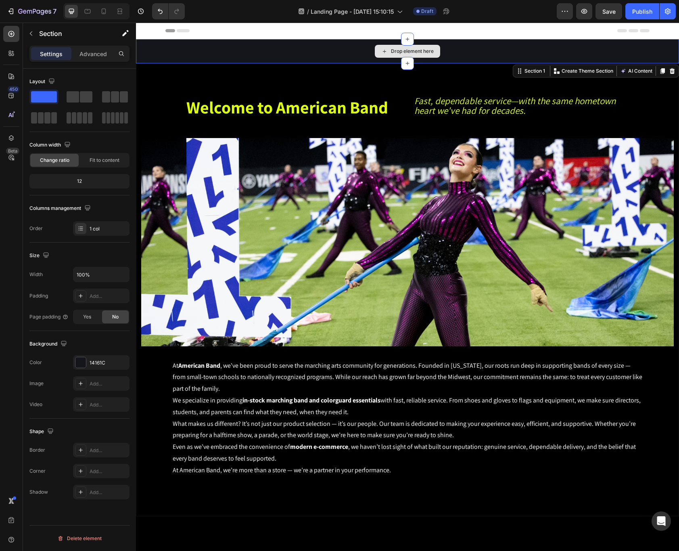
click at [560, 39] on div "Drop element here" at bounding box center [407, 51] width 543 height 24
click at [265, 49] on div "Drop element here" at bounding box center [407, 51] width 543 height 24
click at [660, 52] on div "Drop element here" at bounding box center [407, 51] width 543 height 24
click at [674, 69] on icon at bounding box center [672, 71] width 6 height 6
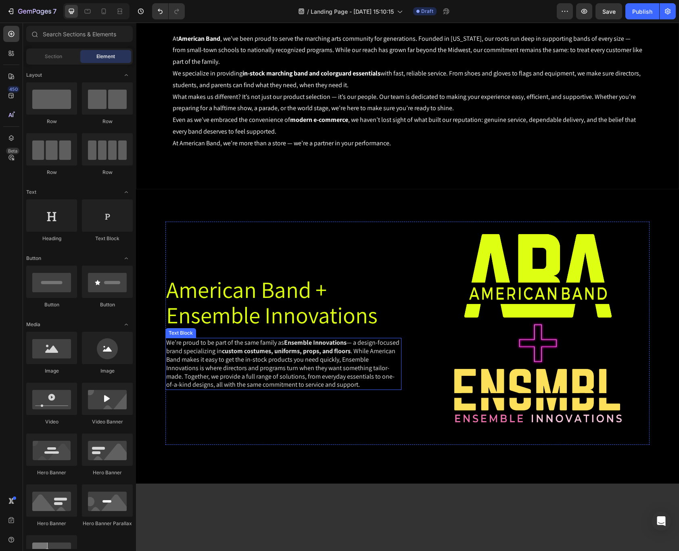
scroll to position [315, 0]
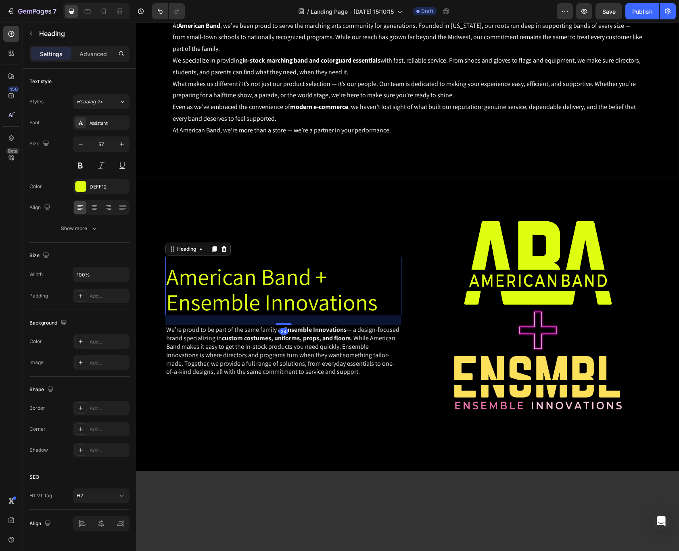
click at [324, 315] on h2 "American Band + Ensemble Innovations" at bounding box center [283, 289] width 236 height 52
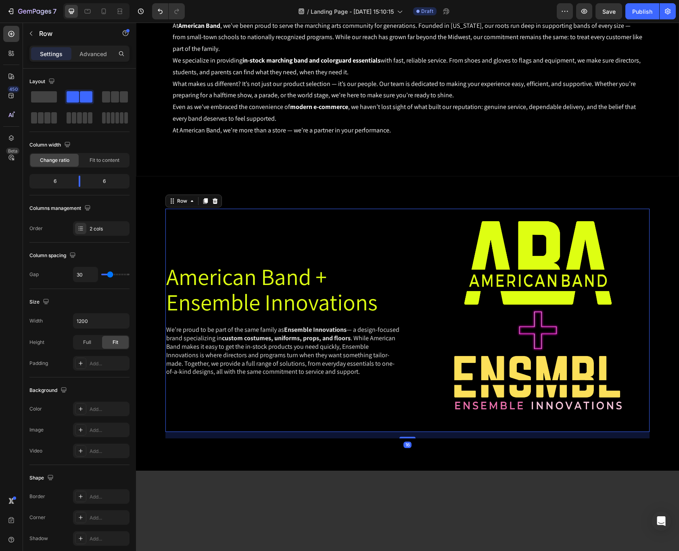
click at [347, 222] on div "American Band + Ensemble Innovations Heading We’re proud to be part of the same…" at bounding box center [283, 320] width 236 height 223
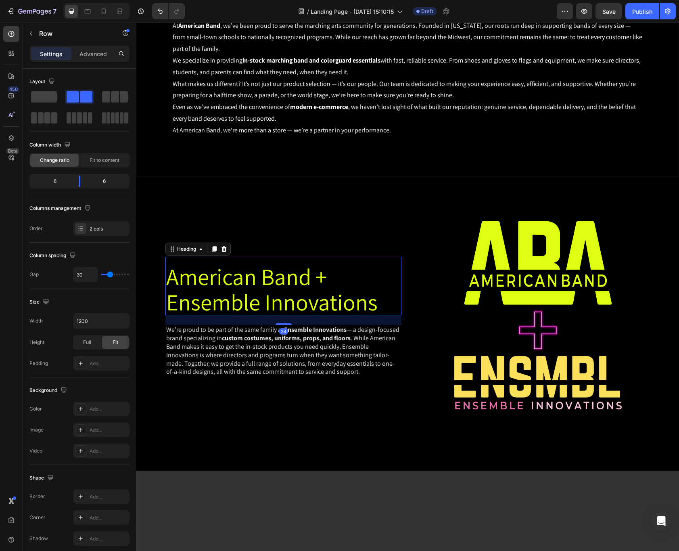
click at [269, 279] on h2 "American Band + Ensemble Innovations" at bounding box center [283, 289] width 236 height 52
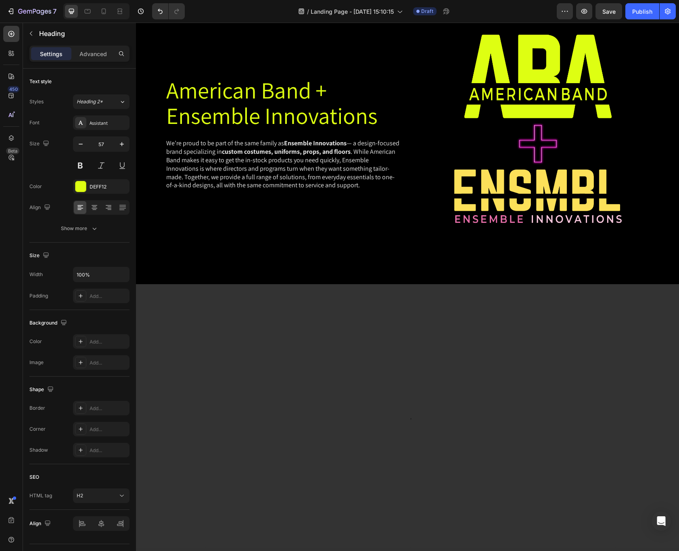
scroll to position [503, 0]
click at [241, 107] on h2 "American Band + Ensemble Innovations" at bounding box center [283, 102] width 236 height 52
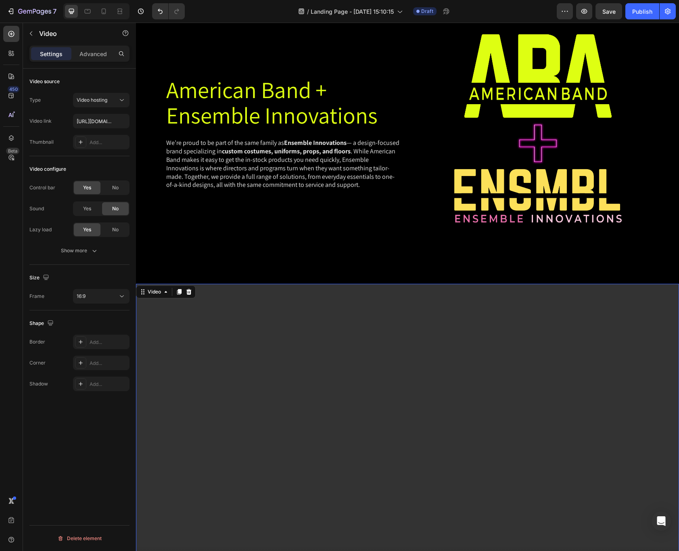
click at [466, 345] on video at bounding box center [407, 436] width 543 height 305
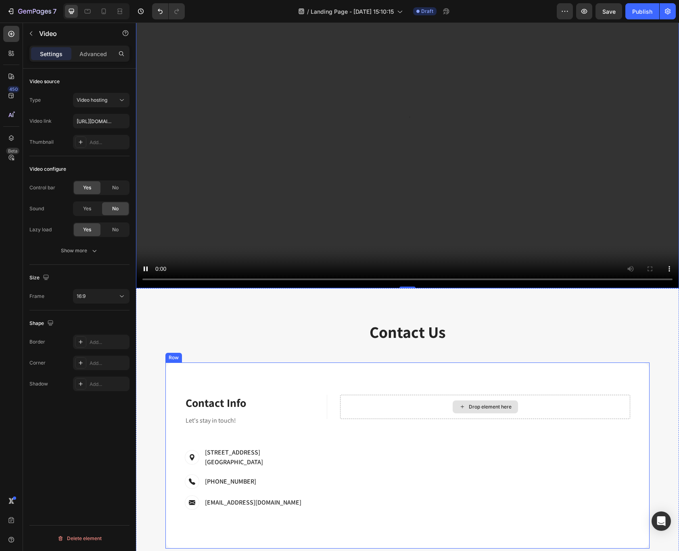
scroll to position [859, 0]
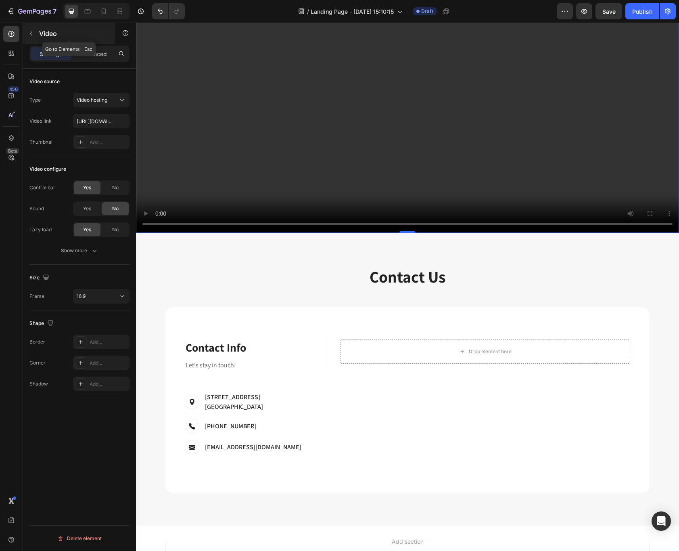
click at [31, 35] on icon "button" at bounding box center [31, 33] width 2 height 4
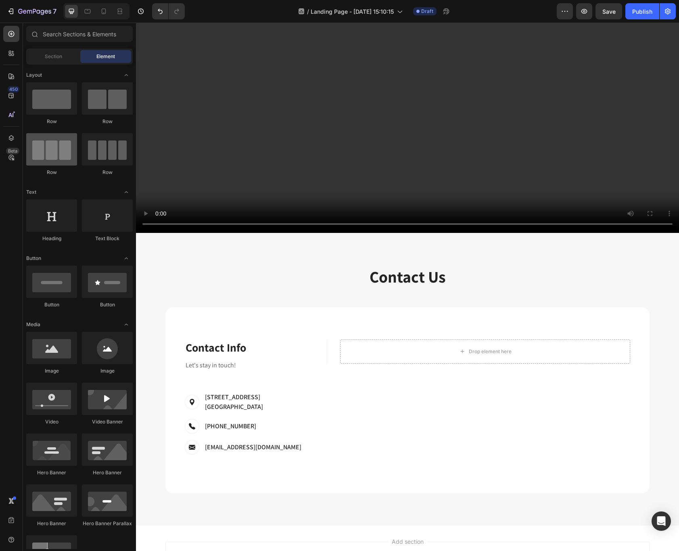
scroll to position [0, 0]
click at [49, 54] on span "Section" at bounding box center [53, 56] width 17 height 7
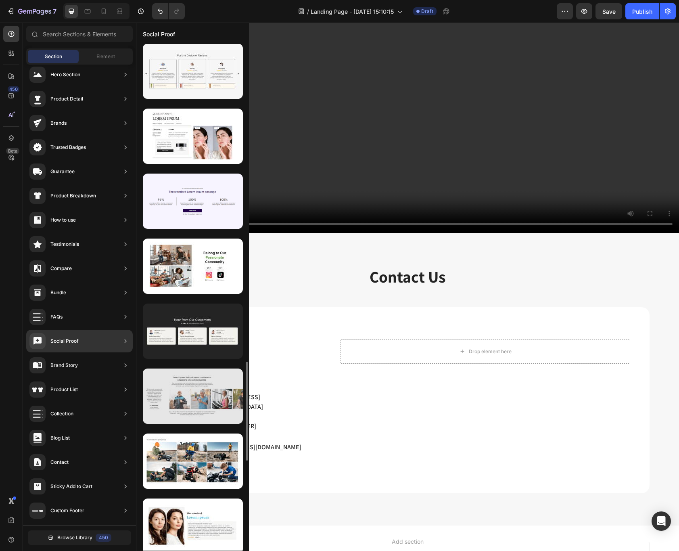
scroll to position [1631, 0]
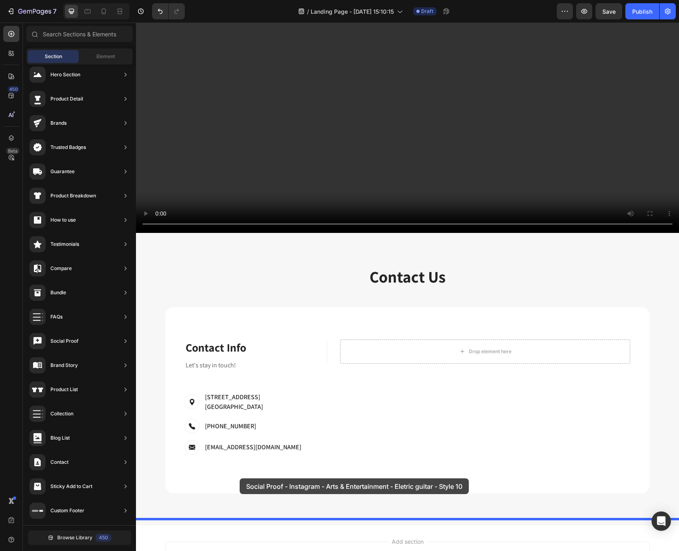
drag, startPoint x: 342, startPoint y: 283, endPoint x: 239, endPoint y: 477, distance: 219.7
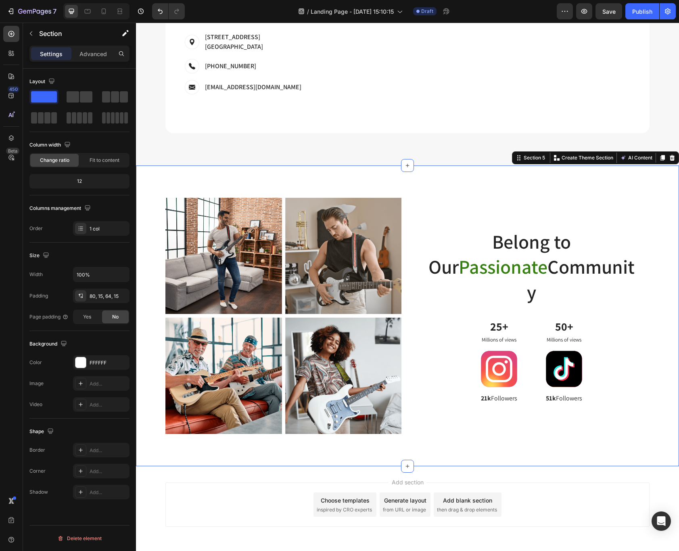
scroll to position [1208, 0]
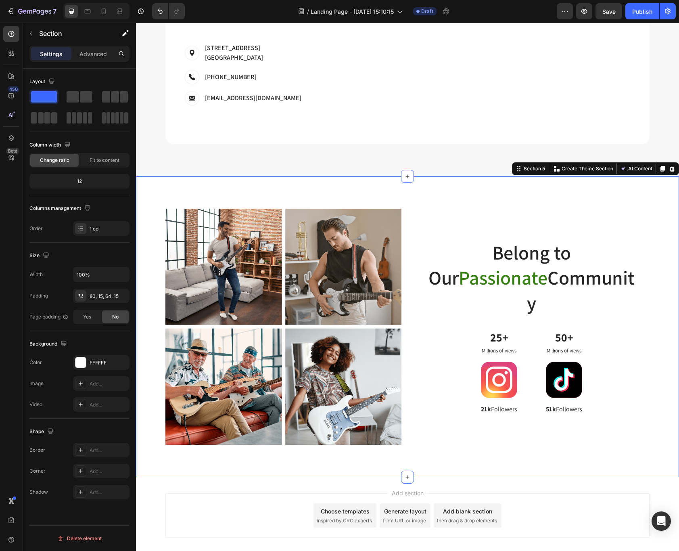
click at [598, 199] on div "Image Image Row Image Image Row Belong to Our Passionate Community Heading 25+ …" at bounding box center [407, 326] width 543 height 301
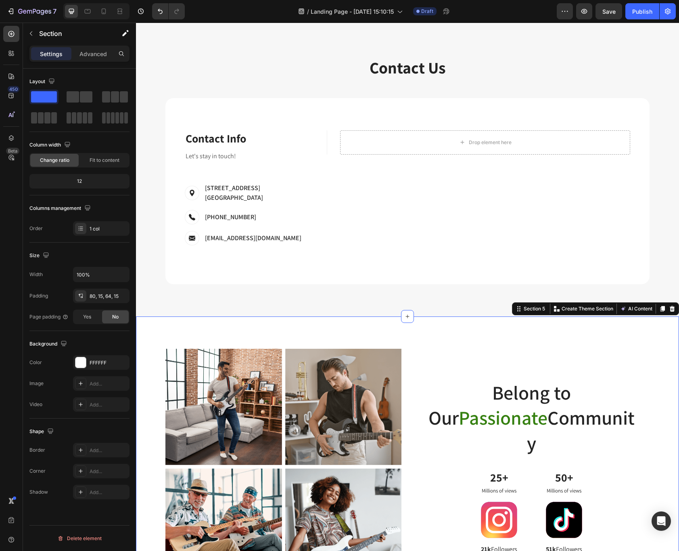
scroll to position [1071, 0]
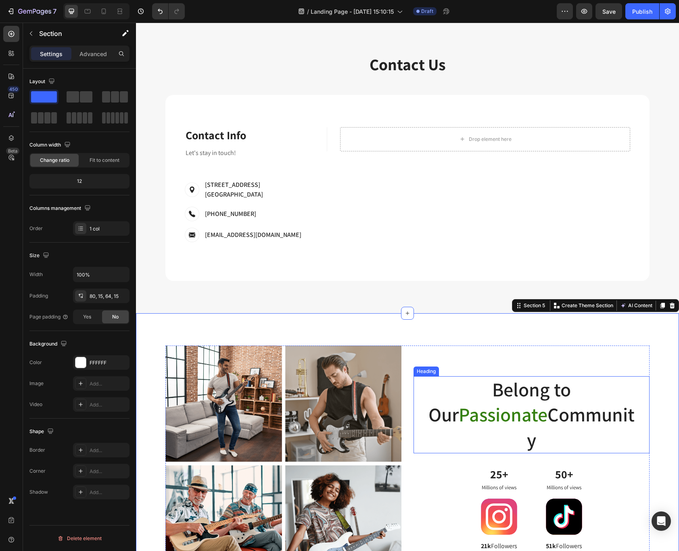
click at [535, 398] on h2 "Belong to Our Passionate Community" at bounding box center [531, 414] width 210 height 77
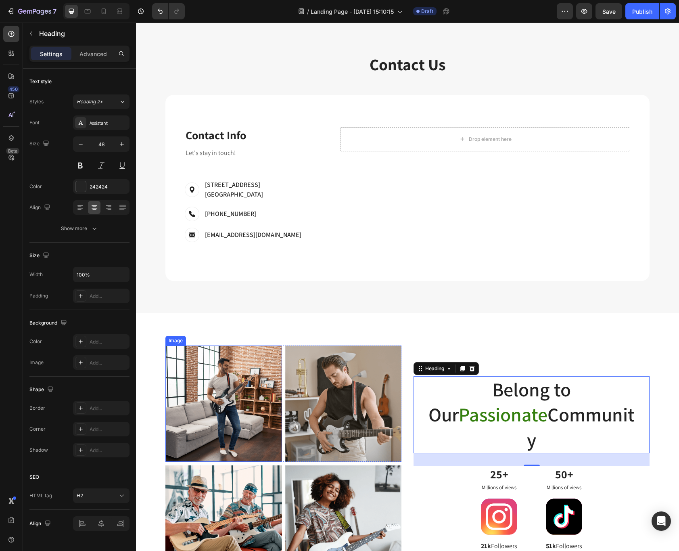
click at [265, 395] on img at bounding box center [223, 403] width 117 height 117
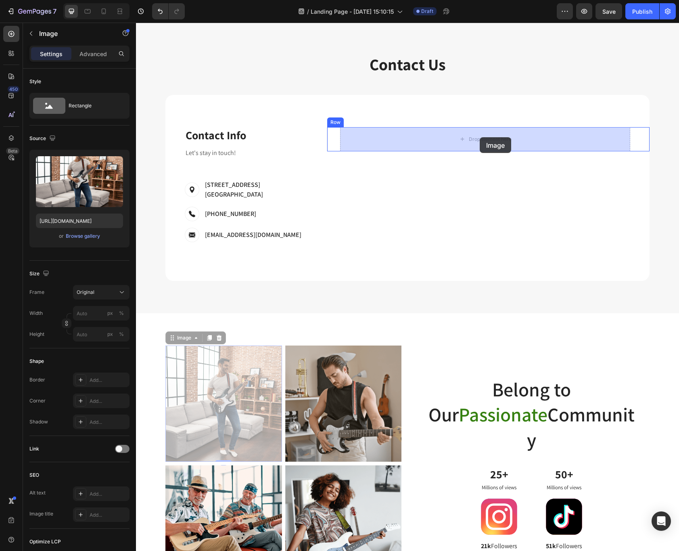
drag, startPoint x: 267, startPoint y: 393, endPoint x: 480, endPoint y: 137, distance: 333.1
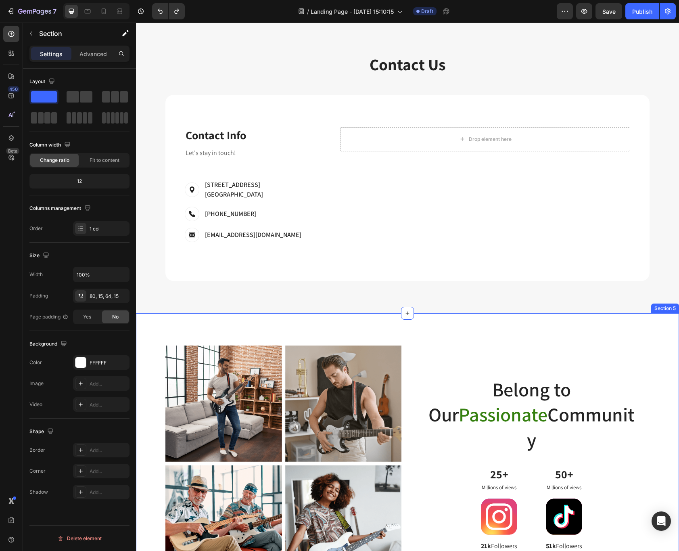
click at [364, 333] on div "Image Image Row Image Image Row Belong to Our Passionate Community Heading 25+ …" at bounding box center [407, 463] width 543 height 301
click at [381, 350] on img at bounding box center [343, 403] width 117 height 117
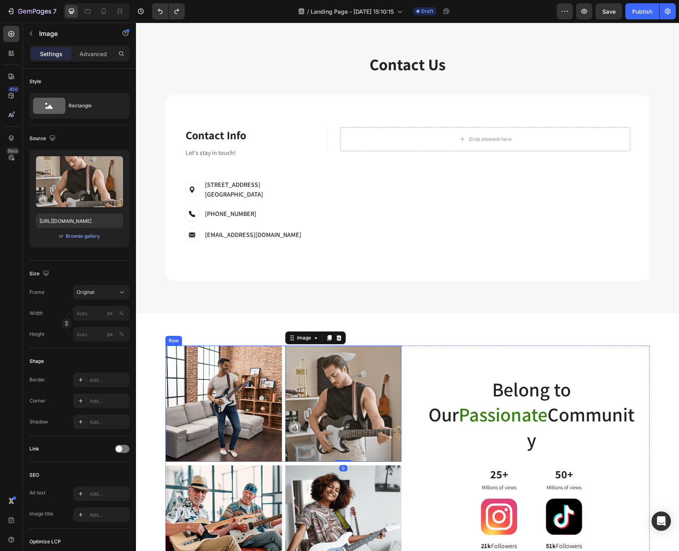
click at [282, 345] on div "Image Image 0 Row" at bounding box center [283, 403] width 236 height 117
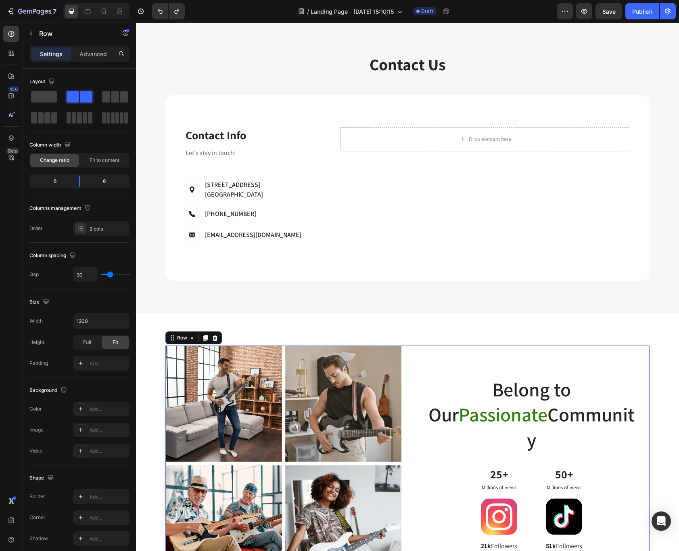
click at [429, 372] on div "Belong to Our Passionate Community Heading 25+ Text Block Millions of views Tex…" at bounding box center [531, 463] width 236 height 236
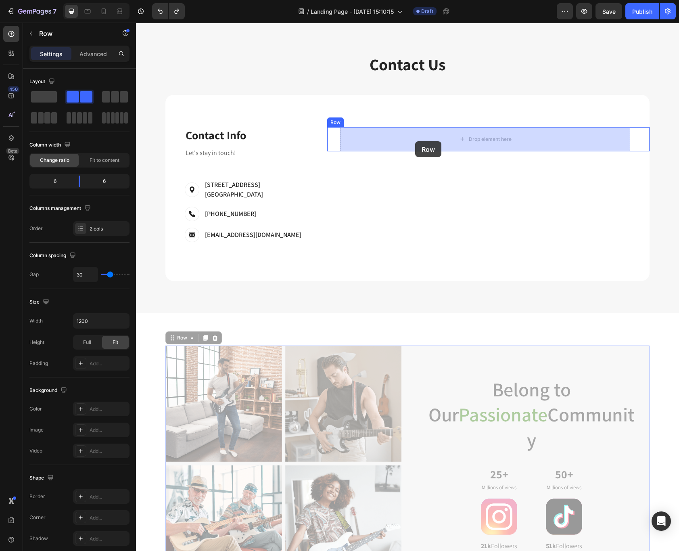
drag, startPoint x: 179, startPoint y: 330, endPoint x: 415, endPoint y: 141, distance: 302.8
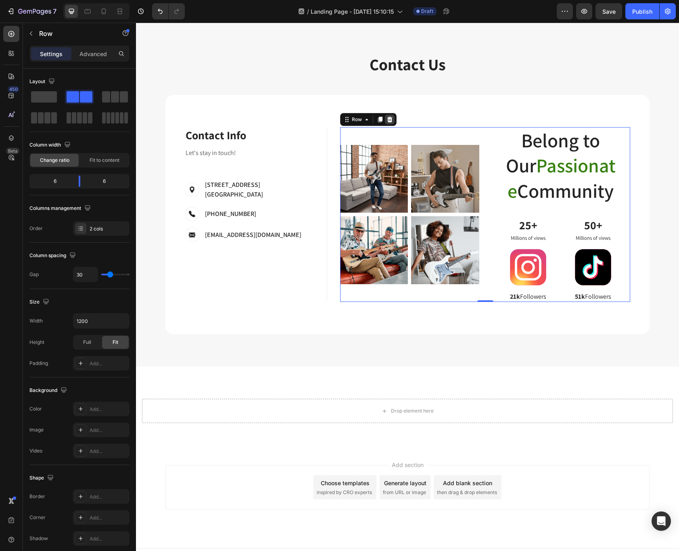
click at [388, 118] on icon at bounding box center [389, 120] width 5 height 6
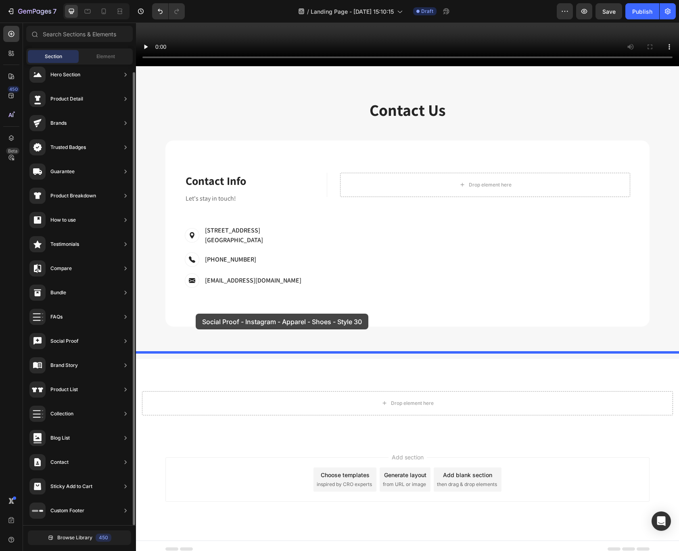
scroll to position [138, 0]
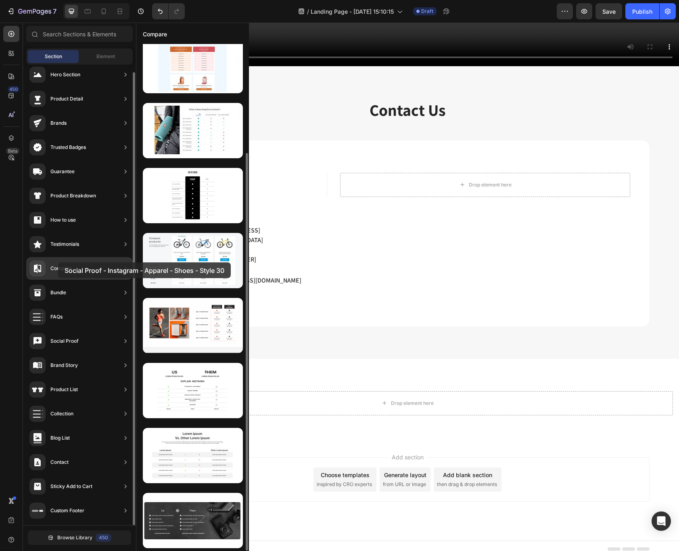
drag, startPoint x: 202, startPoint y: 337, endPoint x: 58, endPoint y: 262, distance: 162.7
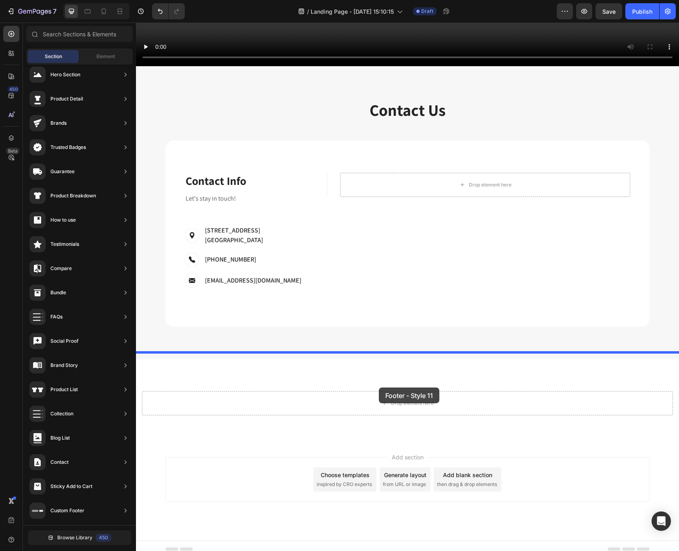
drag, startPoint x: 332, startPoint y: 545, endPoint x: 379, endPoint y: 387, distance: 164.8
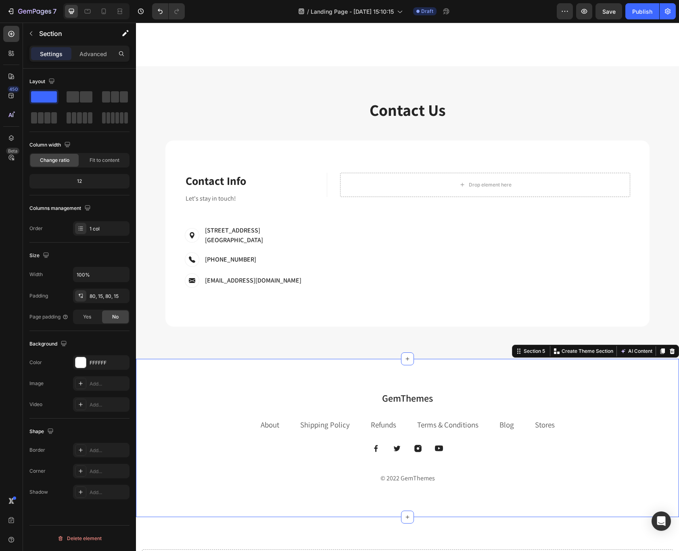
scroll to position [1071, 0]
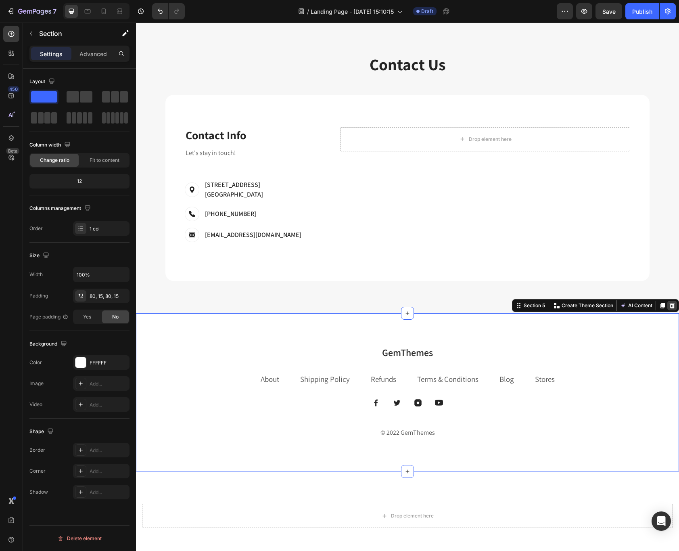
click at [672, 302] on icon at bounding box center [672, 305] width 5 height 6
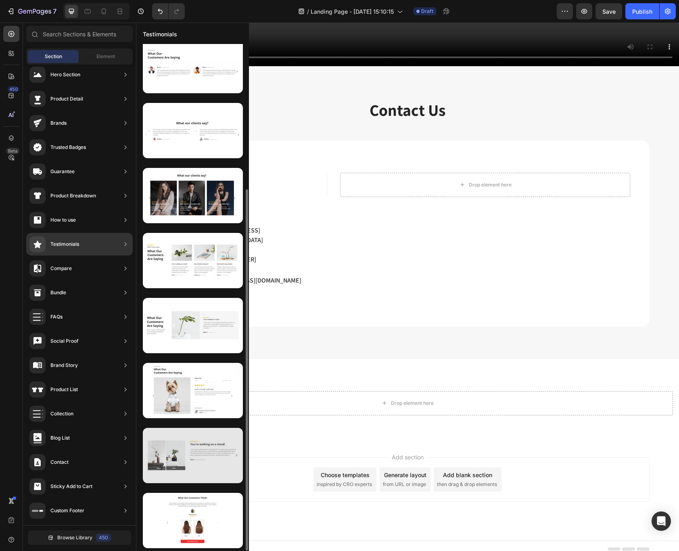
scroll to position [0, 0]
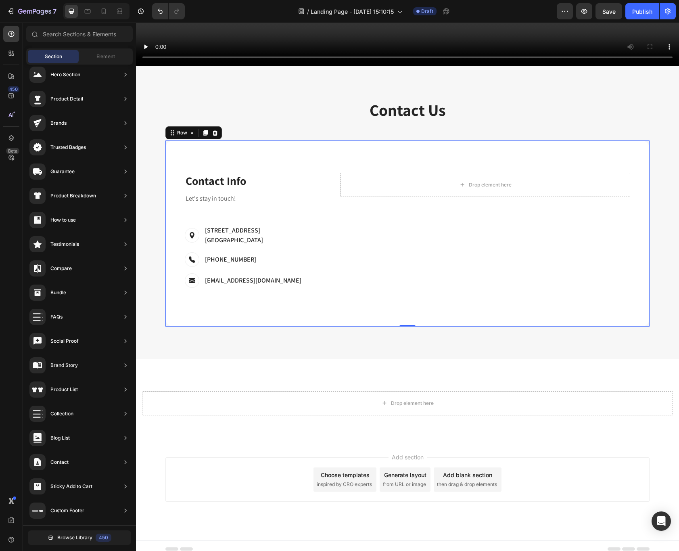
click at [513, 256] on div "FIRST NAME Text block NAME Text block Text Field LAST NAME Text block Email Tex…" at bounding box center [488, 233] width 323 height 121
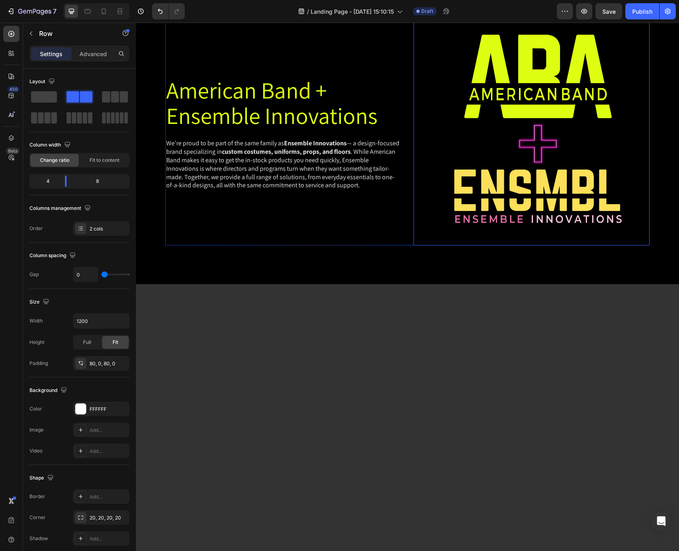
scroll to position [572, 0]
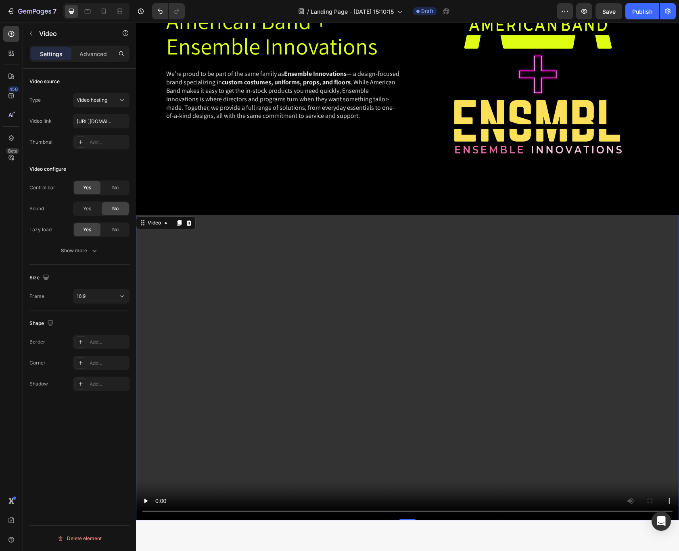
click at [496, 259] on video at bounding box center [407, 367] width 543 height 305
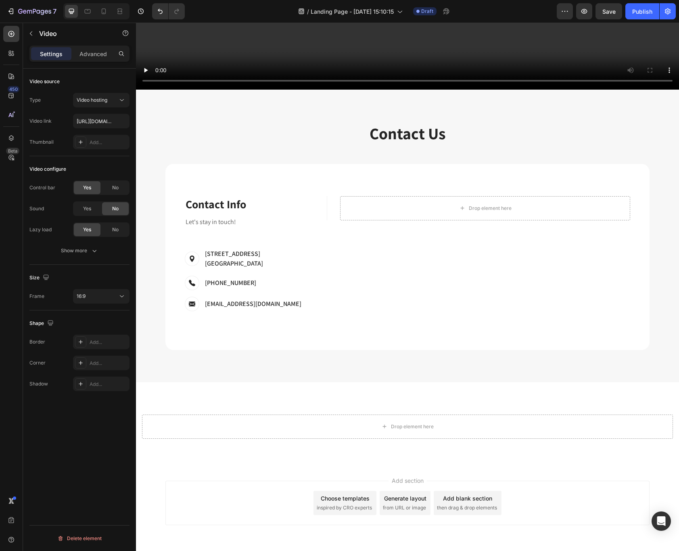
scroll to position [882, 0]
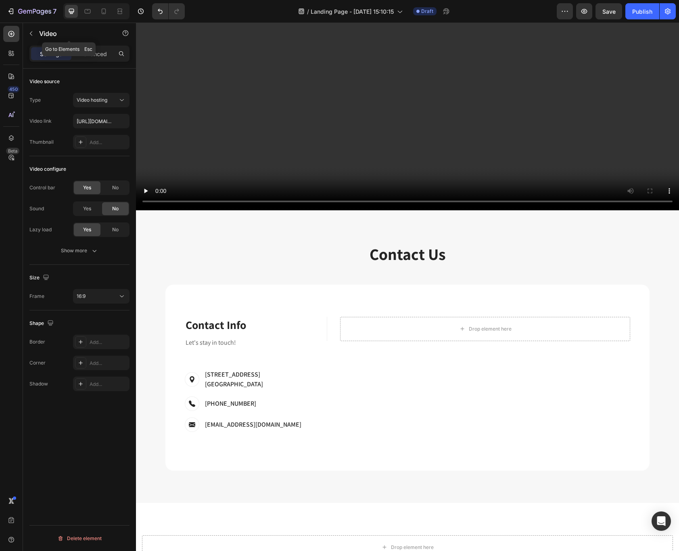
click at [28, 36] on button "button" at bounding box center [31, 33] width 13 height 13
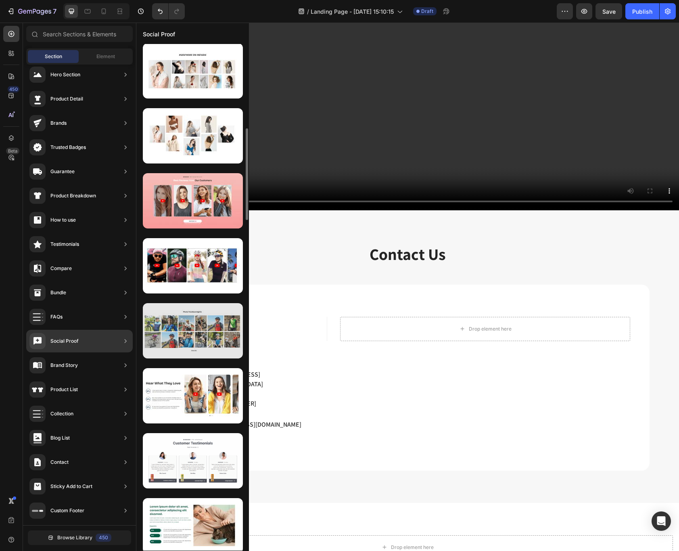
scroll to position [766, 0]
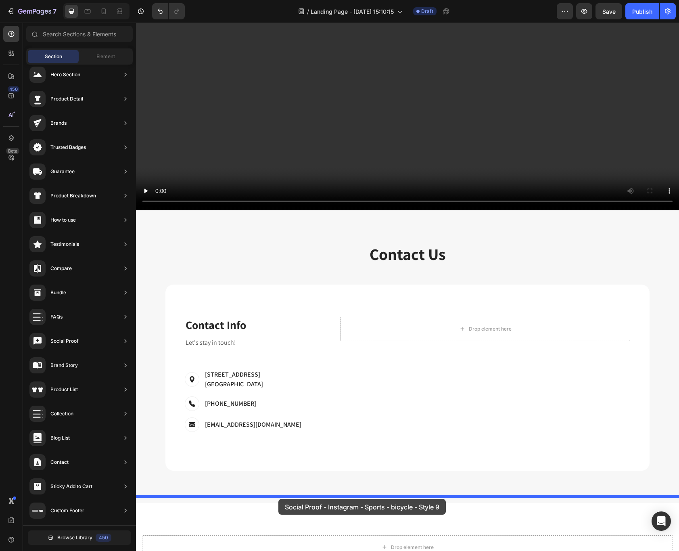
drag, startPoint x: 337, startPoint y: 307, endPoint x: 278, endPoint y: 498, distance: 200.3
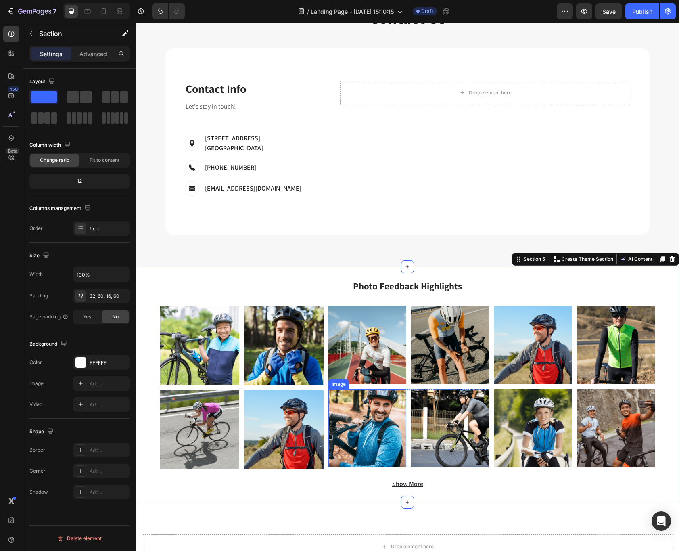
scroll to position [1118, 0]
click at [630, 254] on button "AI Content" at bounding box center [635, 259] width 35 height 10
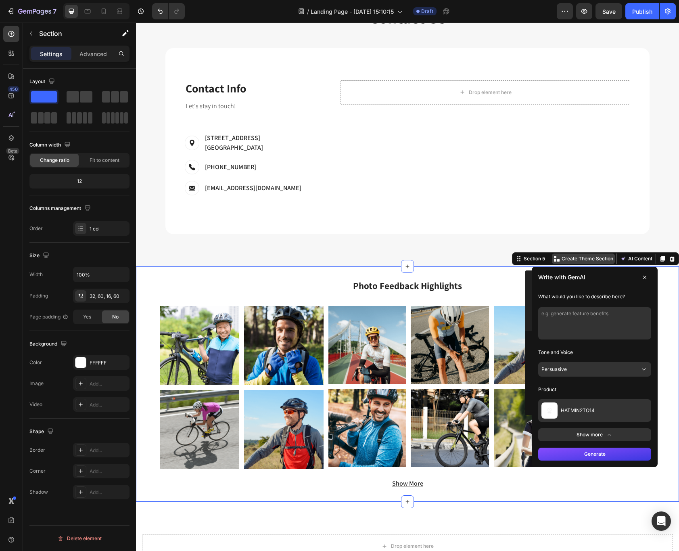
click at [601, 255] on p "Create Theme Section" at bounding box center [587, 258] width 52 height 7
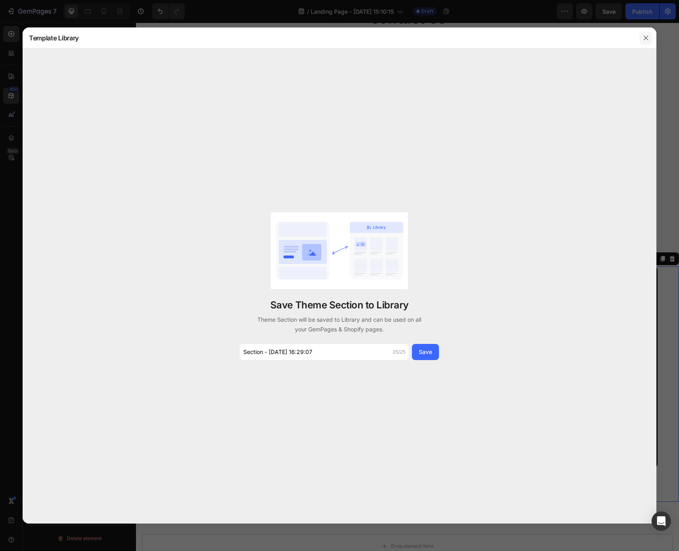
click at [645, 36] on icon "button" at bounding box center [645, 38] width 6 height 6
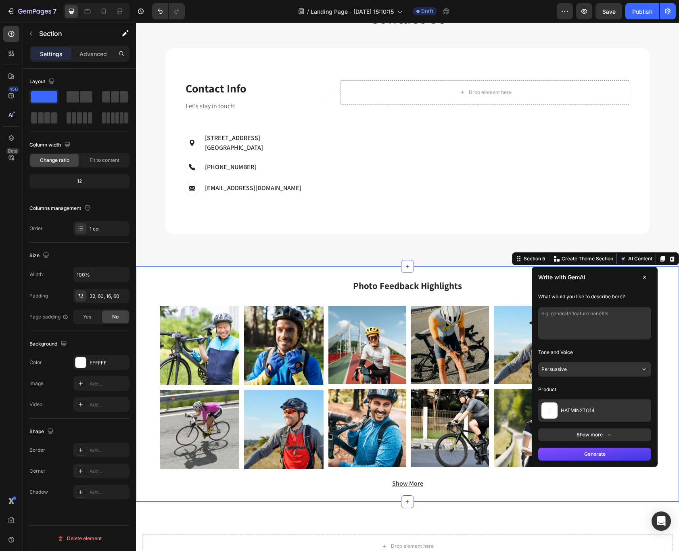
click at [504, 287] on div "Photo Feedback Highlights Heading Image Image Row Image Image Row Image Image R…" at bounding box center [407, 387] width 494 height 216
click at [531, 255] on div "Section 5" at bounding box center [534, 258] width 25 height 7
click at [419, 333] on img at bounding box center [450, 345] width 78 height 78
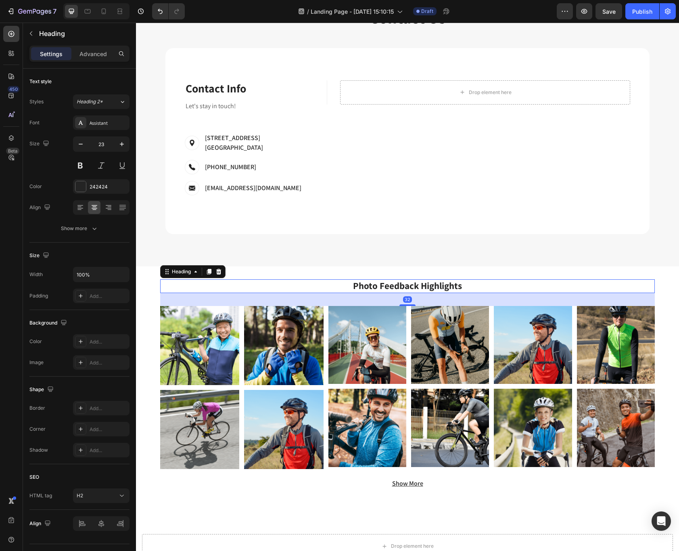
click at [514, 284] on h2 "Photo Feedback Highlights" at bounding box center [407, 286] width 494 height 14
click at [524, 279] on h2 "Photo Feedback Highlights" at bounding box center [407, 286] width 494 height 14
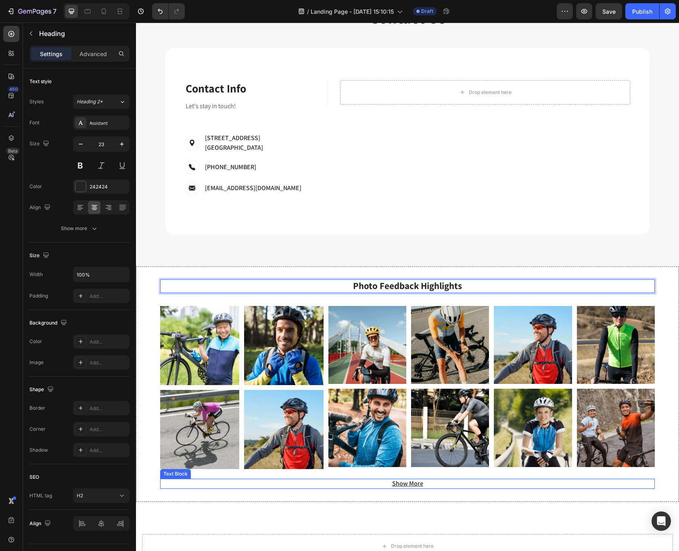
click at [577, 479] on p "Show More" at bounding box center [407, 483] width 493 height 8
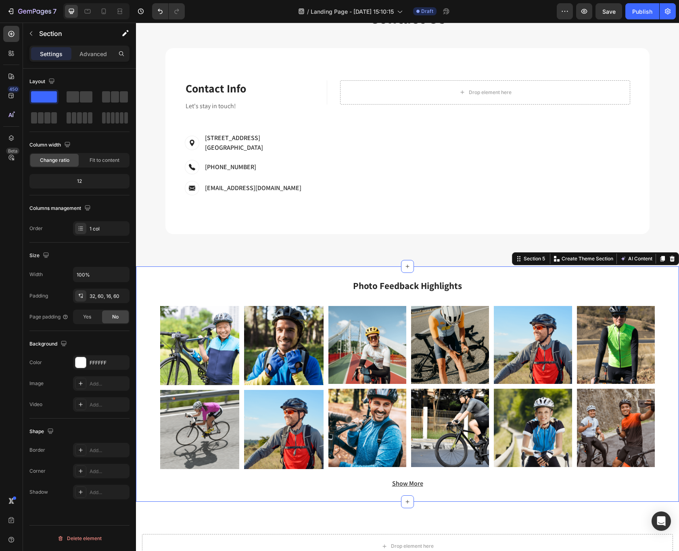
click at [623, 290] on div "Photo Feedback Highlights Heading Image Image Row Image Image Row Image Image R…" at bounding box center [407, 387] width 494 height 216
click at [91, 50] on p "Advanced" at bounding box center [92, 54] width 27 height 8
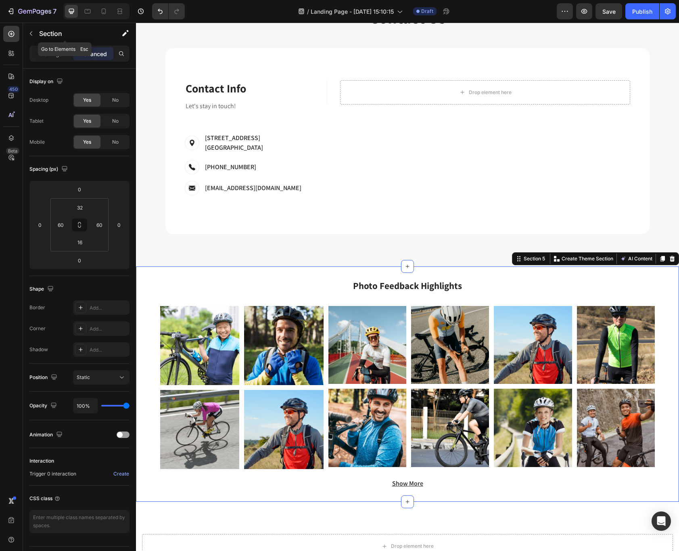
click at [33, 28] on button "button" at bounding box center [31, 33] width 13 height 13
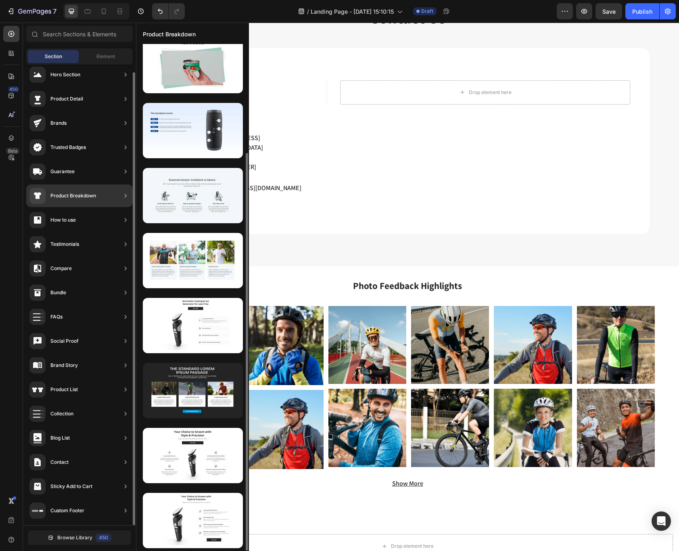
scroll to position [138, 0]
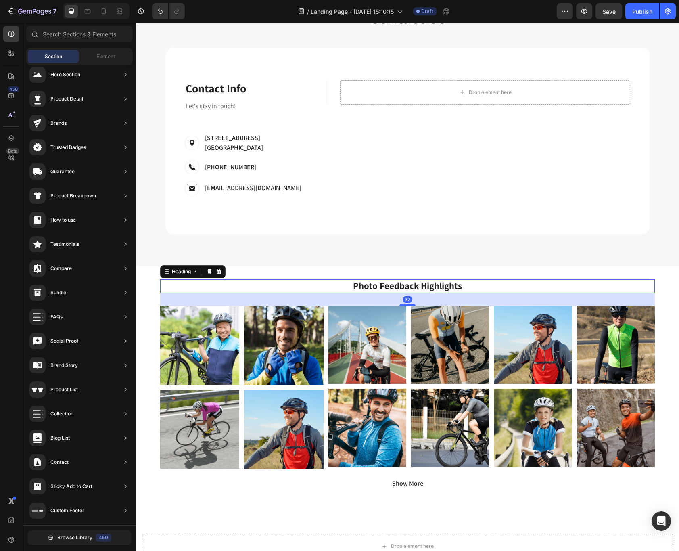
click at [297, 283] on p "Photo Feedback Highlights" at bounding box center [407, 286] width 493 height 12
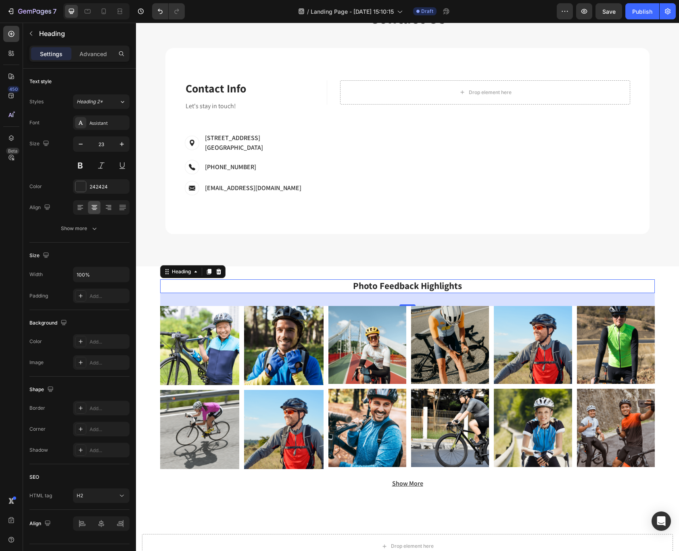
click at [634, 296] on div "32" at bounding box center [407, 299] width 494 height 13
click at [582, 479] on p "Show More" at bounding box center [407, 483] width 493 height 8
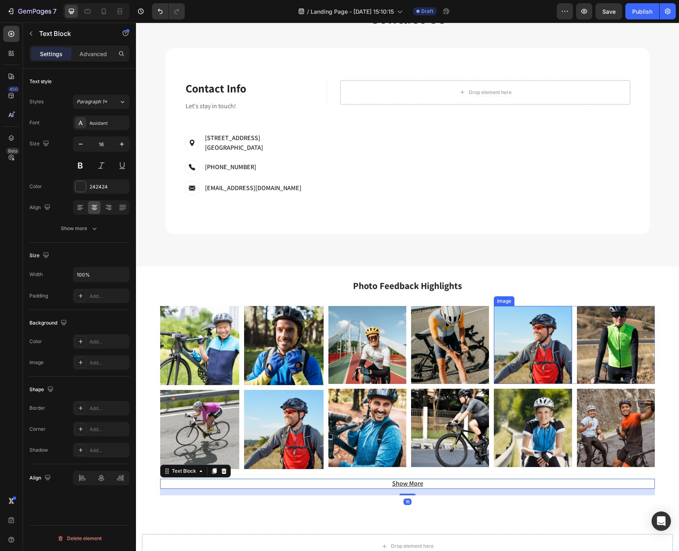
click at [531, 359] on img at bounding box center [533, 345] width 78 height 78
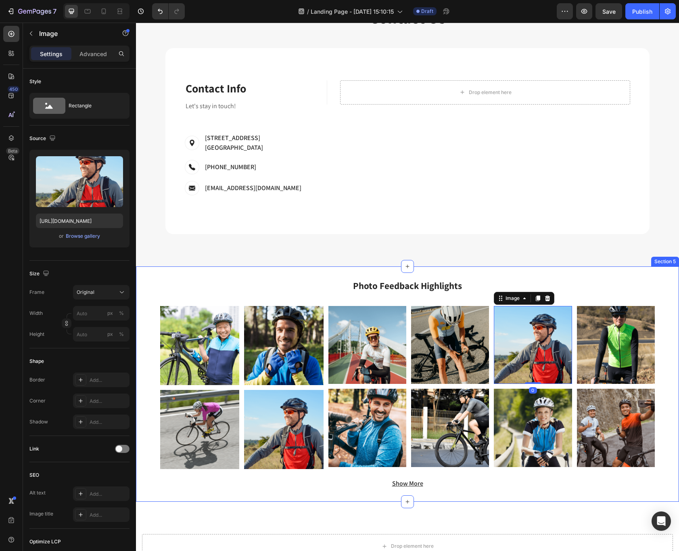
click at [568, 292] on div "Photo Feedback Highlights Heading Image Image Row Image Image Row Image Image R…" at bounding box center [407, 387] width 494 height 216
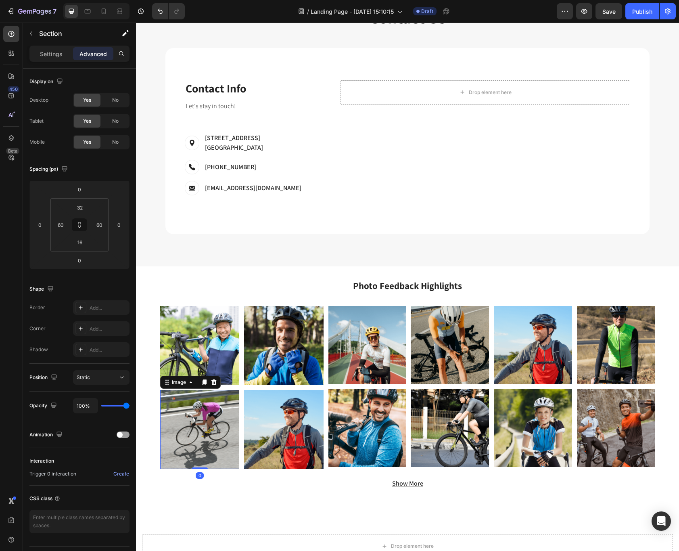
click at [206, 425] on img at bounding box center [199, 429] width 79 height 79
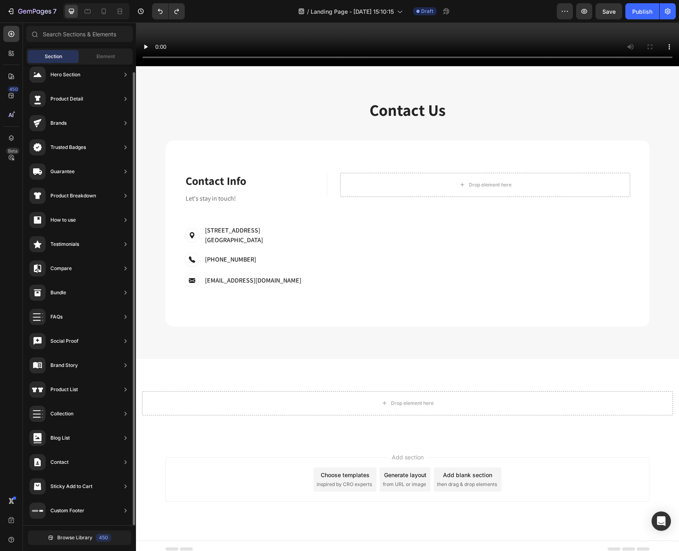
scroll to position [0, 0]
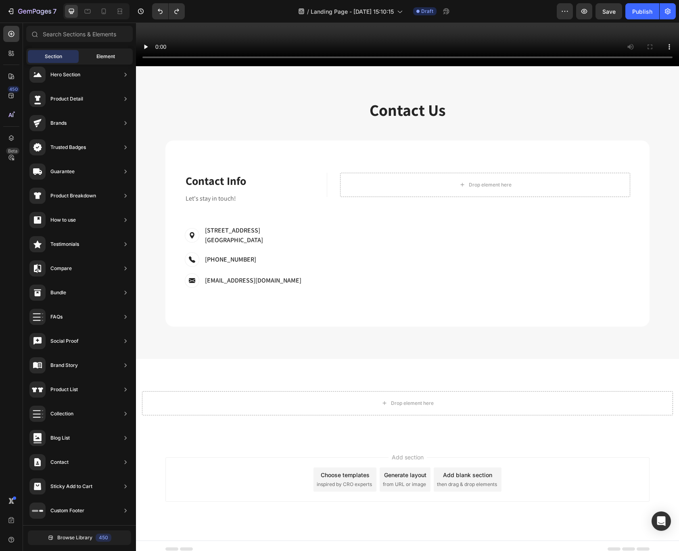
click at [108, 52] on div "Element" at bounding box center [105, 56] width 51 height 13
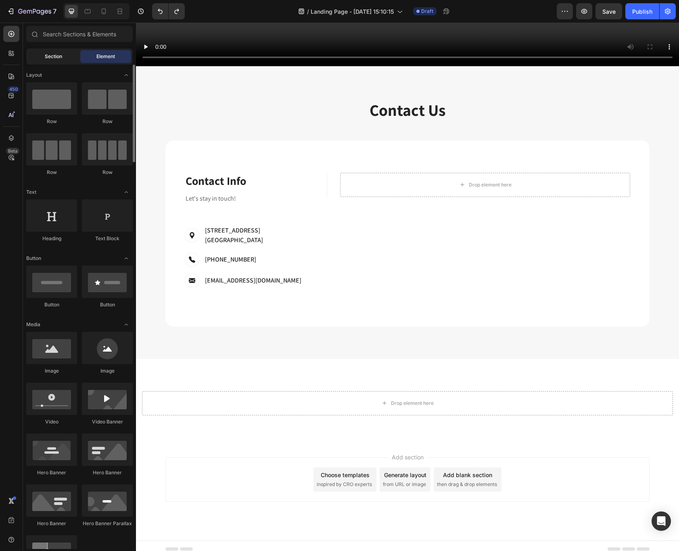
click at [60, 56] on span "Section" at bounding box center [53, 56] width 17 height 7
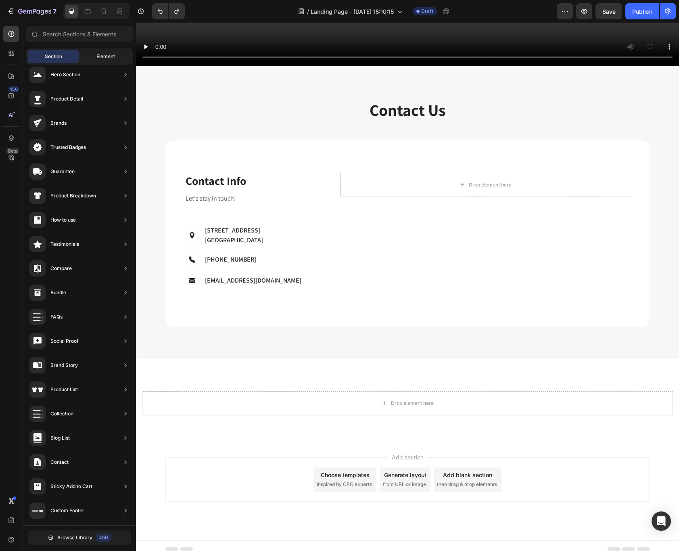
click at [92, 56] on div "Element" at bounding box center [105, 56] width 51 height 13
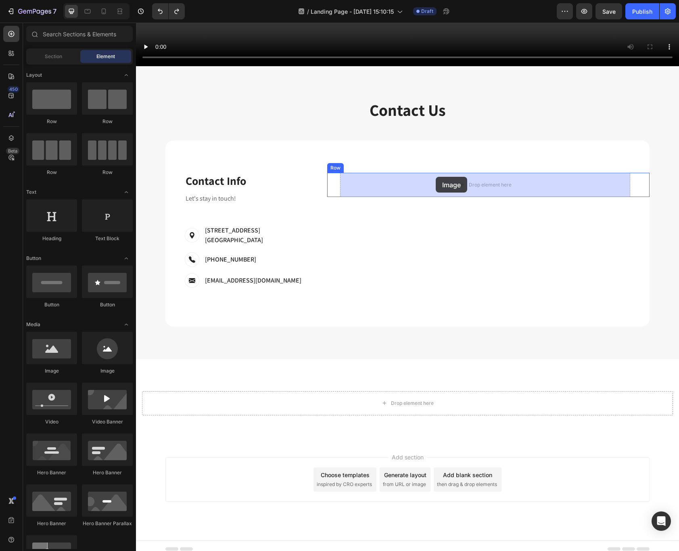
drag, startPoint x: 199, startPoint y: 378, endPoint x: 436, endPoint y: 177, distance: 310.2
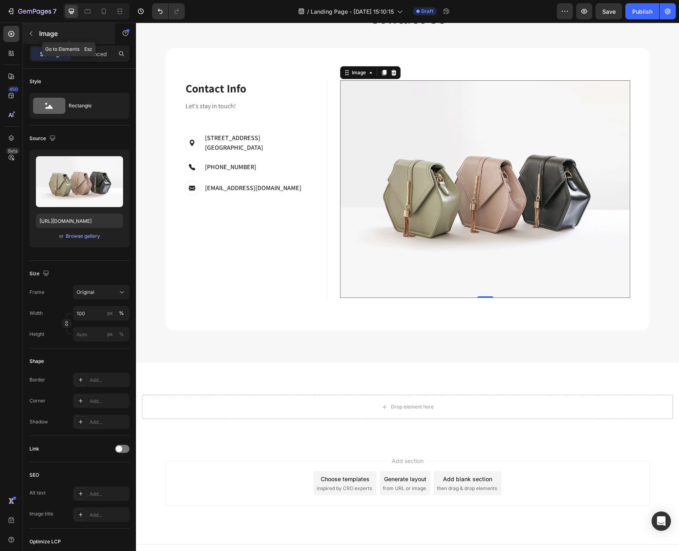
click at [33, 32] on icon "button" at bounding box center [31, 33] width 6 height 6
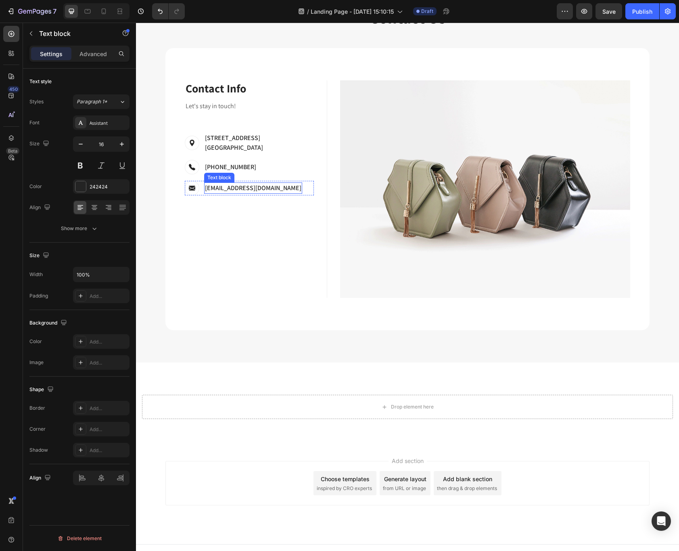
click at [301, 183] on p "[EMAIL_ADDRESS][DOMAIN_NAME]" at bounding box center [253, 188] width 96 height 10
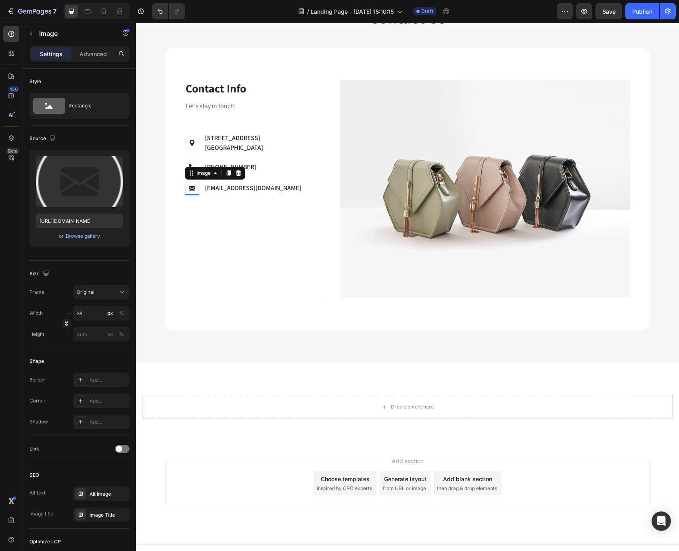
click at [193, 181] on img at bounding box center [192, 188] width 15 height 15
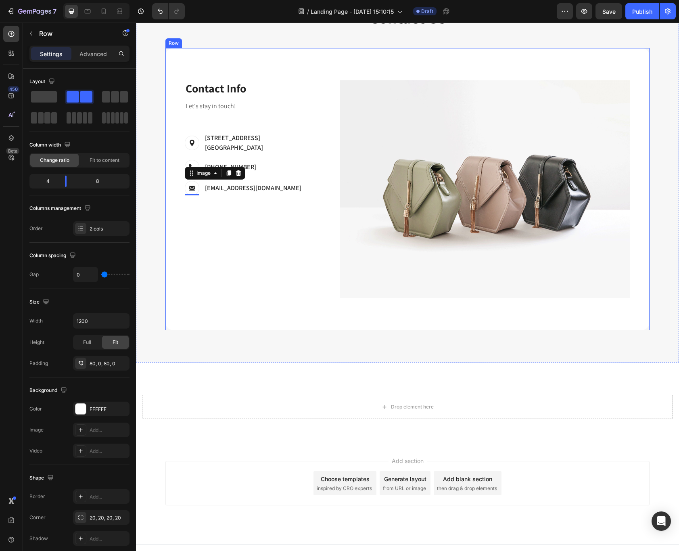
click at [169, 267] on div "Contact Info Heading Contact Information Heading Let's stay in touch! Text bloc…" at bounding box center [245, 188] width 161 height 217
click at [304, 246] on div "Contact Info Heading Contact Information Heading Let's stay in touch! Text bloc…" at bounding box center [245, 188] width 161 height 217
click at [243, 233] on div "Contact Info Heading Contact Information Heading Let's stay in touch! Text bloc…" at bounding box center [245, 188] width 161 height 217
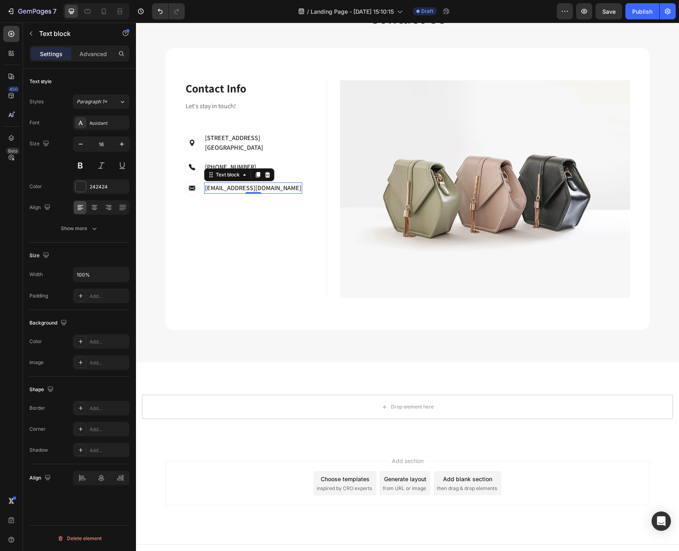
click at [260, 183] on p "[EMAIL_ADDRESS][DOMAIN_NAME]" at bounding box center [253, 188] width 96 height 10
click at [259, 172] on icon at bounding box center [258, 175] width 4 height 6
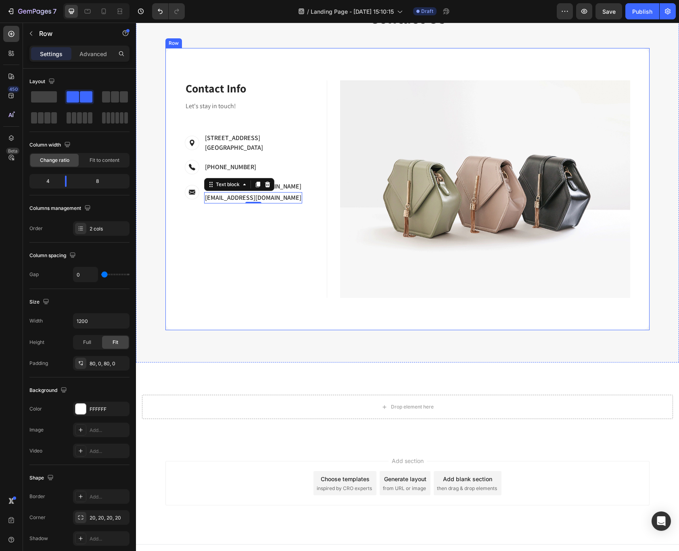
click at [263, 287] on div "Contact Info Heading Contact Information Heading Let's stay in touch! Text bloc…" at bounding box center [245, 188] width 161 height 217
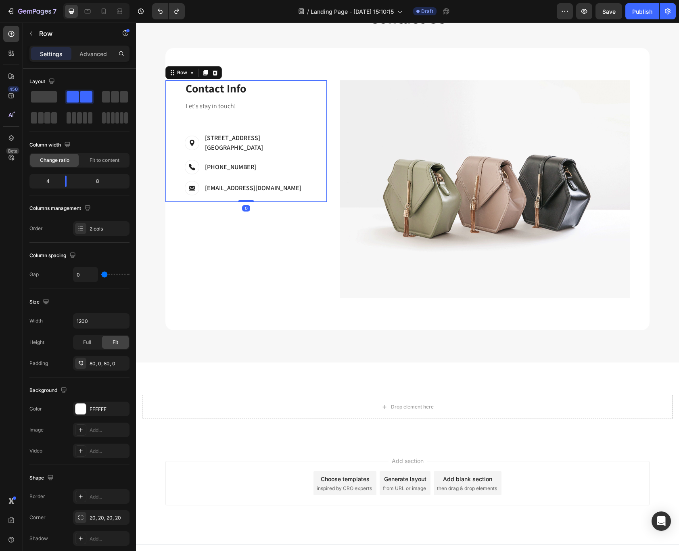
click at [308, 123] on div "Contact Info Heading Contact Information Heading Let's stay in touch! Text bloc…" at bounding box center [249, 140] width 129 height 121
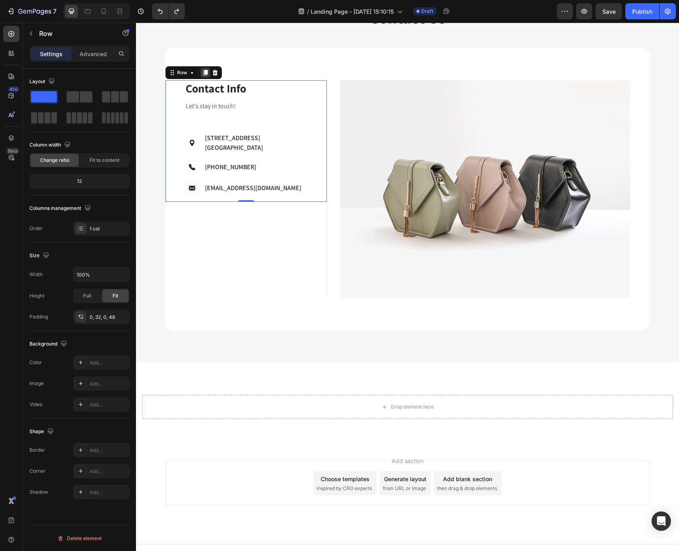
click at [204, 73] on icon at bounding box center [205, 72] width 6 height 6
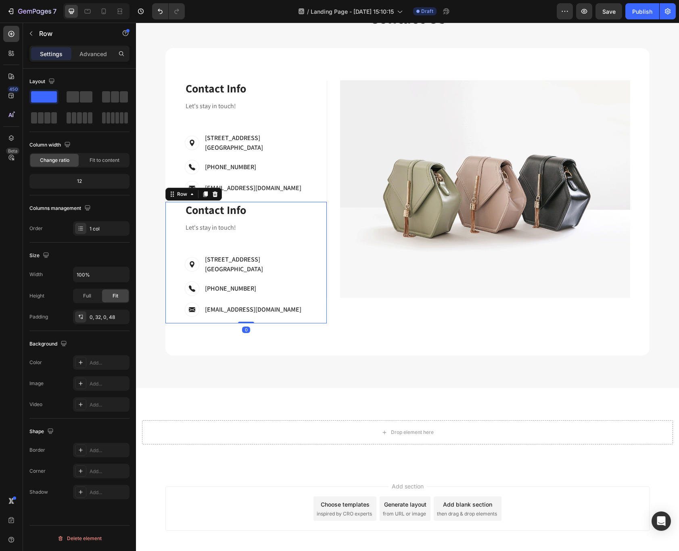
click at [302, 242] on div "Contact Info Heading Contact Information Heading Let's stay in touch! Text bloc…" at bounding box center [249, 262] width 129 height 121
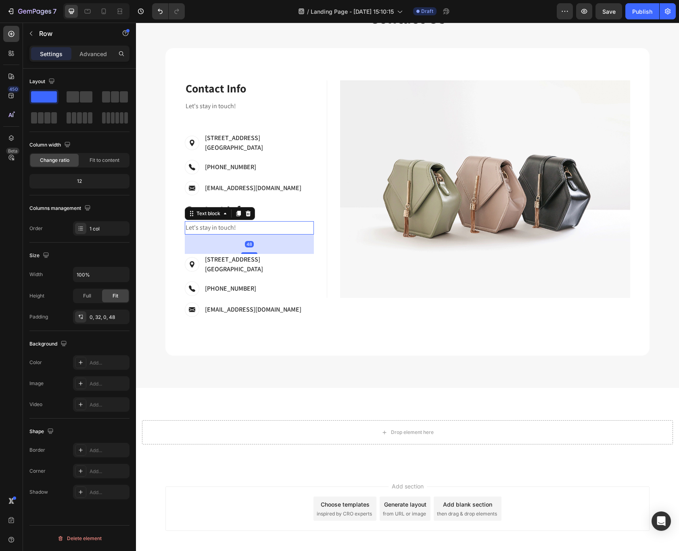
click at [254, 223] on p "Let's stay in touch!" at bounding box center [249, 228] width 127 height 12
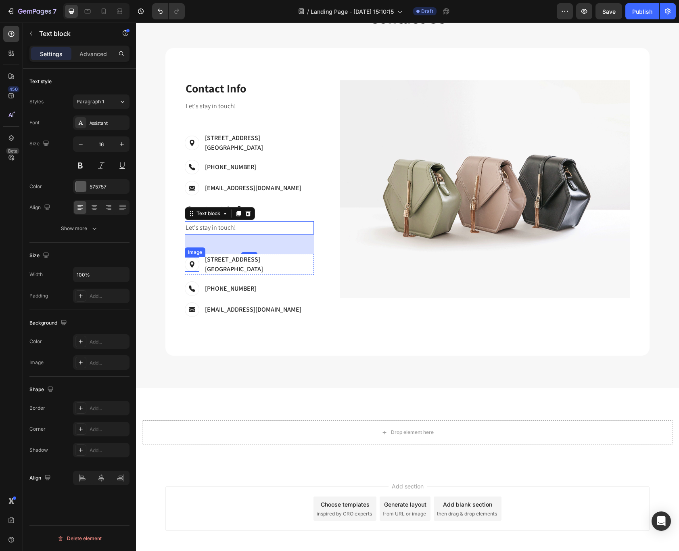
click at [188, 257] on img at bounding box center [192, 264] width 15 height 15
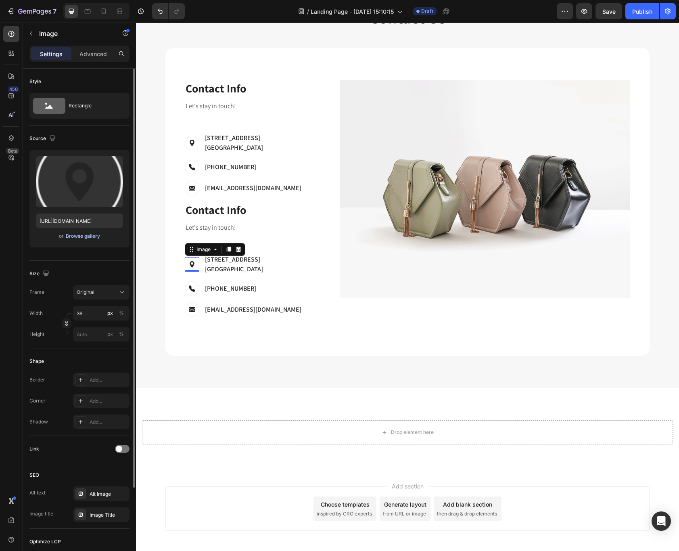
click at [81, 236] on div "Browse gallery" at bounding box center [83, 235] width 34 height 7
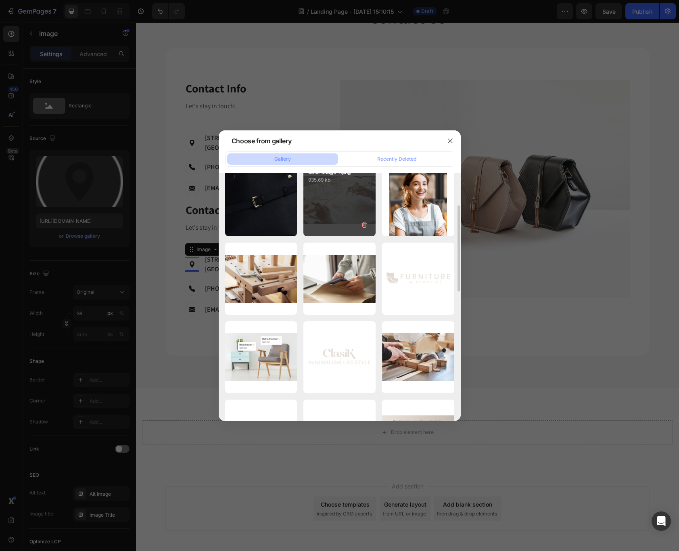
scroll to position [0, 0]
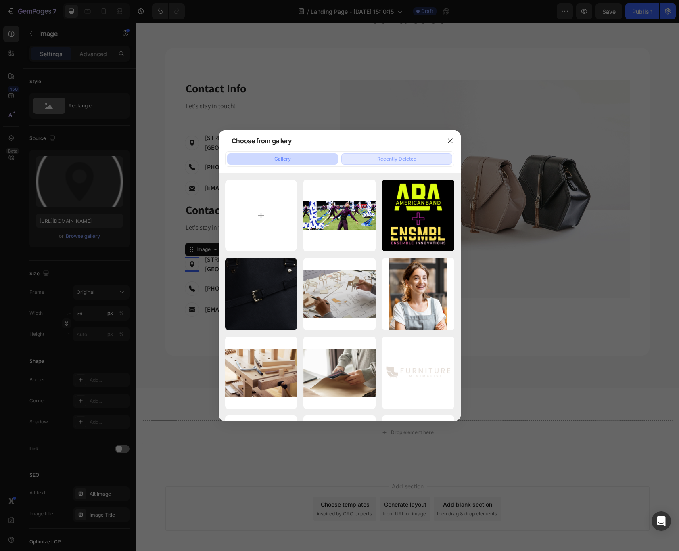
click at [386, 158] on div "Recently Deleted" at bounding box center [396, 158] width 39 height 7
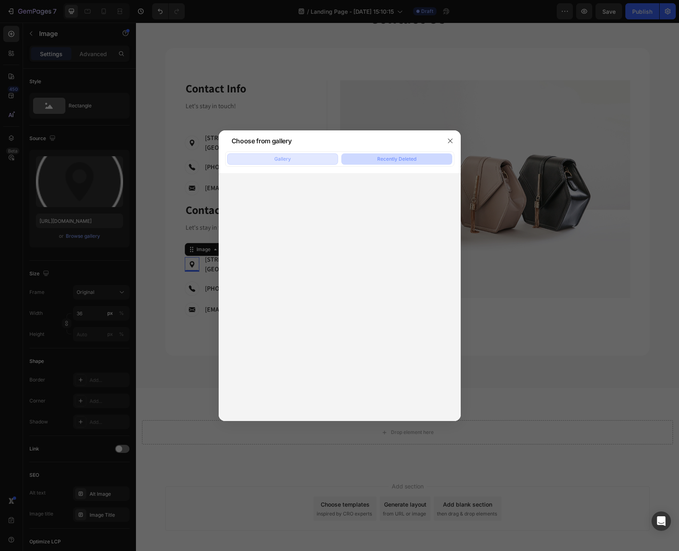
click at [303, 161] on button "Gallery" at bounding box center [282, 158] width 111 height 11
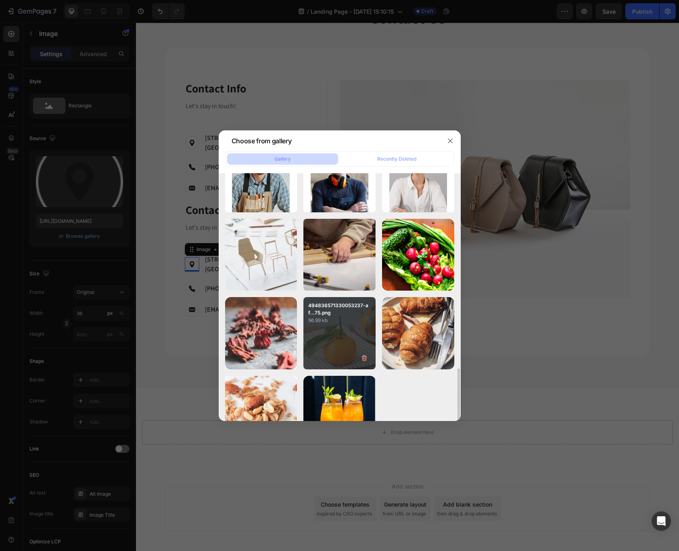
scroll to position [465, 0]
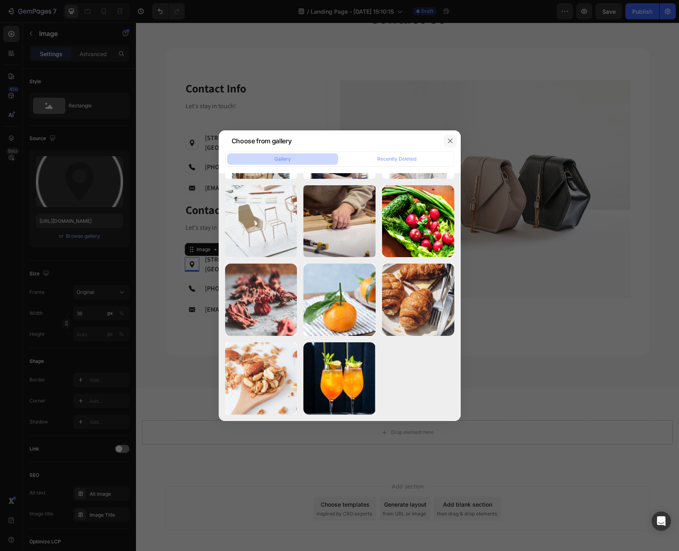
click at [448, 142] on icon "button" at bounding box center [450, 140] width 4 height 4
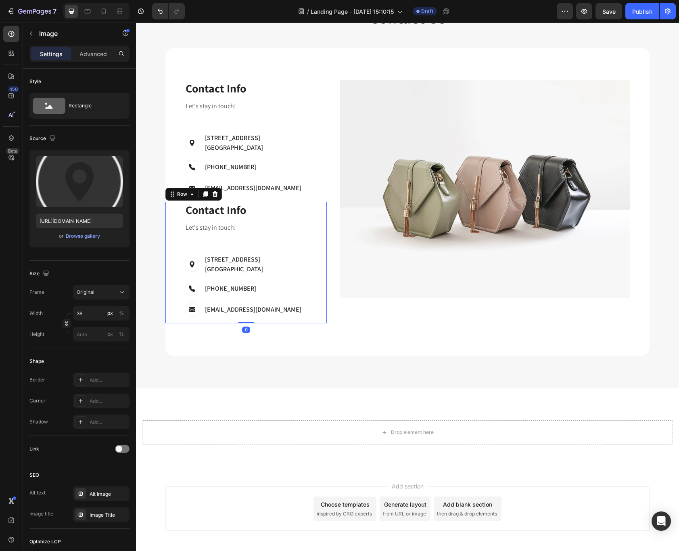
click at [299, 239] on div "Contact Info Heading Contact Information Heading Let's stay in touch! Text bloc…" at bounding box center [249, 262] width 129 height 121
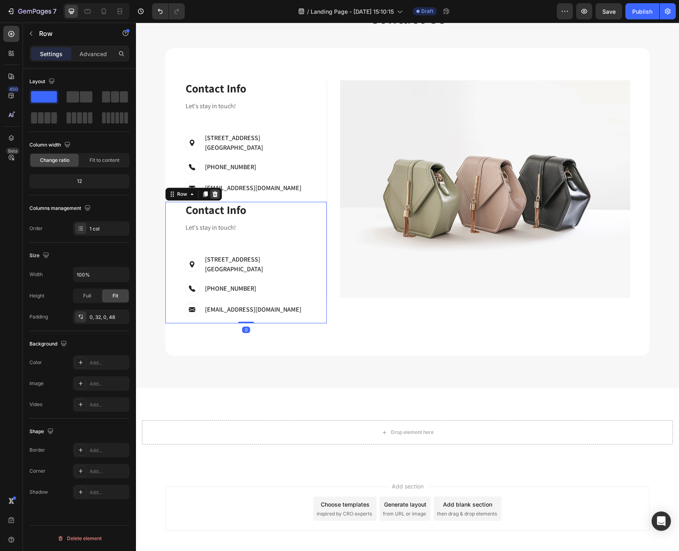
click at [217, 191] on icon at bounding box center [215, 194] width 5 height 6
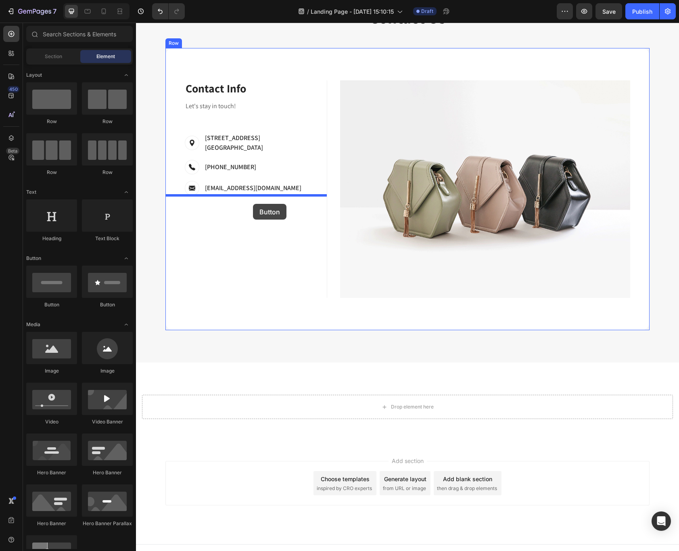
drag, startPoint x: 175, startPoint y: 311, endPoint x: 253, endPoint y: 204, distance: 132.5
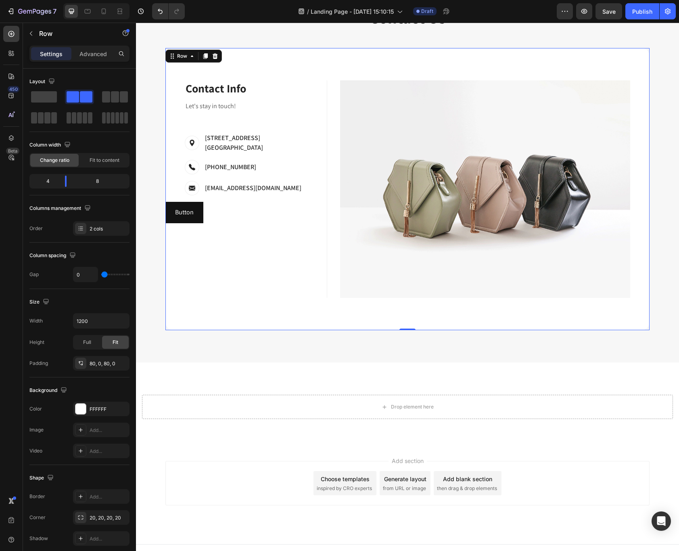
click at [290, 283] on div "Contact Info Heading Contact Information Heading Let's stay in touch! Text bloc…" at bounding box center [245, 188] width 161 height 217
click at [193, 205] on button "Button" at bounding box center [184, 212] width 38 height 21
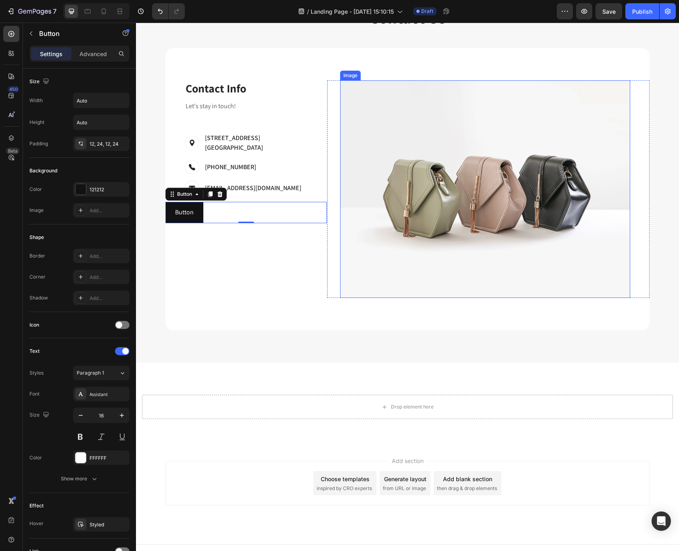
click at [520, 207] on img at bounding box center [485, 188] width 290 height 217
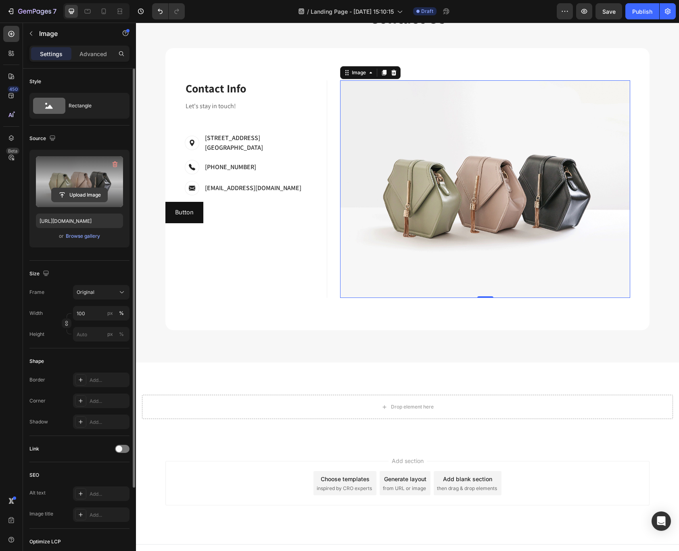
click at [63, 194] on input "file" at bounding box center [80, 195] width 56 height 14
type input "https://cdn.shopify.com/s/files/1/0704/5211/7814/files/gempages_494836571330053…"
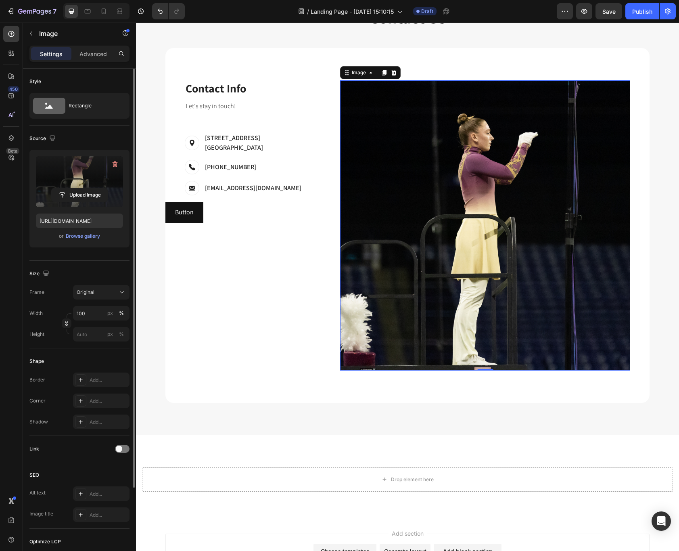
click at [589, 365] on img at bounding box center [485, 225] width 290 height 290
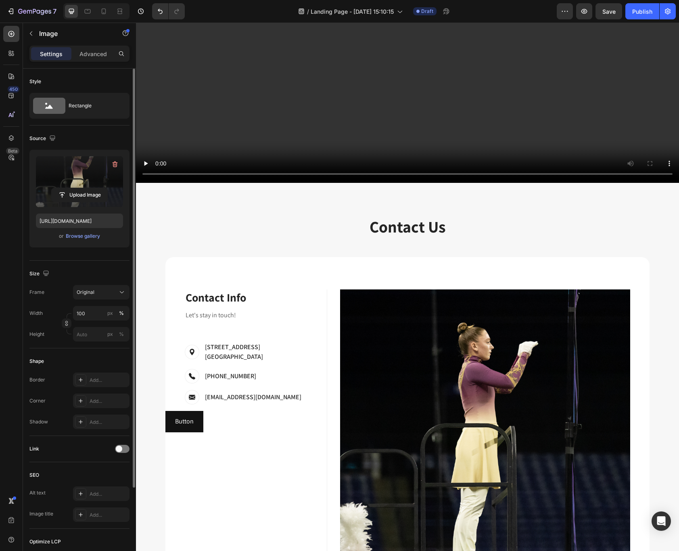
scroll to position [1030, 0]
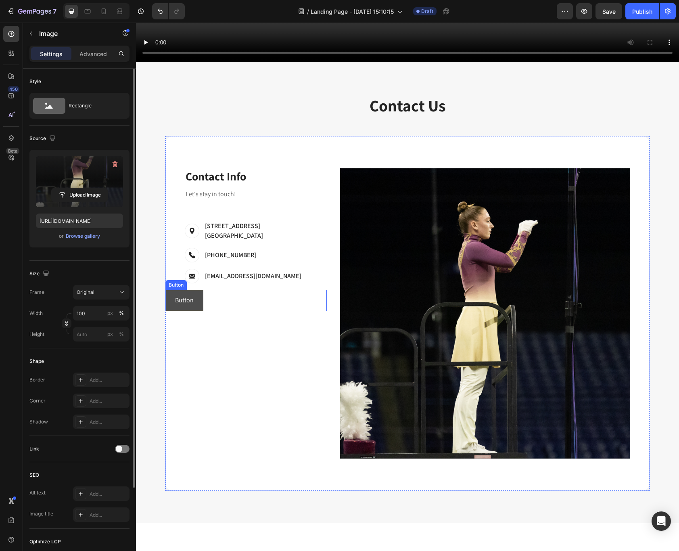
click at [199, 290] on button "Button" at bounding box center [184, 300] width 38 height 21
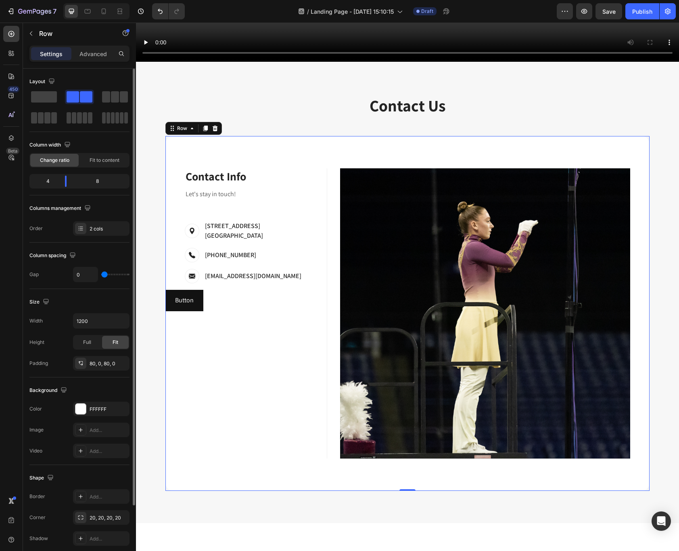
click at [212, 330] on div "Contact Info Heading Contact Information Heading Let's stay in touch! Text bloc…" at bounding box center [245, 313] width 161 height 290
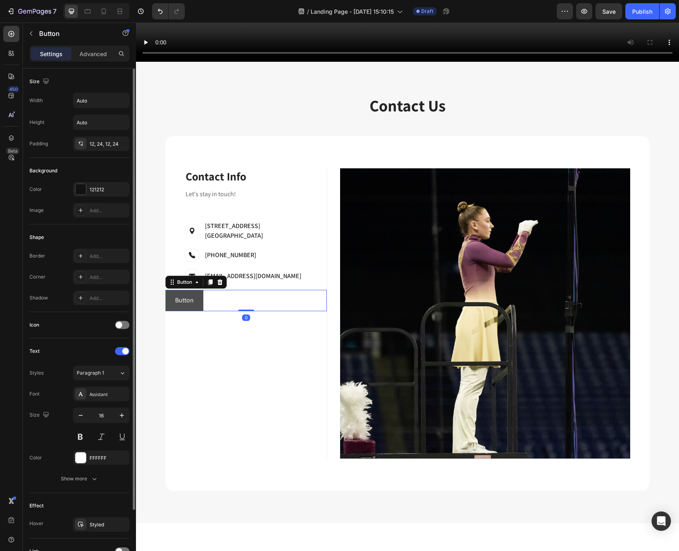
click at [199, 304] on button "Button" at bounding box center [184, 300] width 38 height 21
click at [196, 298] on button "Button" at bounding box center [184, 300] width 38 height 21
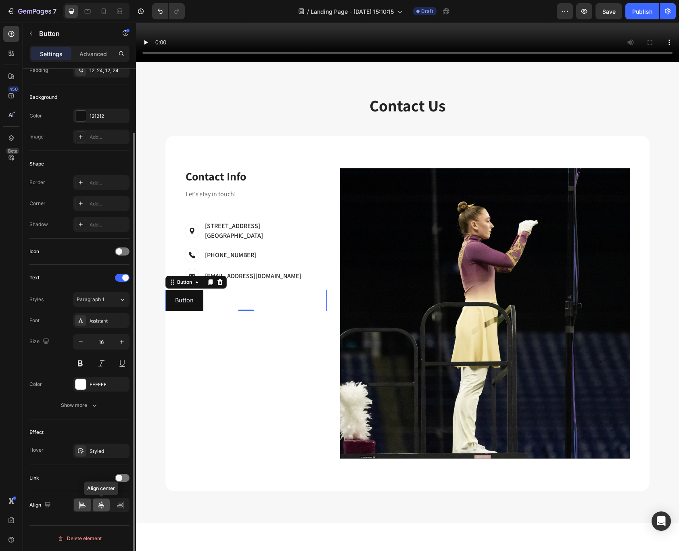
click at [100, 505] on icon at bounding box center [101, 505] width 8 height 8
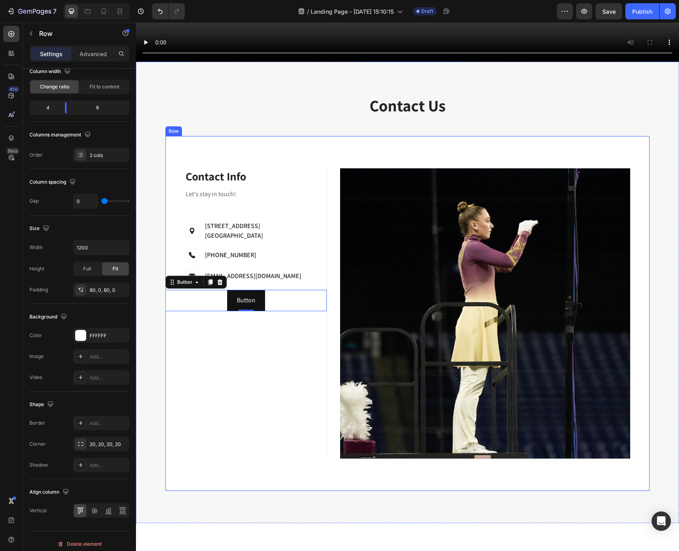
click at [239, 437] on div "Contact Info Heading Contact Information Heading Let's stay in touch! Text bloc…" at bounding box center [245, 313] width 161 height 290
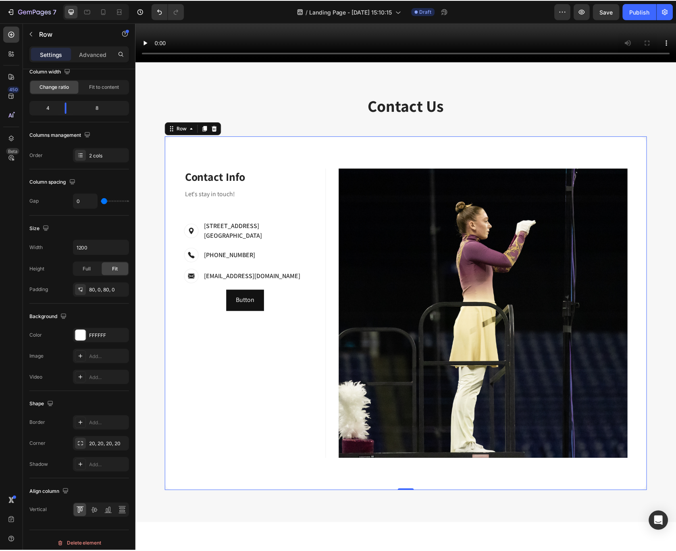
scroll to position [0, 0]
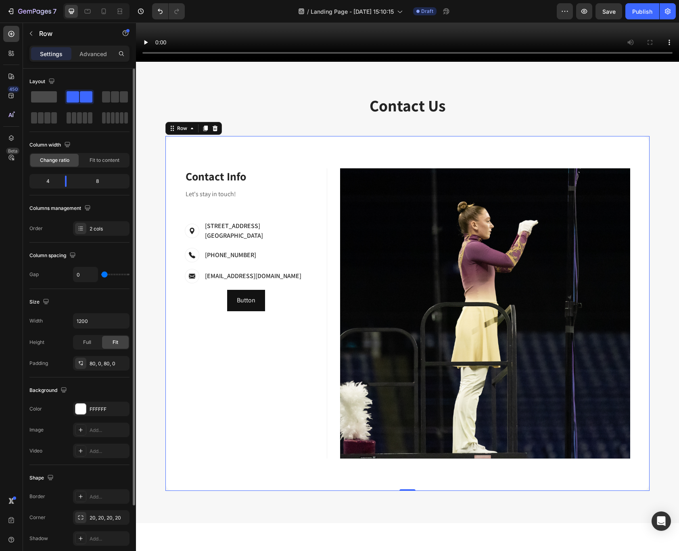
click at [42, 98] on span at bounding box center [44, 96] width 26 height 11
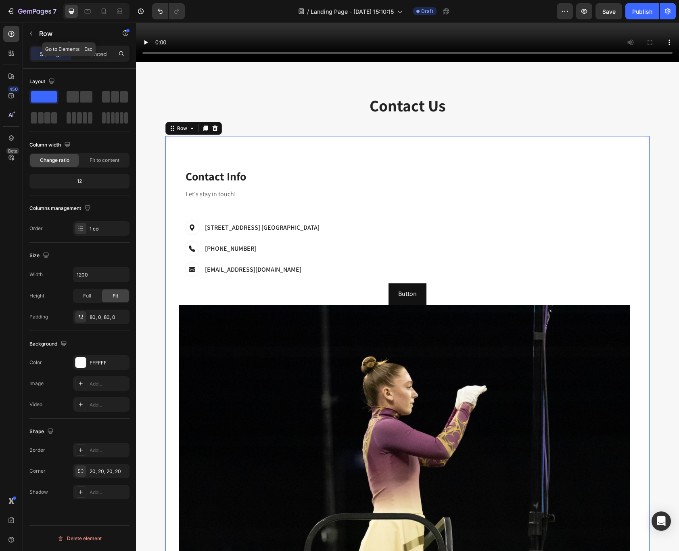
click at [31, 38] on button "button" at bounding box center [31, 33] width 13 height 13
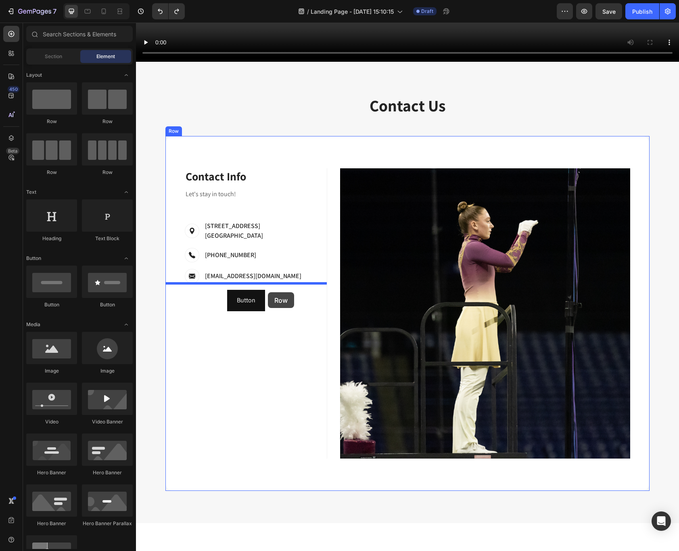
drag, startPoint x: 175, startPoint y: 129, endPoint x: 268, endPoint y: 292, distance: 188.0
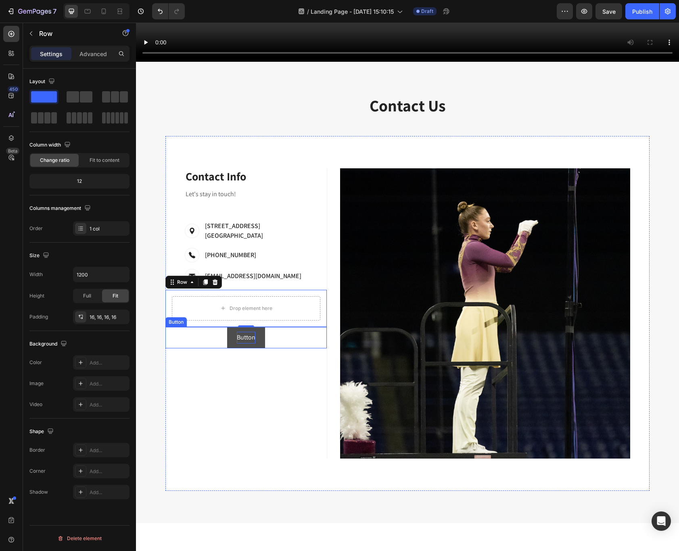
drag, startPoint x: 244, startPoint y: 330, endPoint x: 244, endPoint y: 336, distance: 6.1
click at [244, 336] on div "Contact Info Heading Contact Information Heading Let's stay in touch! Text bloc…" at bounding box center [245, 313] width 161 height 290
drag, startPoint x: 218, startPoint y: 118, endPoint x: 263, endPoint y: 304, distance: 191.2
click at [259, 296] on div "Drop element here" at bounding box center [246, 308] width 148 height 24
drag, startPoint x: 73, startPoint y: 94, endPoint x: 81, endPoint y: 101, distance: 10.9
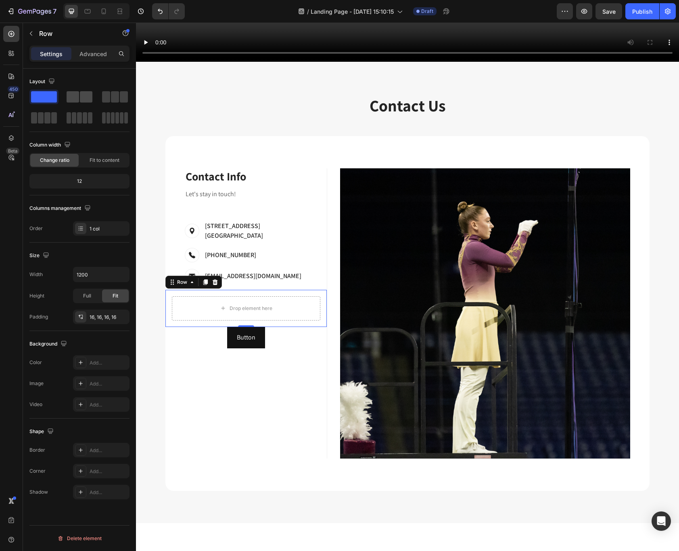
click at [73, 94] on span at bounding box center [73, 96] width 13 height 11
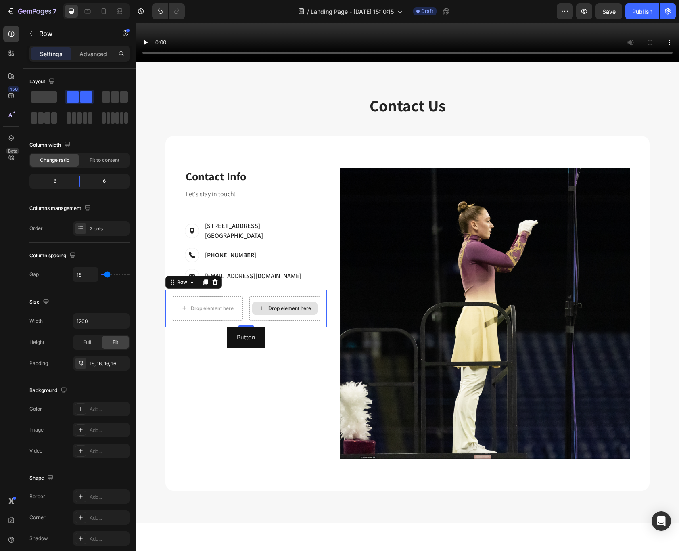
drag, startPoint x: 249, startPoint y: 327, endPoint x: 294, endPoint y: 298, distance: 53.7
click at [294, 298] on div "Drop element here Drop element here Row 0" at bounding box center [245, 308] width 161 height 37
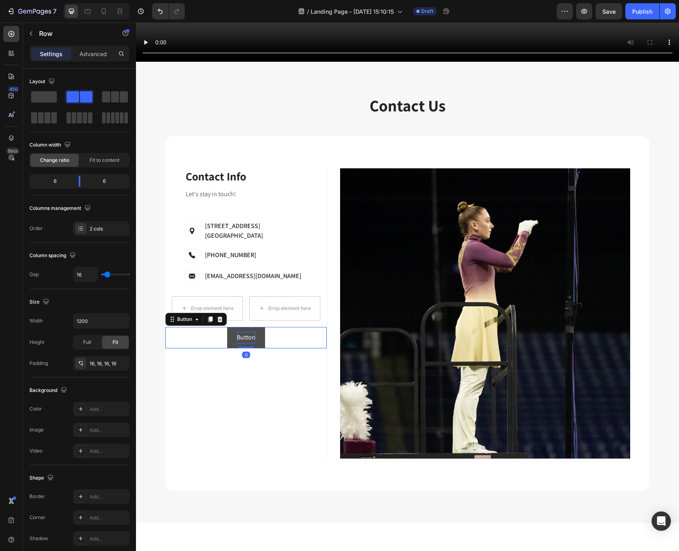
click at [244, 332] on p "Button" at bounding box center [246, 338] width 19 height 12
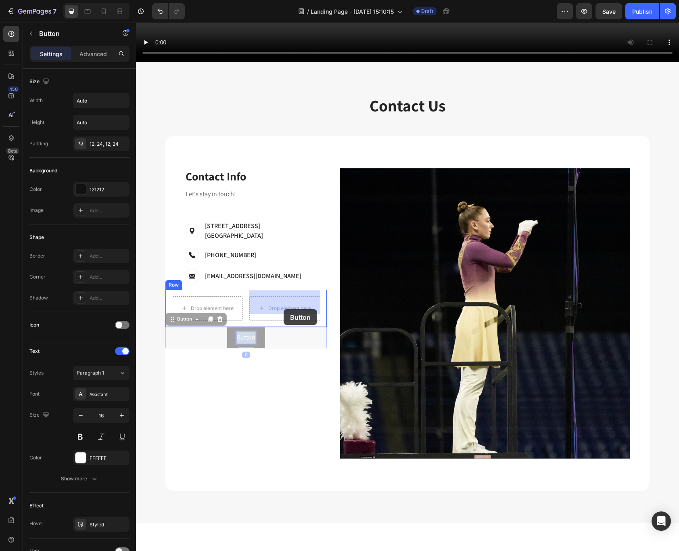
drag, startPoint x: 244, startPoint y: 332, endPoint x: 284, endPoint y: 309, distance: 45.4
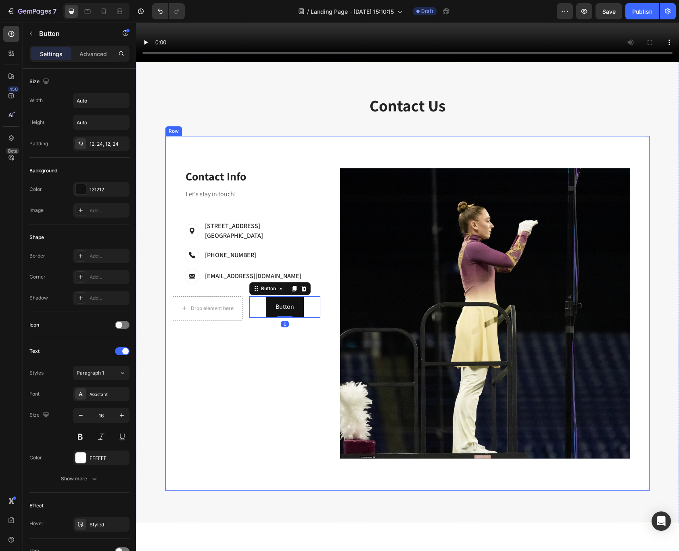
click at [291, 336] on div "Contact Info Heading Contact Information Heading Let's stay in touch! Text bloc…" at bounding box center [245, 313] width 161 height 290
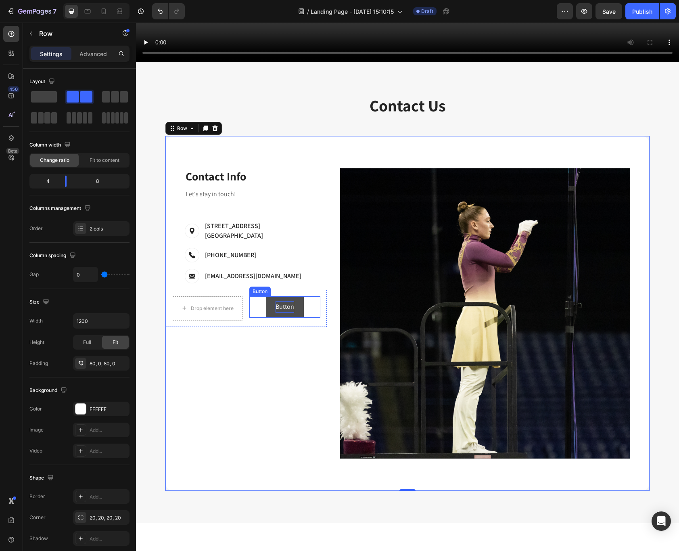
click at [282, 301] on p "Button" at bounding box center [284, 307] width 19 height 12
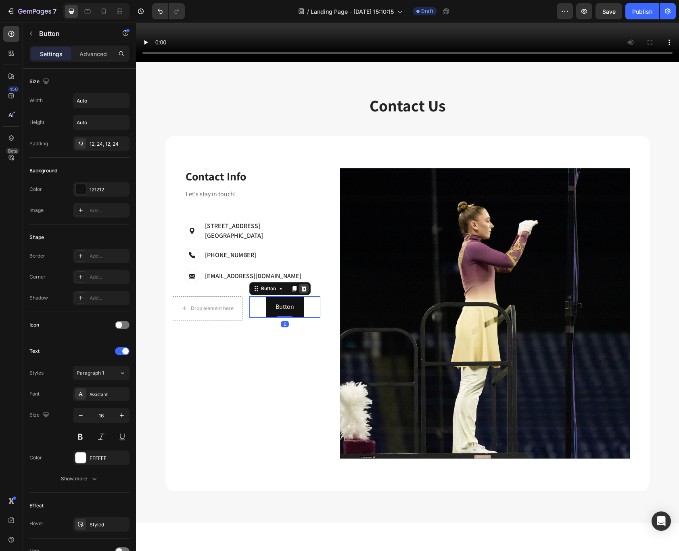
click at [303, 285] on icon at bounding box center [303, 288] width 6 height 6
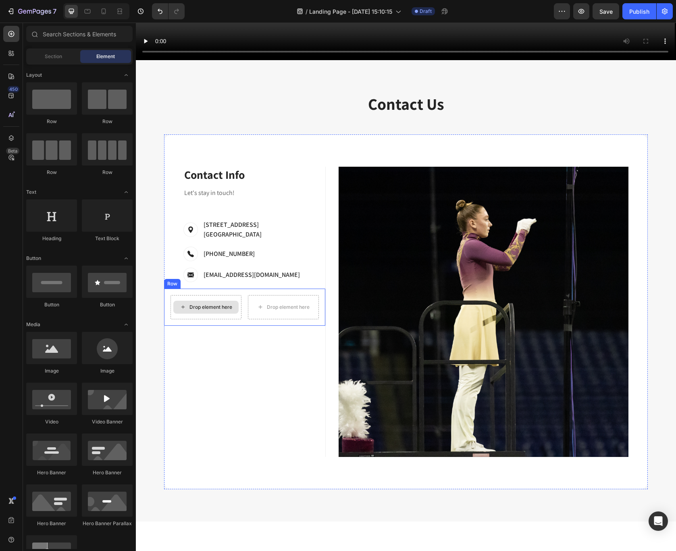
click at [205, 304] on div "Drop element here" at bounding box center [211, 307] width 43 height 6
click at [55, 342] on div at bounding box center [51, 348] width 51 height 32
drag, startPoint x: 256, startPoint y: 375, endPoint x: 207, endPoint y: 300, distance: 89.2
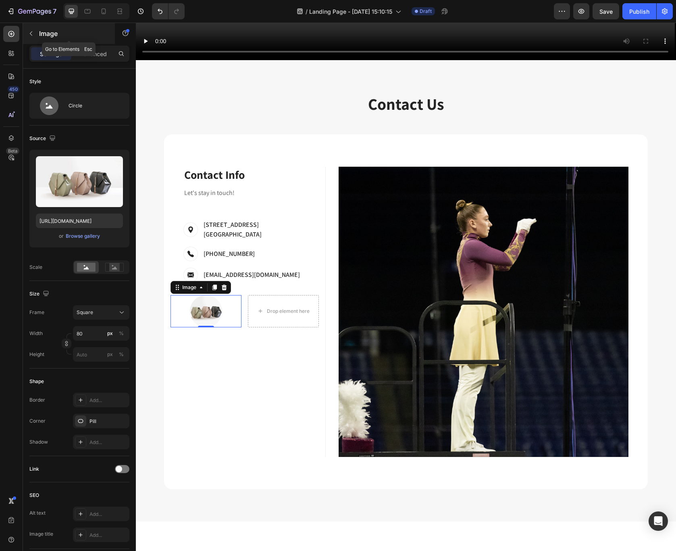
click at [28, 36] on icon "button" at bounding box center [31, 33] width 6 height 6
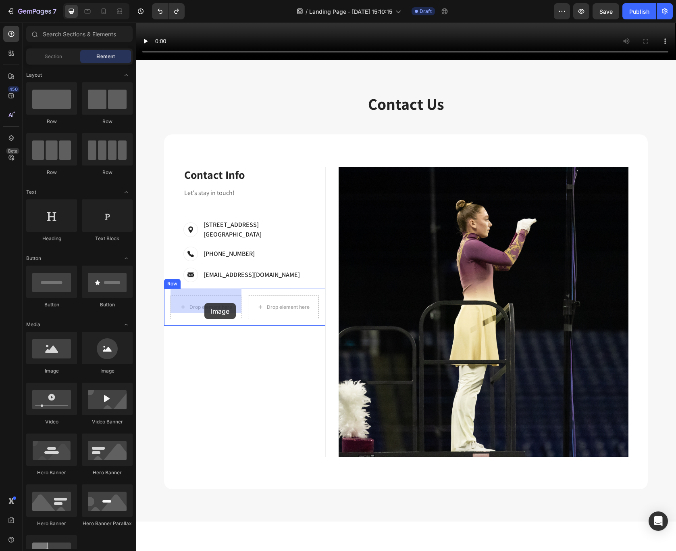
drag, startPoint x: 179, startPoint y: 382, endPoint x: 204, endPoint y: 303, distance: 83.3
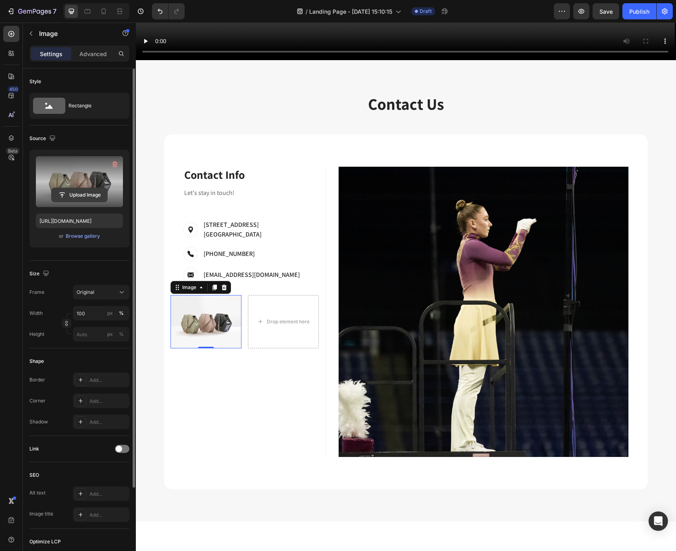
click at [89, 189] on input "file" at bounding box center [80, 195] width 56 height 14
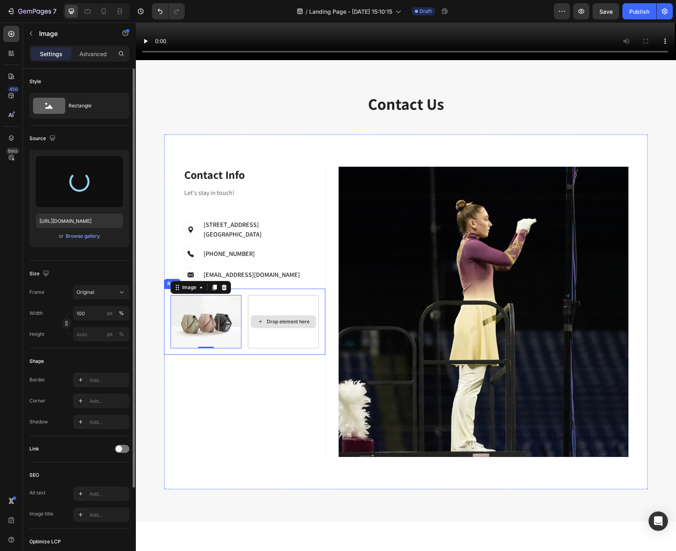
type input "https://cdn.shopify.com/s/files/1/0704/5211/7814/files/gempages_494836571330053…"
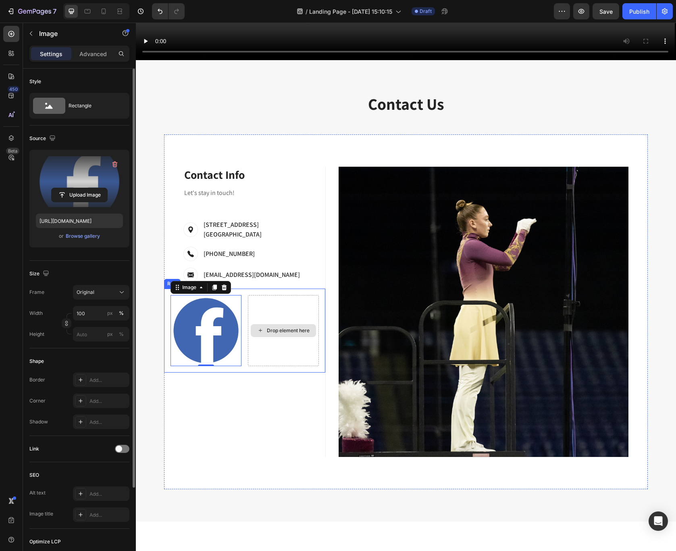
click at [298, 311] on div "Drop element here" at bounding box center [283, 330] width 71 height 71
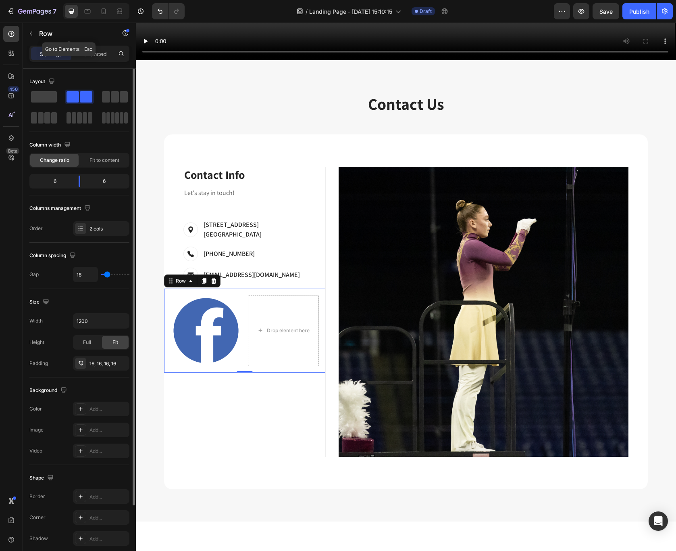
click at [33, 35] on icon "button" at bounding box center [31, 33] width 6 height 6
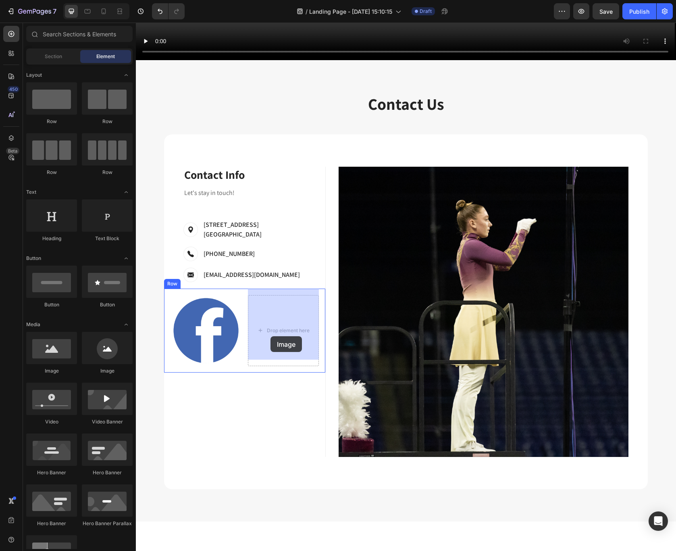
drag, startPoint x: 196, startPoint y: 379, endPoint x: 271, endPoint y: 336, distance: 86.7
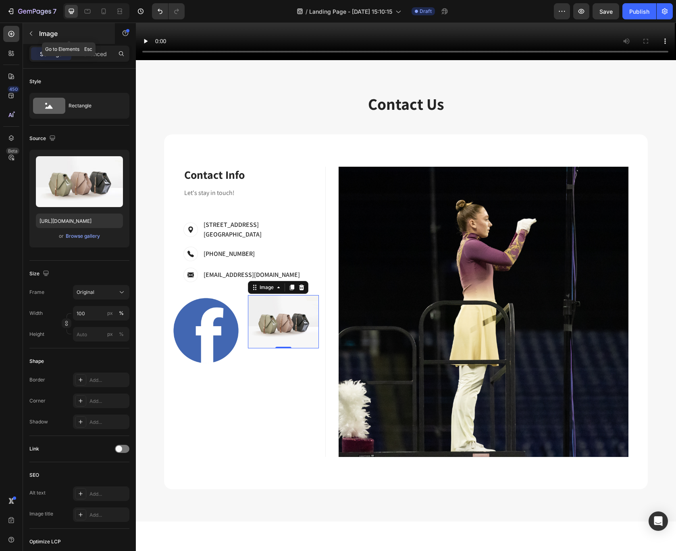
click at [29, 33] on icon "button" at bounding box center [31, 33] width 6 height 6
click at [280, 326] on img at bounding box center [283, 321] width 71 height 53
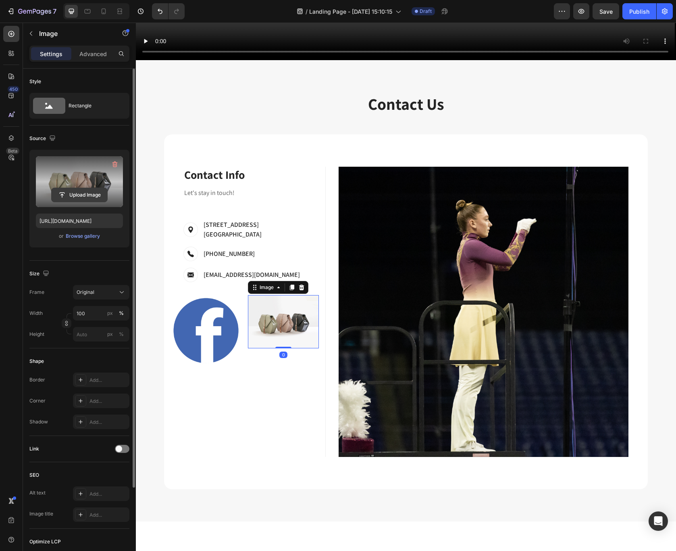
click at [75, 196] on input "file" at bounding box center [80, 195] width 56 height 14
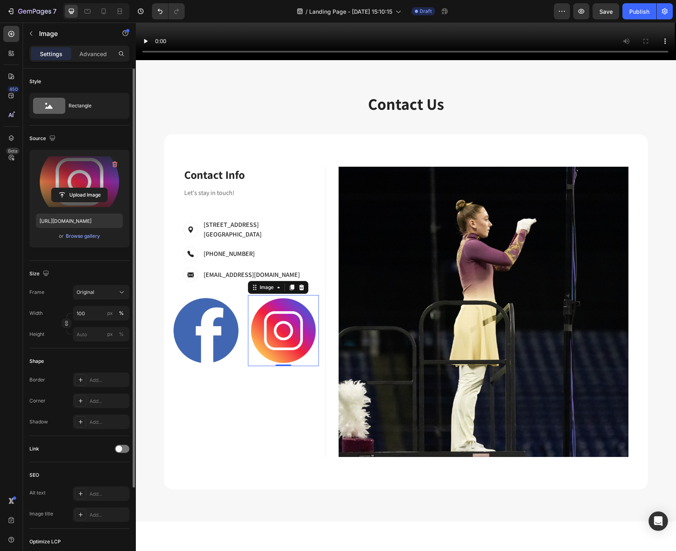
click at [297, 317] on img at bounding box center [283, 330] width 71 height 71
click at [69, 227] on input "https://cdn.shopify.com/s/files/1/0704/5211/7814/files/gempages_494836571330053…" at bounding box center [79, 220] width 87 height 15
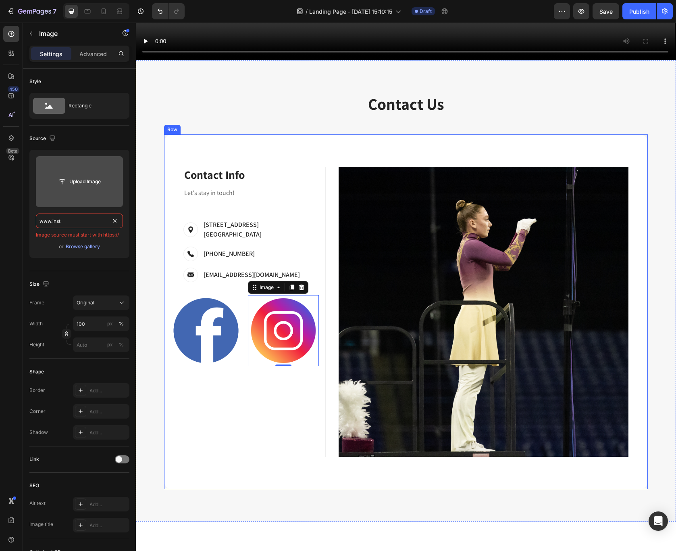
type input "www.insta"
click at [238, 439] on div "Contact Info Heading Contact Information Heading Let's stay in touch! Text bloc…" at bounding box center [244, 312] width 161 height 290
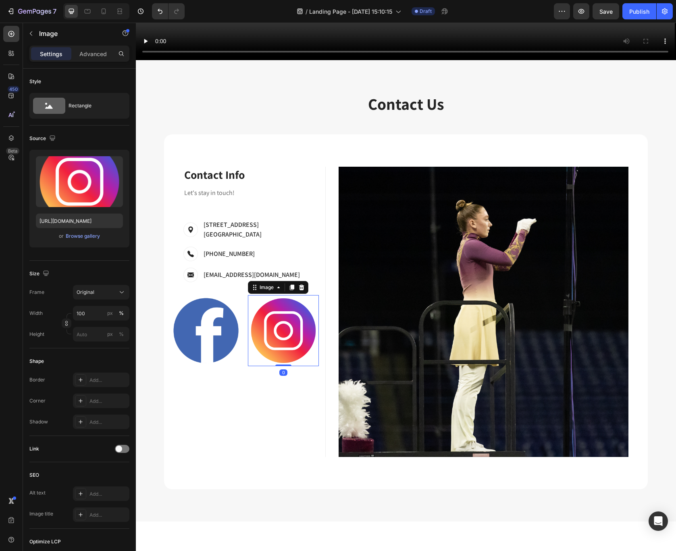
click at [299, 316] on img at bounding box center [283, 330] width 71 height 71
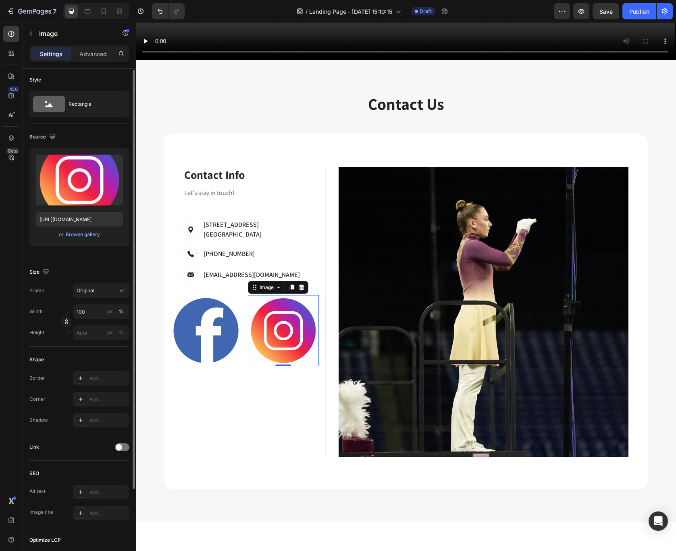
scroll to position [104, 0]
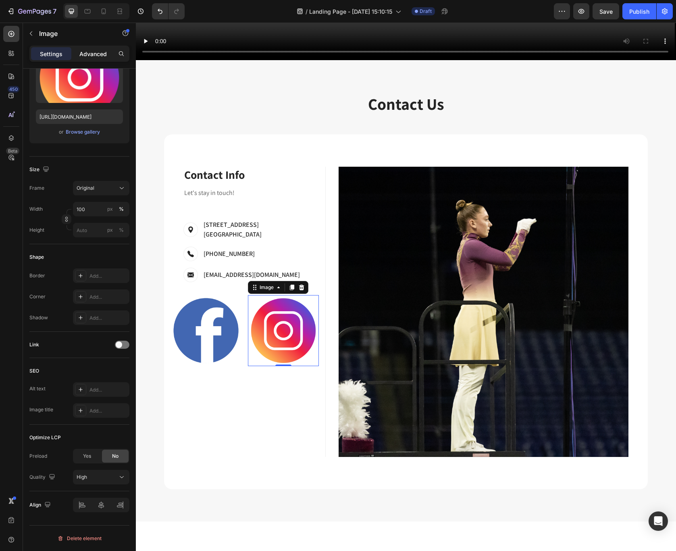
click at [99, 55] on p "Advanced" at bounding box center [92, 54] width 27 height 8
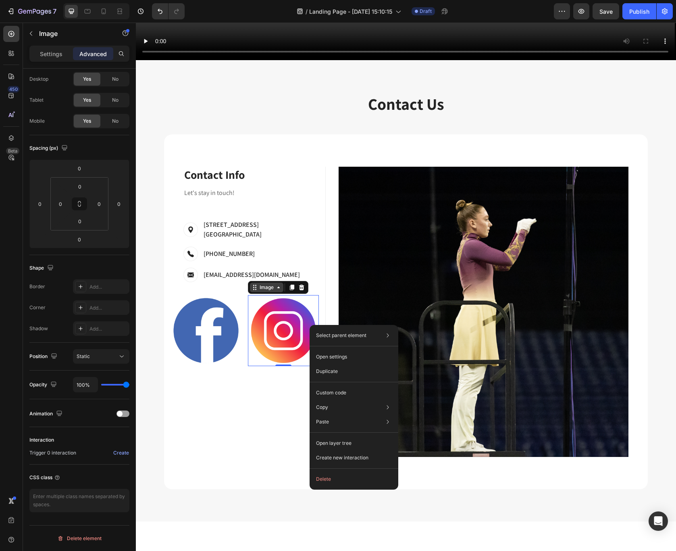
click at [269, 284] on div "Image" at bounding box center [266, 287] width 33 height 10
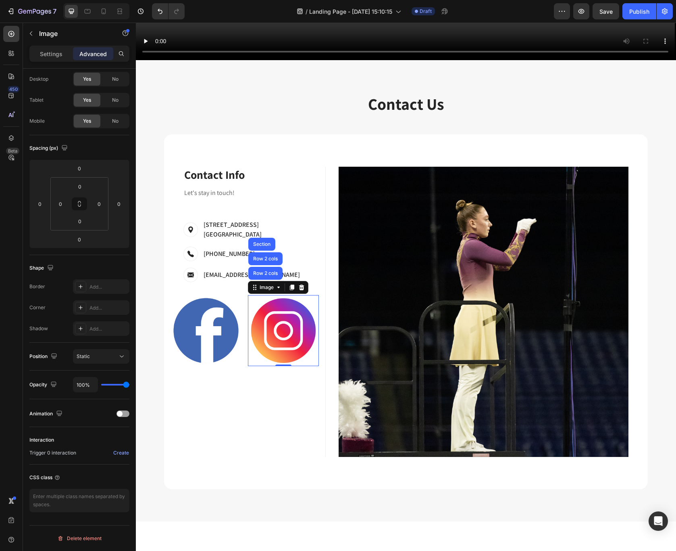
click at [285, 319] on img at bounding box center [283, 330] width 71 height 71
click at [38, 33] on div "Image" at bounding box center [69, 33] width 92 height 21
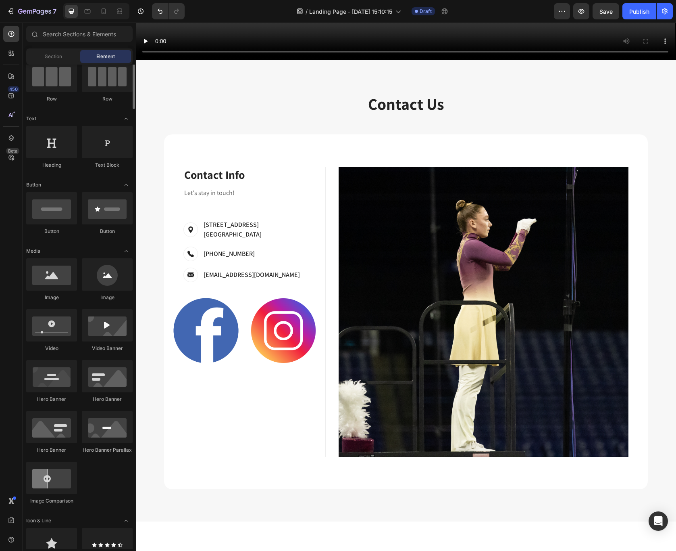
scroll to position [155, 0]
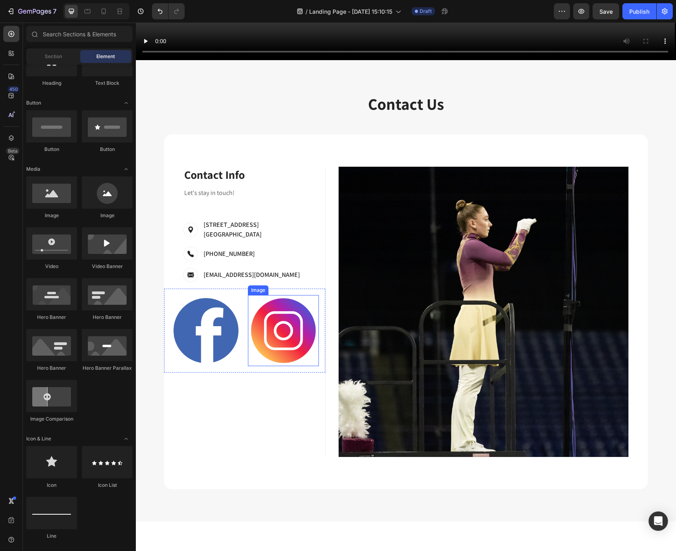
click at [275, 320] on img at bounding box center [283, 330] width 71 height 71
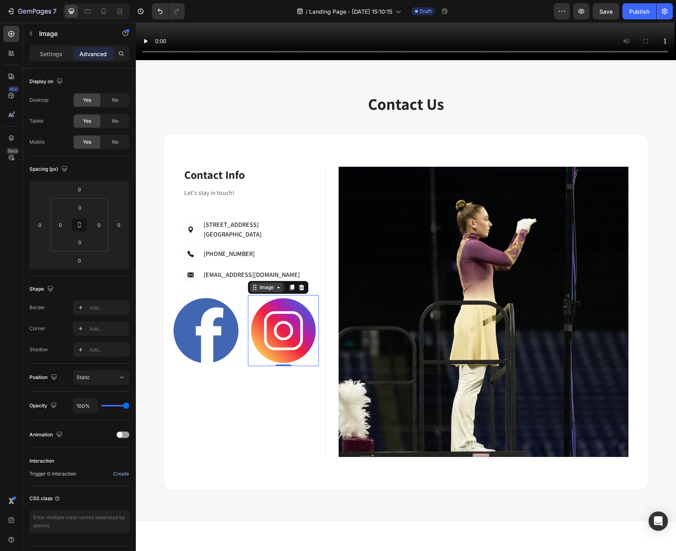
click at [279, 284] on icon at bounding box center [278, 287] width 6 height 6
click at [278, 284] on icon at bounding box center [278, 287] width 6 height 6
click at [292, 338] on img at bounding box center [283, 330] width 71 height 71
click at [30, 35] on icon "button" at bounding box center [31, 33] width 6 height 6
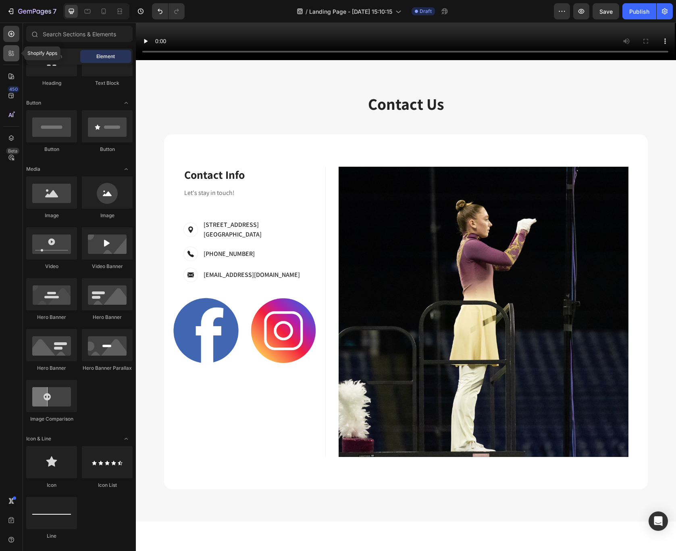
click at [6, 52] on div at bounding box center [11, 53] width 16 height 16
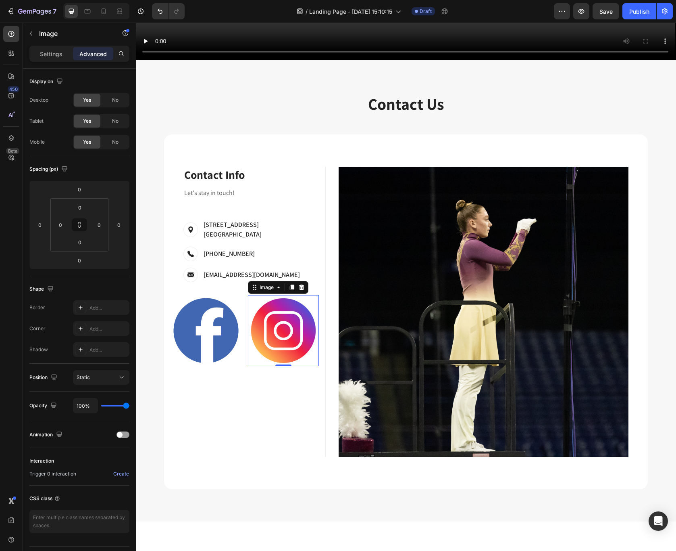
click at [286, 321] on img at bounding box center [283, 330] width 71 height 71
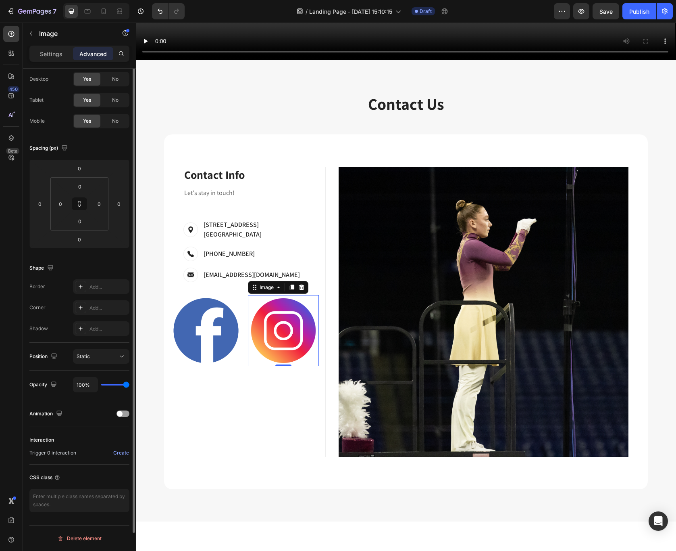
scroll to position [0, 0]
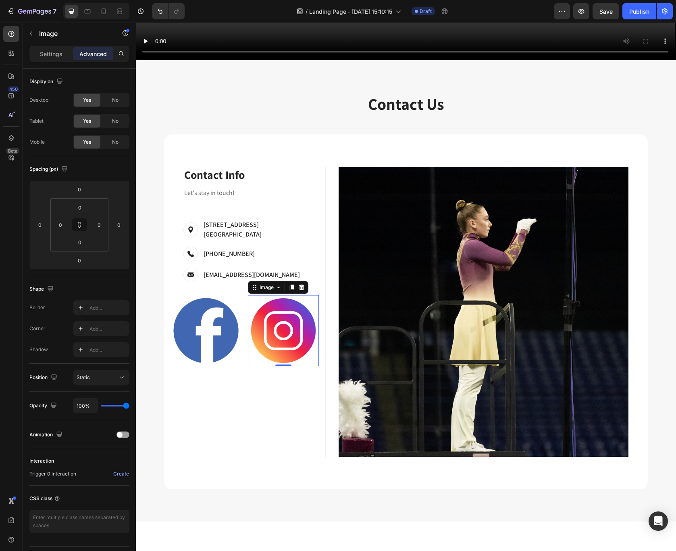
click at [55, 62] on div "Settings Advanced" at bounding box center [79, 57] width 113 height 23
click at [56, 56] on p "Settings" at bounding box center [51, 54] width 23 height 8
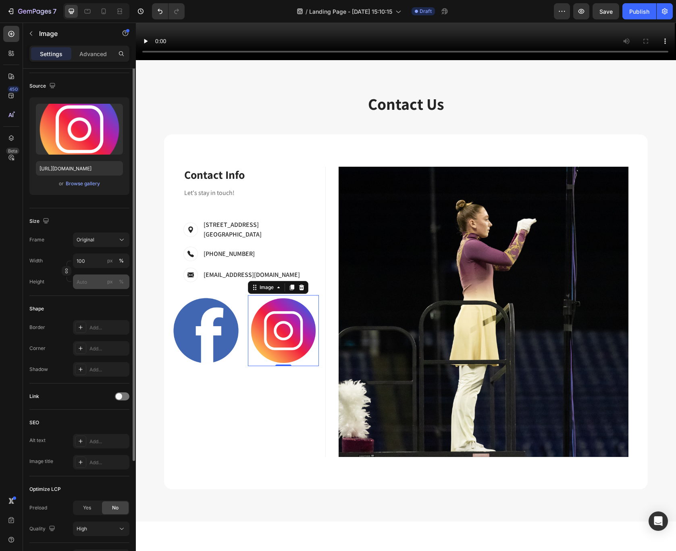
scroll to position [104, 0]
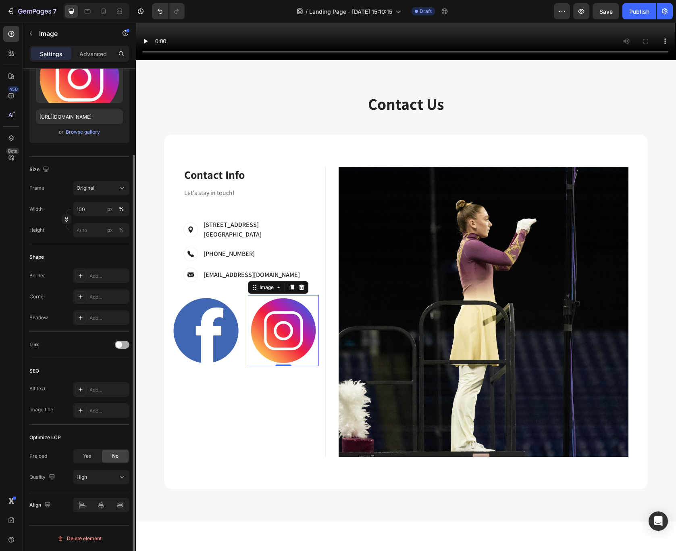
click at [117, 344] on span at bounding box center [119, 344] width 6 height 6
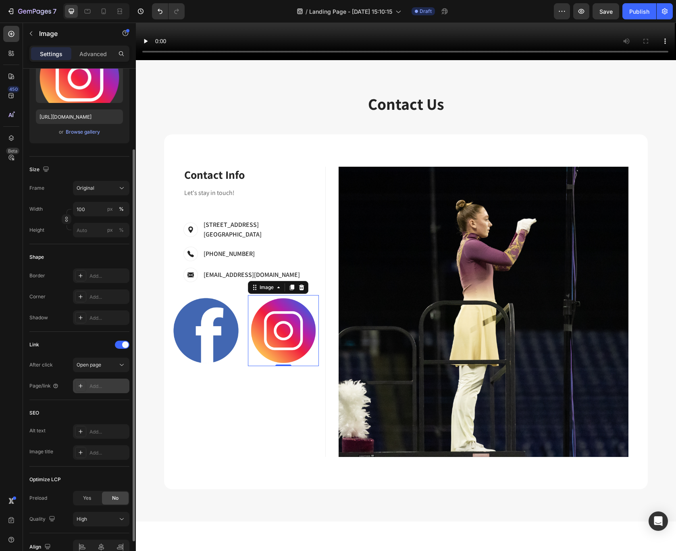
click at [102, 385] on div "Add..." at bounding box center [109, 385] width 38 height 7
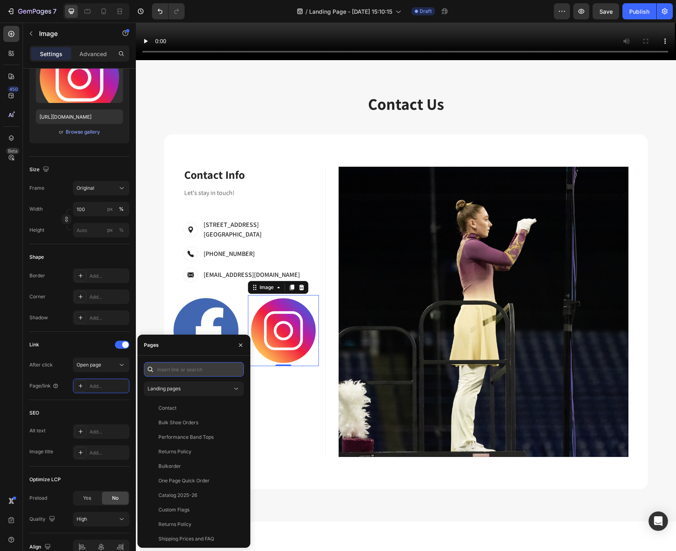
click at [203, 365] on input "text" at bounding box center [194, 369] width 100 height 15
type input "www.instagram.com/american_band_accessories"
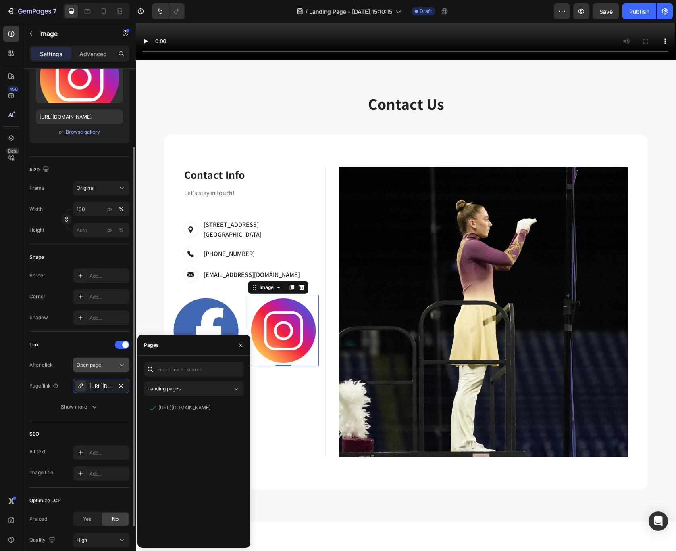
click at [90, 368] on div "Open page" at bounding box center [101, 365] width 49 height 8
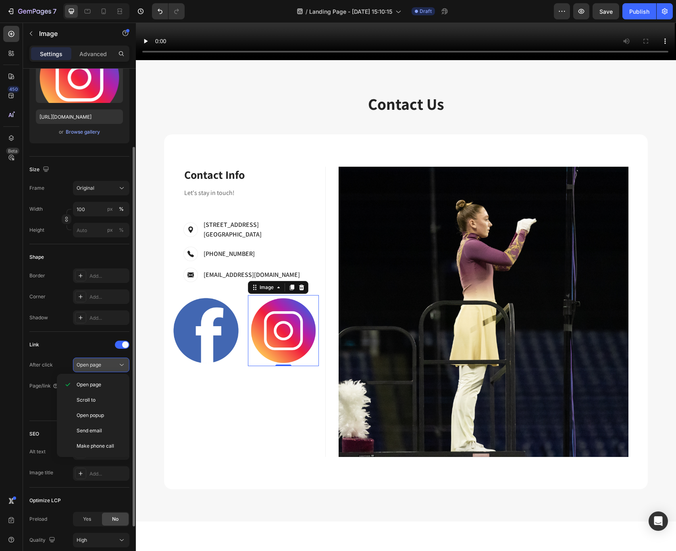
click at [90, 367] on span "Open page" at bounding box center [89, 364] width 25 height 7
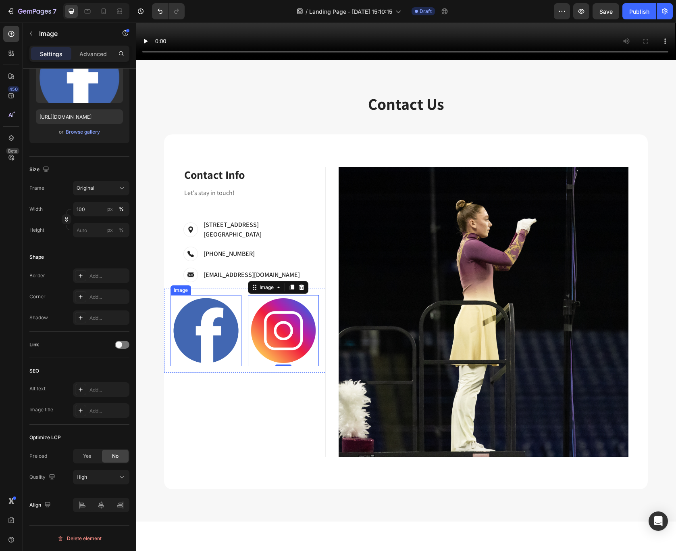
click at [194, 311] on img at bounding box center [206, 330] width 71 height 71
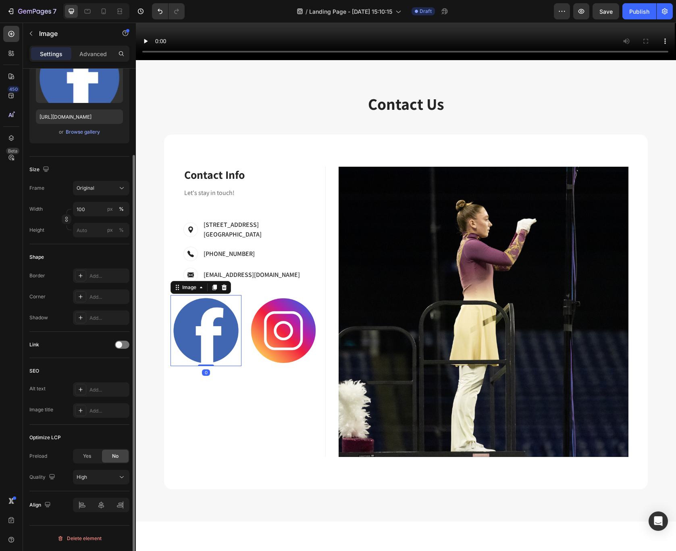
click at [122, 348] on div "Link" at bounding box center [79, 344] width 100 height 13
click at [123, 346] on div at bounding box center [122, 344] width 15 height 8
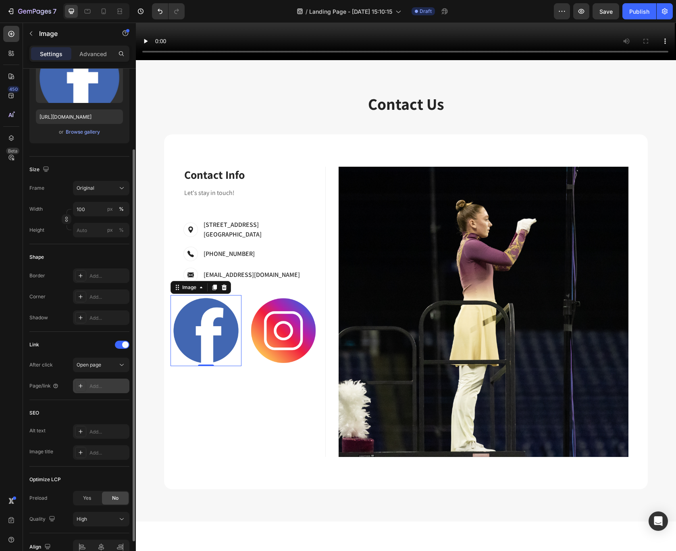
click at [100, 383] on div "Add..." at bounding box center [109, 385] width 38 height 7
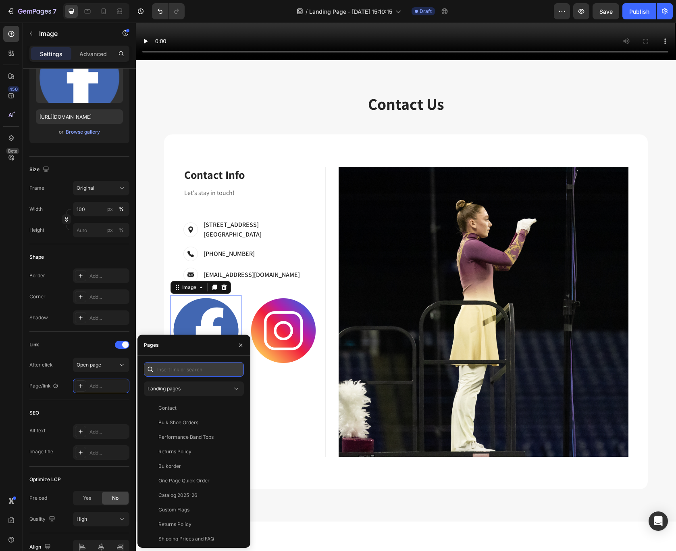
click at [180, 367] on input "text" at bounding box center [194, 369] width 100 height 15
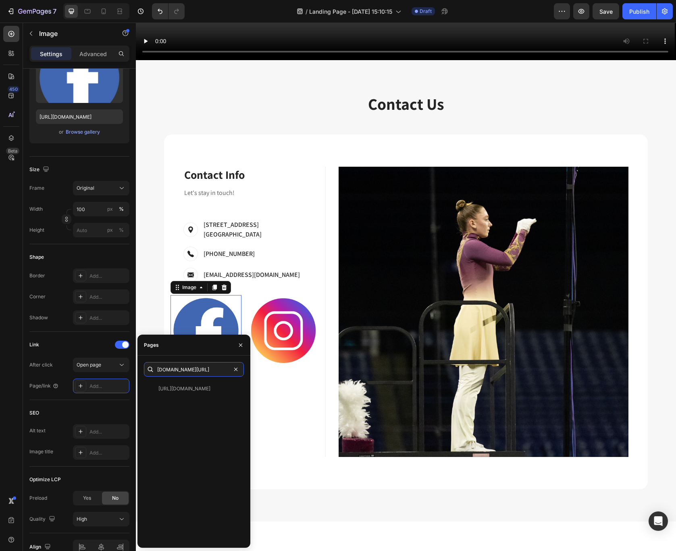
type input "www.facebook.com/americanbandaccessories"
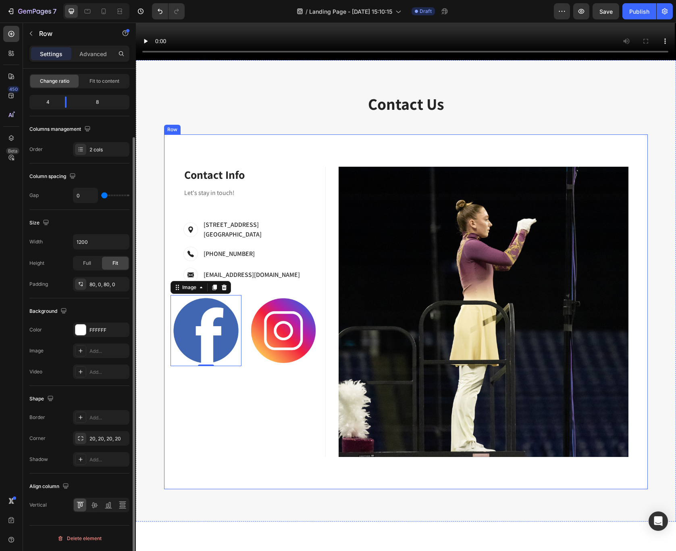
click at [279, 397] on div "Contact Info Heading Contact Information Heading Let's stay in touch! Text bloc…" at bounding box center [244, 312] width 161 height 290
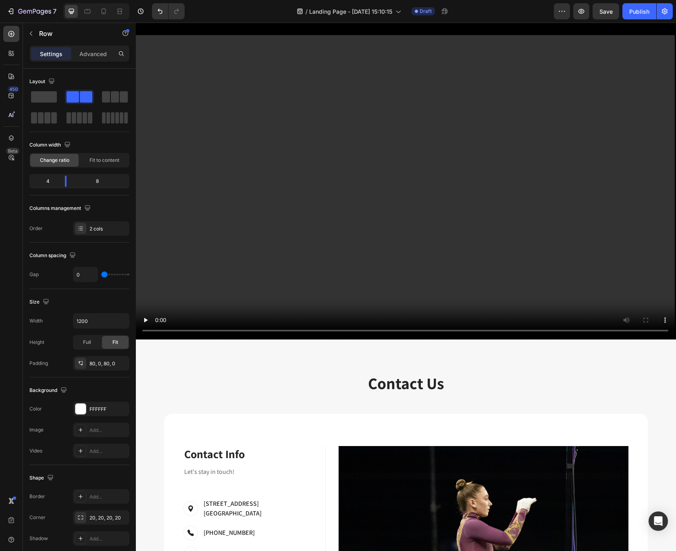
scroll to position [95, 0]
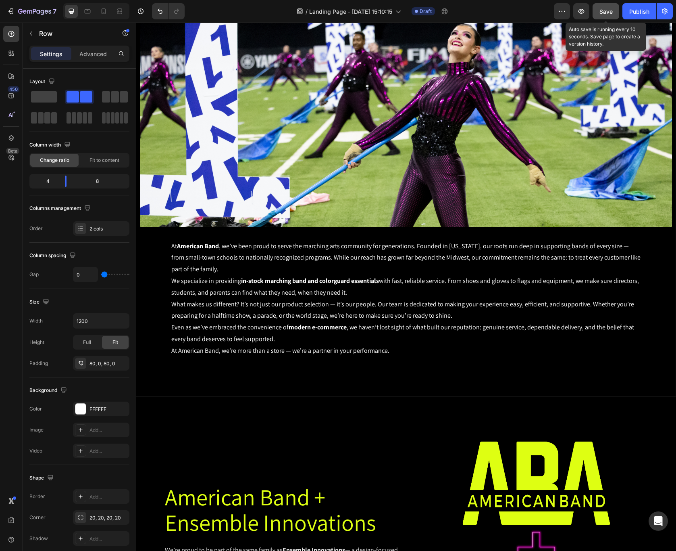
click at [607, 12] on span "Save" at bounding box center [606, 11] width 13 height 7
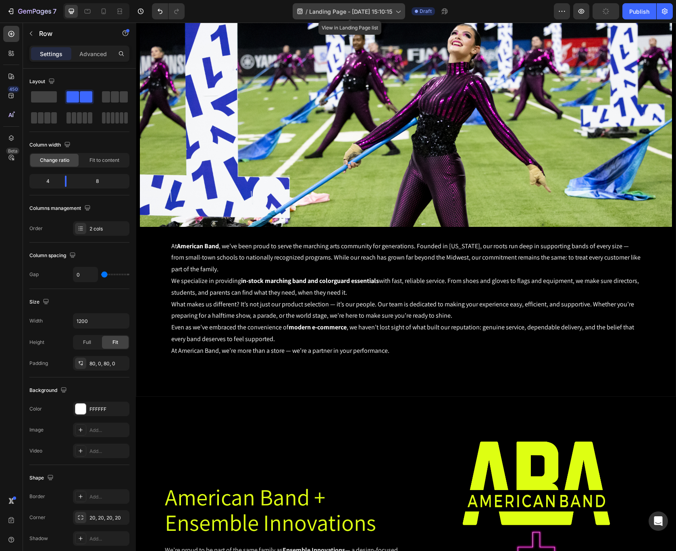
click at [360, 11] on span "Landing Page - [DATE] 15:10:15" at bounding box center [350, 11] width 83 height 8
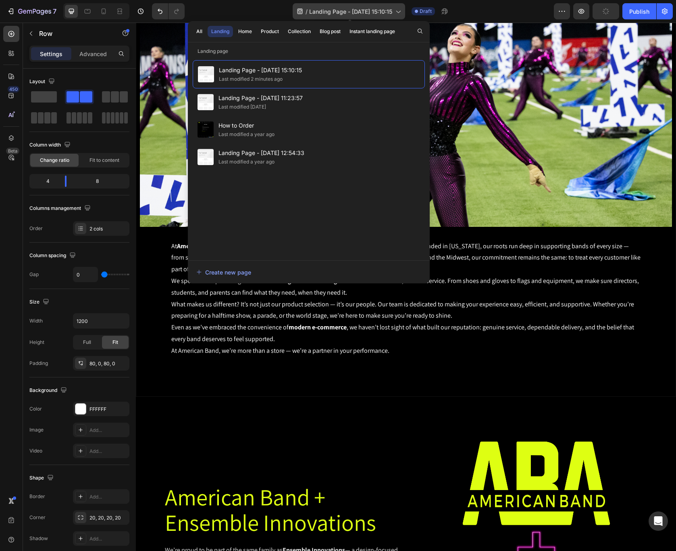
click at [374, 15] on span "Landing Page - [DATE] 15:10:15" at bounding box center [350, 11] width 83 height 8
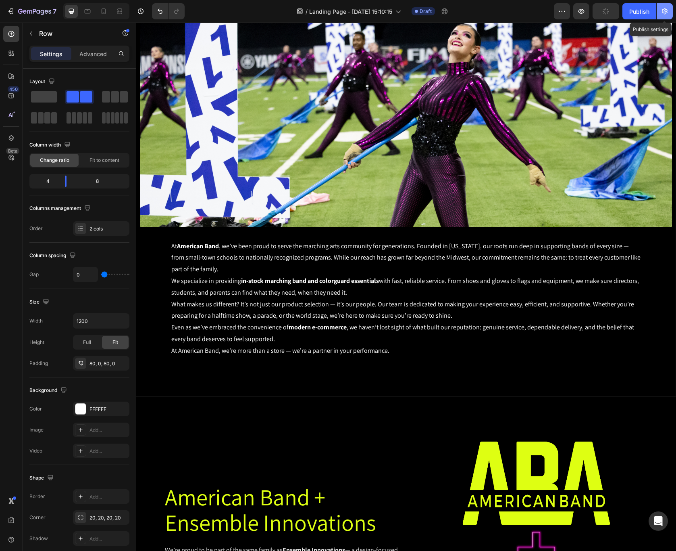
click at [667, 13] on icon "button" at bounding box center [665, 11] width 6 height 6
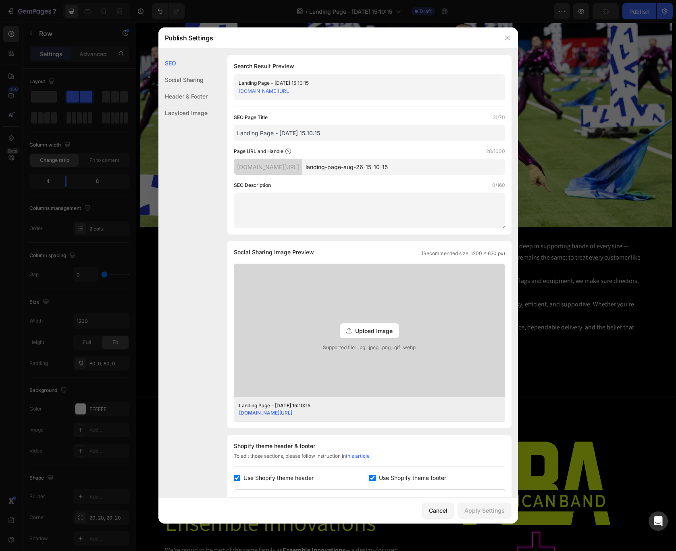
click at [415, 83] on div "Landing Page - [DATE] 15:10:15" at bounding box center [363, 83] width 248 height 8
click at [409, 89] on div "american-band.myshopify.com/pages/landing-page-aug-26-15-10-15" at bounding box center [363, 91] width 248 height 8
click at [291, 91] on link "american-band.myshopify.com/pages/landing-page-aug-26-15-10-15" at bounding box center [265, 91] width 52 height 6
click at [357, 121] on div "SEO Page Title 31/70" at bounding box center [369, 117] width 271 height 8
drag, startPoint x: 348, startPoint y: 129, endPoint x: 342, endPoint y: 129, distance: 6.5
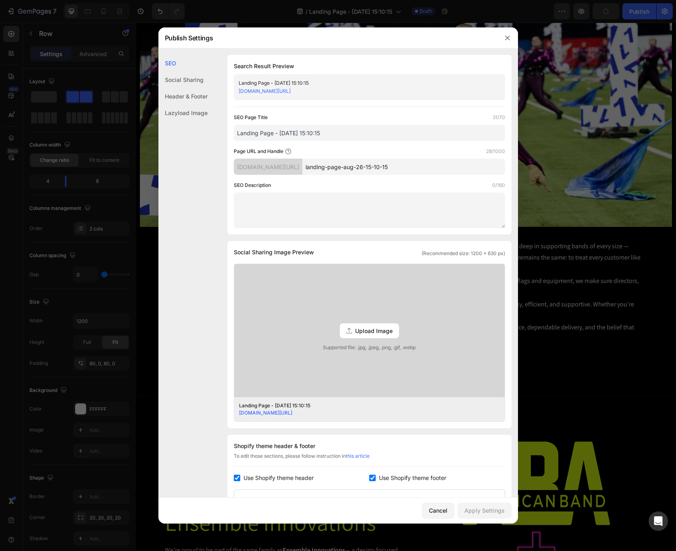
click at [342, 129] on input "Landing Page - [DATE] 15:10:15" at bounding box center [369, 133] width 271 height 16
drag, startPoint x: 342, startPoint y: 132, endPoint x: 148, endPoint y: 128, distance: 194.4
click at [148, 128] on div "Publish Settings SEO Social Sharing Header & Footer Lazyload Image SEO Search R…" at bounding box center [338, 275] width 676 height 551
type input "About Us"
drag, startPoint x: 437, startPoint y: 162, endPoint x: 433, endPoint y: 171, distance: 10.3
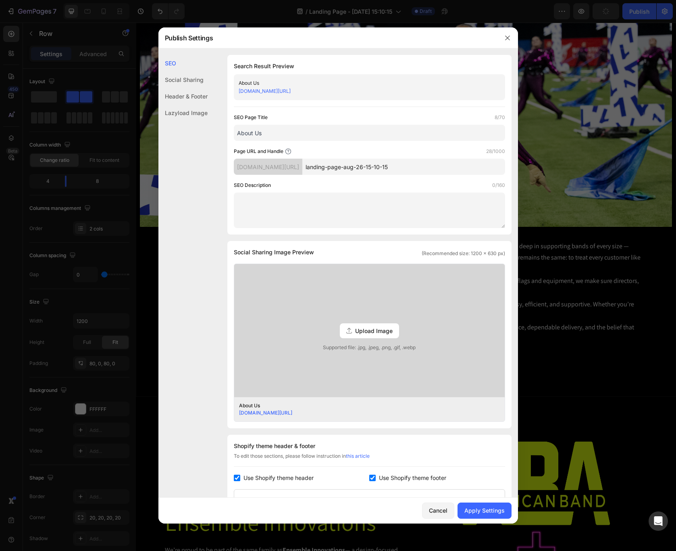
click at [433, 171] on input "landing-page-aug-26-15-10-15" at bounding box center [403, 167] width 203 height 16
type input "about-us"
click at [351, 221] on textarea at bounding box center [369, 209] width 271 height 35
paste textarea "A trusted partner to band programs big and small—rooted in Midwest values, know…"
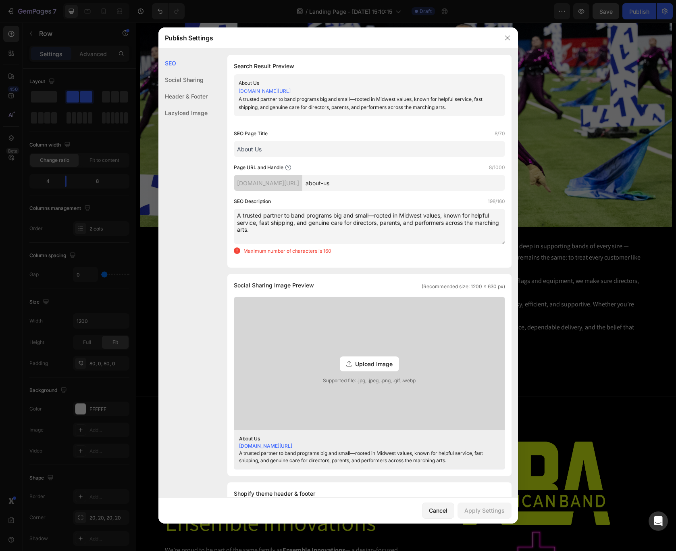
click at [375, 215] on textarea "A trusted partner to band programs big and small—rooted in Midwest values, know…" at bounding box center [369, 226] width 271 height 35
drag, startPoint x: 438, startPoint y: 216, endPoint x: 370, endPoint y: 215, distance: 68.2
click at [370, 215] on textarea "A trusted partner to band programs big and small, ooted in Midwest values, know…" at bounding box center [369, 226] width 271 height 35
drag, startPoint x: 273, startPoint y: 225, endPoint x: 375, endPoint y: 224, distance: 101.2
click at [375, 224] on textarea "A trusted partner to band programs big and small, known for helpful service, fa…" at bounding box center [369, 226] width 271 height 35
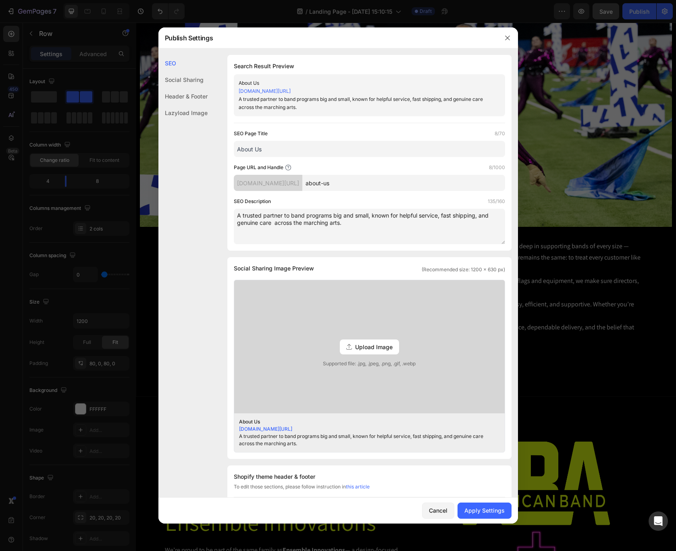
type textarea "A trusted partner to band programs big and small, known for helpful service, fa…"
click at [361, 342] on span "Upload Image" at bounding box center [374, 346] width 38 height 8
click at [0, 0] on input "Upload Image Supported file: .jpg, .jpeg, .png, .gif, .webp" at bounding box center [0, 0] width 0 height 0
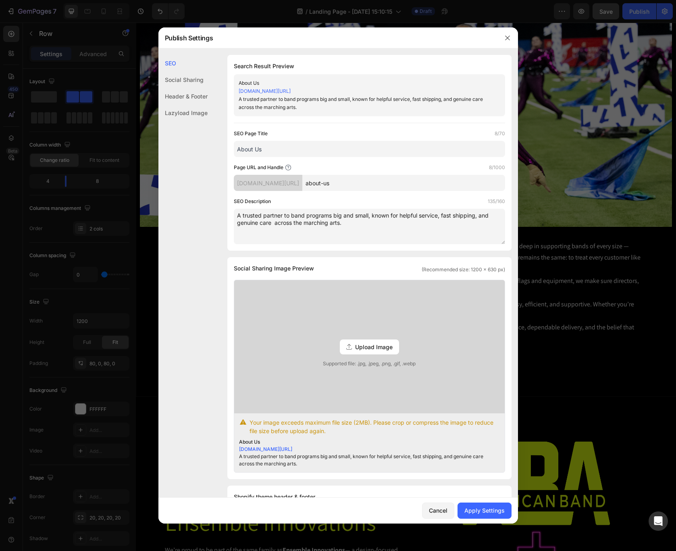
click at [384, 340] on div "Upload Image" at bounding box center [369, 346] width 59 height 15
click at [0, 0] on input "Upload Image Supported file: .jpg, .jpeg, .png, .gif, .webp" at bounding box center [0, 0] width 0 height 0
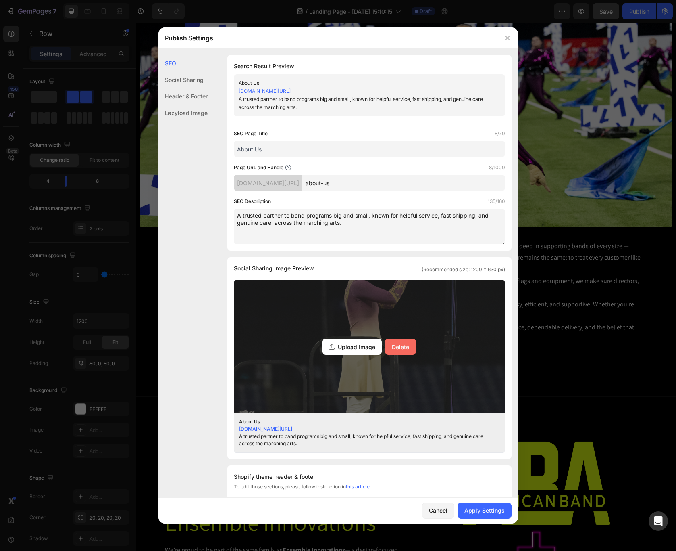
drag, startPoint x: 402, startPoint y: 356, endPoint x: 400, endPoint y: 349, distance: 7.0
click at [400, 349] on div "Upload Image Delete" at bounding box center [369, 346] width 271 height 133
click at [398, 349] on button "Delete" at bounding box center [400, 346] width 31 height 16
click at [0, 0] on input "Upload Image Delete" at bounding box center [0, 0] width 0 height 0
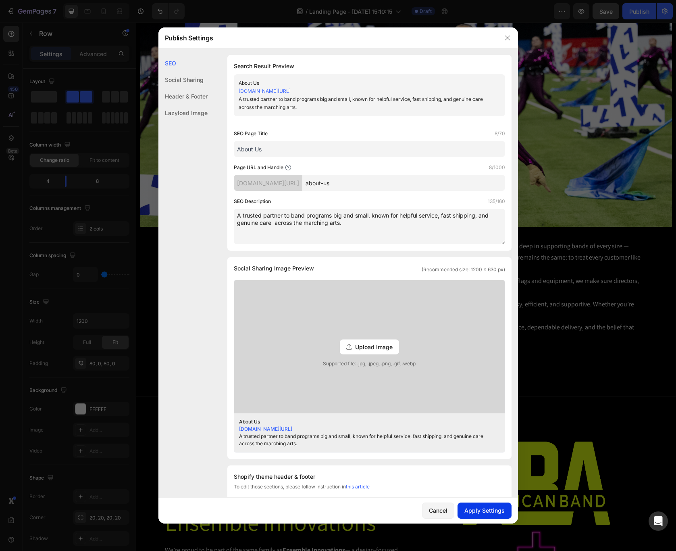
click at [478, 504] on button "Apply Settings" at bounding box center [485, 510] width 54 height 16
click at [505, 39] on icon "button" at bounding box center [508, 38] width 6 height 6
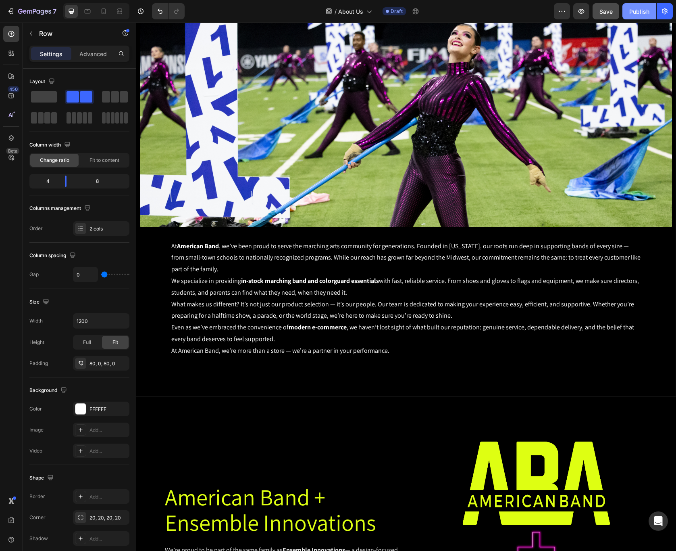
click at [642, 18] on button "Publish" at bounding box center [640, 11] width 34 height 16
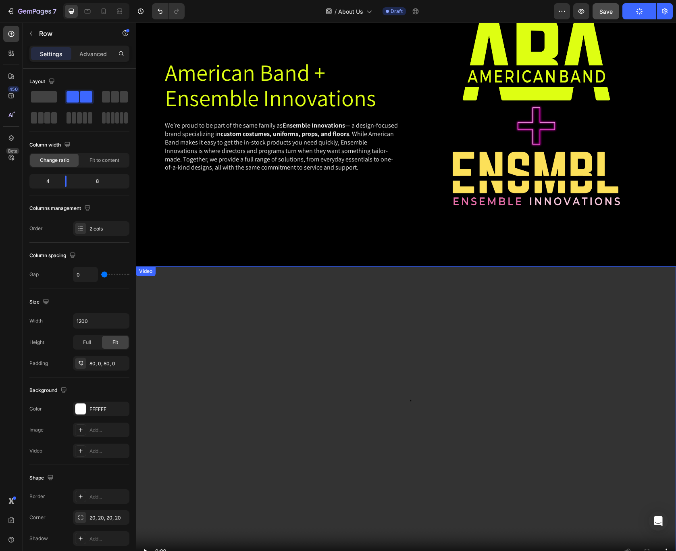
scroll to position [765, 0]
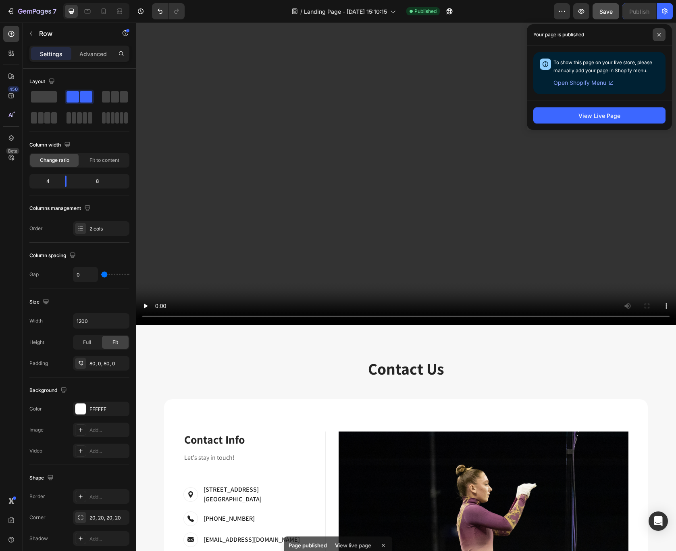
click at [660, 34] on icon at bounding box center [659, 35] width 4 height 4
